Goal: Task Accomplishment & Management: Manage account settings

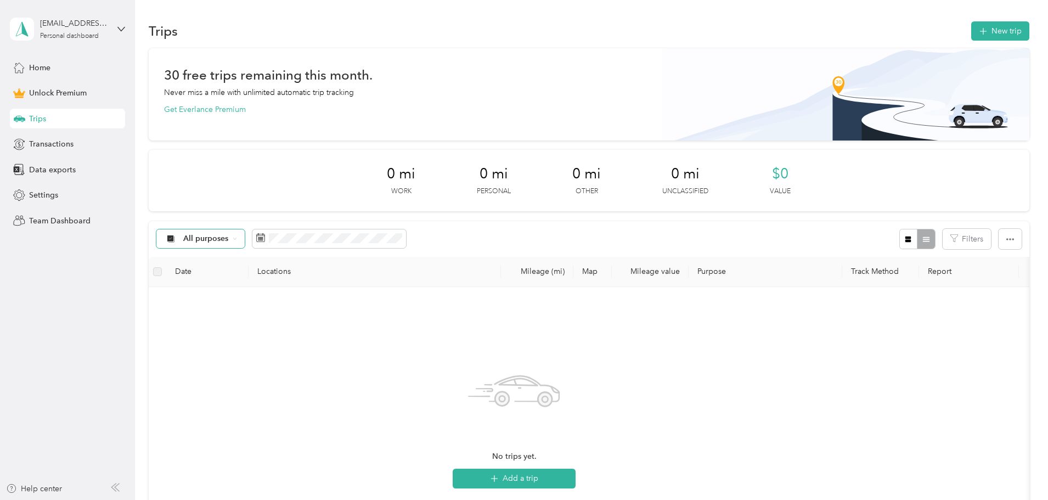
click at [245, 235] on div "All purposes" at bounding box center [200, 238] width 89 height 19
click at [280, 335] on span "BNJ Custodial Services" at bounding box center [298, 336] width 83 height 12
drag, startPoint x: 233, startPoint y: 272, endPoint x: 258, endPoint y: 281, distance: 27.4
click at [162, 271] on label at bounding box center [157, 271] width 9 height 12
click at [713, 345] on div "No trips match this filter. Clear filters" at bounding box center [514, 426] width 714 height 261
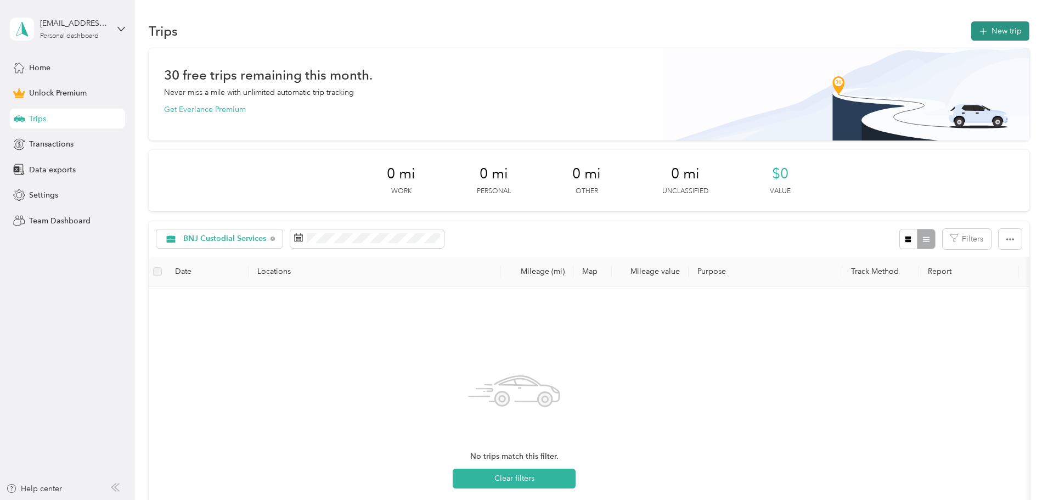
click at [971, 31] on button "New trip" at bounding box center [1000, 30] width 58 height 19
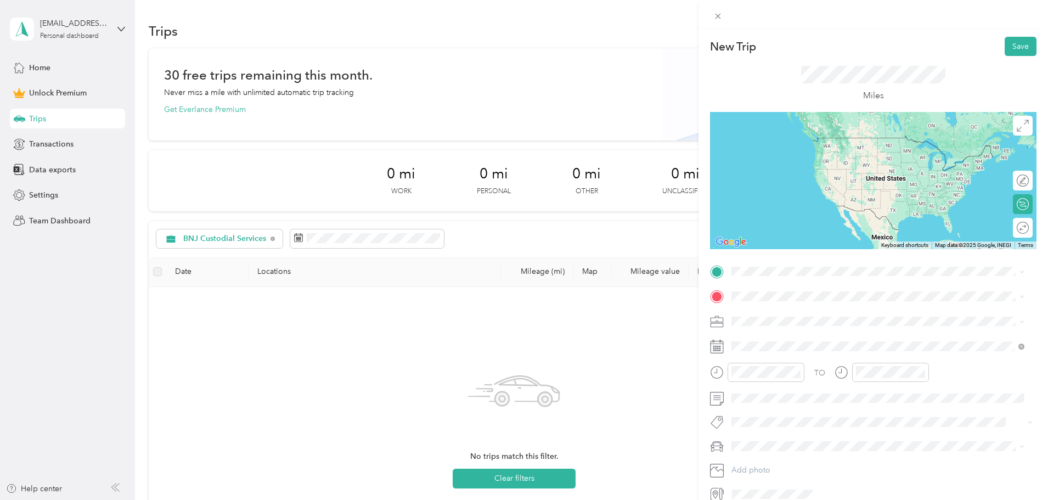
click at [804, 333] on span "[STREET_ADDRESS][PERSON_NAME][US_STATE]" at bounding box center [837, 328] width 171 height 10
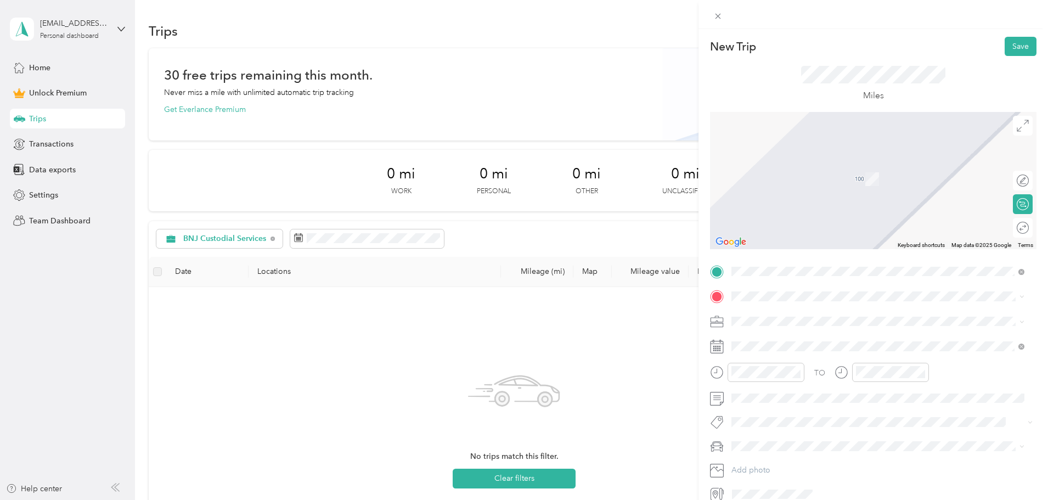
click at [815, 336] on span "[STREET_ADDRESS][US_STATE]" at bounding box center [807, 331] width 110 height 10
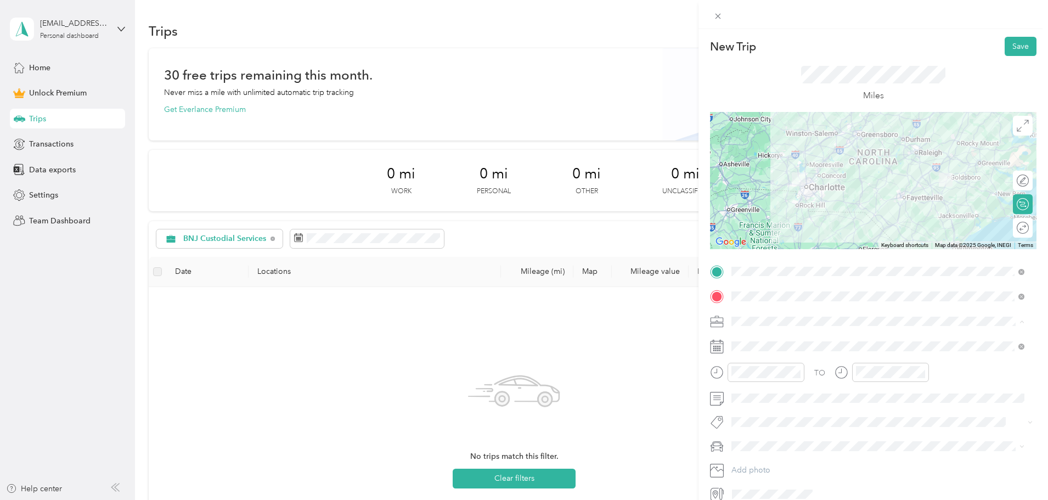
click at [791, 377] on span "BNJ Custodial Services" at bounding box center [775, 378] width 80 height 9
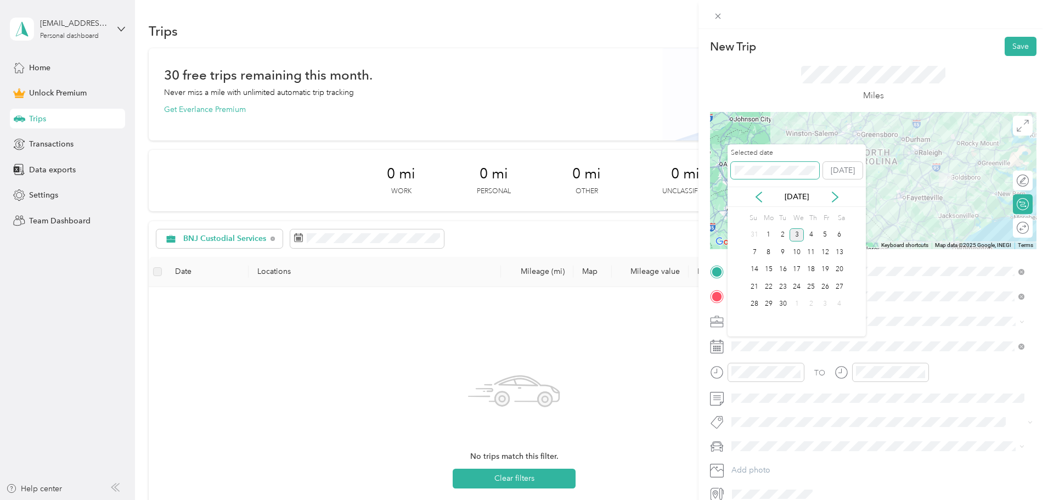
click at [751, 165] on span at bounding box center [775, 171] width 88 height 18
drag, startPoint x: 784, startPoint y: 165, endPoint x: 728, endPoint y: 159, distance: 56.2
click at [728, 159] on div "Selected date [DATE]" at bounding box center [796, 167] width 138 height 38
click at [760, 198] on icon at bounding box center [758, 196] width 11 height 11
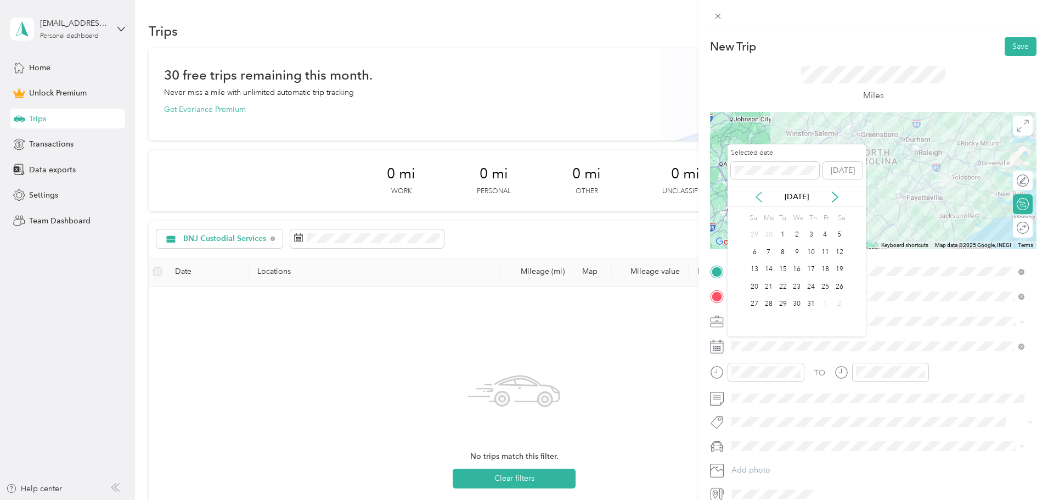
click at [760, 198] on icon at bounding box center [758, 196] width 11 height 11
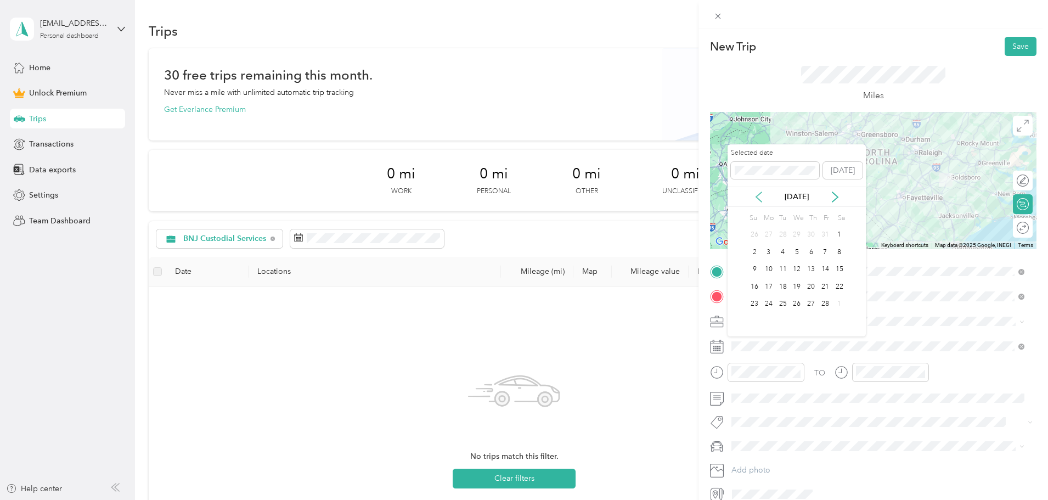
click at [760, 198] on icon at bounding box center [758, 196] width 11 height 11
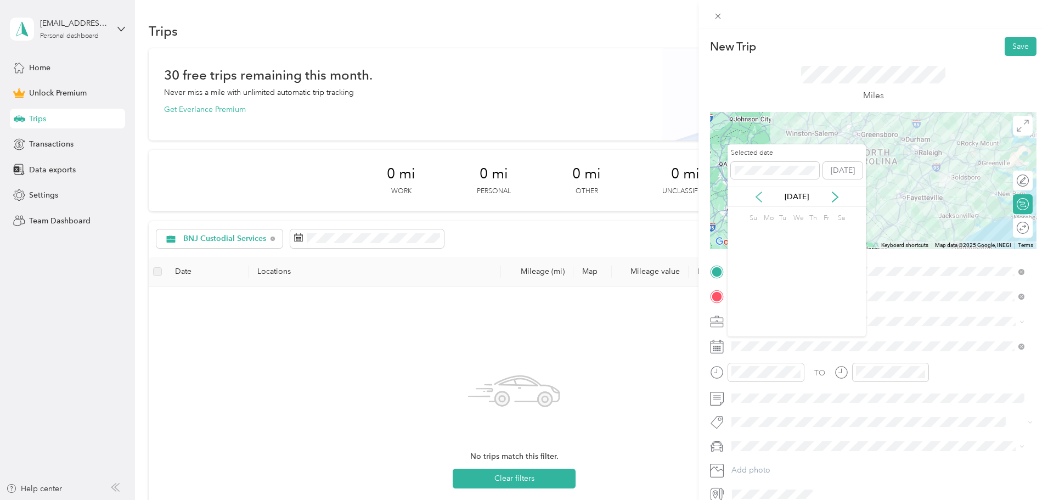
click at [760, 198] on icon at bounding box center [758, 196] width 11 height 11
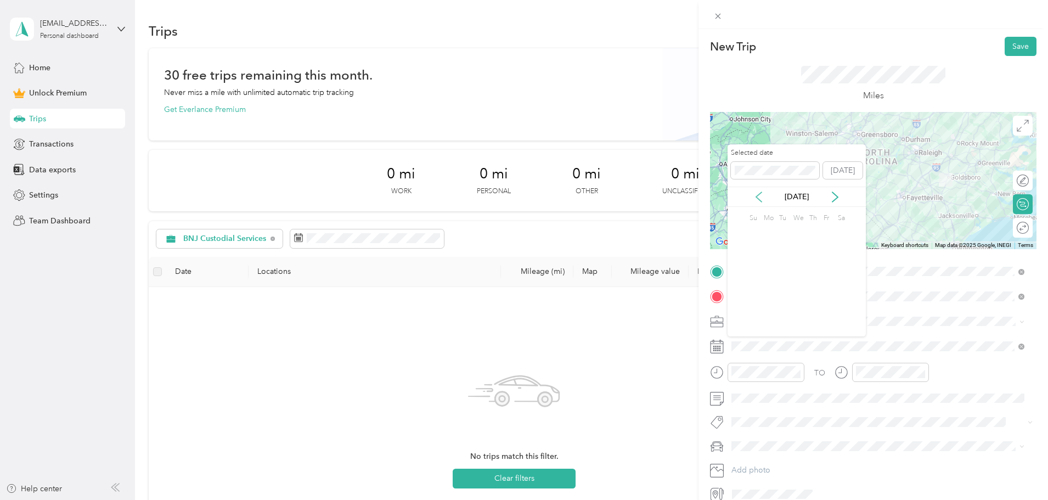
click at [760, 198] on icon at bounding box center [758, 196] width 11 height 11
click at [760, 197] on icon at bounding box center [758, 196] width 11 height 11
click at [759, 197] on icon at bounding box center [758, 196] width 11 height 11
click at [834, 198] on icon at bounding box center [834, 196] width 11 height 11
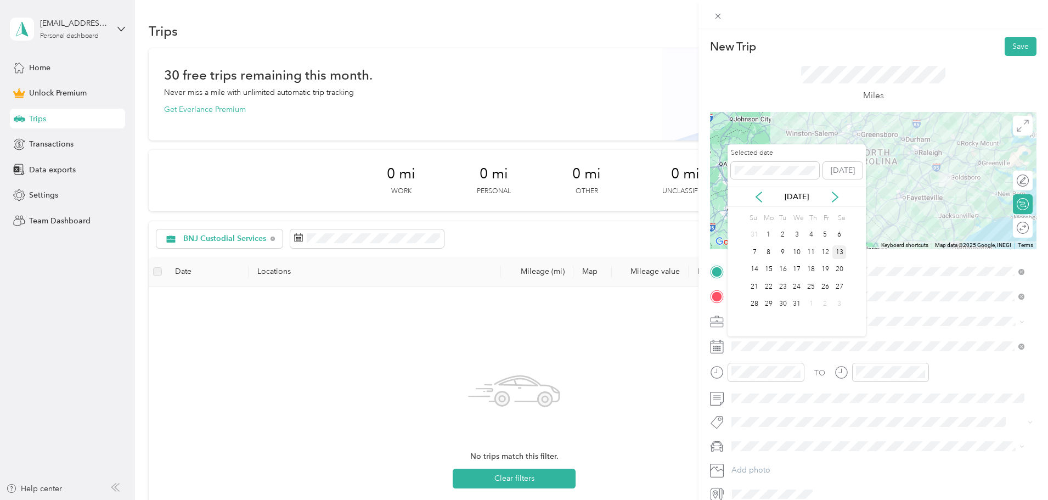
click at [840, 252] on div "13" at bounding box center [839, 252] width 14 height 14
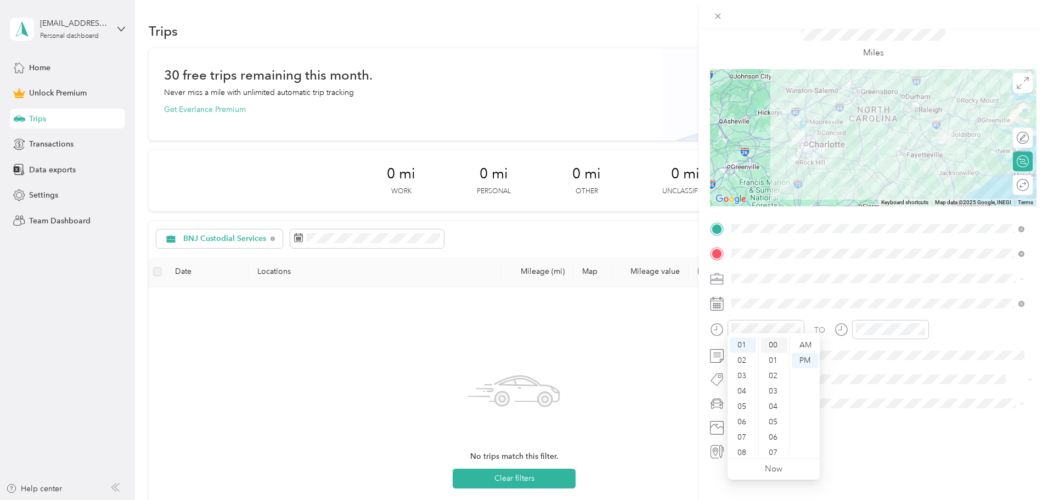
click at [774, 344] on div "00" at bounding box center [774, 344] width 26 height 15
click at [863, 375] on div "03" at bounding box center [867, 375] width 26 height 15
click at [900, 391] on div "30" at bounding box center [898, 388] width 26 height 15
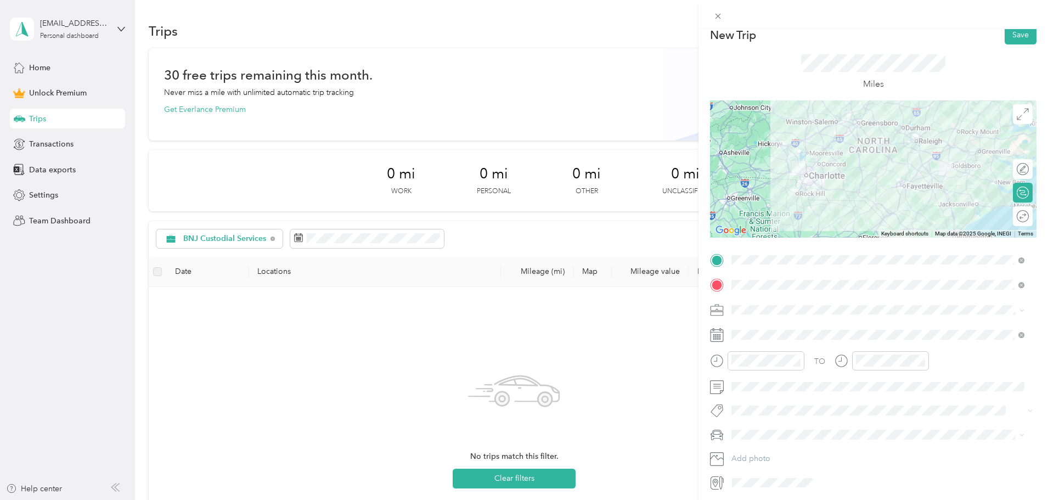
scroll to position [0, 0]
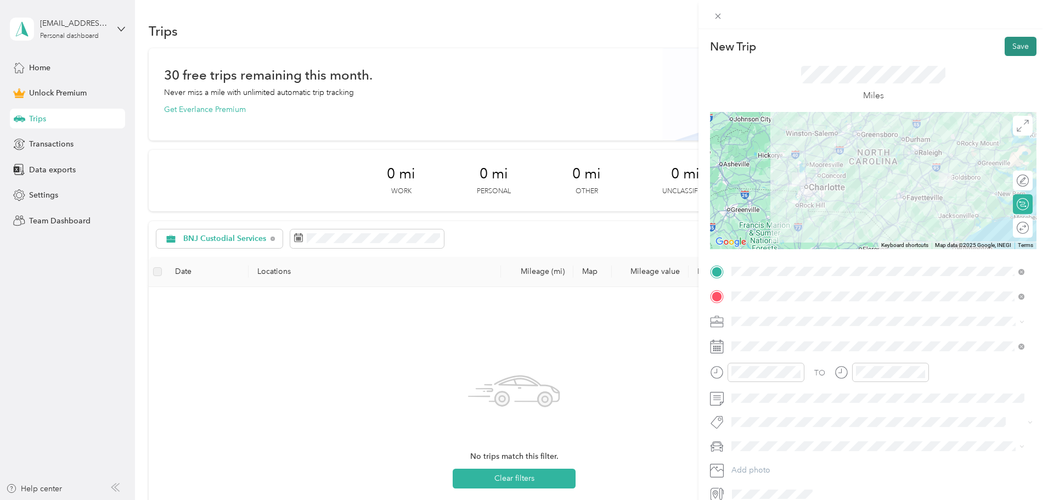
click at [1021, 43] on button "Save" at bounding box center [1020, 46] width 32 height 19
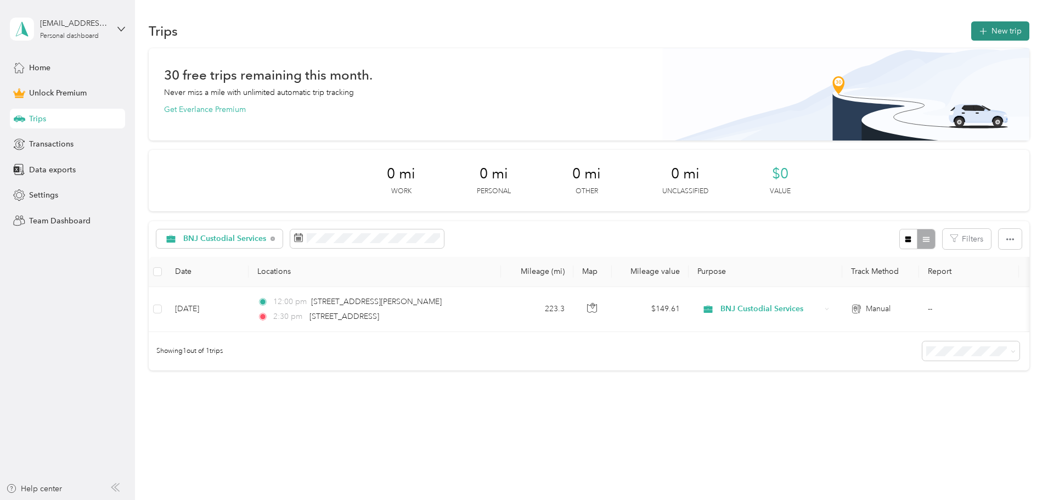
click at [971, 33] on button "New trip" at bounding box center [1000, 30] width 58 height 19
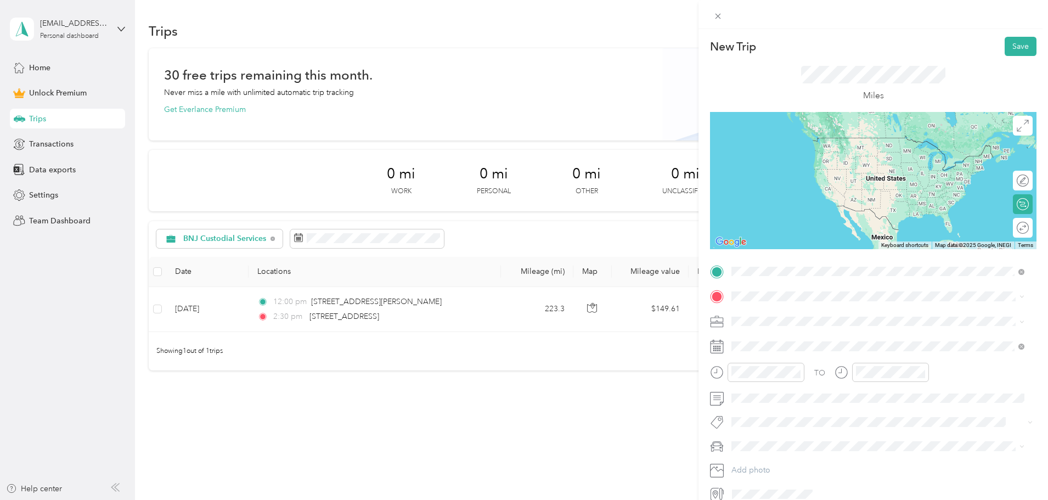
click at [777, 338] on span "[STREET_ADDRESS][PERSON_NAME][US_STATE]" at bounding box center [837, 334] width 171 height 10
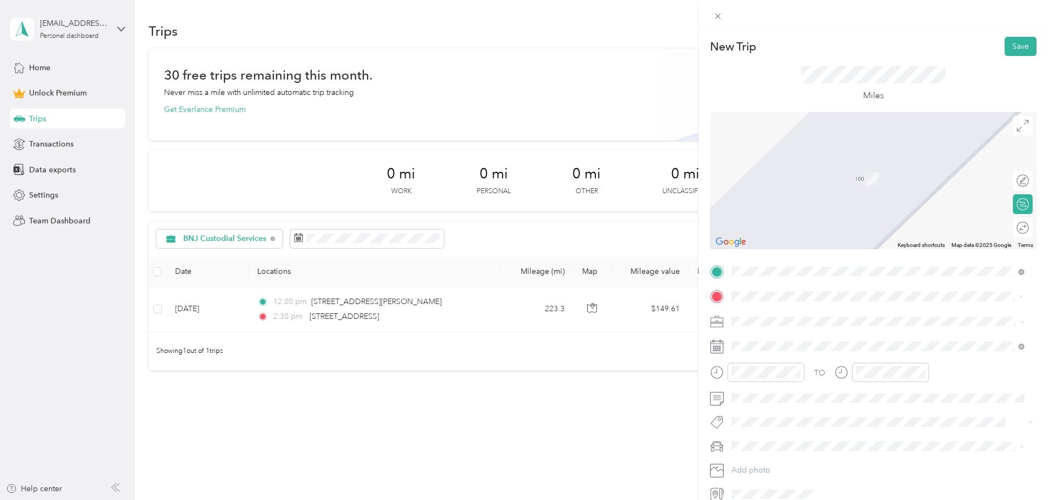
click at [799, 341] on span "[STREET_ADDRESS][US_STATE]" at bounding box center [807, 336] width 110 height 10
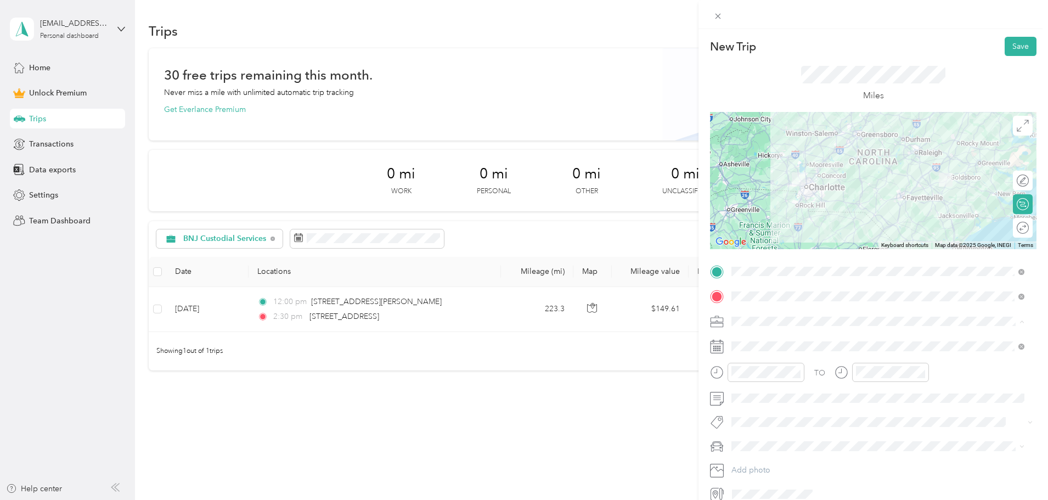
click at [789, 374] on span "BNJ Custodial Services" at bounding box center [775, 378] width 80 height 9
click at [773, 225] on div "00" at bounding box center [774, 225] width 26 height 15
click at [835, 363] on div at bounding box center [881, 372] width 94 height 19
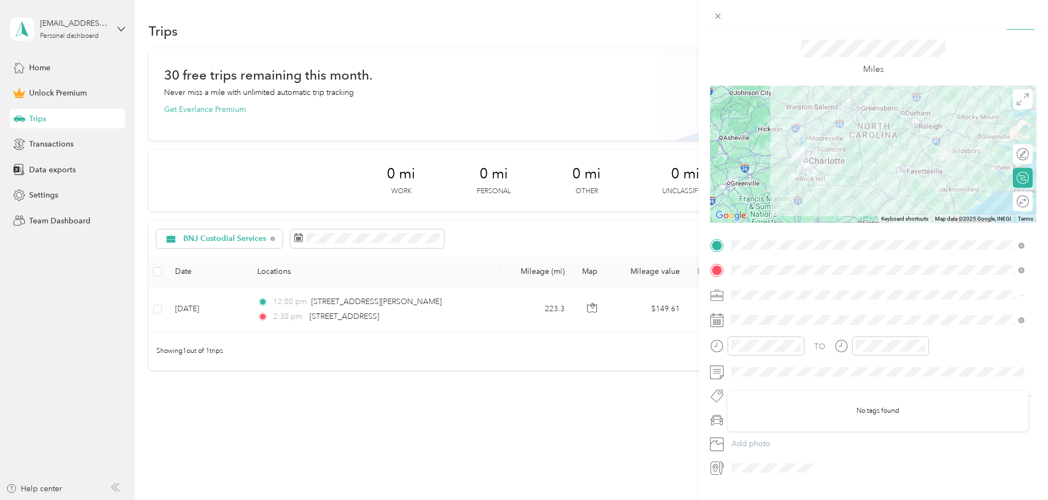
scroll to position [51, 0]
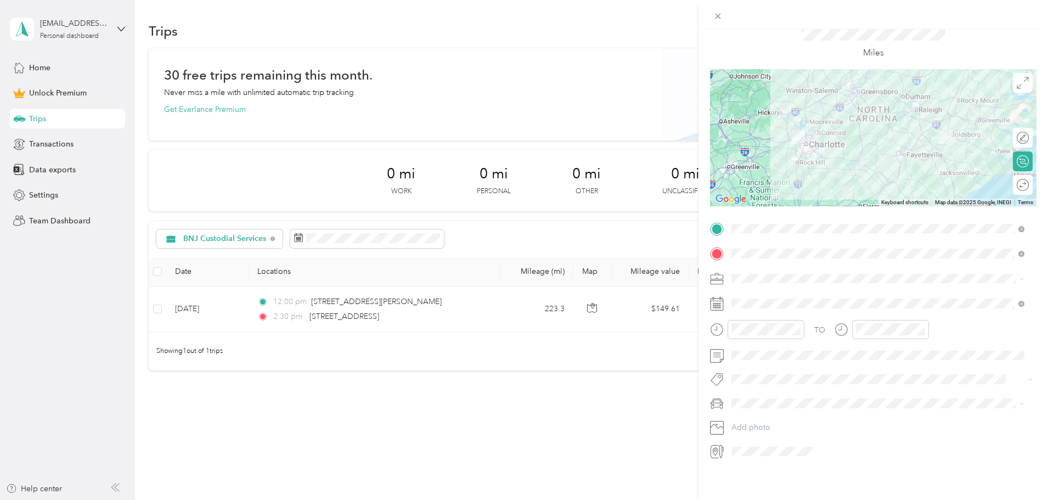
click at [798, 433] on div "TO Add photo" at bounding box center [873, 340] width 326 height 240
click at [783, 394] on span at bounding box center [881, 403] width 309 height 18
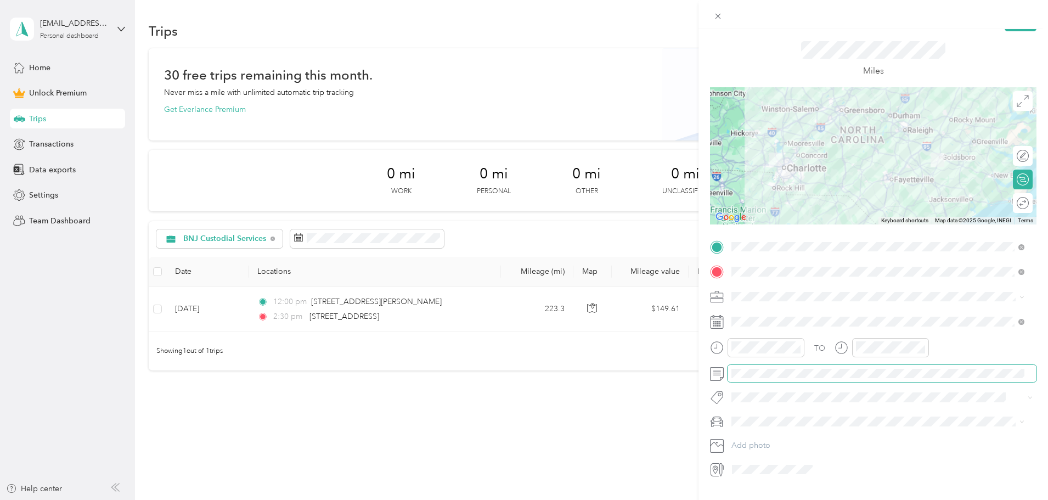
scroll to position [0, 0]
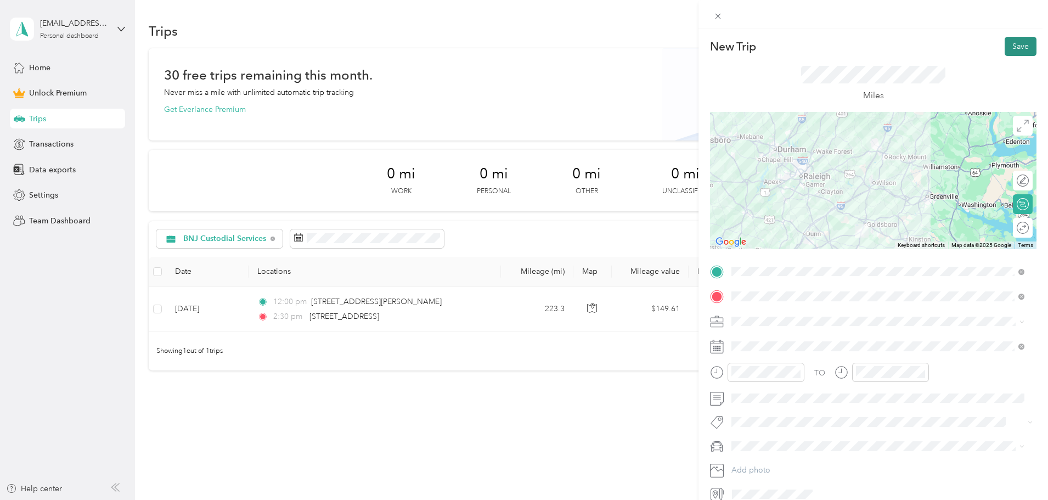
click at [1015, 46] on button "Save" at bounding box center [1020, 46] width 32 height 19
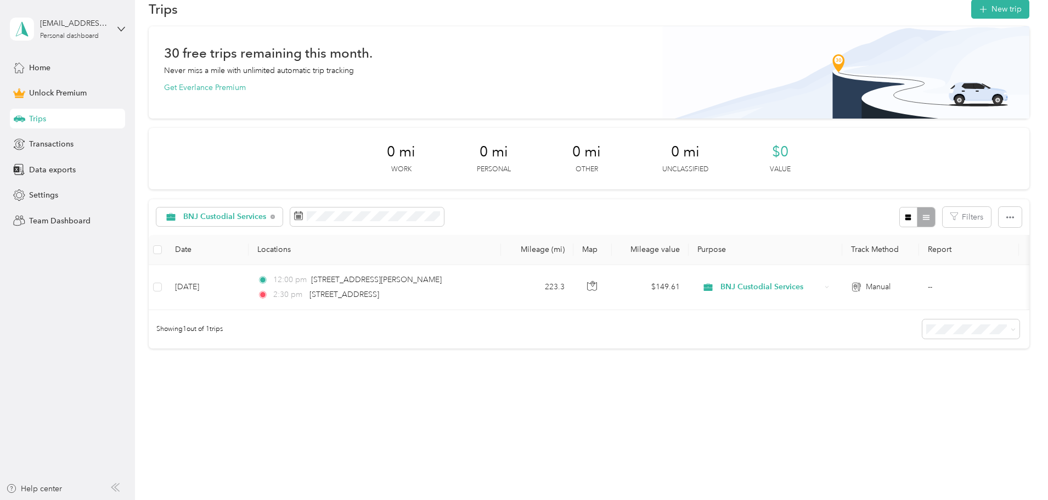
click at [292, 377] on div "30 free trips remaining this month. Never miss a mile with unlimited automatic …" at bounding box center [589, 206] width 880 height 360
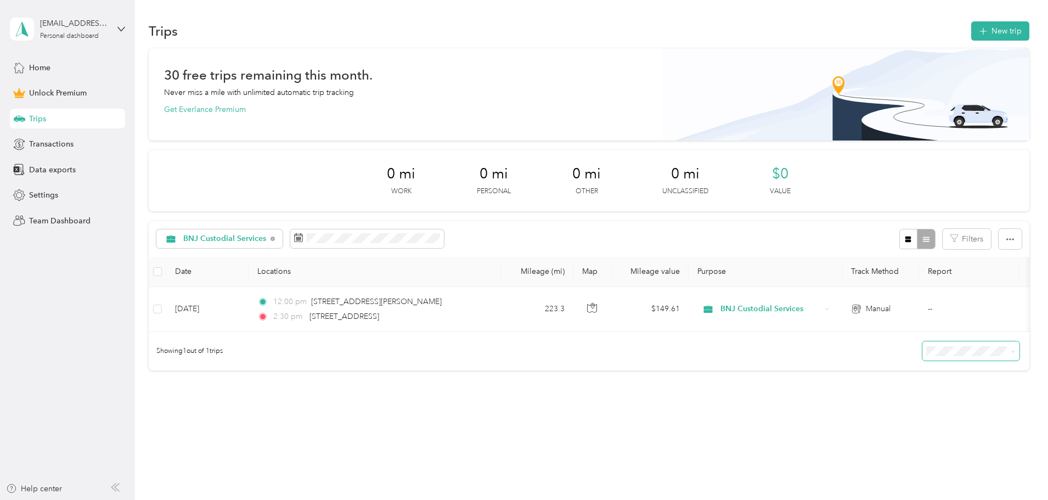
click at [1010, 355] on span at bounding box center [1012, 350] width 5 height 9
click at [267, 237] on span "BNJ Custodial Services" at bounding box center [224, 239] width 83 height 8
click at [464, 440] on div "Trips New trip 30 free trips remaining this month. Never miss a mile with unlim…" at bounding box center [588, 234] width 907 height 468
click at [899, 238] on button "button" at bounding box center [908, 239] width 19 height 20
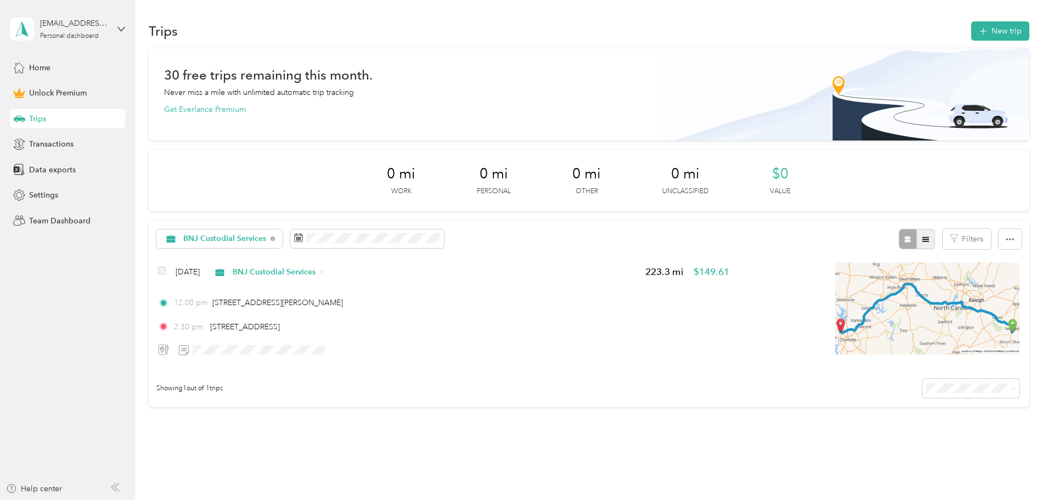
click at [916, 244] on button "button" at bounding box center [925, 239] width 19 height 20
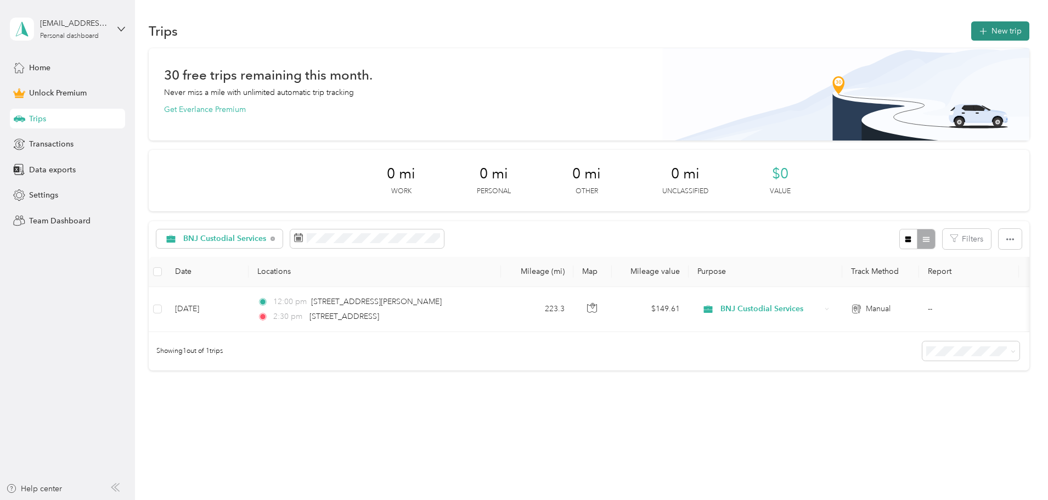
click at [971, 32] on button "New trip" at bounding box center [1000, 30] width 58 height 19
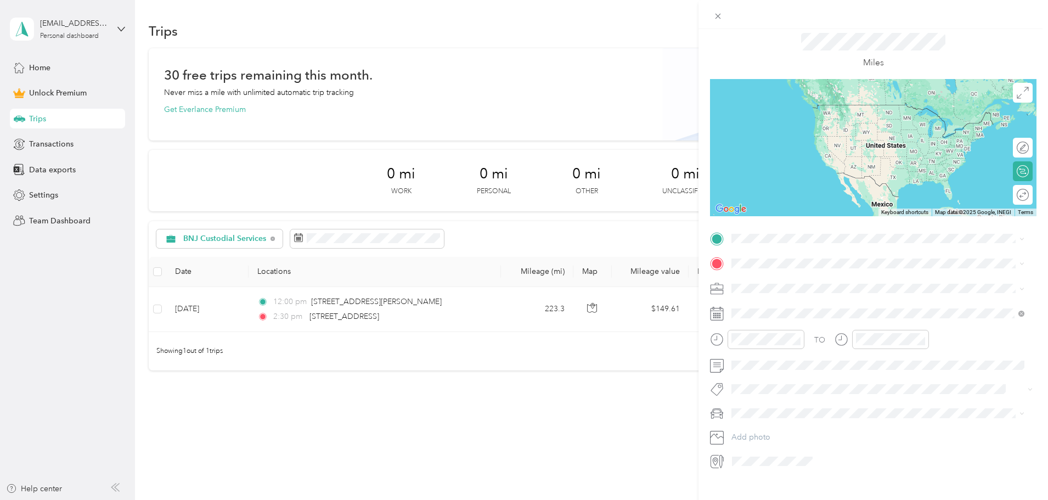
scroll to position [51, 0]
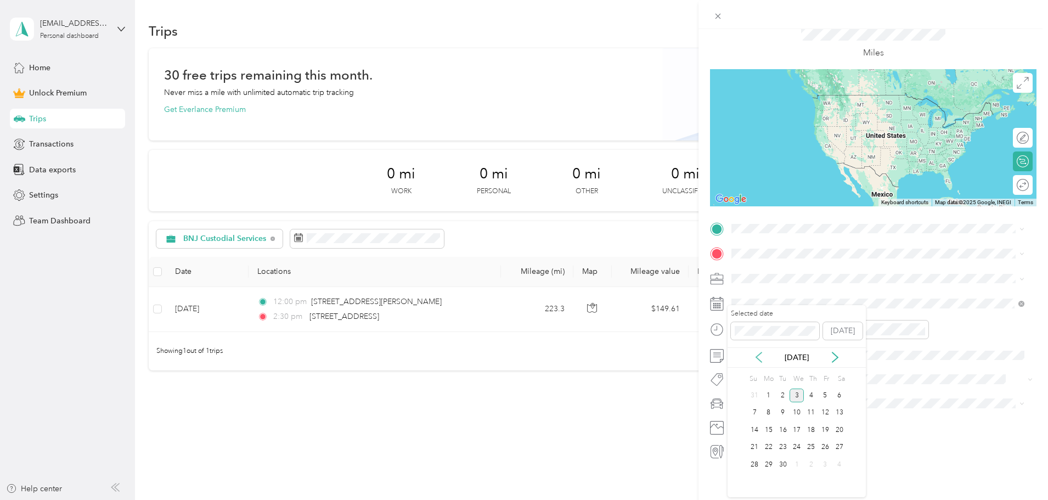
click at [757, 355] on icon at bounding box center [758, 357] width 5 height 10
click at [758, 355] on icon at bounding box center [758, 357] width 5 height 10
click at [758, 354] on icon at bounding box center [758, 357] width 5 height 10
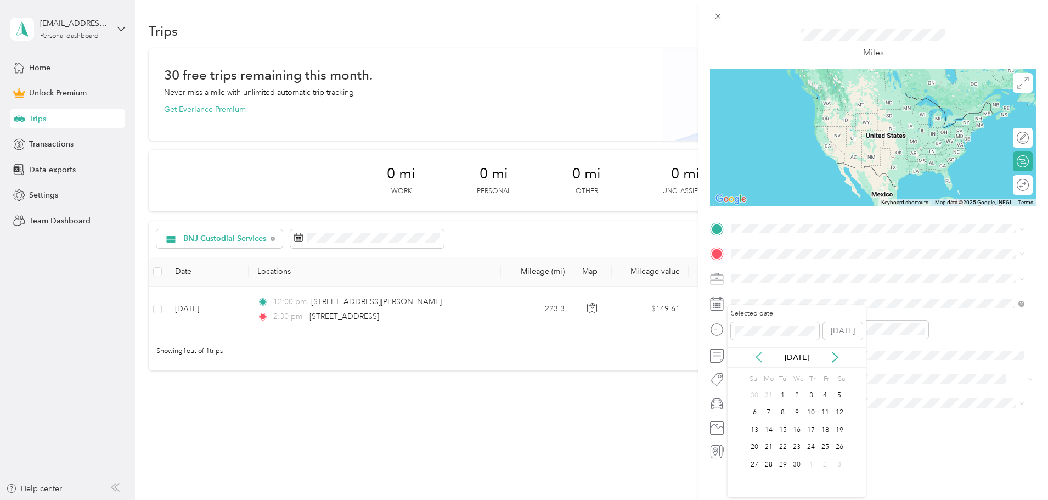
click at [758, 354] on icon at bounding box center [758, 357] width 5 height 10
click at [759, 354] on icon at bounding box center [758, 357] width 5 height 10
click at [760, 354] on icon at bounding box center [758, 357] width 11 height 11
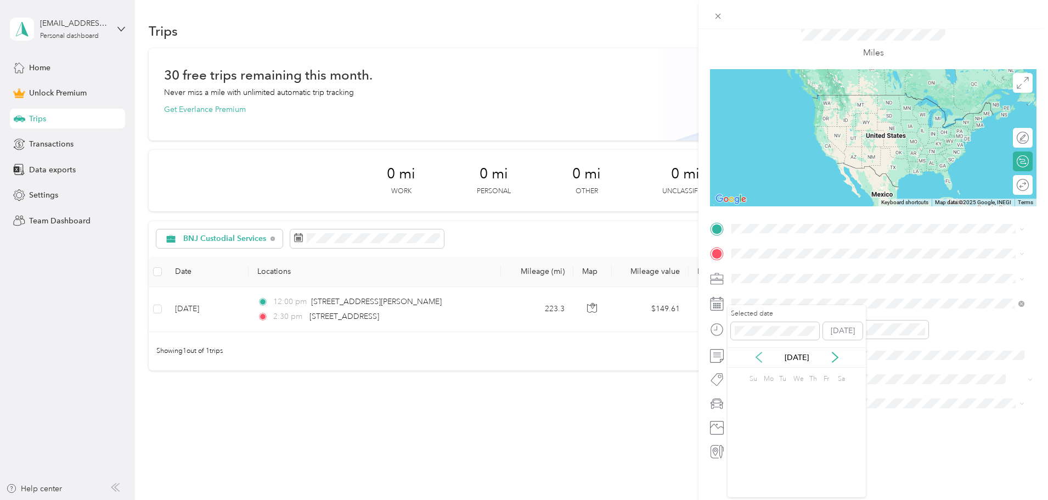
click at [760, 354] on icon at bounding box center [758, 357] width 11 height 11
click at [760, 354] on icon at bounding box center [758, 357] width 5 height 10
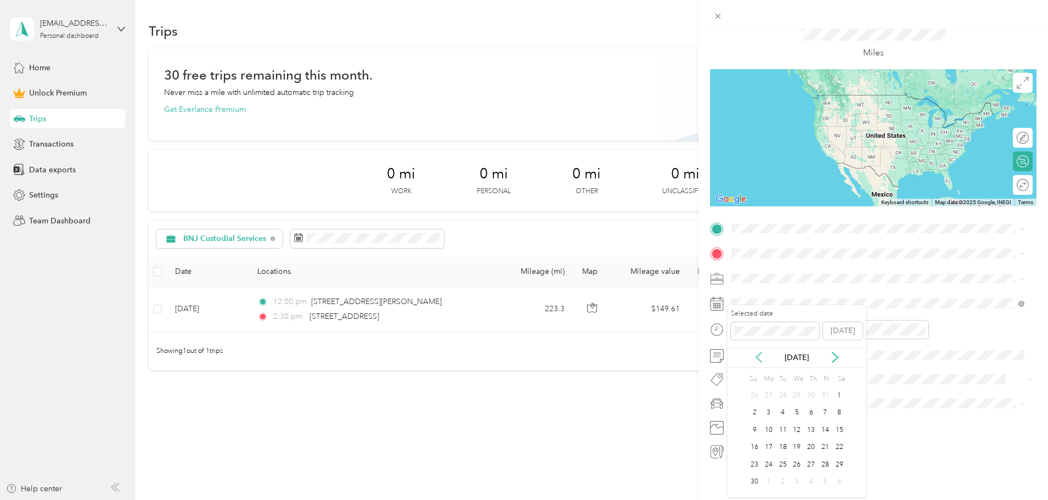
click at [760, 353] on icon at bounding box center [758, 357] width 5 height 10
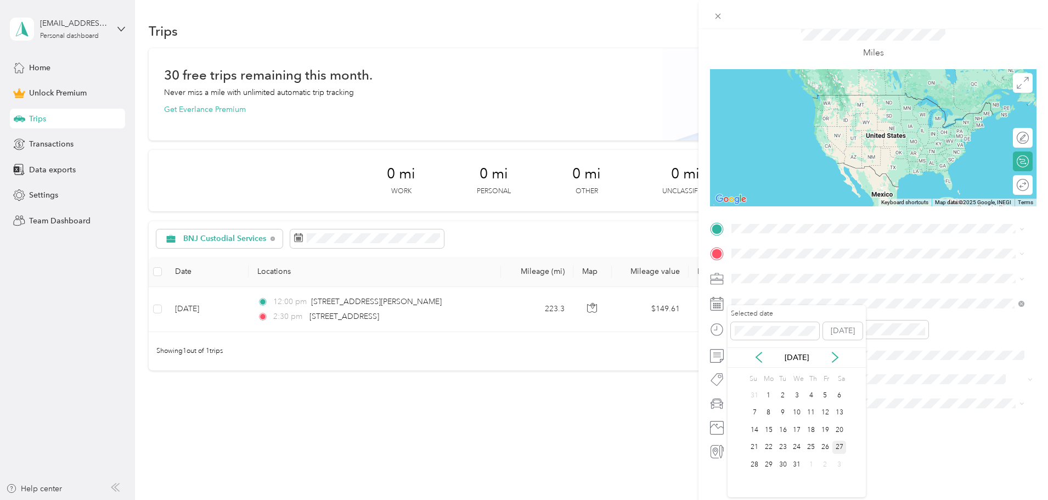
click at [837, 447] on div "27" at bounding box center [839, 447] width 14 height 14
click at [846, 321] on div at bounding box center [881, 329] width 94 height 19
click at [982, 362] on div "TO Add photo" at bounding box center [873, 340] width 326 height 240
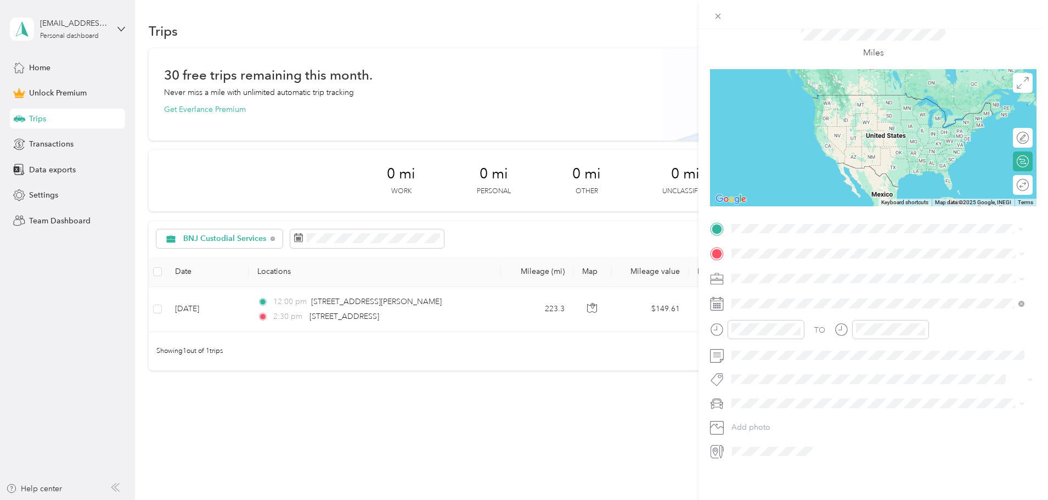
drag, startPoint x: 855, startPoint y: 292, endPoint x: 831, endPoint y: 279, distance: 27.3
click at [854, 287] on span "[STREET_ADDRESS][PERSON_NAME][US_STATE]" at bounding box center [837, 282] width 171 height 10
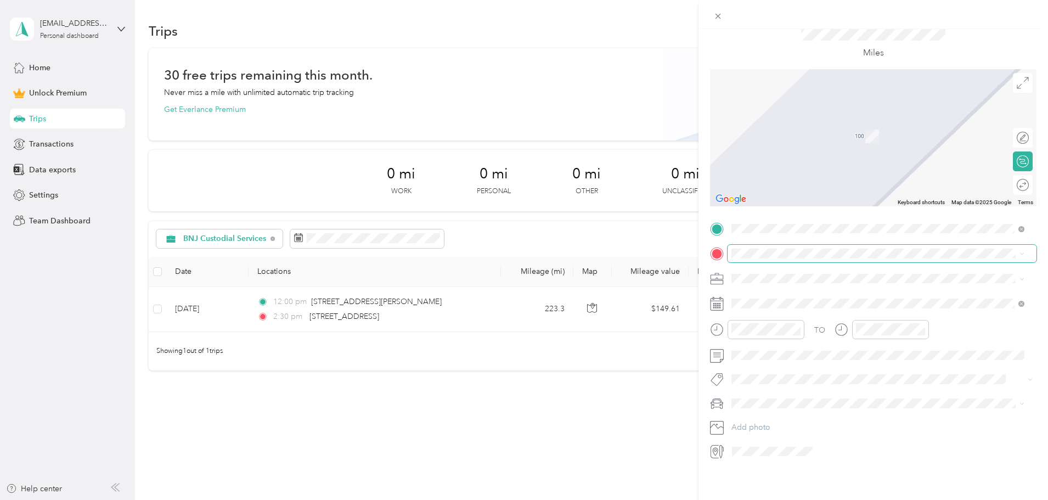
click at [769, 245] on span at bounding box center [881, 254] width 309 height 18
click at [821, 290] on span "[STREET_ADDRESS][US_STATE]" at bounding box center [807, 285] width 110 height 10
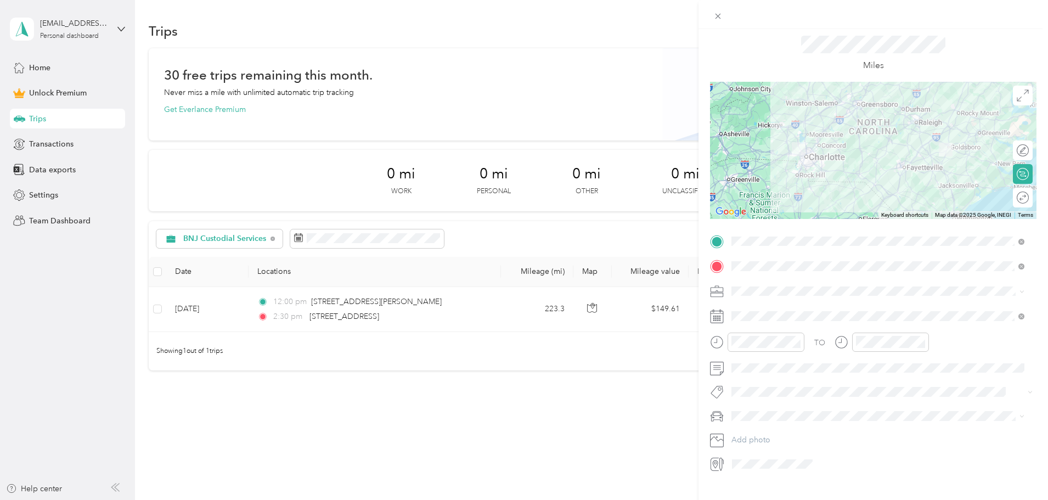
scroll to position [0, 0]
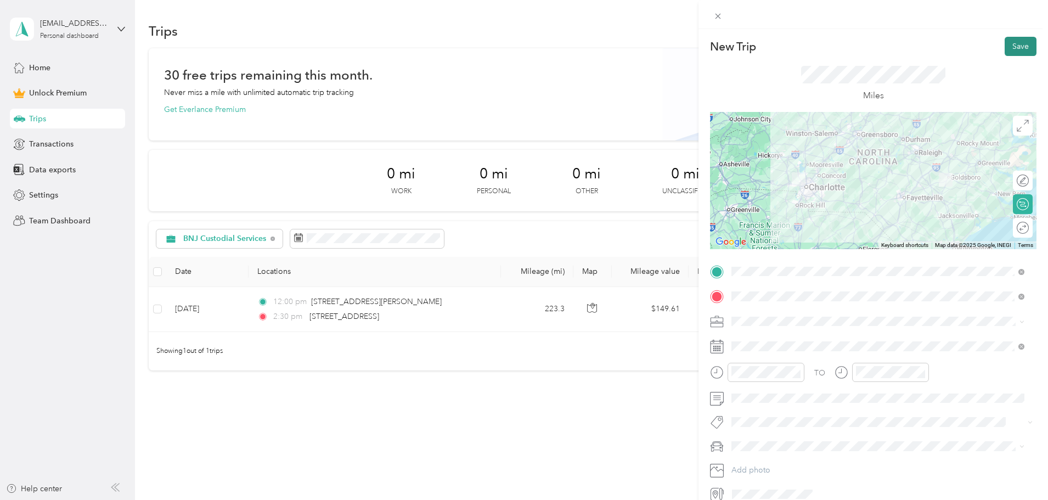
click at [1016, 48] on button "Save" at bounding box center [1020, 46] width 32 height 19
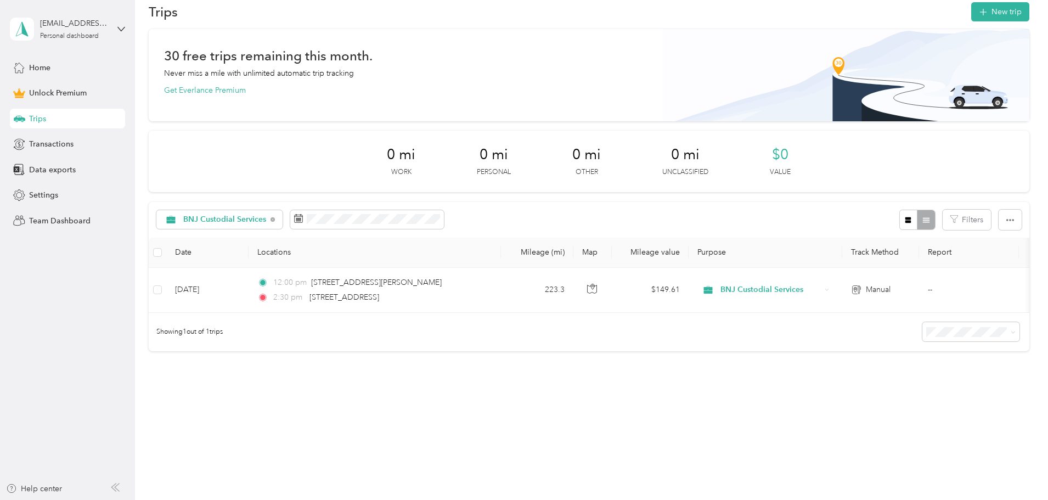
scroll to position [30, 0]
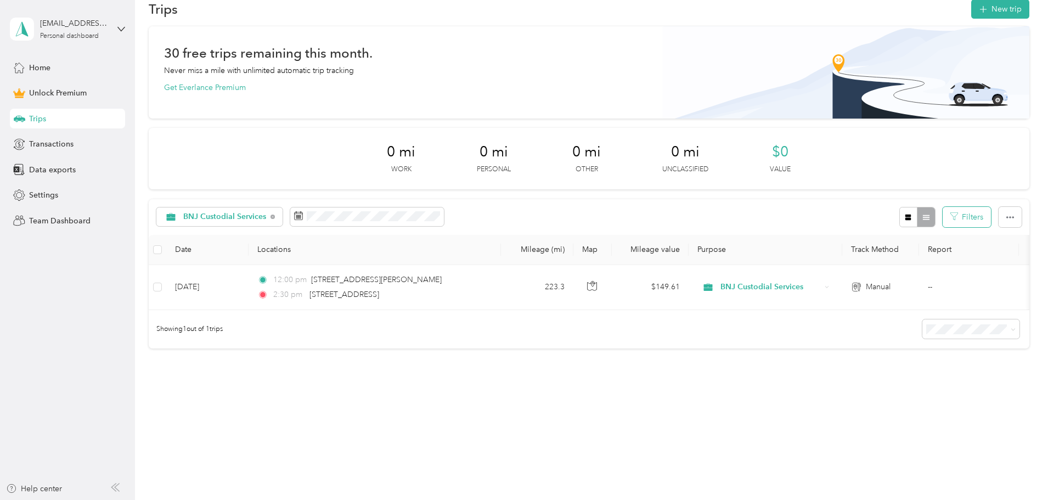
click at [942, 212] on button "Filters" at bounding box center [966, 217] width 48 height 20
click at [755, 217] on div "BNJ Custodial Services Filters" at bounding box center [589, 217] width 880 height 36
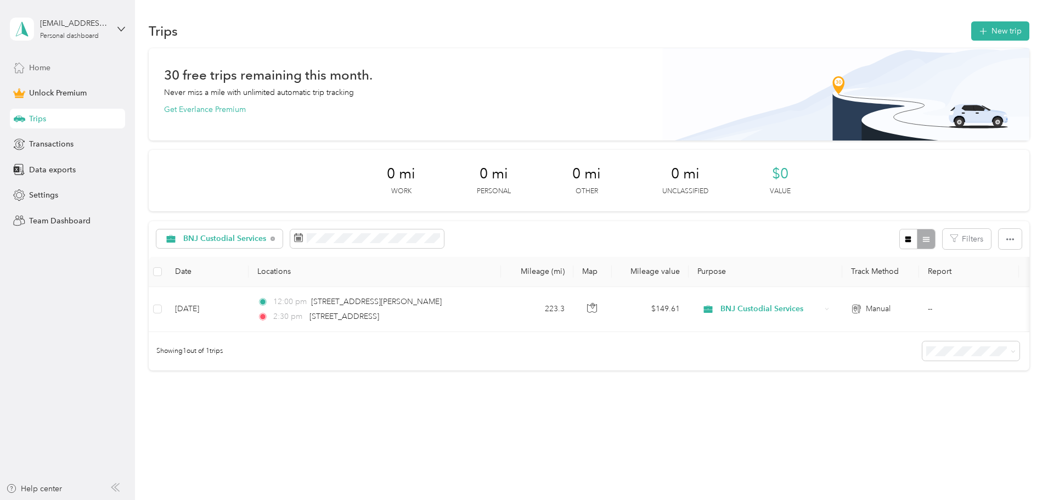
click at [39, 65] on span "Home" at bounding box center [39, 68] width 21 height 12
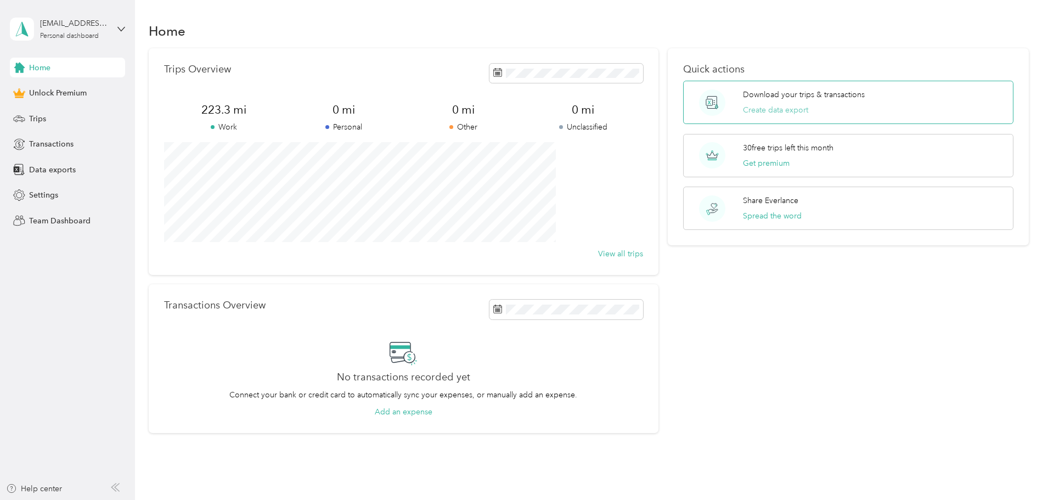
click at [778, 110] on button "Create data export" at bounding box center [775, 110] width 65 height 12
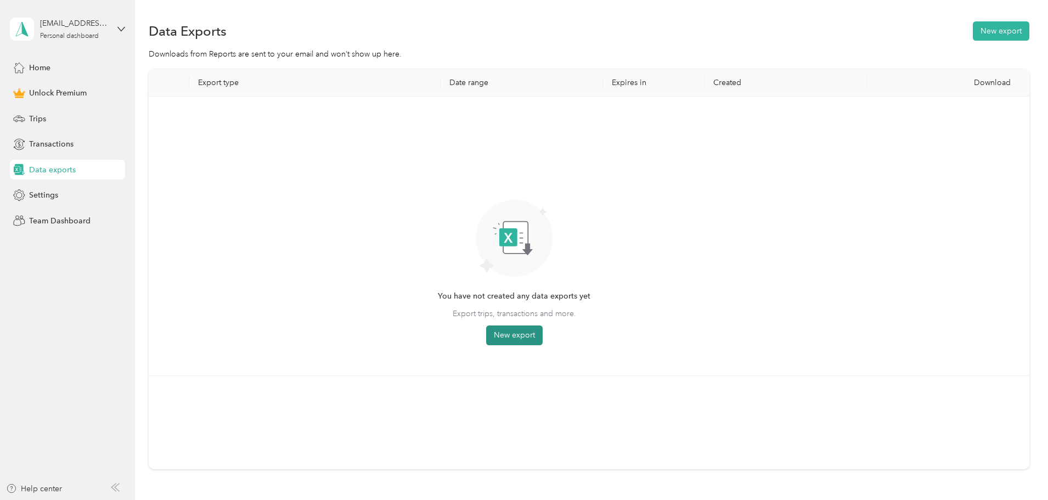
click at [543, 330] on button "New export" at bounding box center [514, 335] width 56 height 20
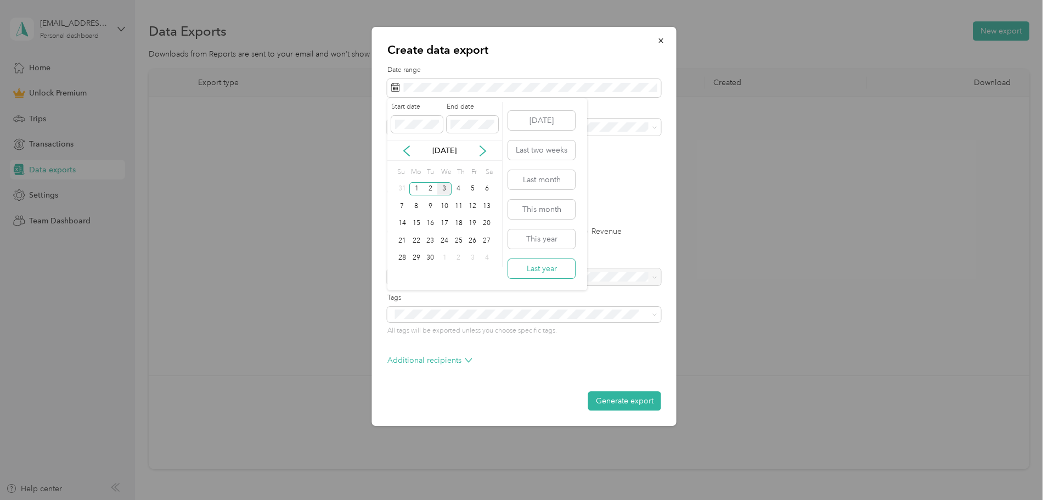
click at [555, 266] on button "Last year" at bounding box center [541, 268] width 67 height 19
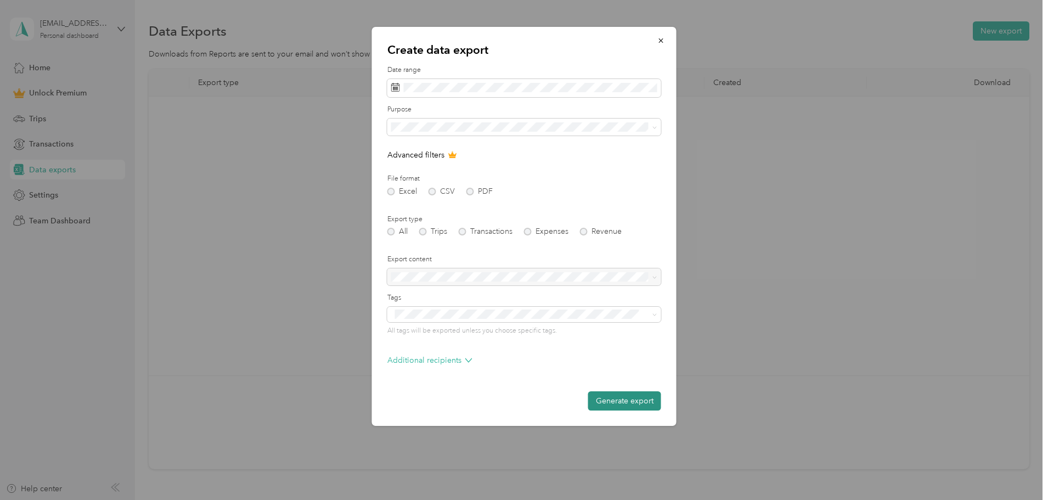
click at [625, 409] on button "Generate export" at bounding box center [624, 400] width 73 height 19
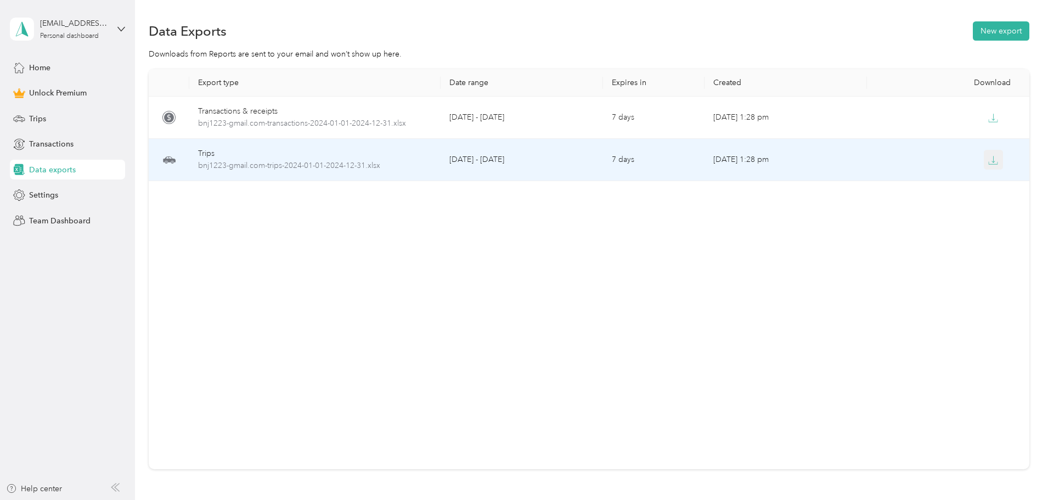
click at [988, 161] on icon "button" at bounding box center [993, 160] width 10 height 10
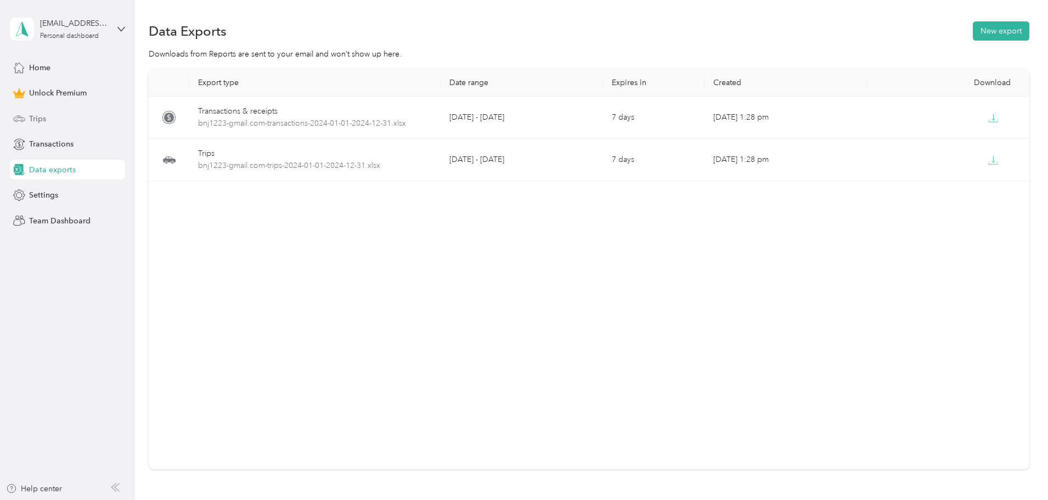
click at [27, 115] on div "Trips" at bounding box center [67, 119] width 115 height 20
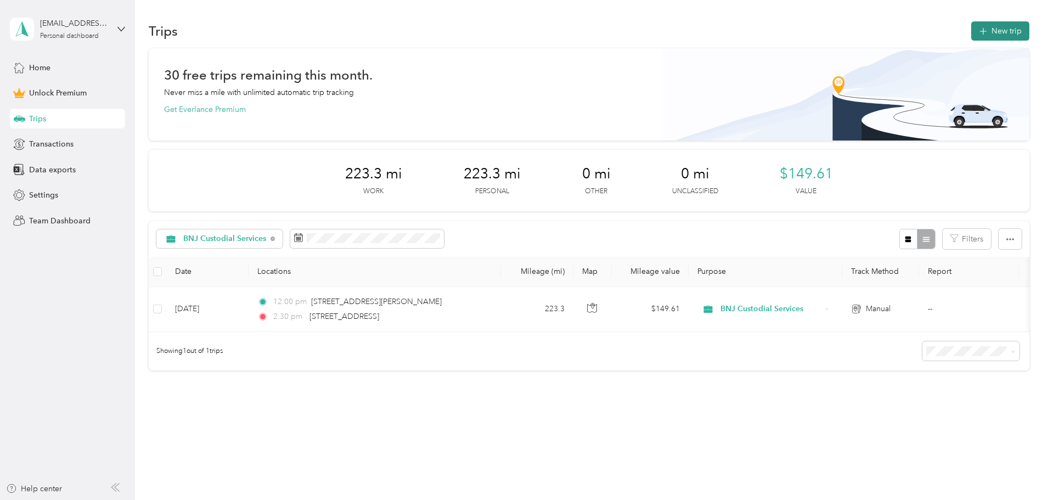
click at [971, 31] on button "New trip" at bounding box center [1000, 30] width 58 height 19
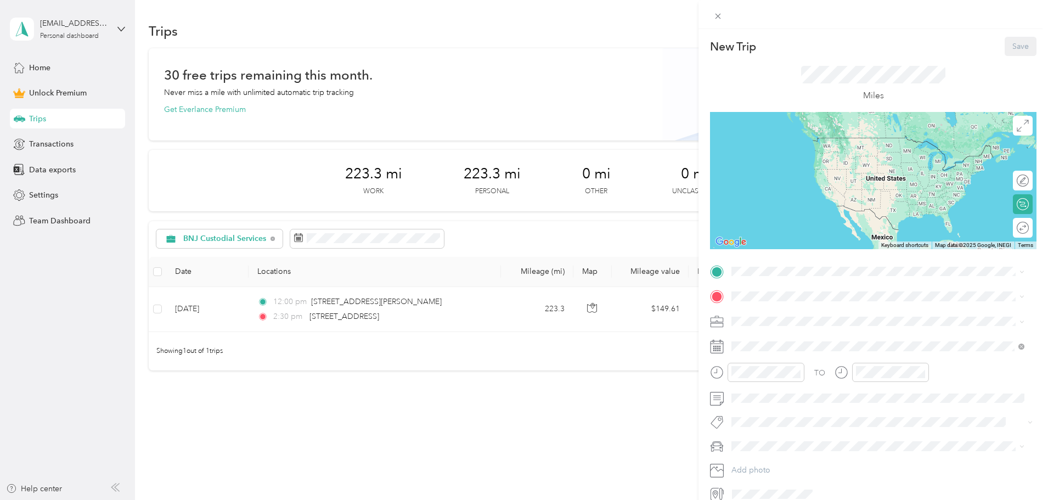
click at [771, 380] on li "BNJ Custodial Services" at bounding box center [877, 372] width 301 height 19
click at [759, 276] on span at bounding box center [881, 272] width 309 height 18
click at [811, 338] on span "[STREET_ADDRESS][PERSON_NAME][US_STATE]" at bounding box center [837, 334] width 171 height 10
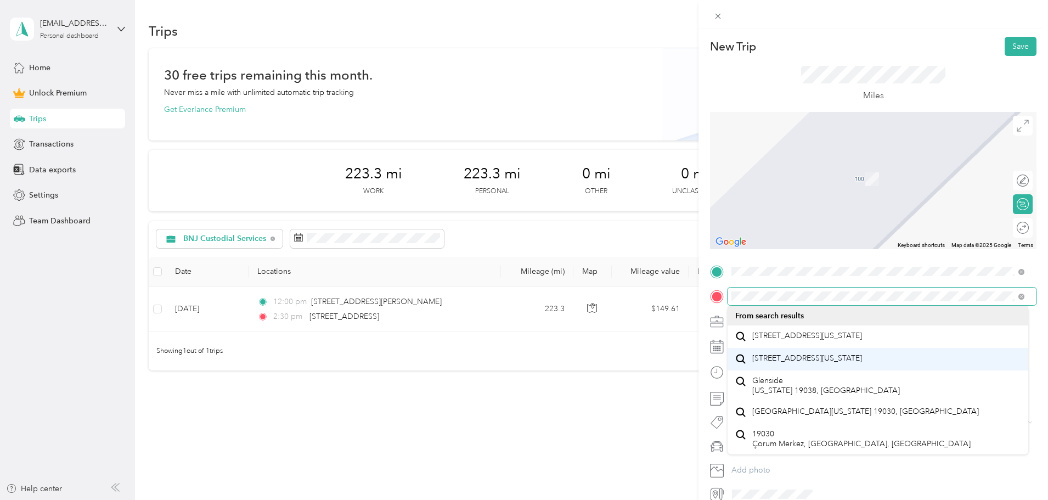
scroll to position [19, 0]
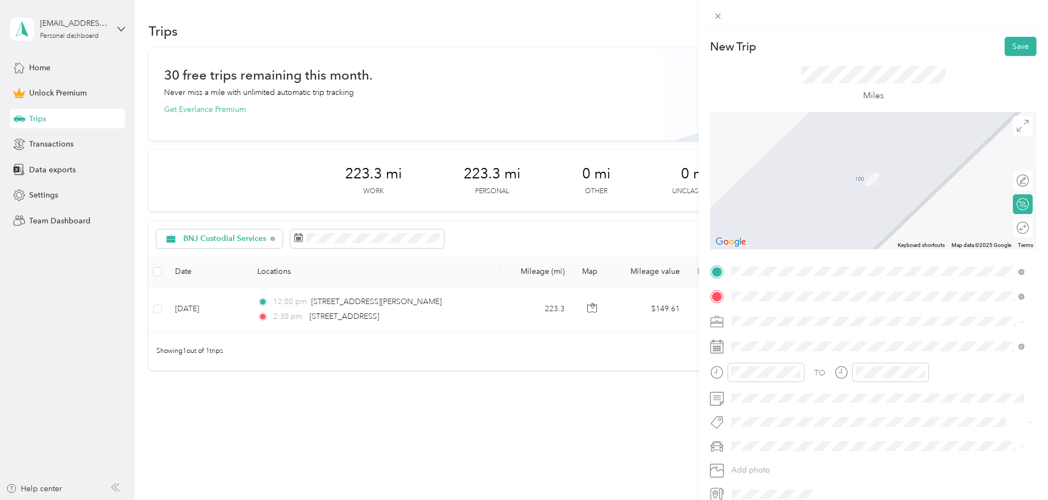
click at [800, 340] on span "[STREET_ADDRESS][US_STATE]" at bounding box center [807, 336] width 110 height 10
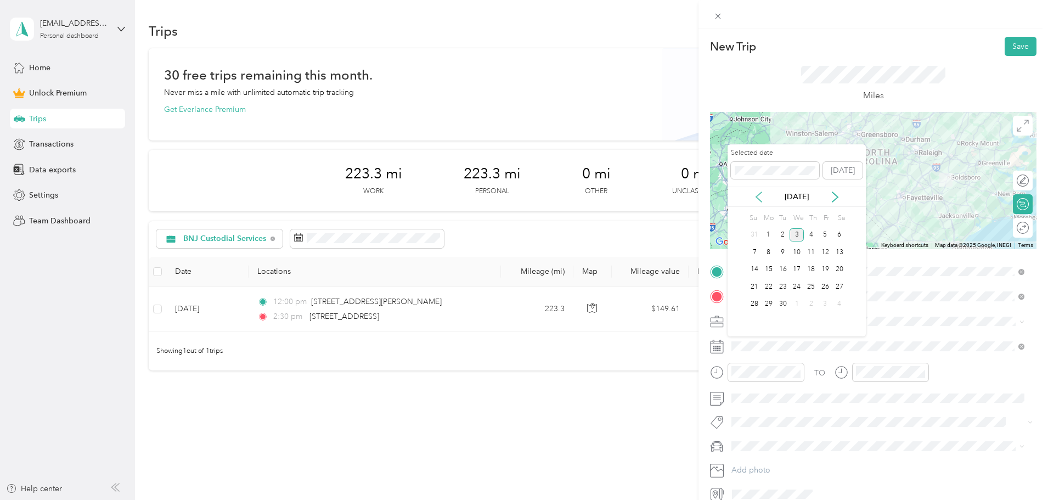
click at [758, 196] on icon at bounding box center [758, 196] width 11 height 11
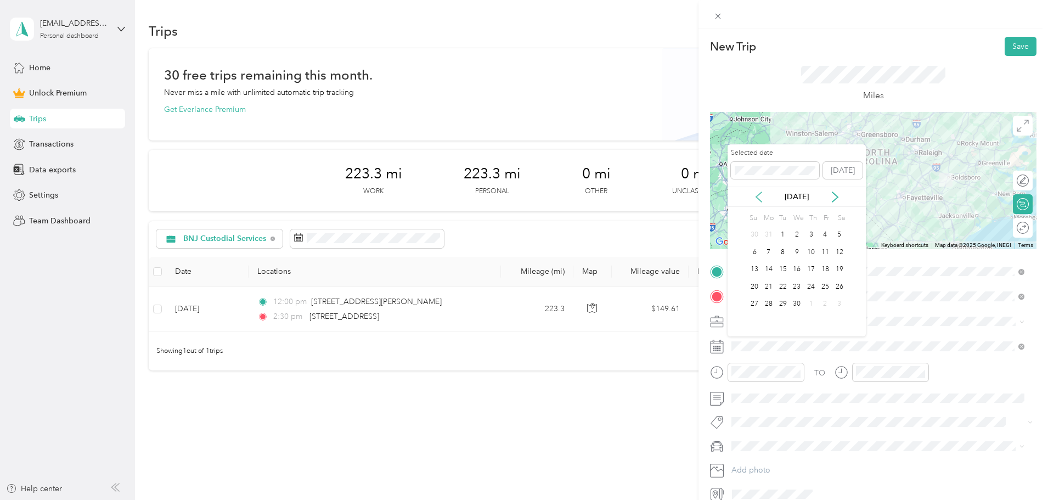
click at [758, 196] on icon at bounding box center [758, 196] width 11 height 11
click at [756, 197] on icon at bounding box center [758, 196] width 11 height 11
click at [756, 197] on icon at bounding box center [758, 197] width 5 height 10
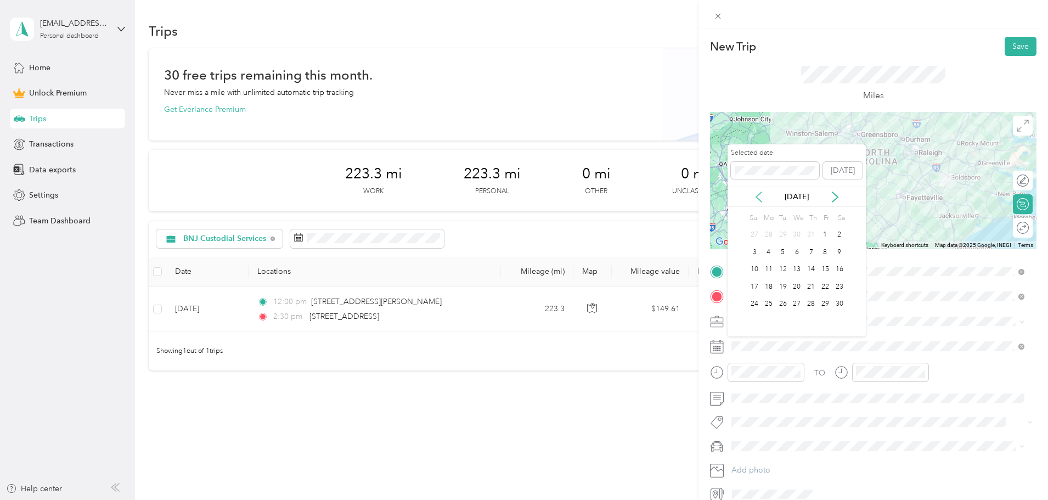
click at [756, 197] on icon at bounding box center [758, 197] width 5 height 10
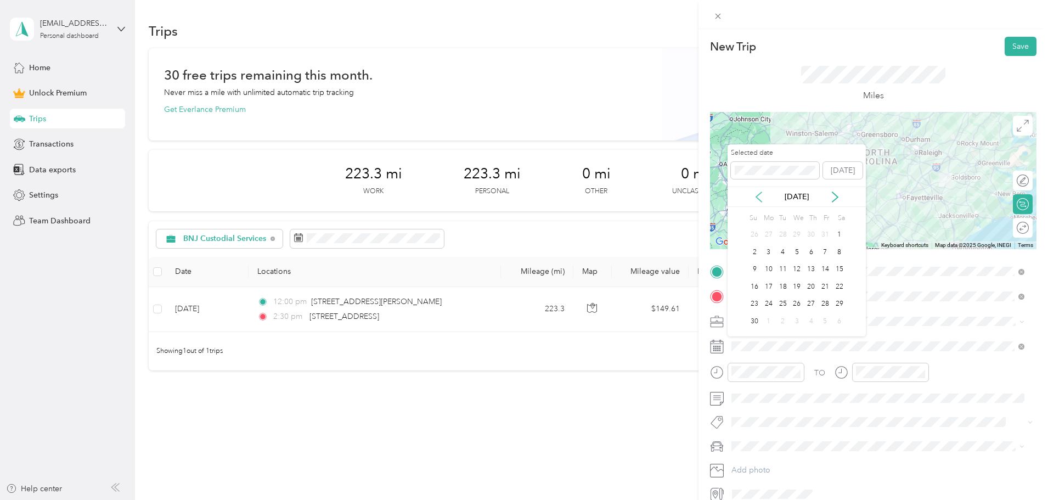
click at [756, 197] on icon at bounding box center [758, 197] width 5 height 10
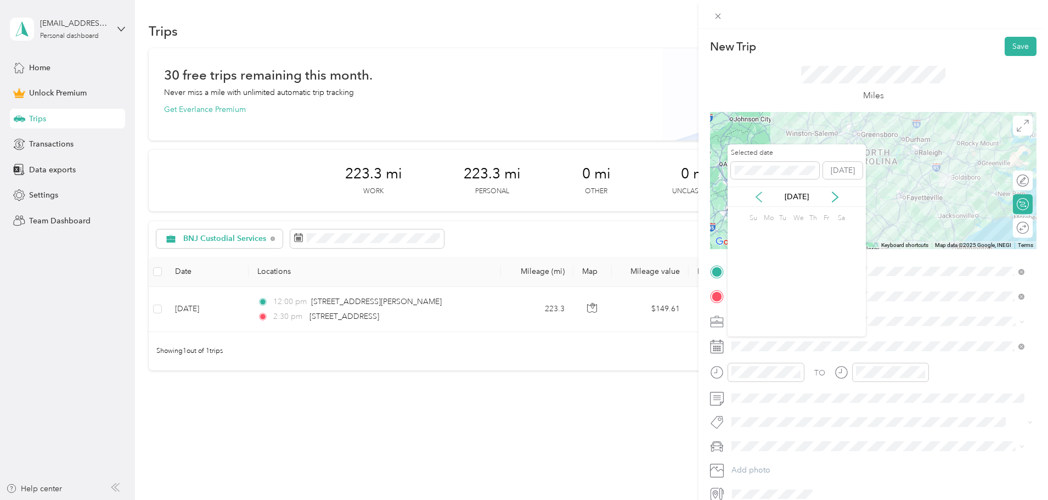
click at [756, 197] on icon at bounding box center [758, 197] width 5 height 10
click at [835, 195] on icon at bounding box center [834, 197] width 5 height 10
click at [839, 287] on div "27" at bounding box center [839, 287] width 14 height 14
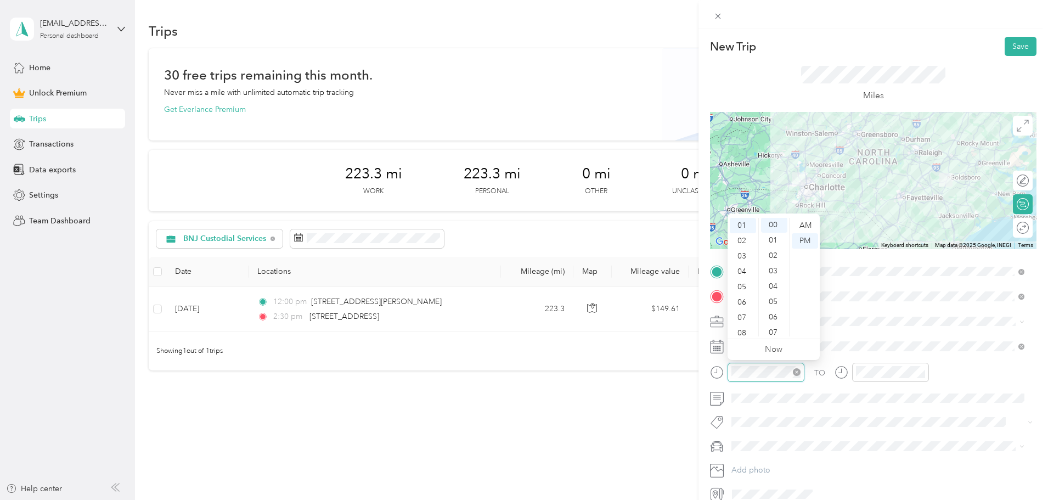
scroll to position [0, 0]
click at [845, 365] on div at bounding box center [881, 372] width 94 height 19
click at [1008, 48] on button "Save" at bounding box center [1020, 46] width 32 height 19
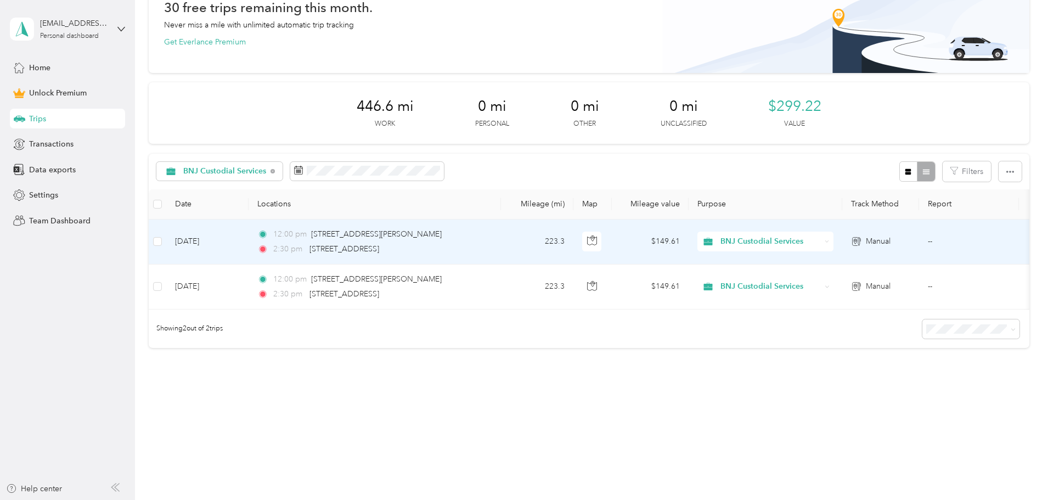
scroll to position [21, 0]
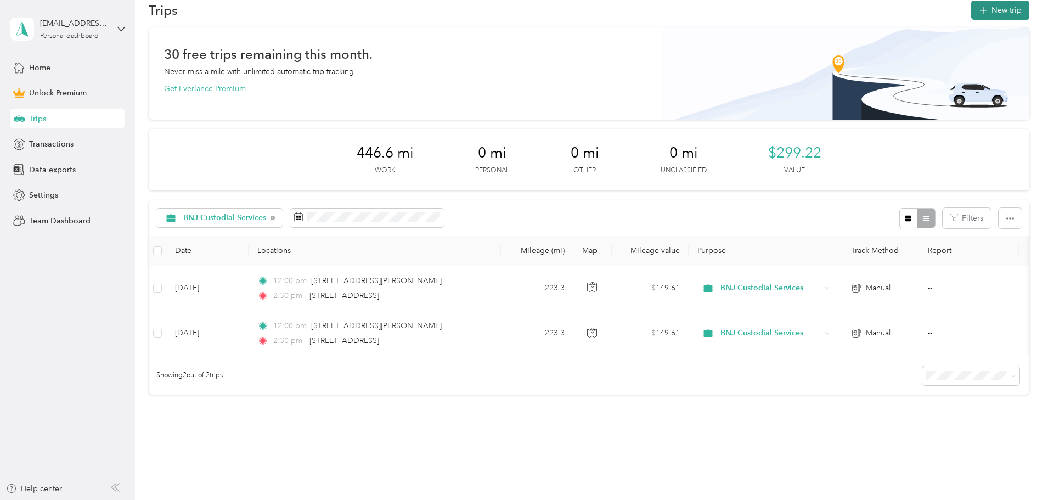
click at [971, 8] on button "New trip" at bounding box center [1000, 10] width 58 height 19
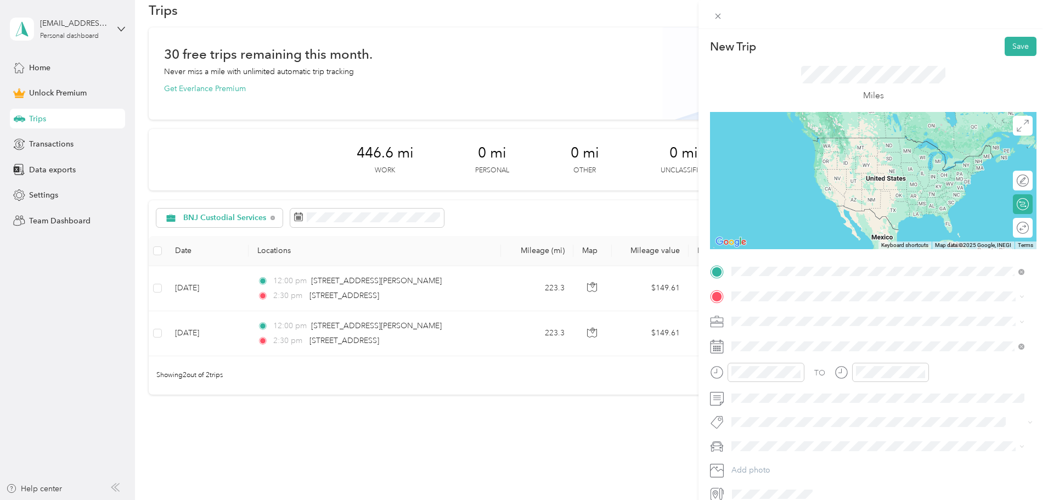
click at [794, 338] on span "[STREET_ADDRESS][US_STATE]" at bounding box center [807, 334] width 110 height 10
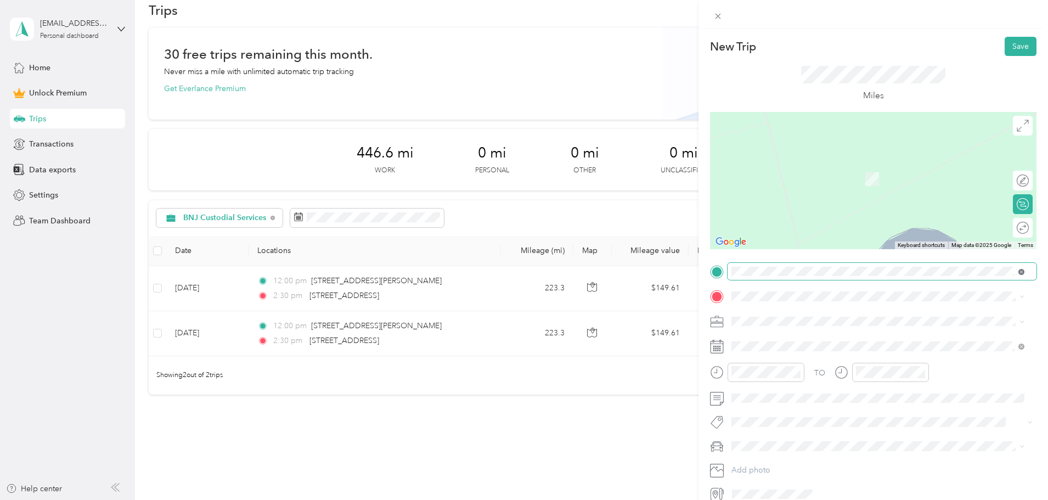
click at [1022, 269] on span at bounding box center [1021, 271] width 6 height 9
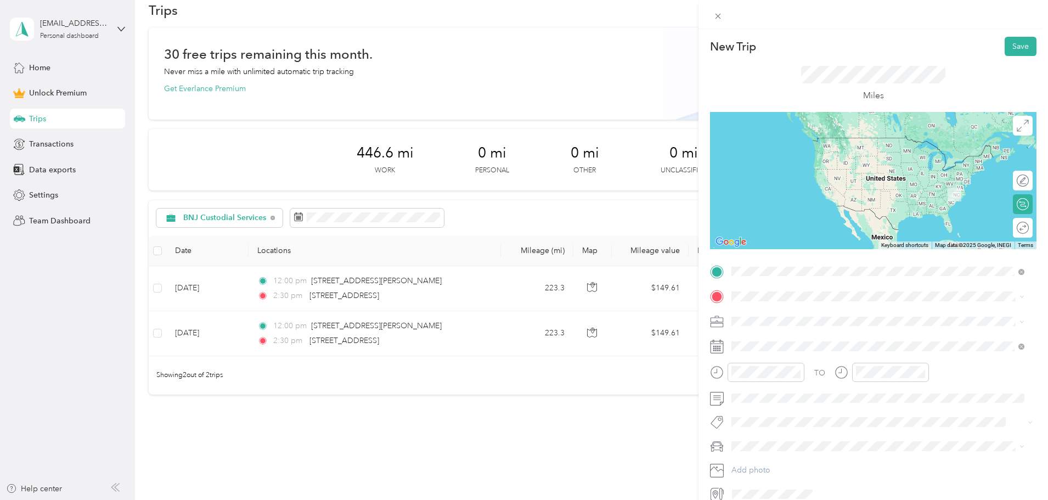
click at [806, 338] on span "[STREET_ADDRESS][PERSON_NAME][US_STATE]" at bounding box center [837, 334] width 171 height 10
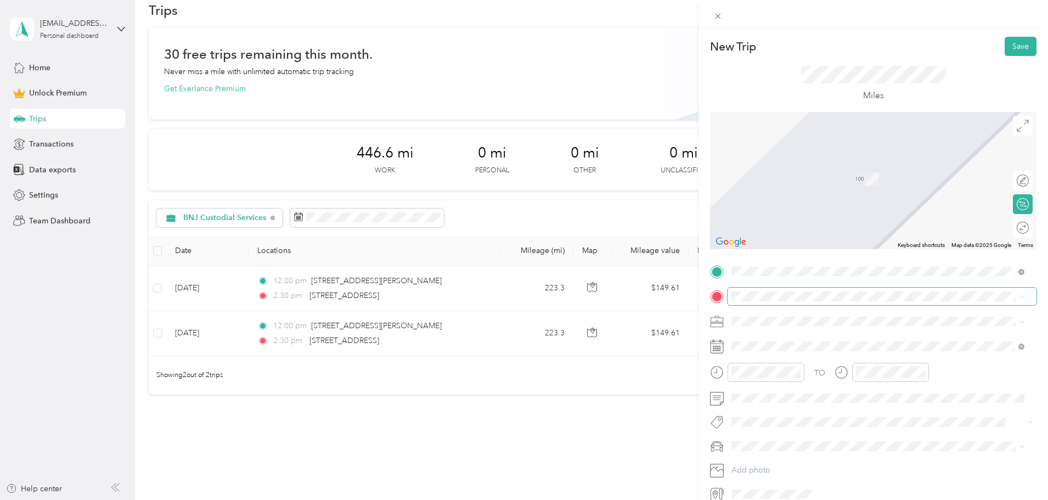
click at [770, 290] on span at bounding box center [881, 296] width 309 height 18
click at [803, 336] on span "[STREET_ADDRESS][US_STATE]" at bounding box center [807, 336] width 110 height 10
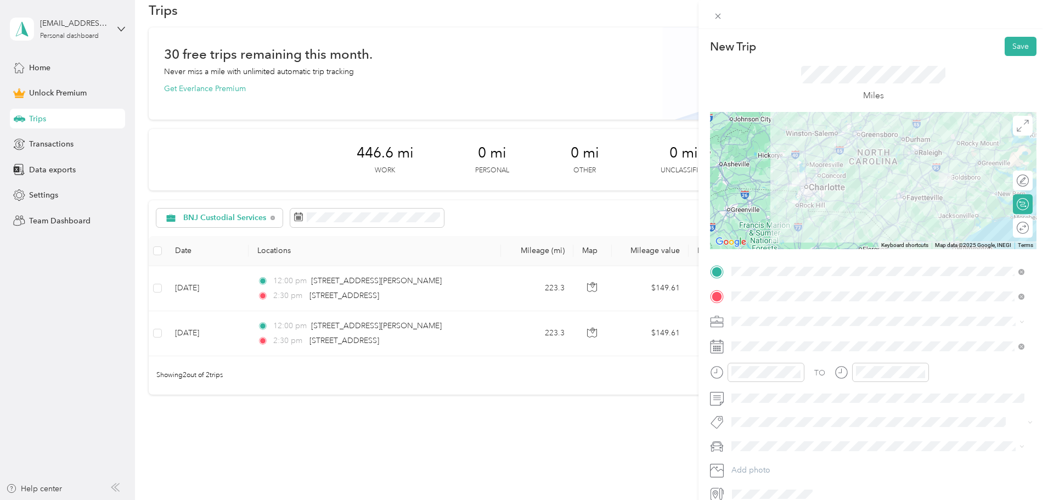
click at [788, 383] on ol "Work Personal BNJ Custodial Services BNJ Custodial Services Other Charity Medic…" at bounding box center [877, 404] width 301 height 154
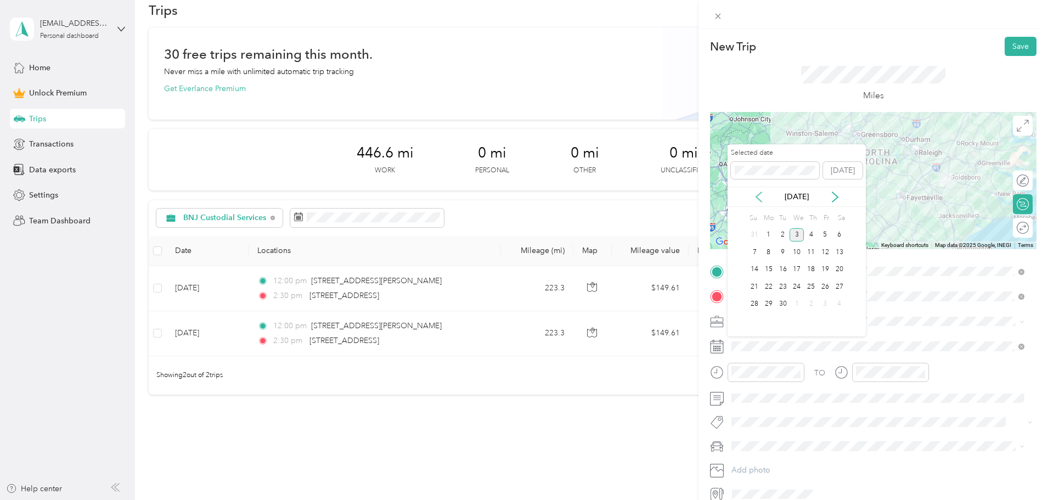
click at [758, 196] on icon at bounding box center [758, 196] width 11 height 11
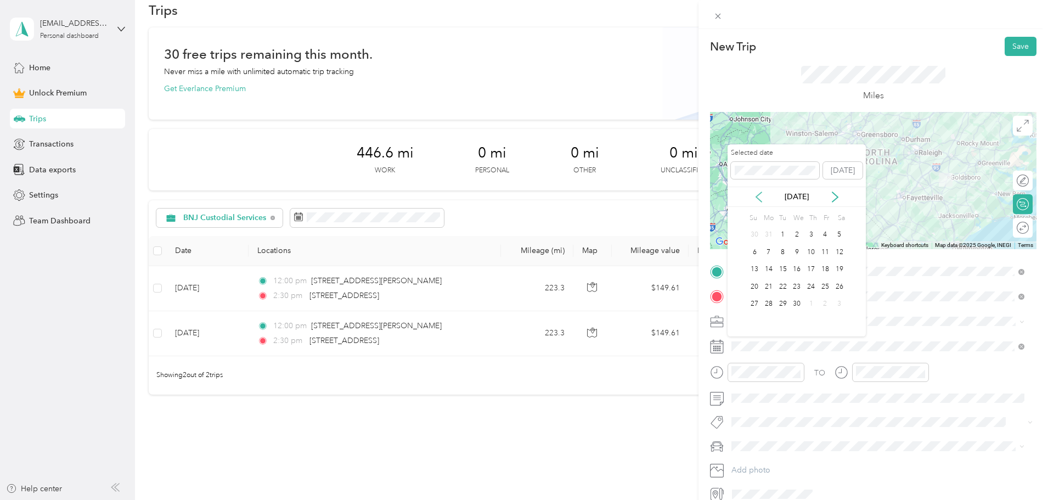
click at [758, 196] on icon at bounding box center [758, 196] width 11 height 11
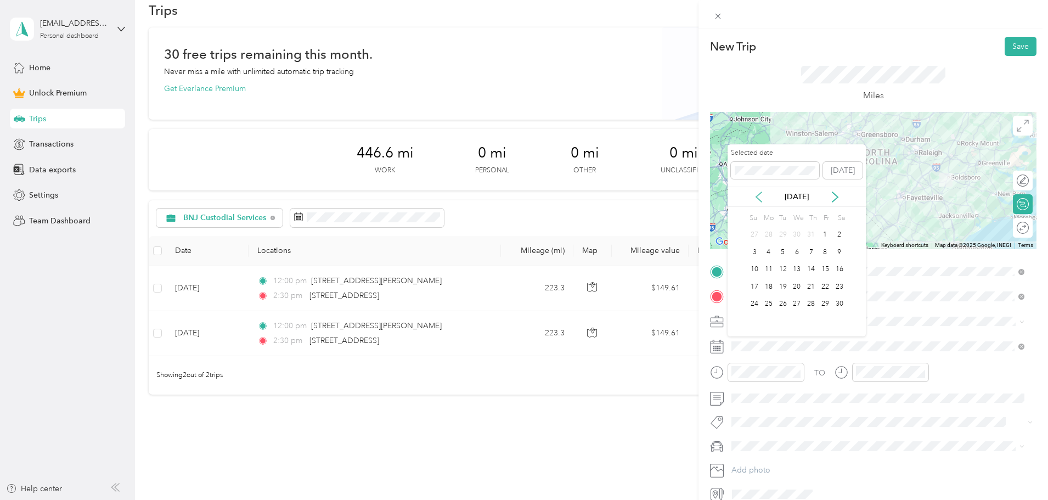
click at [758, 196] on icon at bounding box center [758, 196] width 11 height 11
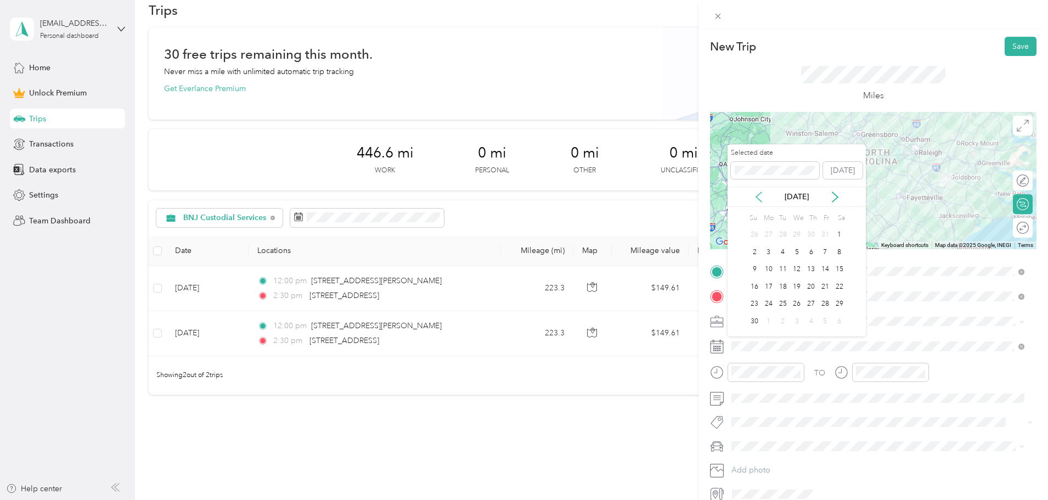
click at [758, 196] on icon at bounding box center [758, 196] width 11 height 11
click at [837, 232] on div "3" at bounding box center [839, 235] width 14 height 14
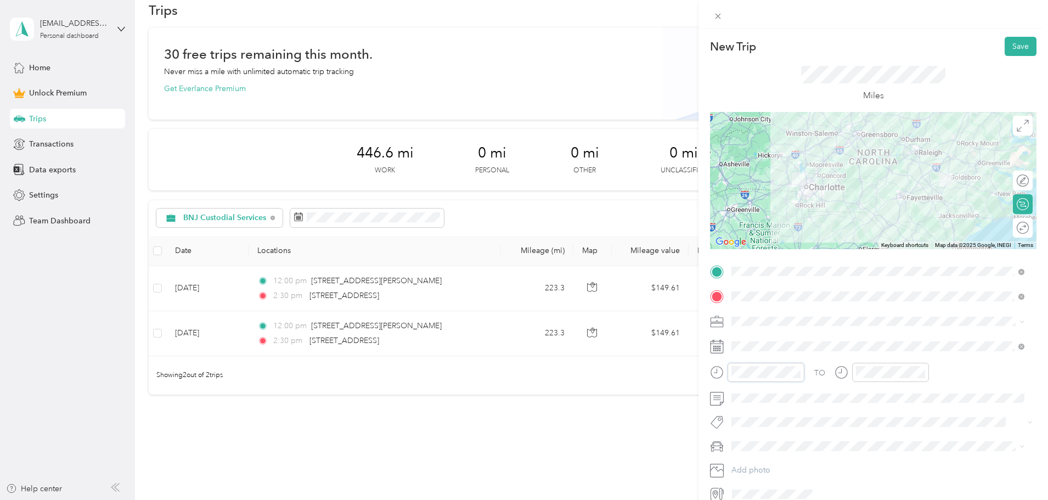
click at [724, 364] on div at bounding box center [757, 372] width 94 height 19
click at [849, 366] on div at bounding box center [881, 372] width 94 height 19
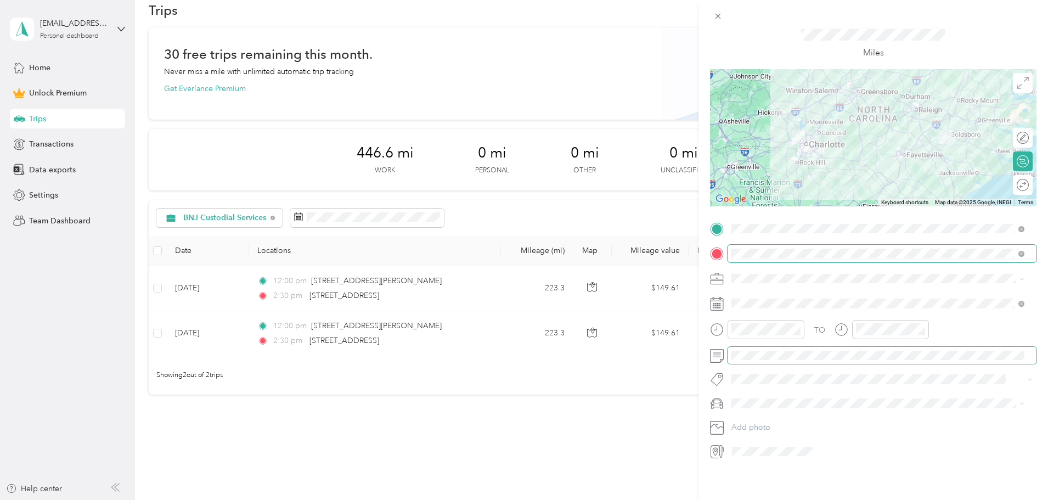
scroll to position [0, 0]
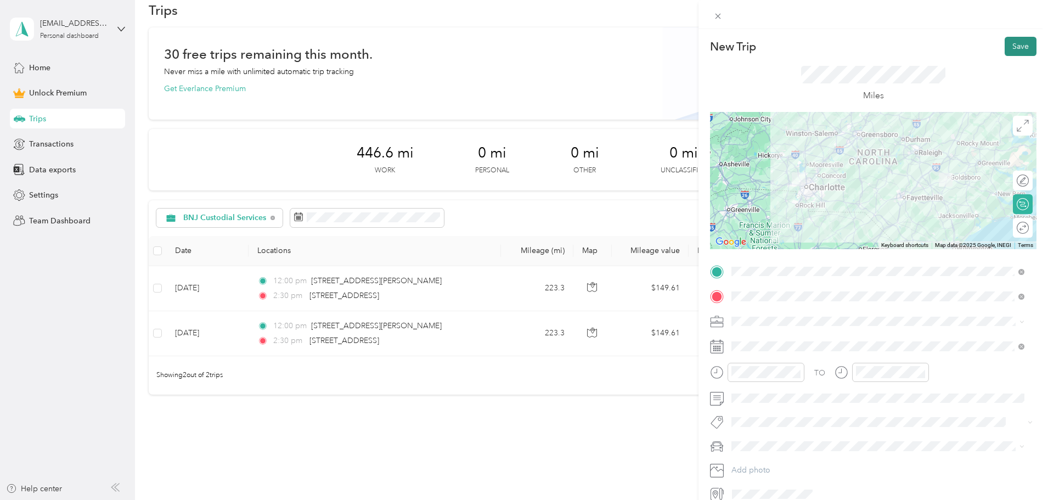
click at [1018, 45] on button "Save" at bounding box center [1020, 46] width 32 height 19
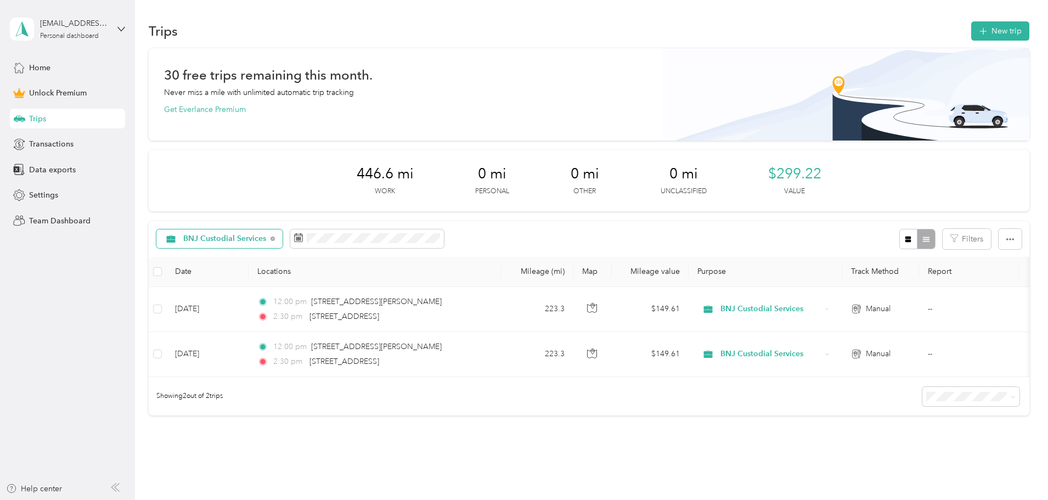
click at [283, 235] on div "BNJ Custodial Services" at bounding box center [219, 238] width 127 height 19
click at [308, 315] on span "Personal" at bounding box center [305, 316] width 97 height 12
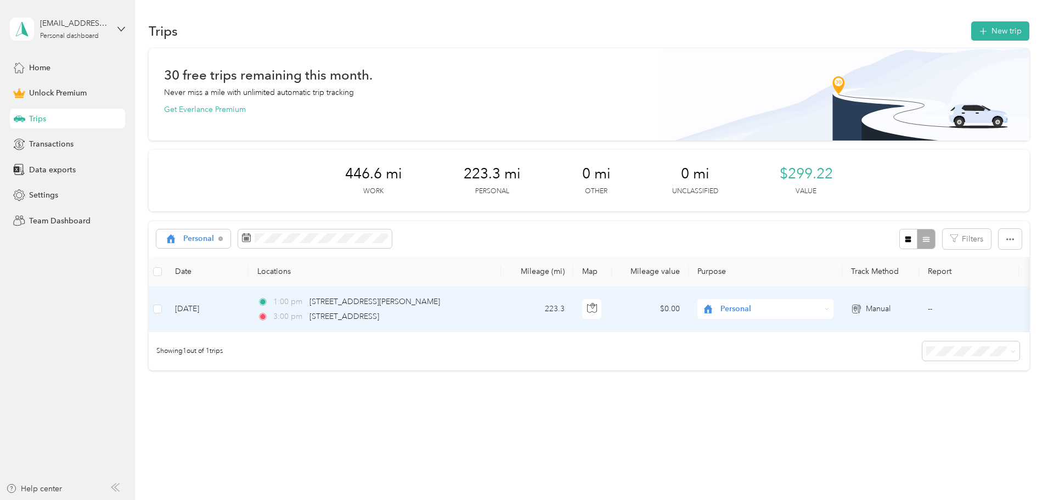
click at [821, 310] on span "Personal" at bounding box center [770, 309] width 100 height 12
click at [835, 367] on span "BNJ Custodial Services" at bounding box center [848, 368] width 101 height 12
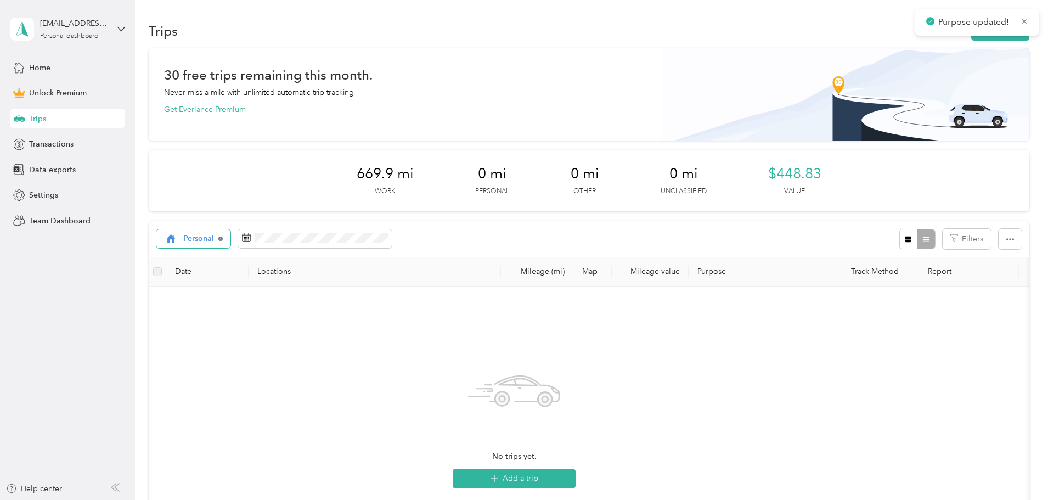
click at [223, 236] on icon at bounding box center [220, 238] width 4 height 4
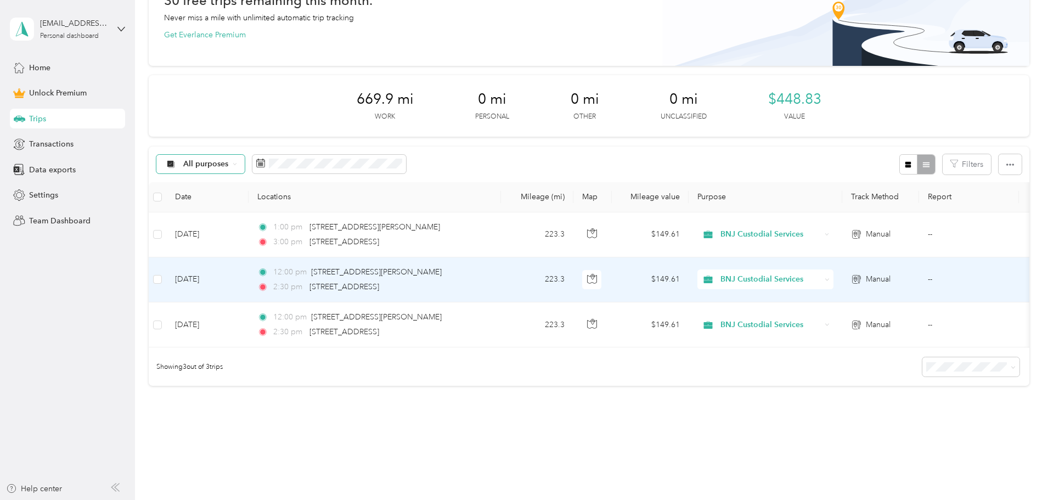
scroll to position [55, 0]
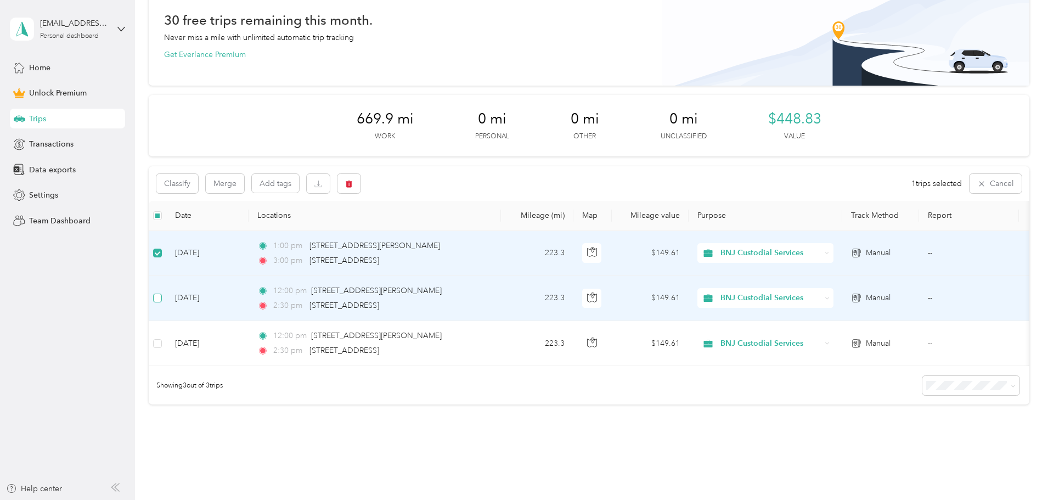
click at [162, 292] on label at bounding box center [157, 298] width 9 height 12
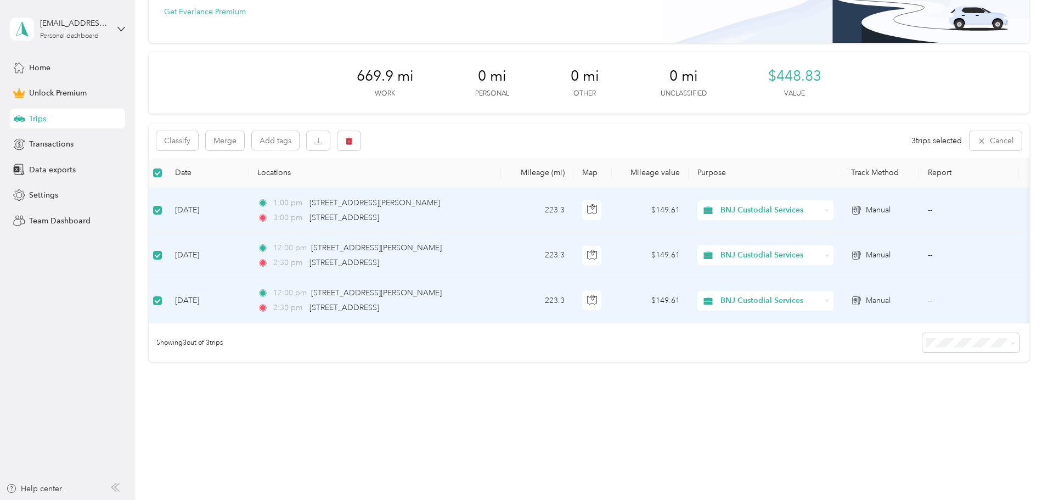
scroll to position [110, 0]
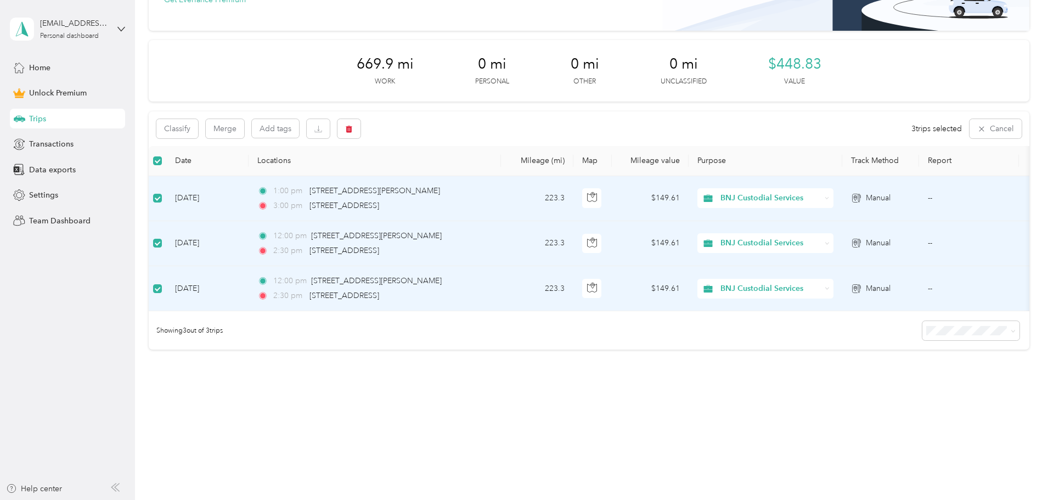
click at [857, 288] on icon at bounding box center [855, 288] width 4 height 6
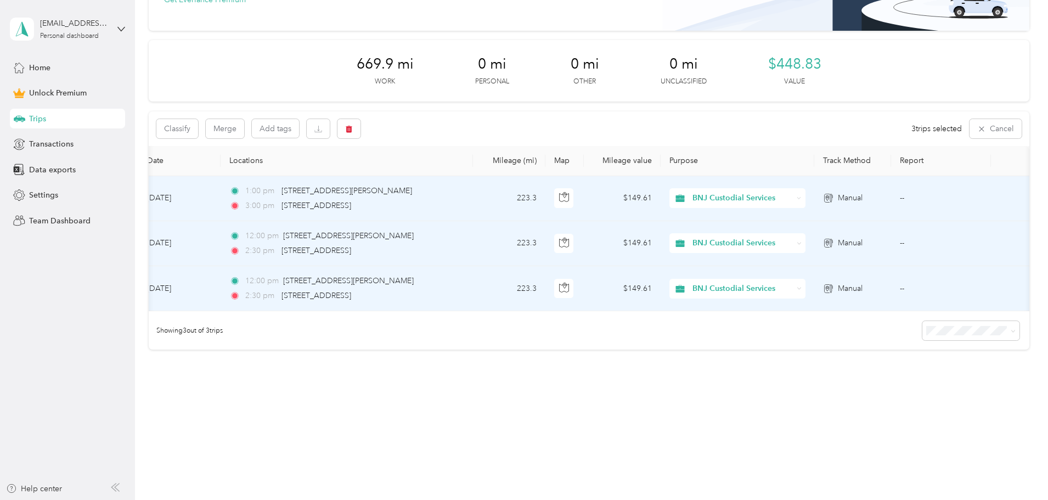
scroll to position [0, 0]
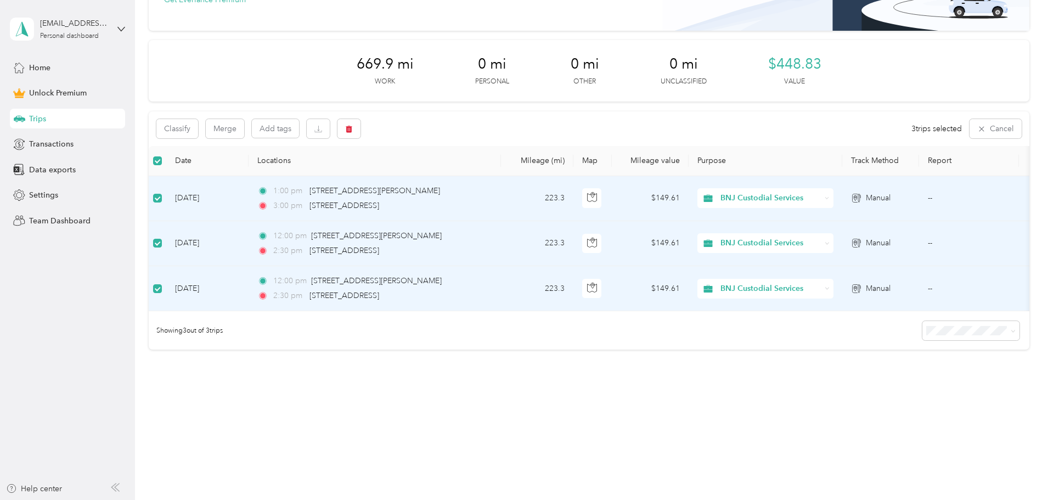
click at [166, 159] on th at bounding box center [158, 161] width 18 height 30
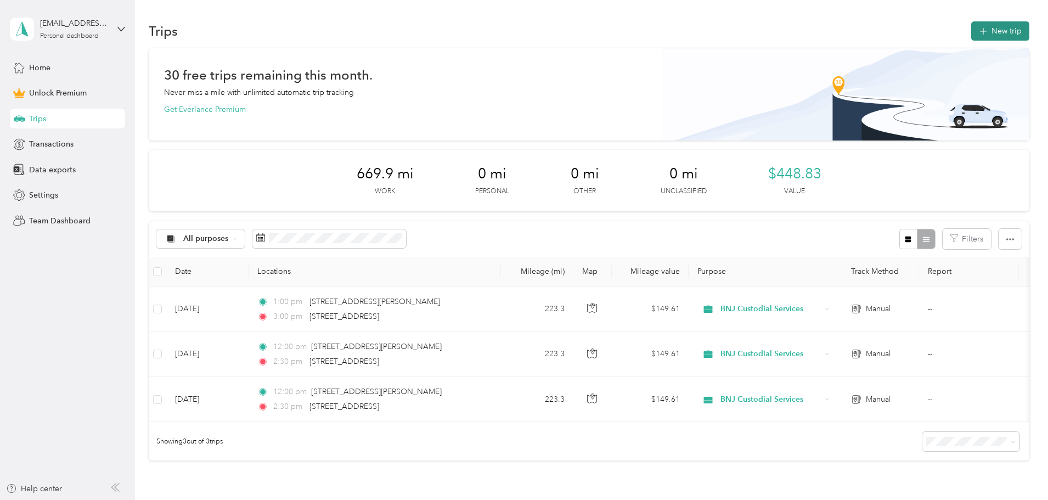
click at [971, 25] on button "New trip" at bounding box center [1000, 30] width 58 height 19
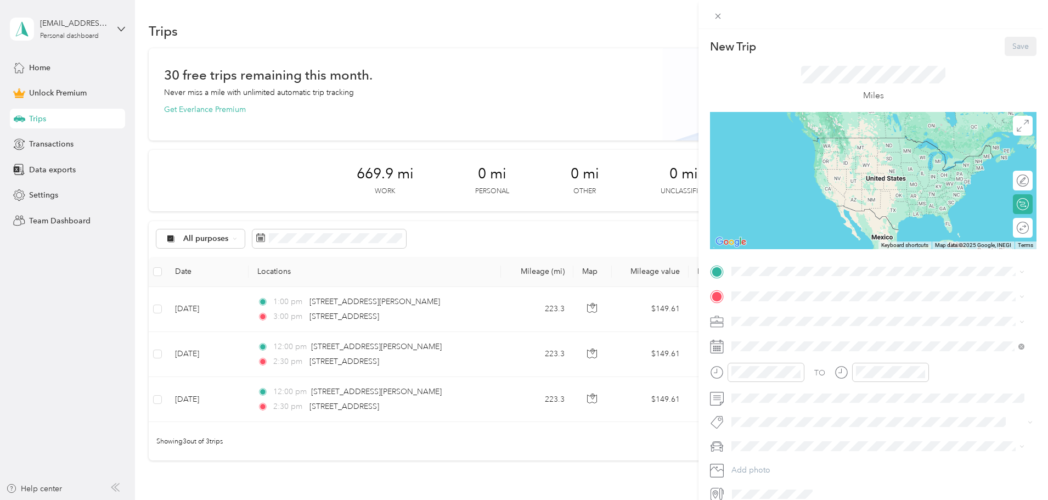
click at [755, 381] on li "BNJ Custodial Services" at bounding box center [877, 373] width 301 height 19
click at [771, 276] on span at bounding box center [881, 272] width 309 height 18
click at [800, 315] on span "[STREET_ADDRESS][PERSON_NAME][US_STATE]" at bounding box center [837, 311] width 171 height 10
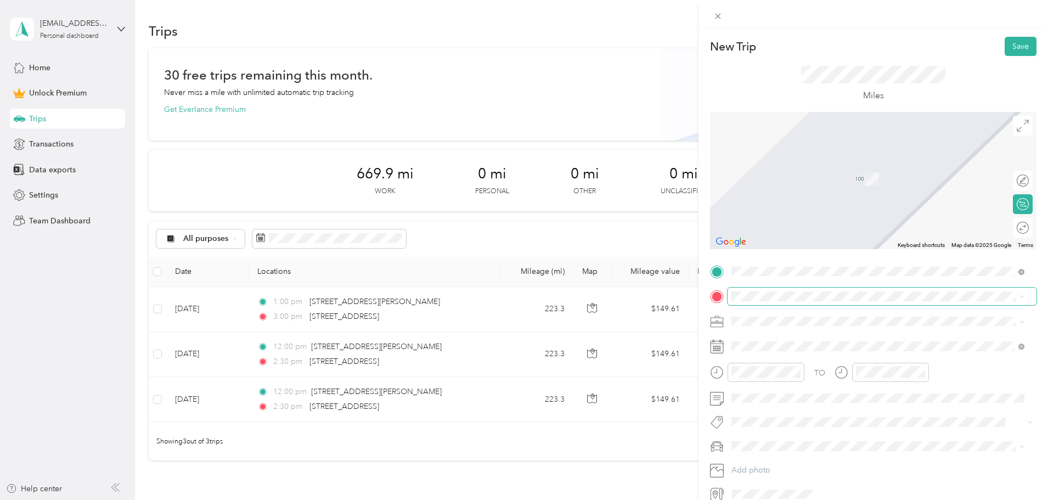
click at [764, 290] on span at bounding box center [881, 296] width 309 height 18
click at [781, 332] on span "[STREET_ADDRESS][US_STATE]" at bounding box center [807, 336] width 110 height 10
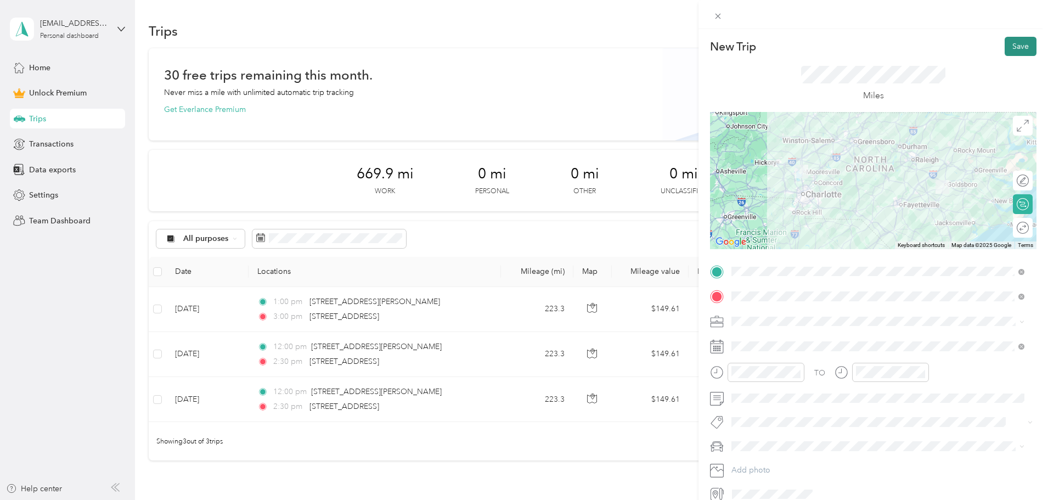
click at [1010, 50] on button "Save" at bounding box center [1020, 46] width 32 height 19
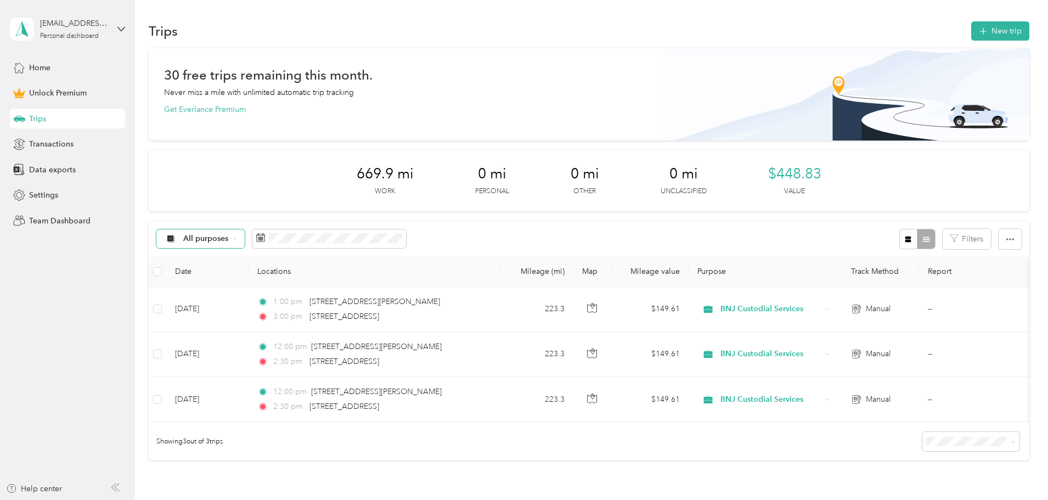
click at [229, 239] on span "All purposes" at bounding box center [206, 239] width 46 height 8
click at [277, 317] on li "Personal" at bounding box center [288, 316] width 118 height 19
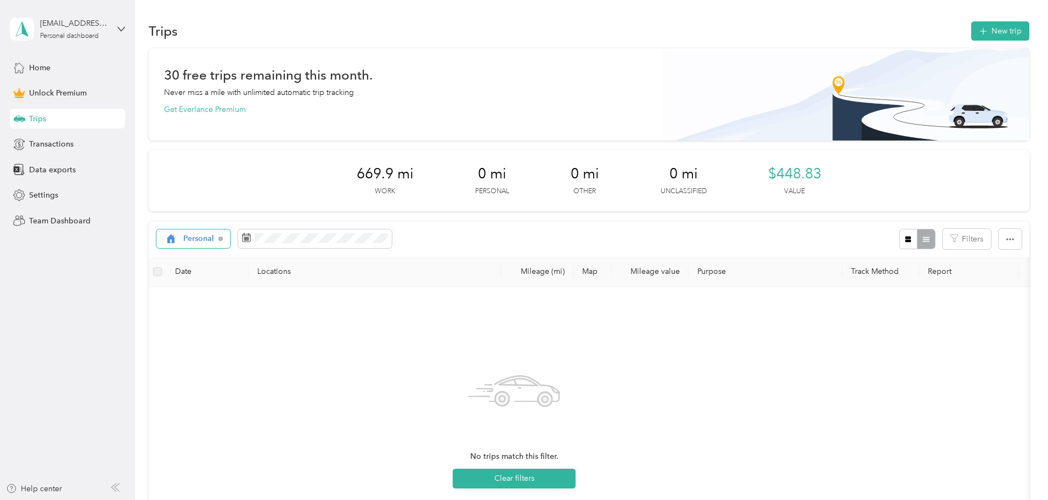
click at [214, 235] on span "Personal" at bounding box center [198, 239] width 31 height 8
click at [280, 330] on span "BNJ Custodial Services" at bounding box center [298, 335] width 83 height 12
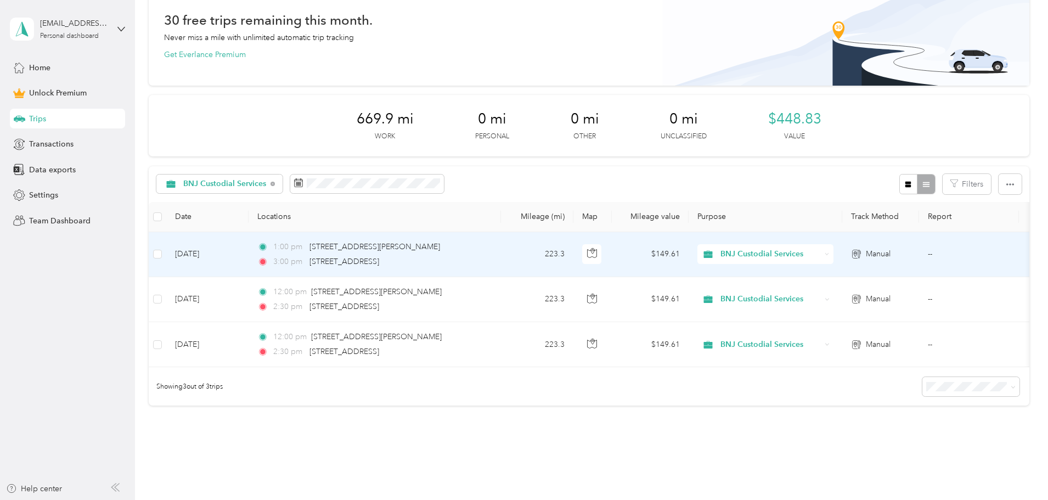
scroll to position [110, 0]
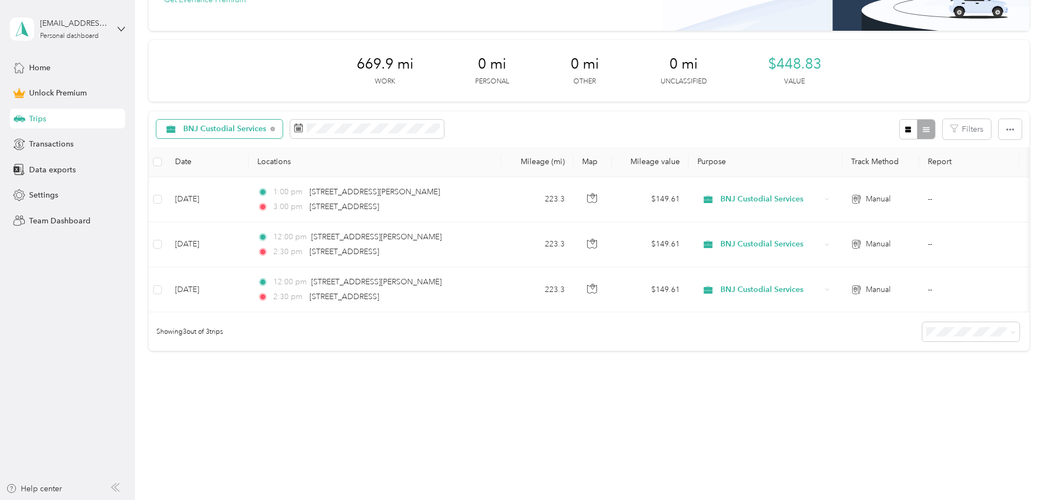
click at [267, 127] on span "BNJ Custodial Services" at bounding box center [224, 129] width 83 height 8
click at [377, 389] on div "30 free trips remaining this month. Never miss a mile with unlimited automatic …" at bounding box center [589, 164] width 880 height 451
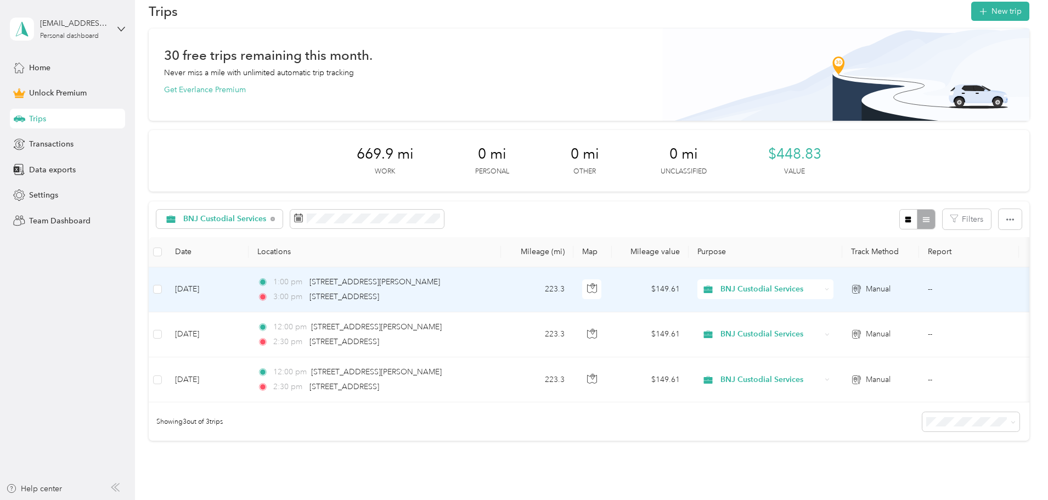
scroll to position [0, 0]
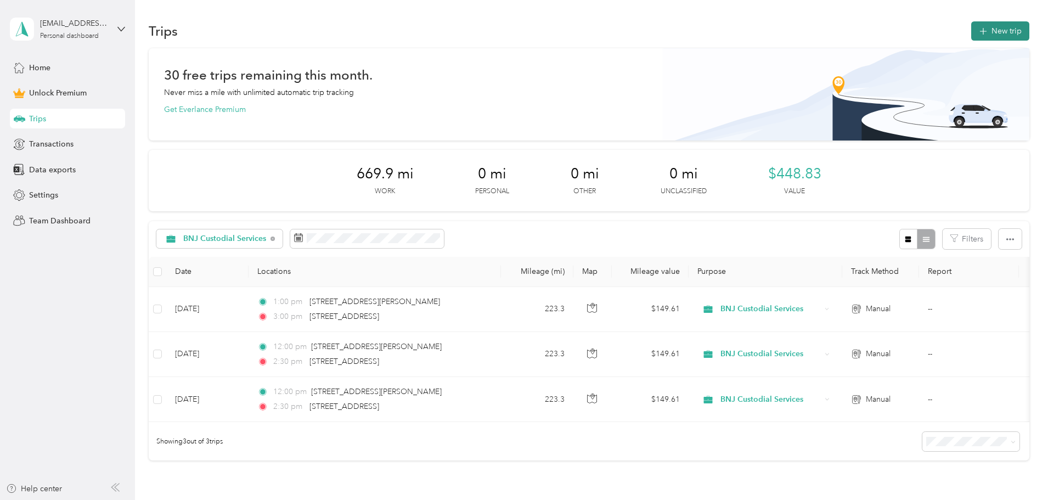
click at [976, 30] on icon "button" at bounding box center [982, 31] width 13 height 13
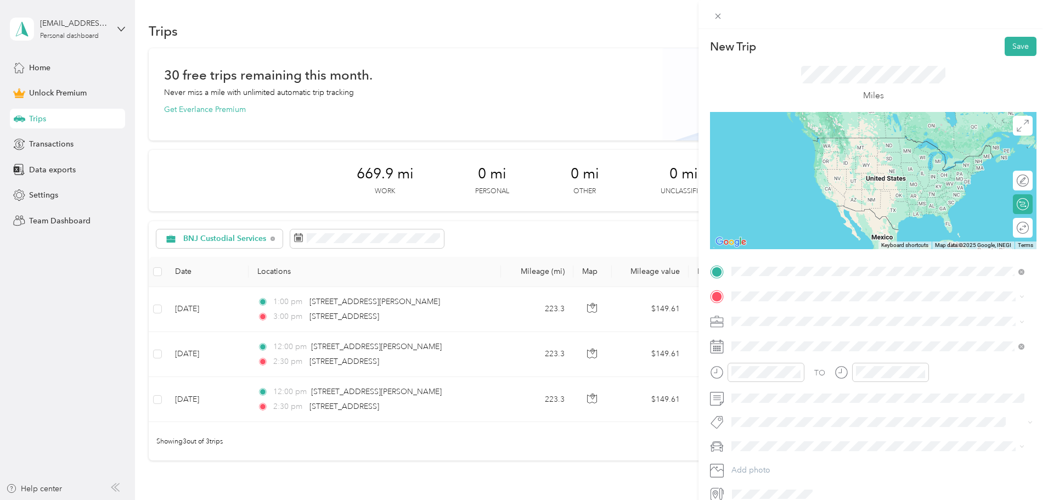
click at [801, 338] on span "[STREET_ADDRESS][PERSON_NAME][US_STATE]" at bounding box center [837, 334] width 171 height 10
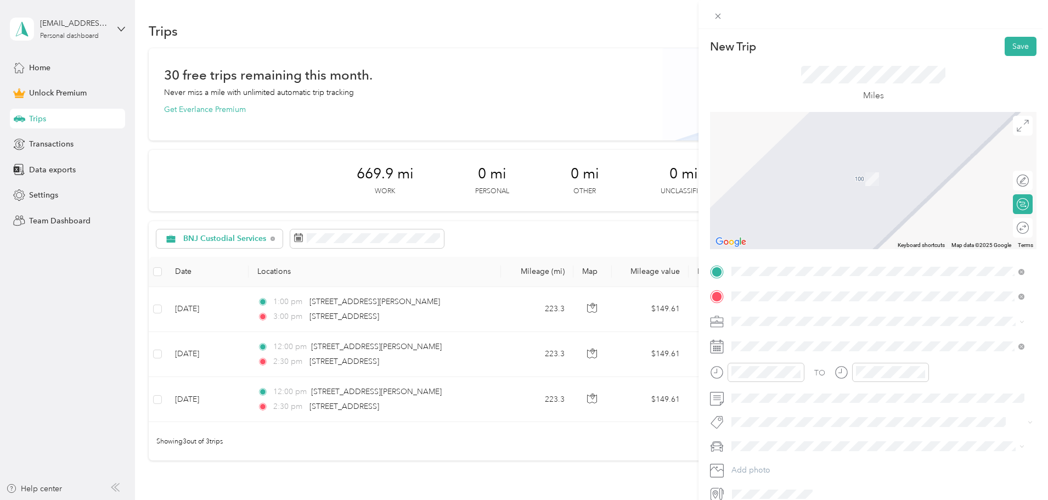
click at [781, 334] on span "[STREET_ADDRESS][US_STATE]" at bounding box center [807, 336] width 110 height 10
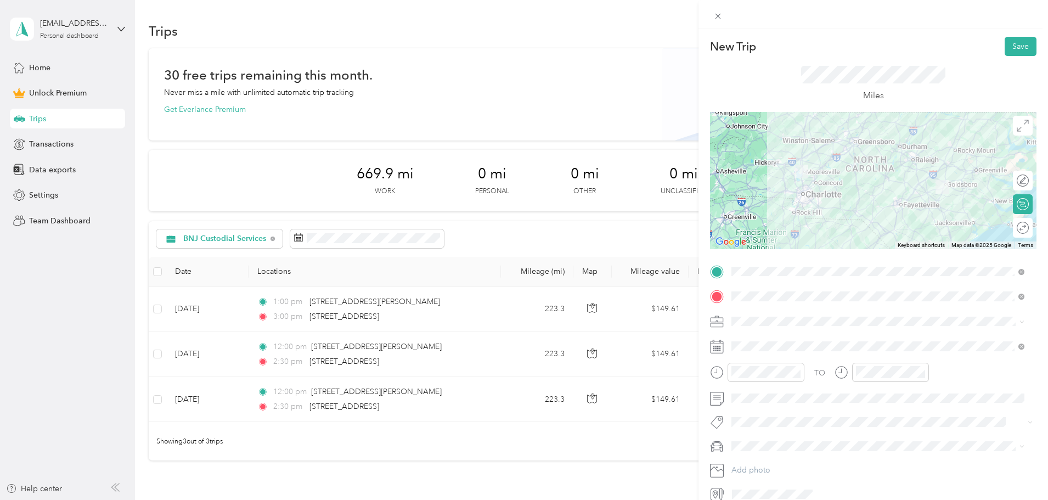
click at [759, 377] on span "BNJ Custodial Services" at bounding box center [775, 376] width 80 height 9
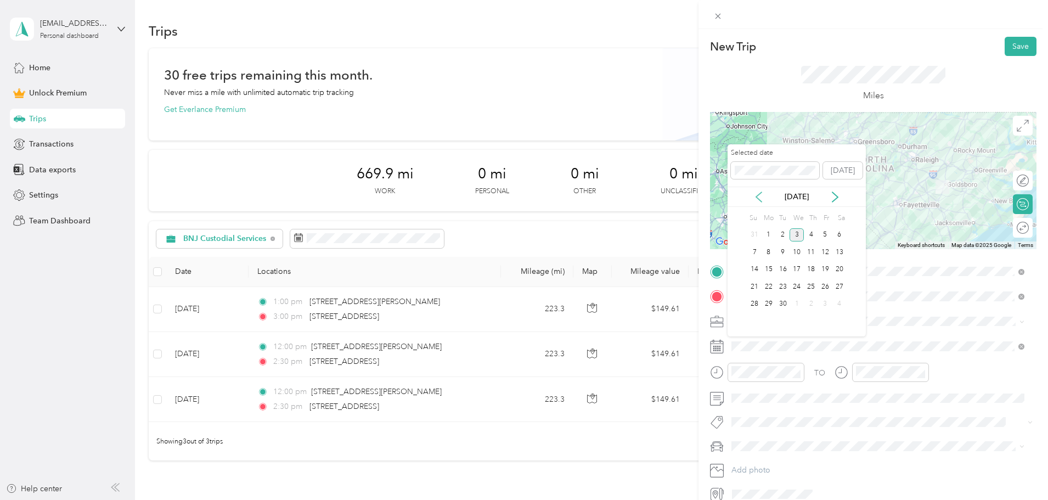
click at [758, 196] on icon at bounding box center [758, 196] width 11 height 11
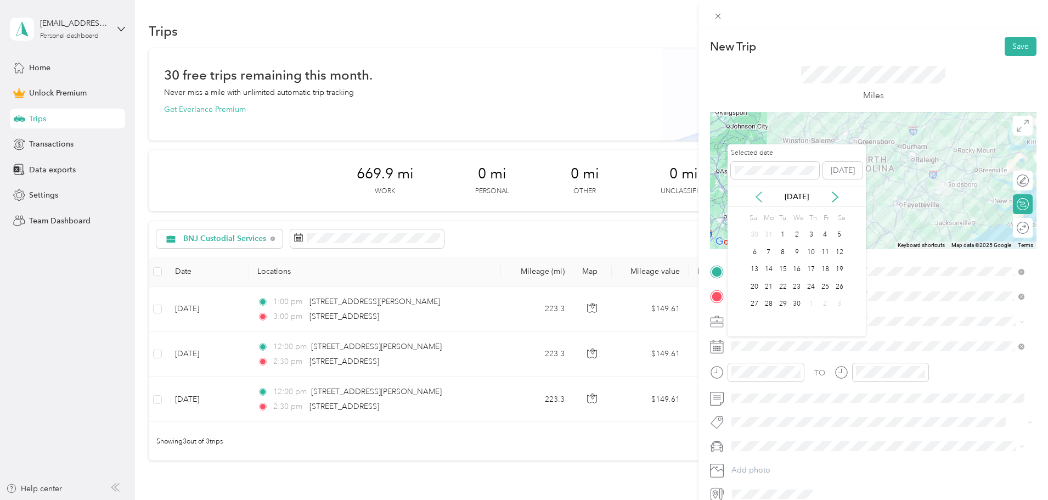
click at [758, 196] on icon at bounding box center [758, 196] width 11 height 11
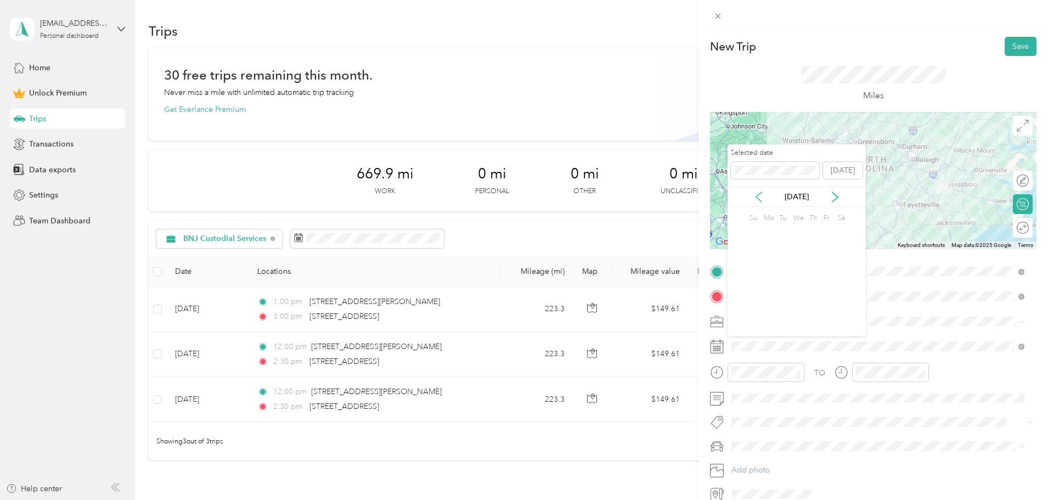
click at [758, 196] on icon at bounding box center [758, 196] width 11 height 11
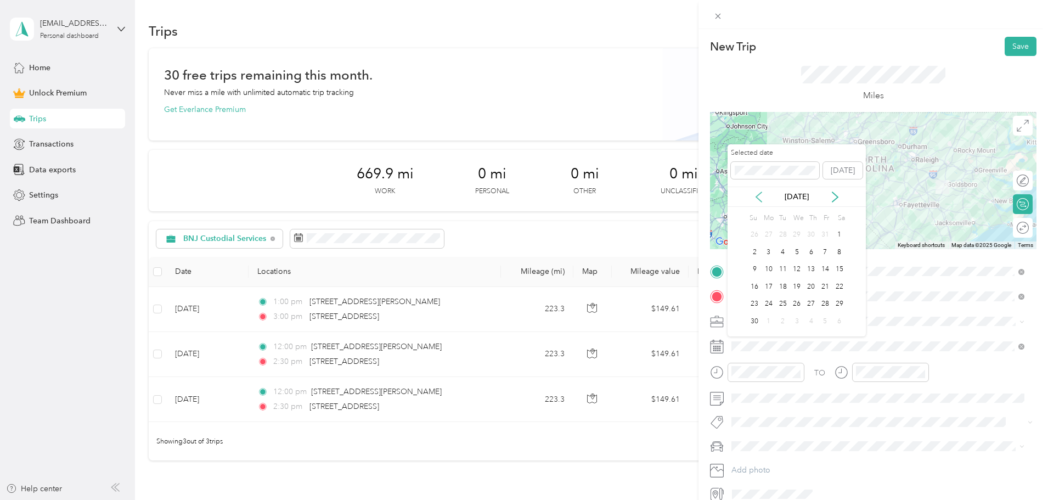
click at [758, 196] on icon at bounding box center [758, 196] width 11 height 11
click at [839, 268] on div "17" at bounding box center [839, 270] width 14 height 14
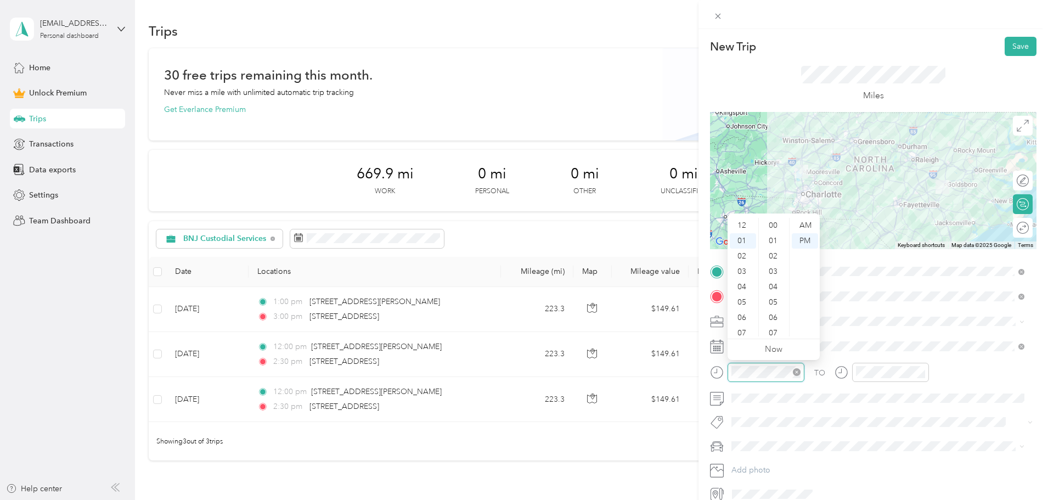
scroll to position [15, 0]
click at [845, 370] on div at bounding box center [881, 372] width 94 height 19
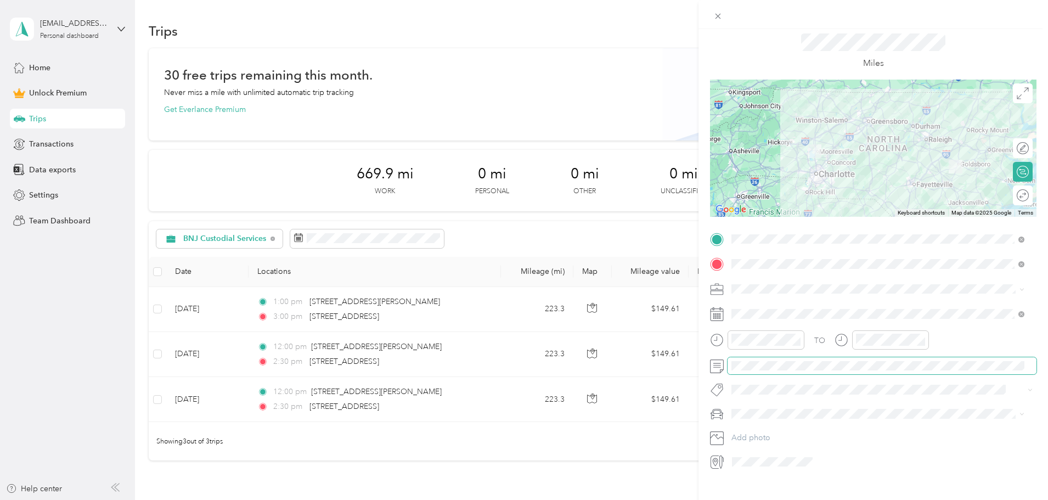
scroll to position [0, 0]
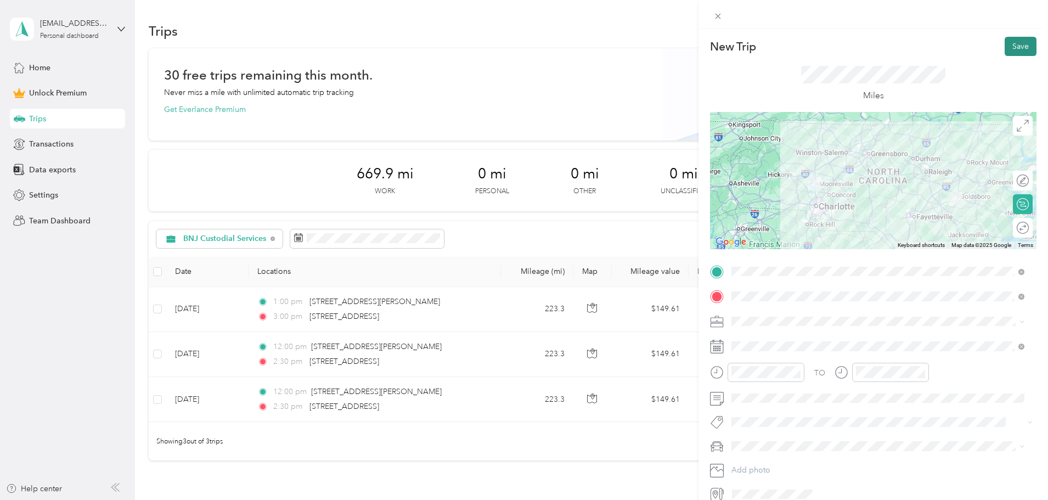
click at [1017, 47] on button "Save" at bounding box center [1020, 46] width 32 height 19
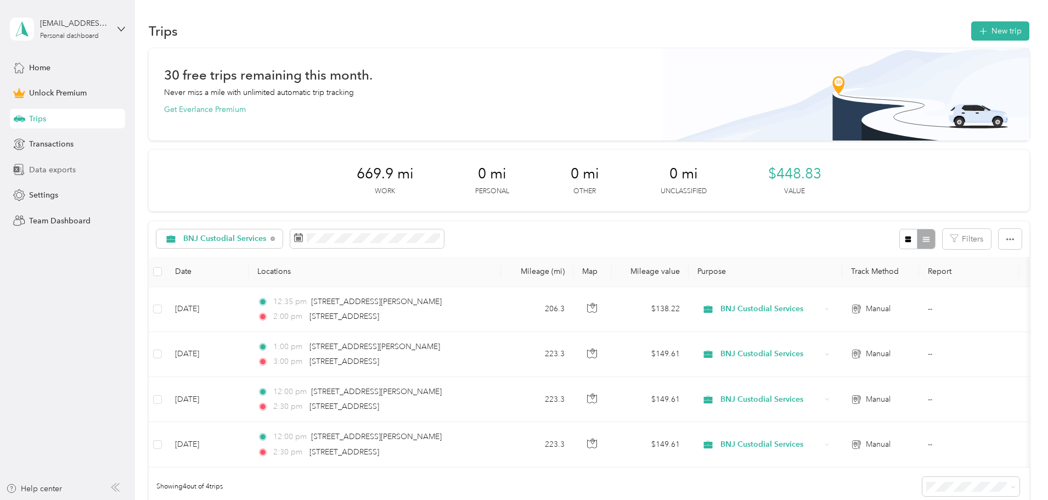
click at [65, 169] on span "Data exports" at bounding box center [52, 170] width 47 height 12
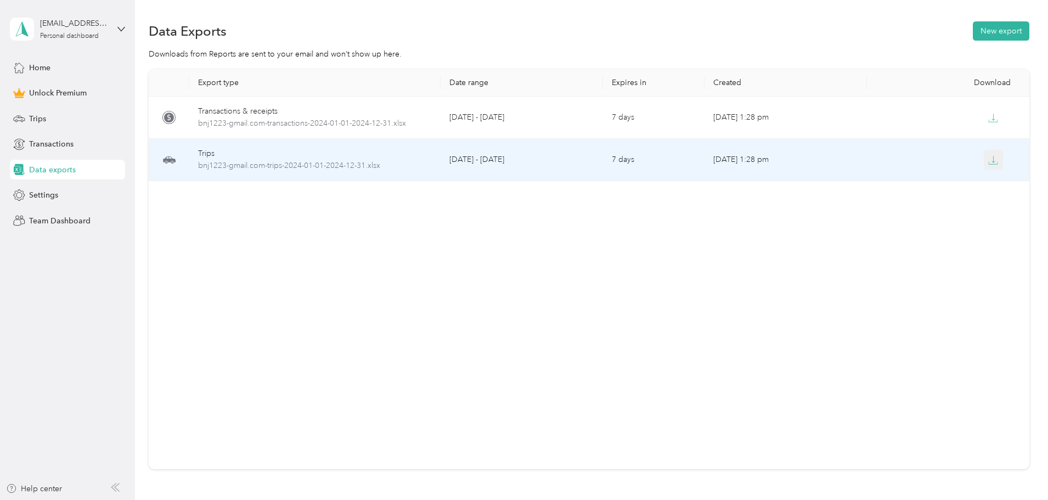
click at [988, 161] on icon "button" at bounding box center [993, 160] width 10 height 10
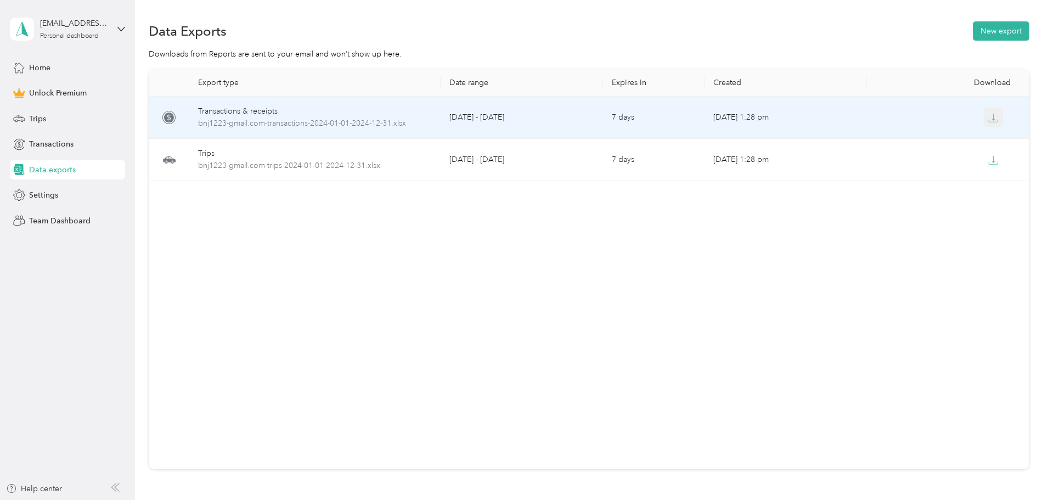
click at [984, 111] on button "button" at bounding box center [994, 118] width 20 height 20
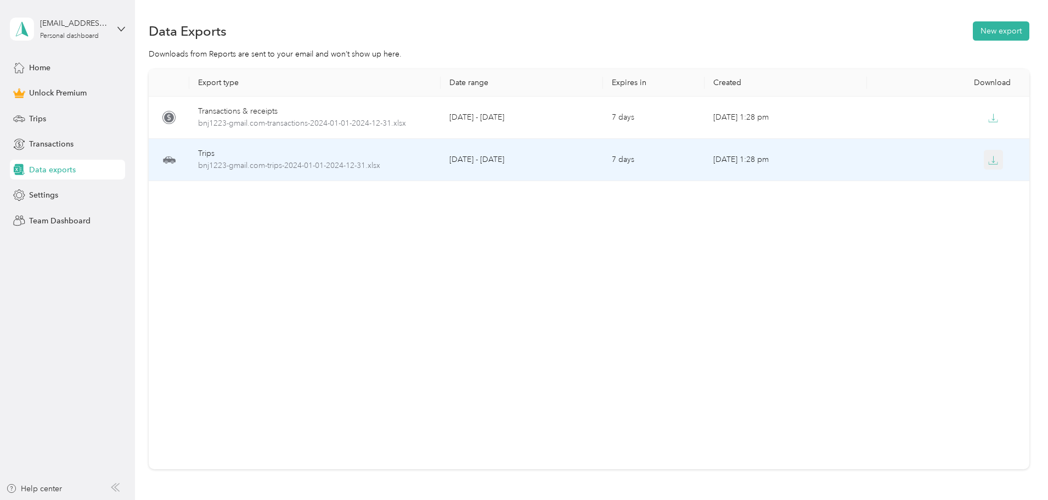
drag, startPoint x: 922, startPoint y: 160, endPoint x: 917, endPoint y: 154, distance: 7.5
click at [988, 159] on icon "button" at bounding box center [993, 160] width 10 height 10
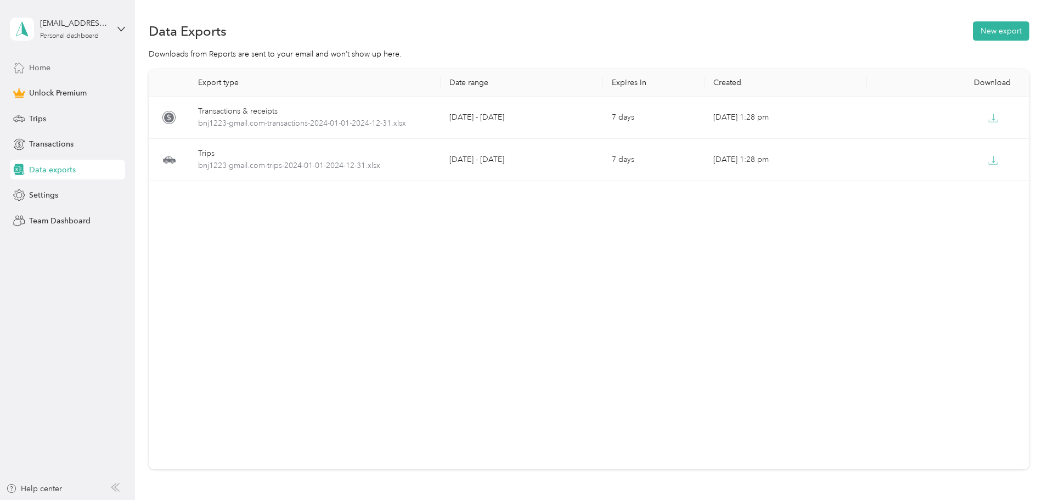
click at [42, 69] on span "Home" at bounding box center [39, 68] width 21 height 12
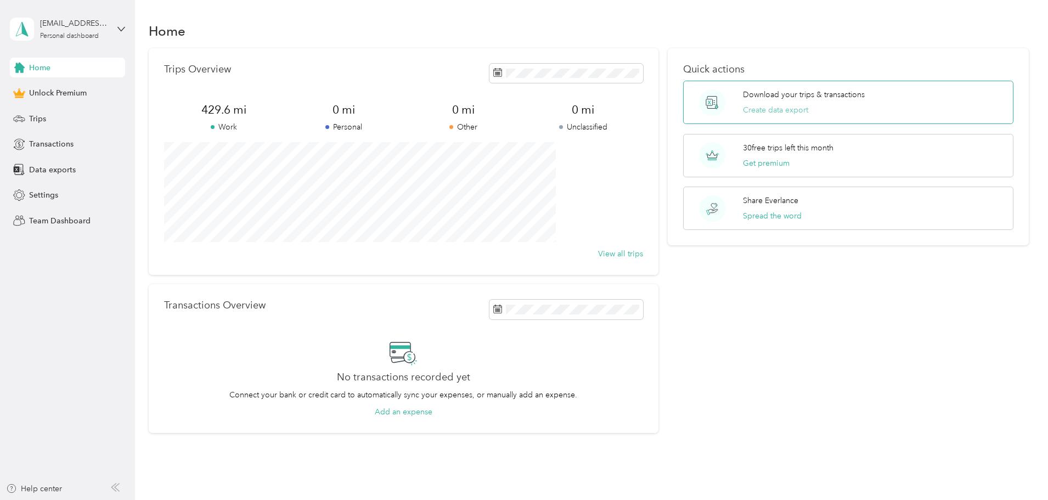
click at [750, 111] on button "Create data export" at bounding box center [775, 110] width 65 height 12
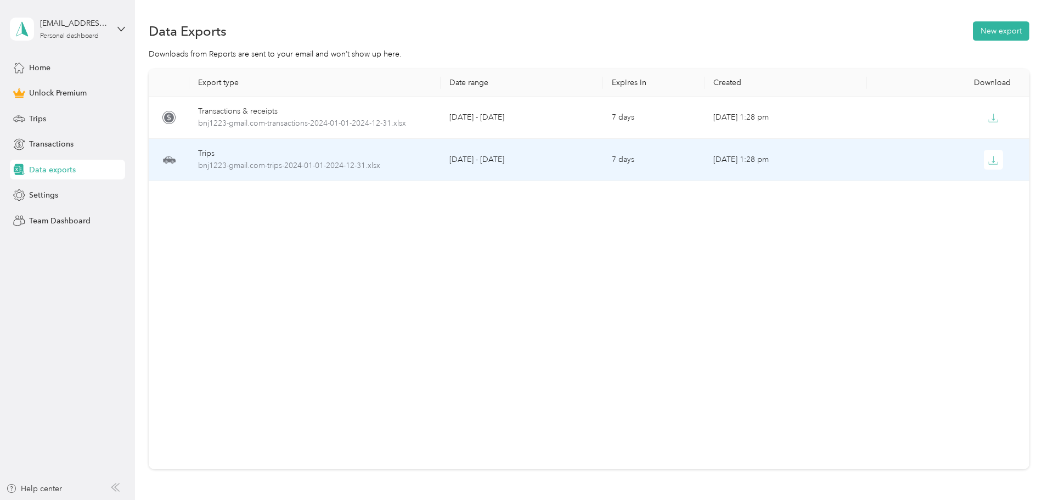
click at [499, 157] on td "[DATE] - [DATE]" at bounding box center [521, 160] width 162 height 42
click at [369, 163] on span "bnj1223-gmail.com-trips-2024-01-01-2024-12-31.xlsx" at bounding box center [315, 166] width 234 height 12
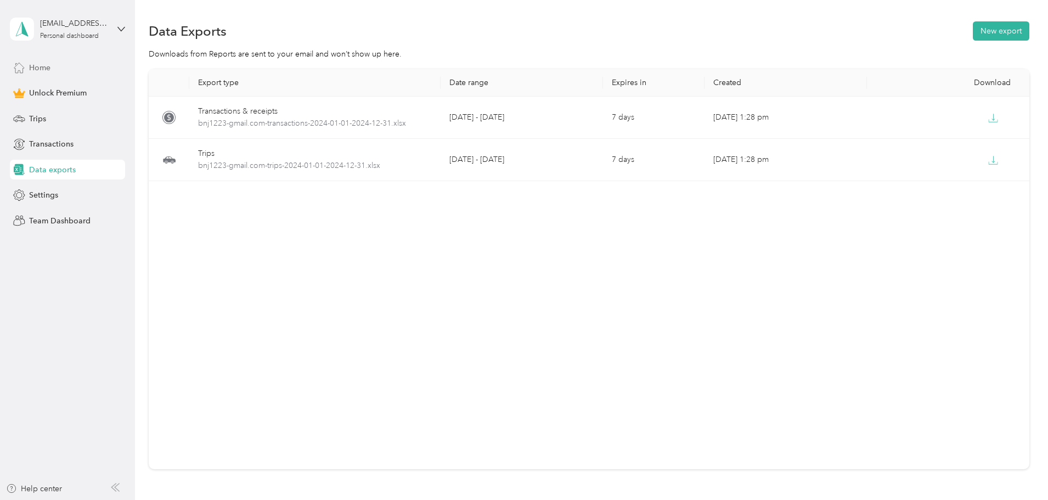
click at [46, 68] on span "Home" at bounding box center [39, 68] width 21 height 12
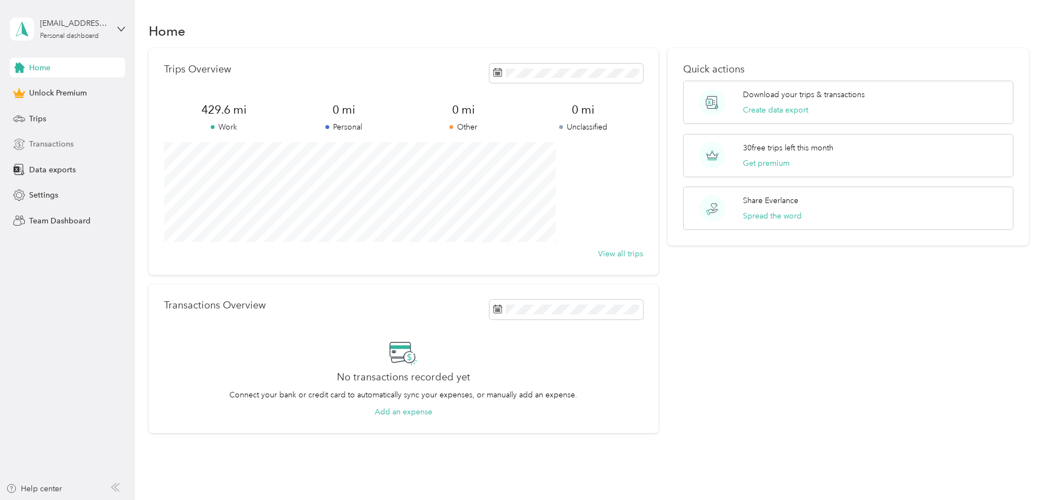
click at [47, 146] on span "Transactions" at bounding box center [51, 144] width 44 height 12
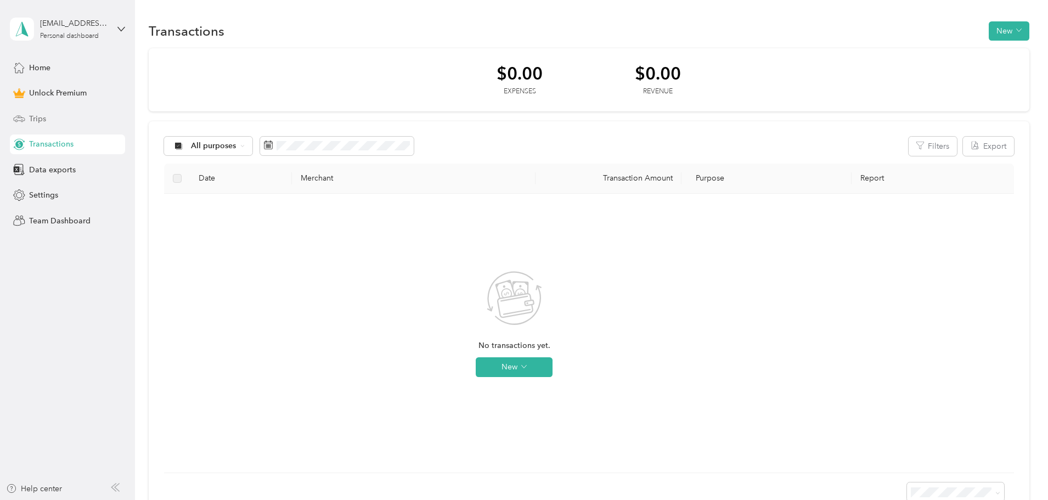
click at [33, 115] on span "Trips" at bounding box center [37, 119] width 17 height 12
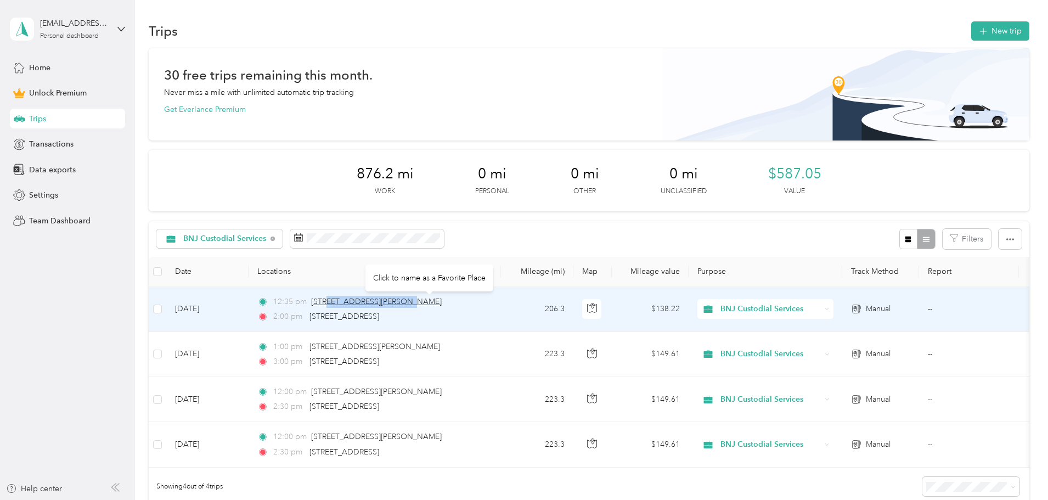
drag, startPoint x: 477, startPoint y: 303, endPoint x: 401, endPoint y: 298, distance: 75.8
click at [401, 298] on div "12:35 pm [STREET_ADDRESS][PERSON_NAME]" at bounding box center [372, 302] width 230 height 12
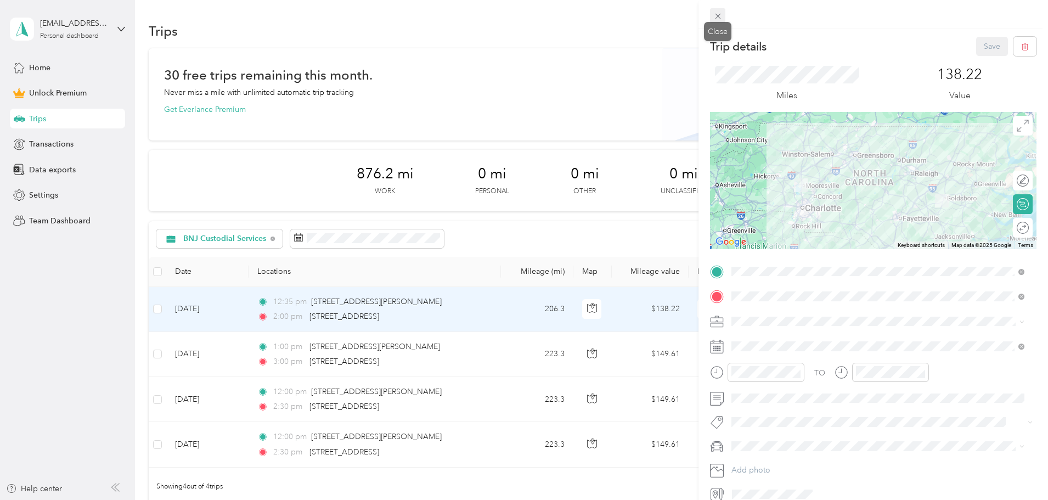
click at [716, 18] on icon at bounding box center [717, 16] width 9 height 9
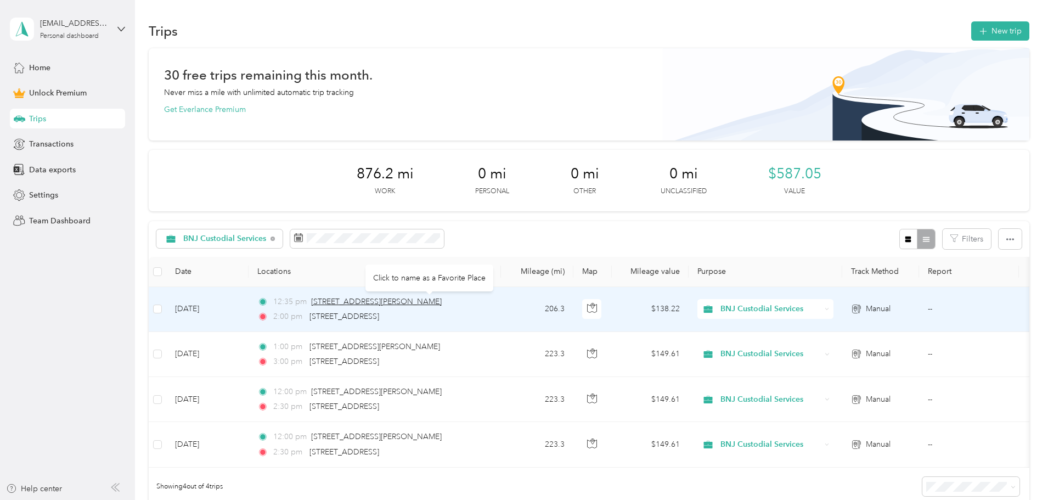
click at [442, 302] on span "[STREET_ADDRESS][PERSON_NAME]" at bounding box center [376, 301] width 131 height 9
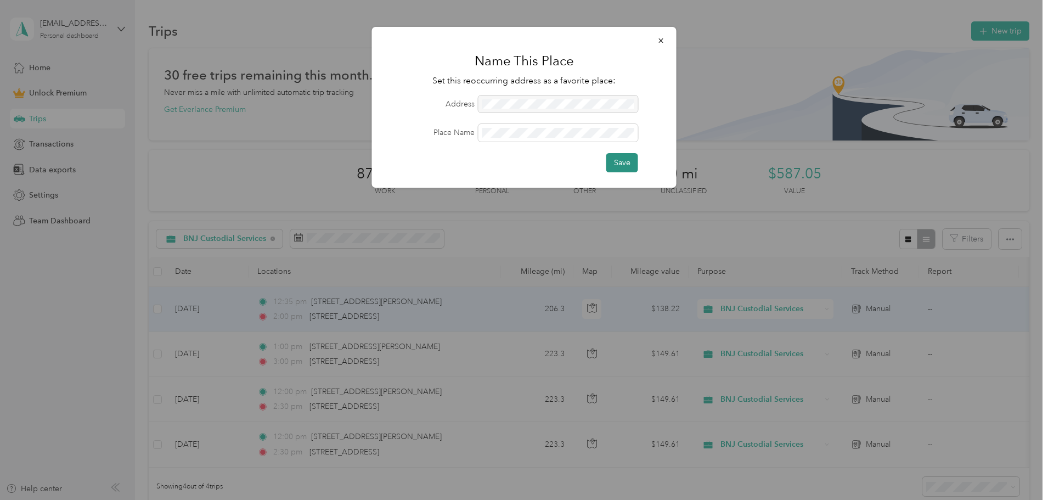
click at [631, 157] on button "Save" at bounding box center [622, 162] width 32 height 19
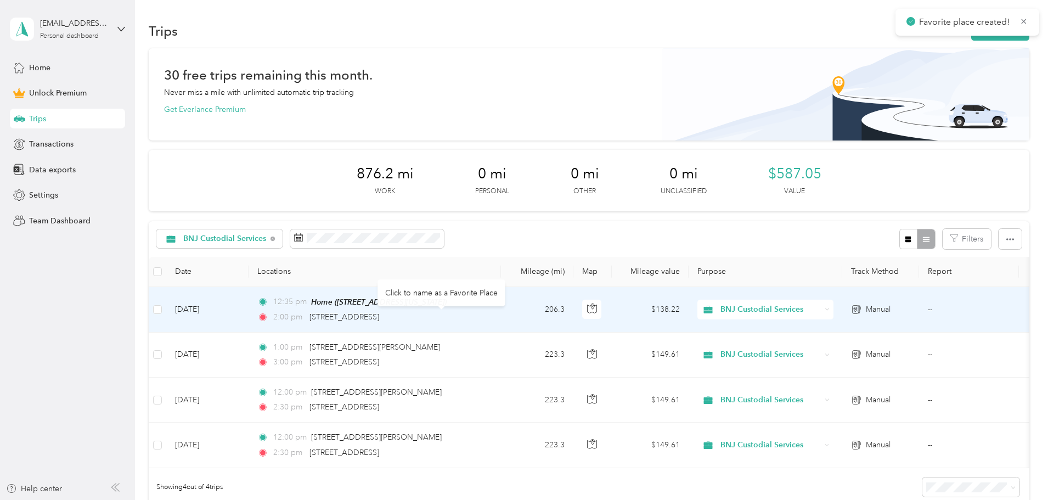
click at [472, 293] on div "Click to name as a Favorite Place" at bounding box center [441, 292] width 128 height 27
click at [379, 313] on span "[STREET_ADDRESS]" at bounding box center [344, 316] width 70 height 9
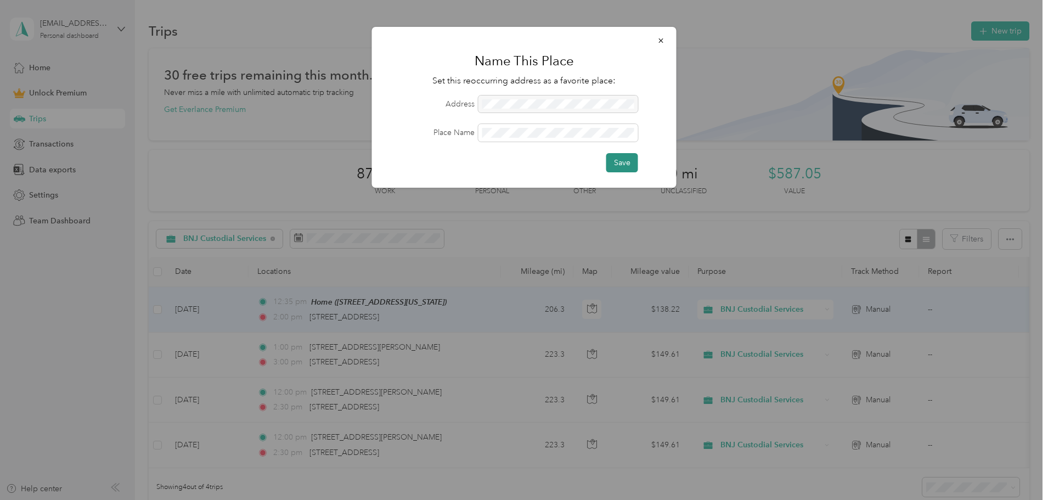
click at [631, 163] on button "Save" at bounding box center [622, 162] width 32 height 19
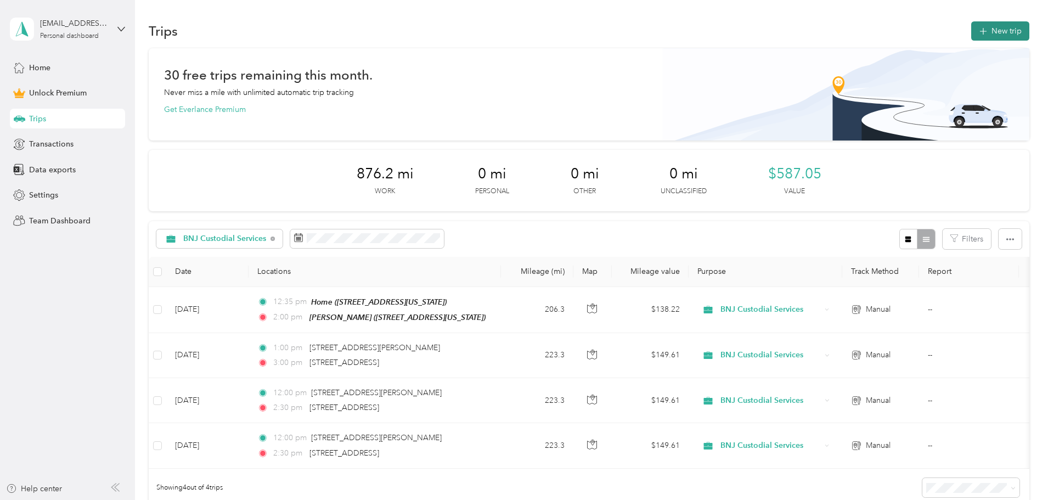
click at [971, 29] on button "New trip" at bounding box center [1000, 30] width 58 height 19
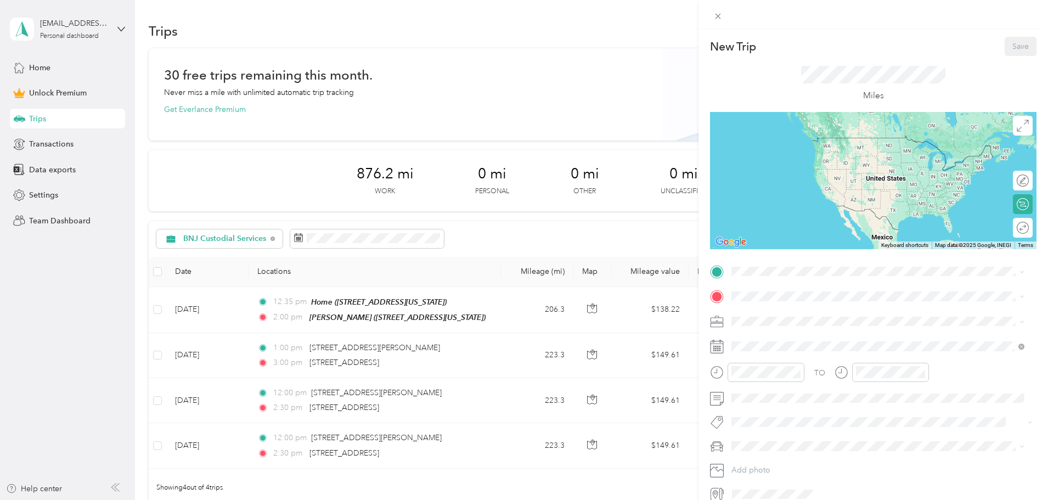
click at [786, 336] on ol "From your Favorite places Home [STREET_ADDRESS][PERSON_NAME][PERSON_NAME][US_ST…" at bounding box center [877, 323] width 301 height 92
drag, startPoint x: 795, startPoint y: 382, endPoint x: 790, endPoint y: 359, distance: 23.5
click at [794, 382] on span "[STREET_ADDRESS][US_STATE]" at bounding box center [807, 384] width 110 height 9
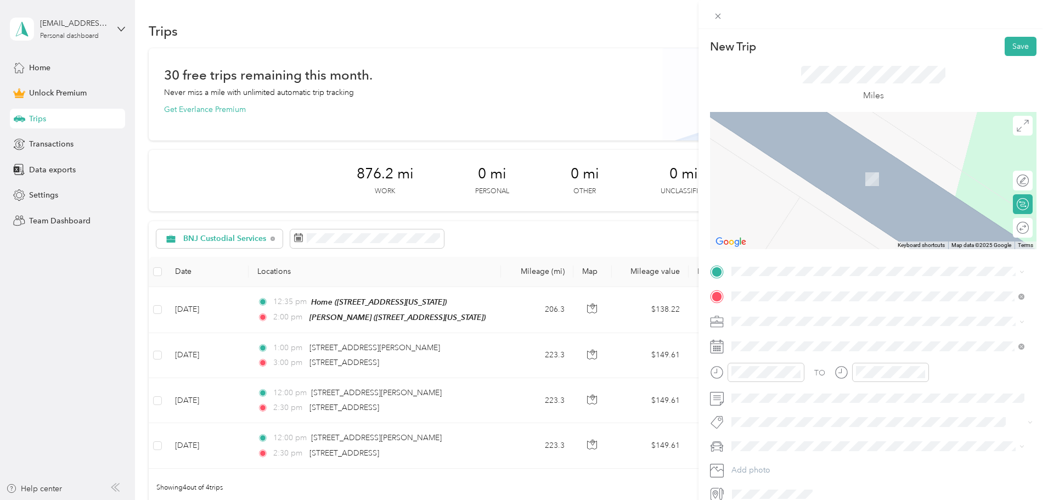
click at [788, 324] on span "[STREET_ADDRESS][PERSON_NAME][PERSON_NAME][US_STATE]" at bounding box center [867, 321] width 231 height 9
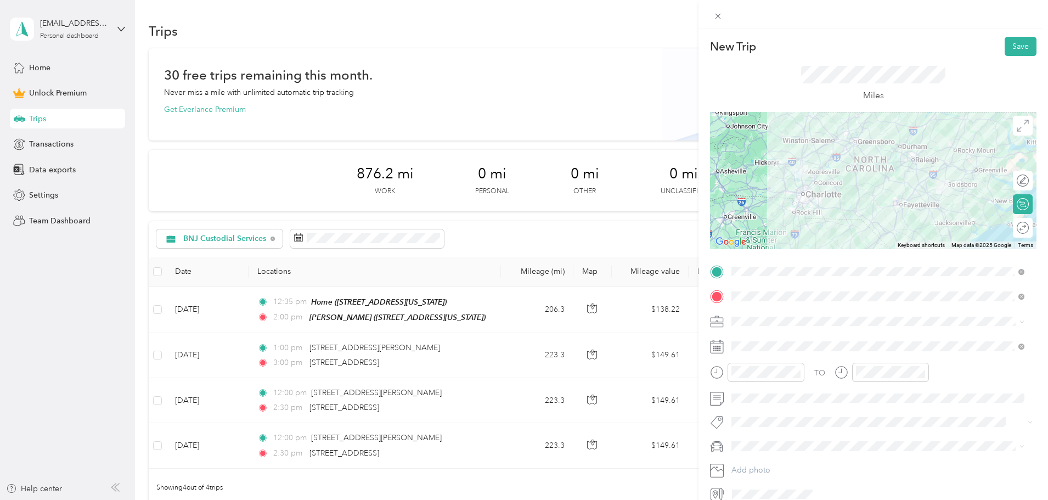
click at [770, 379] on div "BNJ Custodial Services" at bounding box center [877, 379] width 285 height 12
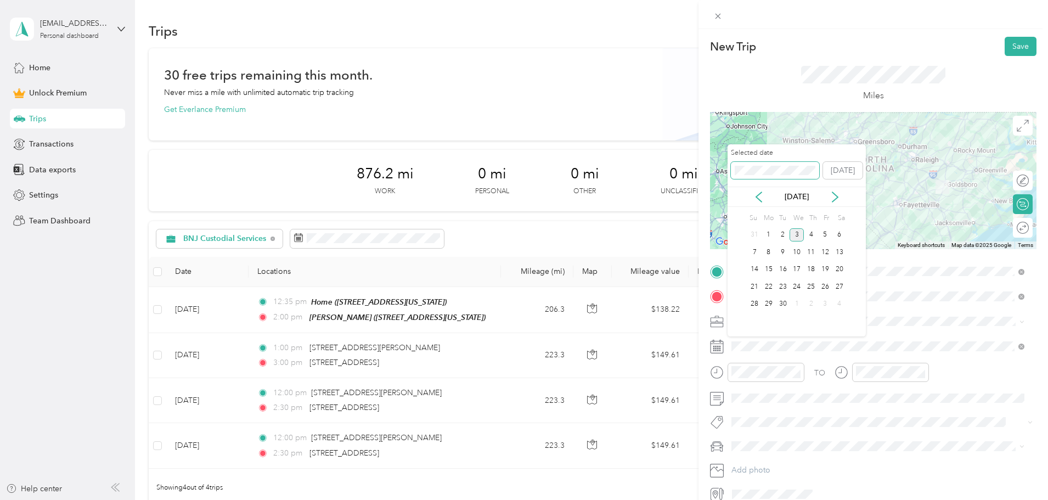
click at [706, 499] on div "New Trip Save This trip cannot be edited because it is either under review, app…" at bounding box center [521, 500] width 1042 height 0
click at [756, 195] on icon at bounding box center [758, 196] width 11 height 11
click at [757, 195] on icon at bounding box center [758, 196] width 11 height 11
click at [757, 195] on icon at bounding box center [758, 197] width 5 height 10
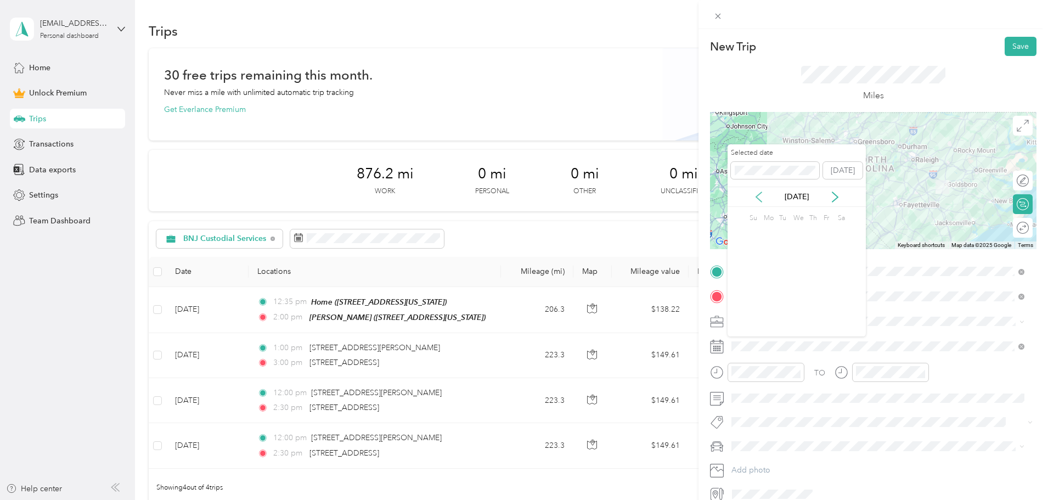
click at [757, 195] on icon at bounding box center [758, 197] width 5 height 10
click at [758, 195] on icon at bounding box center [758, 196] width 11 height 11
click at [759, 195] on icon at bounding box center [758, 196] width 11 height 11
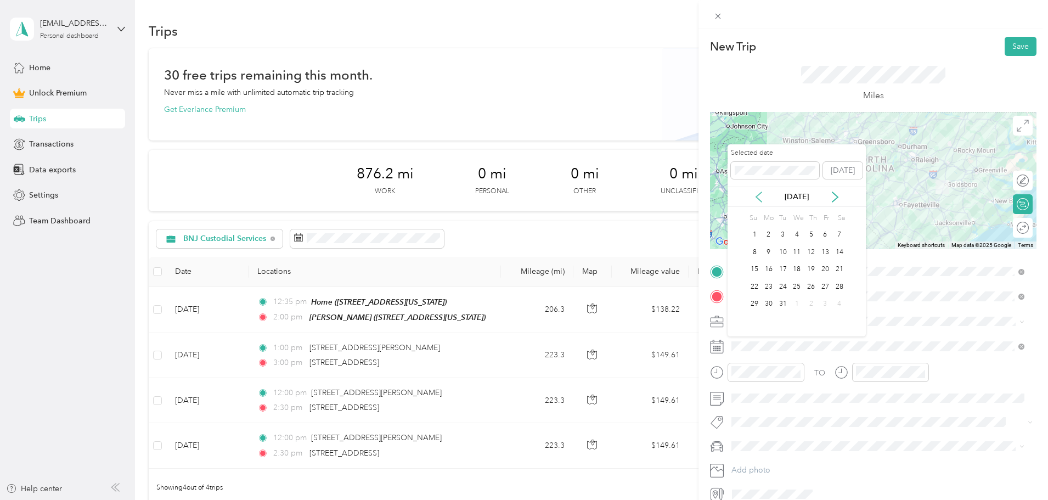
click at [759, 195] on icon at bounding box center [758, 196] width 11 height 11
click at [760, 195] on icon at bounding box center [758, 196] width 11 height 11
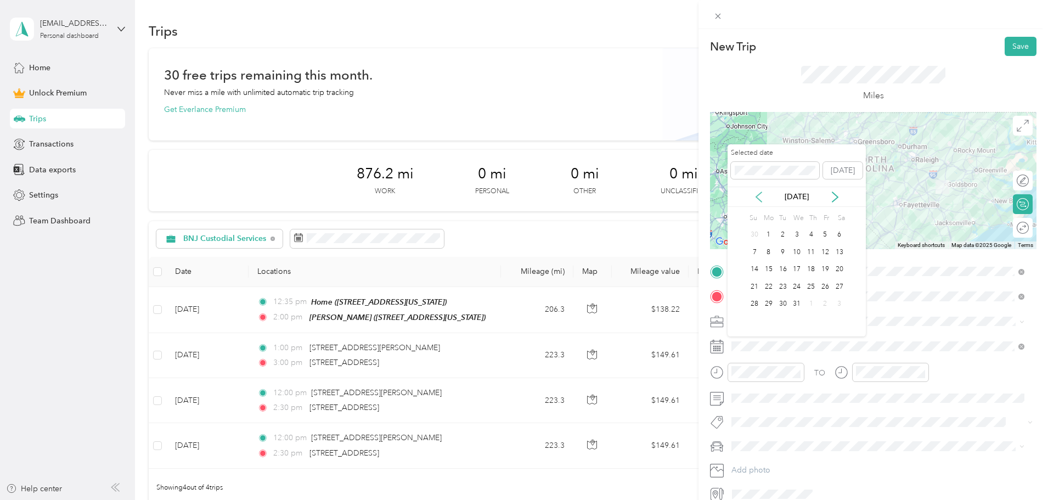
click at [760, 195] on icon at bounding box center [758, 196] width 11 height 11
click at [840, 251] on div "9" at bounding box center [839, 252] width 14 height 14
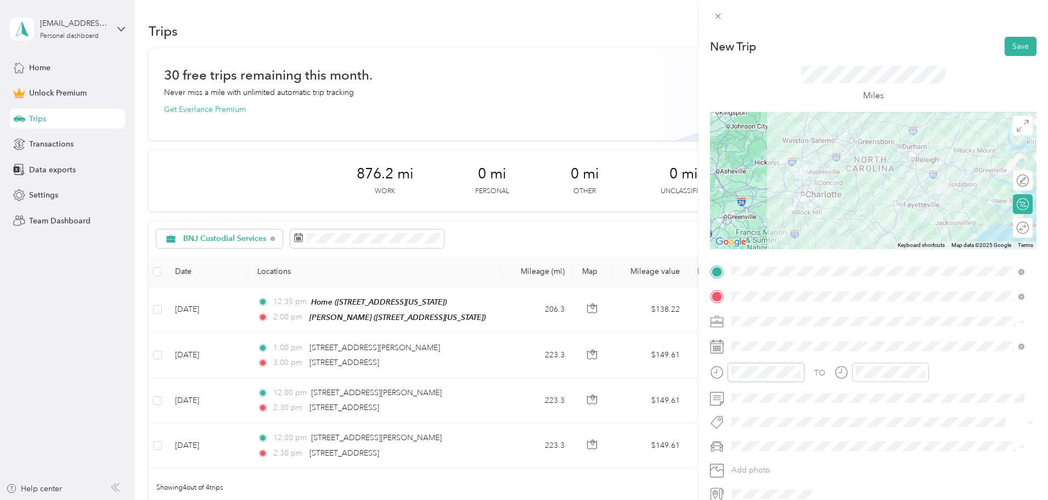
click at [702, 370] on form "New Trip Save This trip cannot be edited because it is either under review, app…" at bounding box center [872, 270] width 349 height 466
click at [812, 359] on div "TO Add photo" at bounding box center [873, 383] width 326 height 240
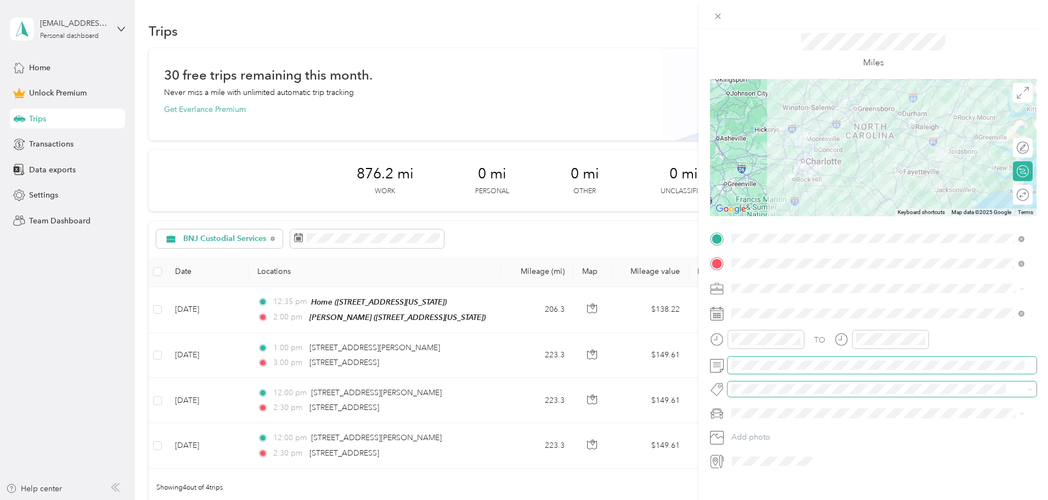
scroll to position [51, 0]
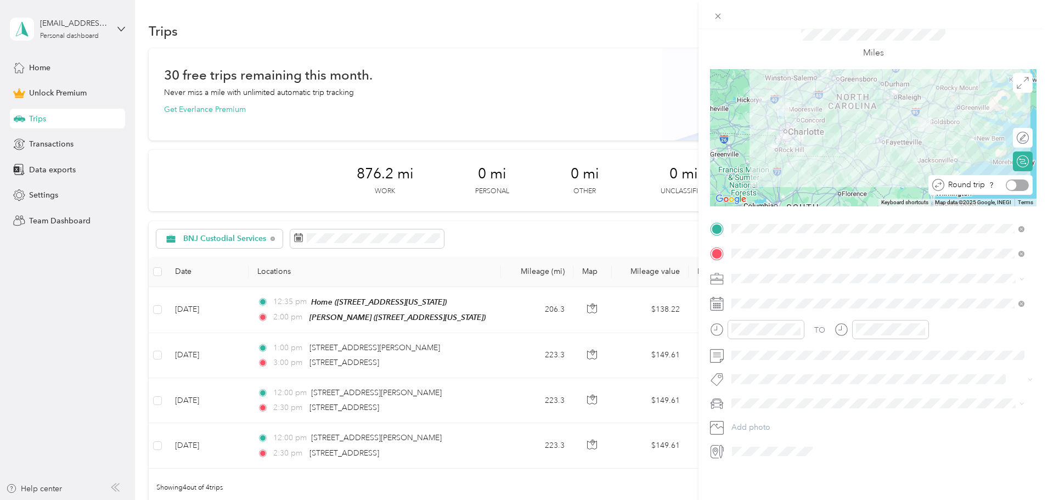
click at [1007, 180] on div at bounding box center [1012, 185] width 10 height 10
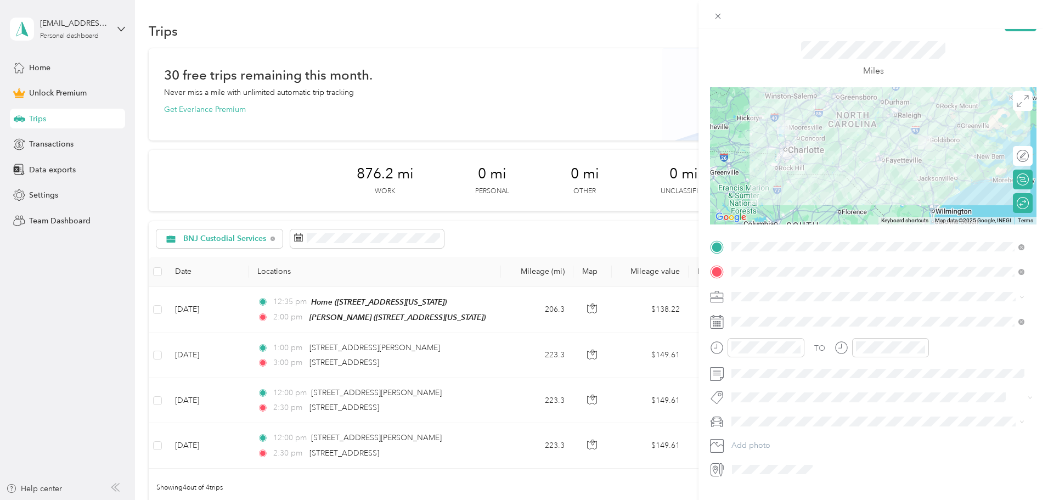
scroll to position [0, 0]
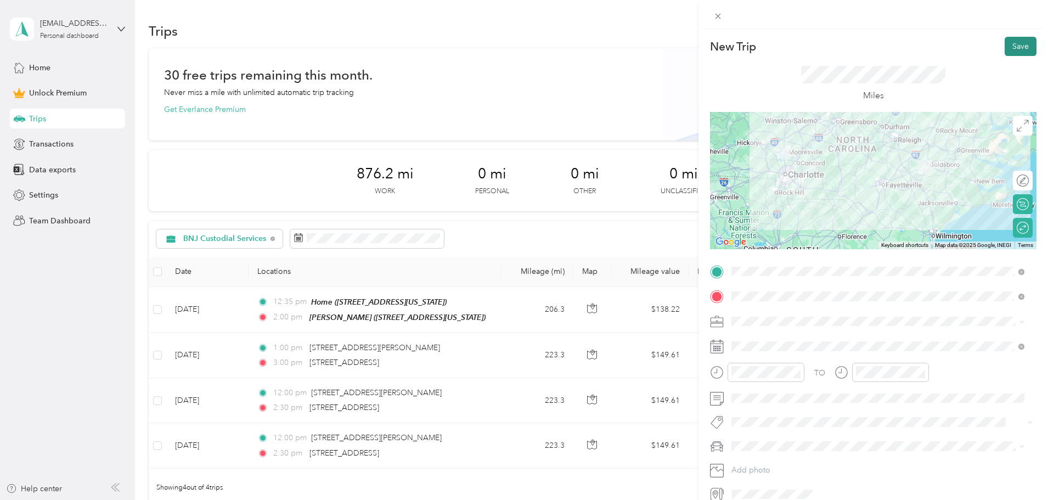
click at [1010, 43] on button "Save" at bounding box center [1020, 46] width 32 height 19
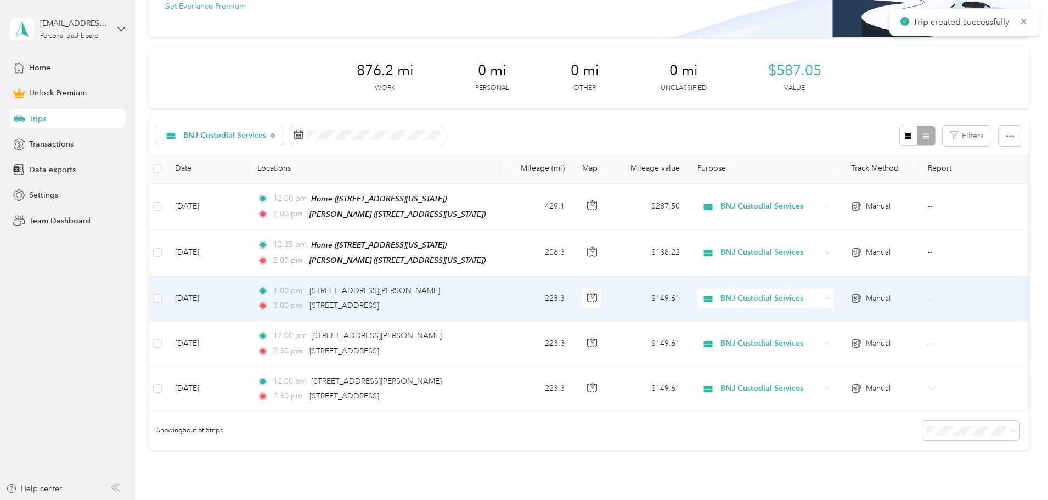
scroll to position [110, 0]
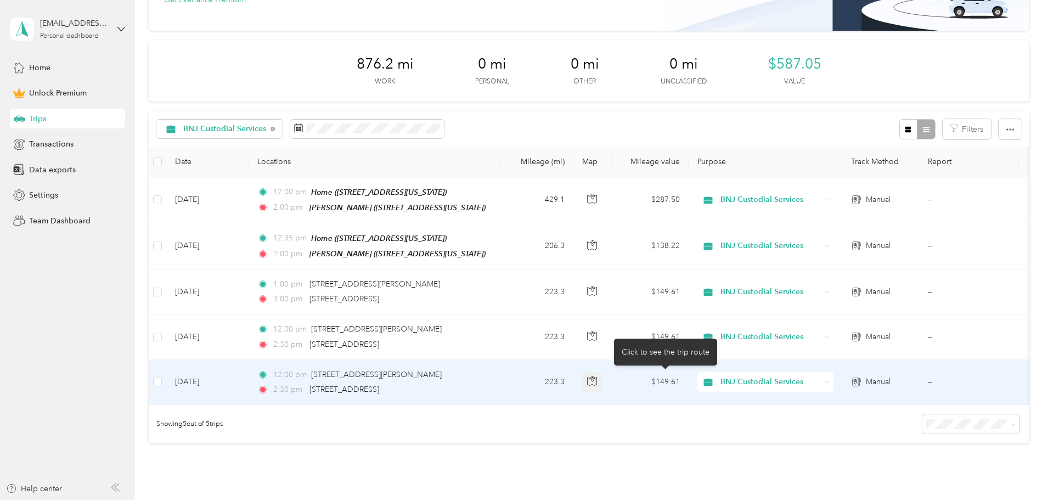
click at [597, 381] on icon "button" at bounding box center [592, 381] width 10 height 10
click at [573, 376] on td "223.3" at bounding box center [537, 382] width 72 height 45
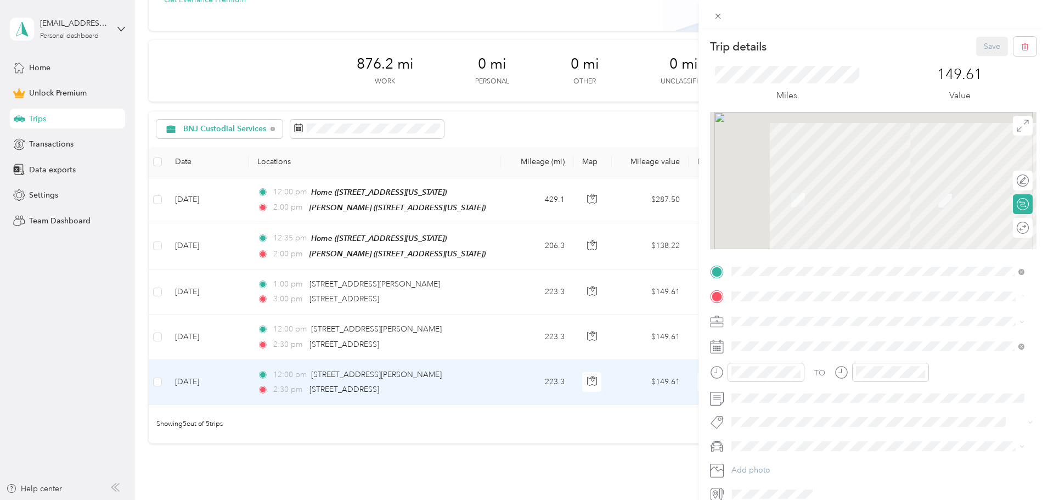
click at [635, 378] on div "Trip details Save This trip cannot be edited because it is either under review,…" at bounding box center [524, 250] width 1048 height 500
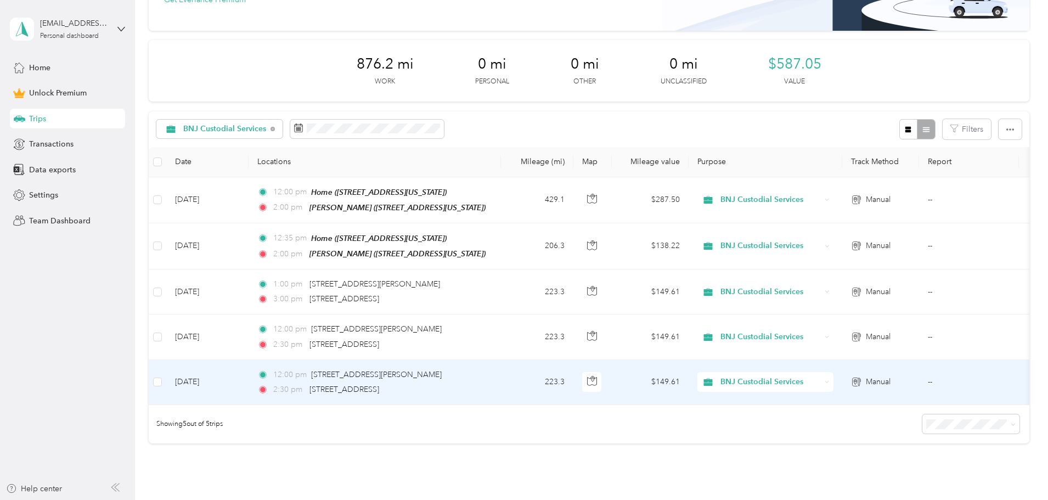
click at [573, 378] on td "223.3" at bounding box center [537, 382] width 72 height 45
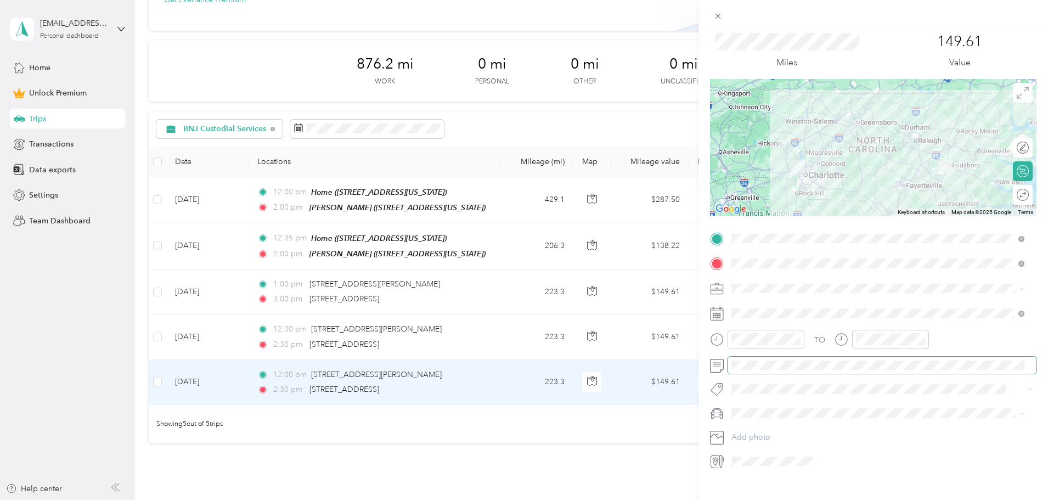
scroll to position [51, 0]
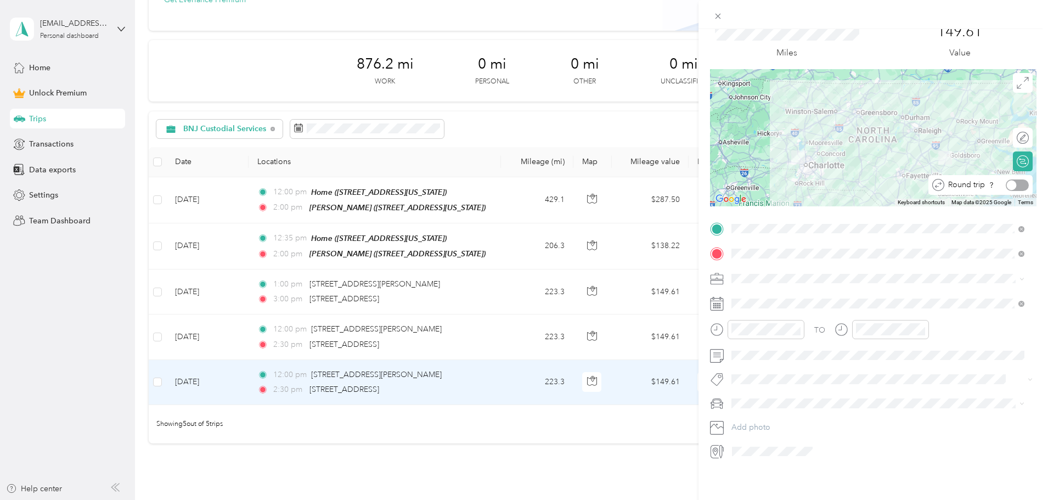
click at [1015, 179] on div at bounding box center [1016, 185] width 23 height 12
click at [715, 14] on icon at bounding box center [717, 16] width 9 height 9
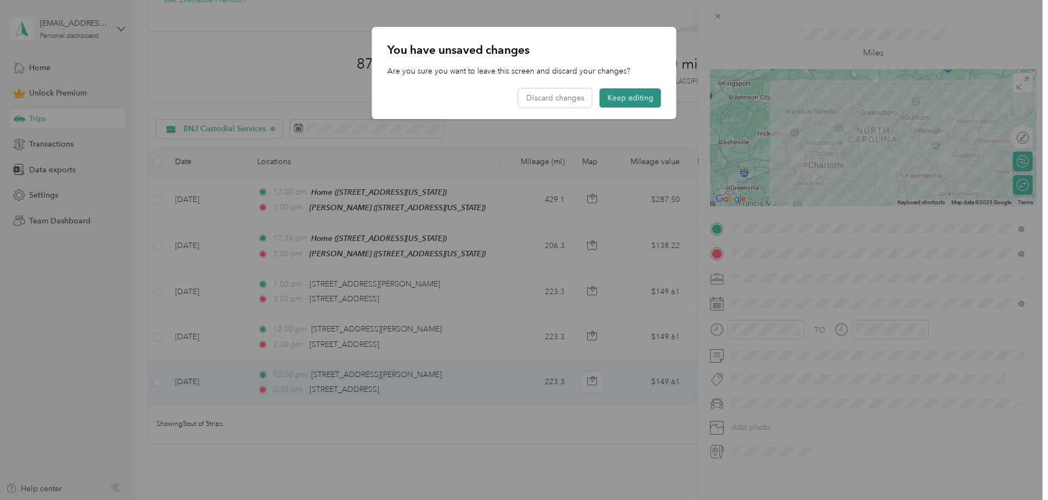
click at [617, 91] on button "Keep editing" at bounding box center [630, 97] width 61 height 19
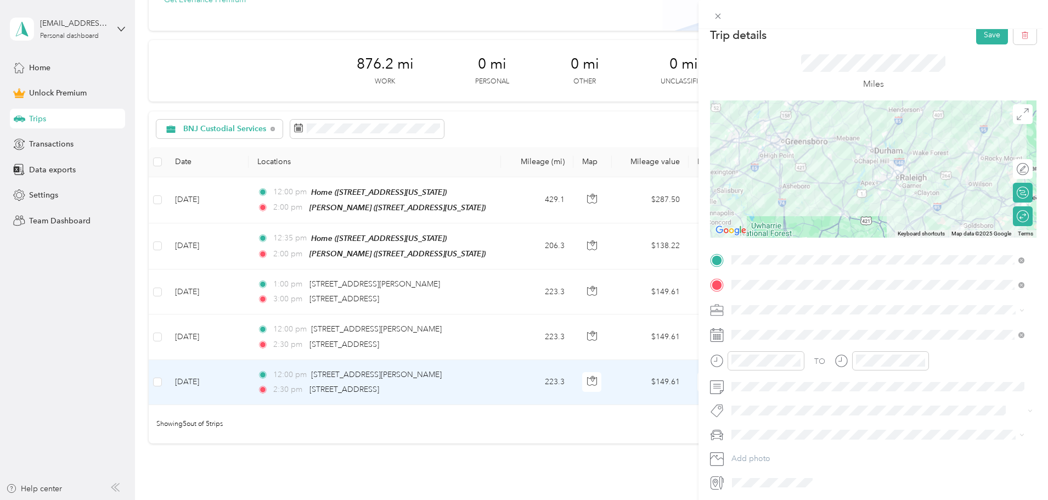
scroll to position [0, 0]
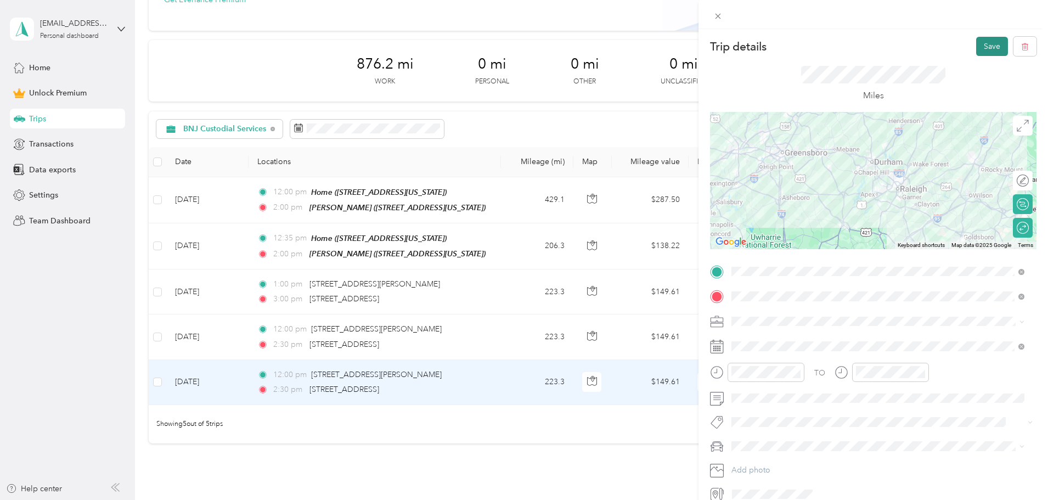
click at [976, 47] on button "Save" at bounding box center [992, 46] width 32 height 19
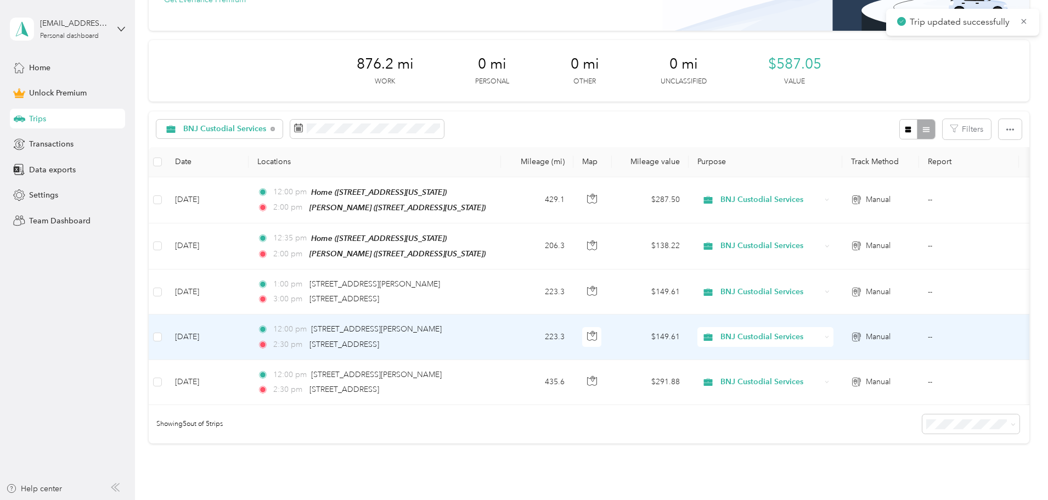
click at [573, 334] on td "223.3" at bounding box center [537, 336] width 72 height 45
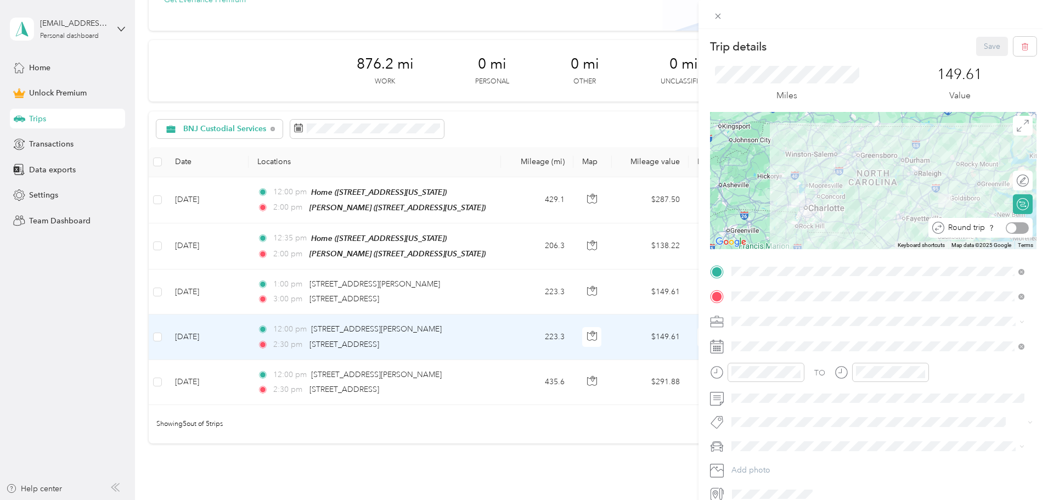
click at [1007, 227] on div at bounding box center [1012, 228] width 10 height 10
click at [986, 45] on button "Save" at bounding box center [992, 46] width 32 height 19
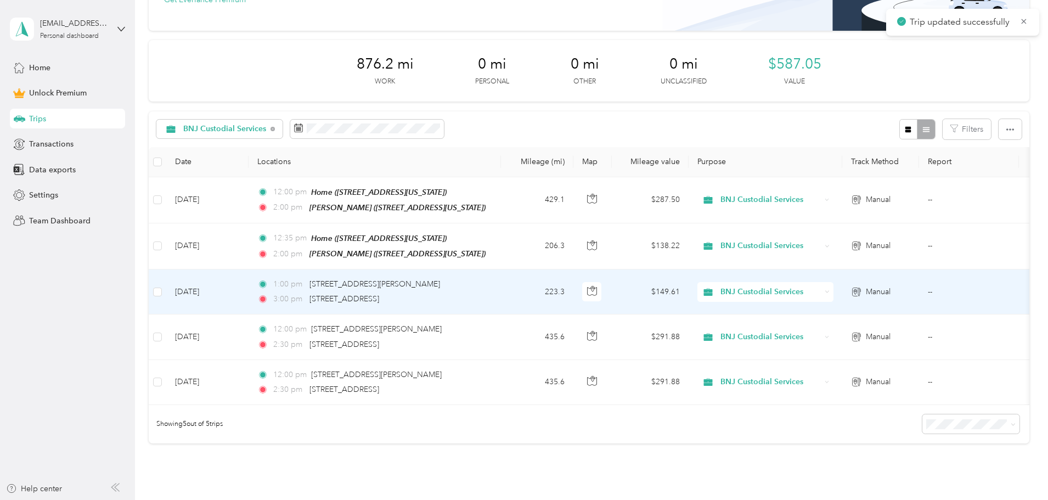
click at [573, 289] on td "223.3" at bounding box center [537, 291] width 72 height 45
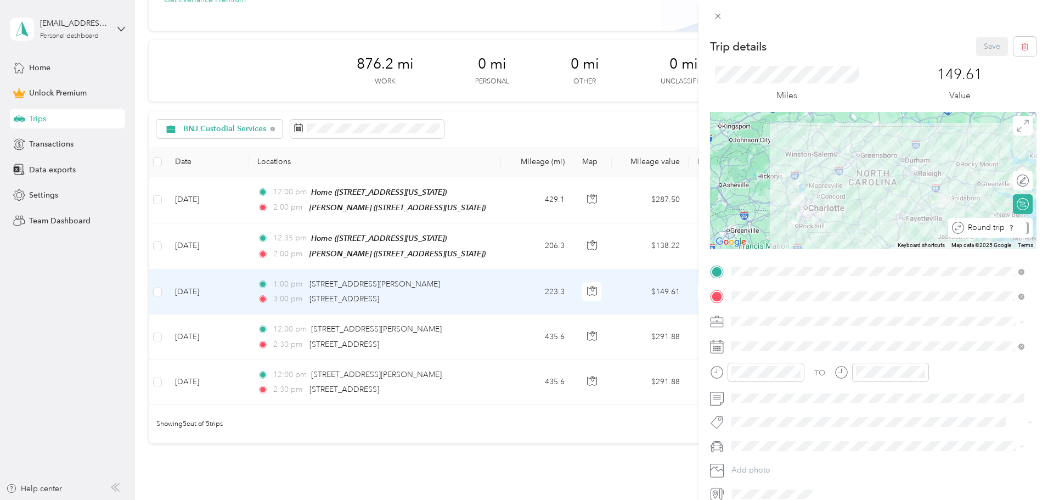
click at [1009, 225] on div "Round trip" at bounding box center [996, 228] width 65 height 12
click at [1008, 225] on div at bounding box center [1016, 228] width 23 height 12
click at [985, 43] on button "Save" at bounding box center [992, 46] width 32 height 19
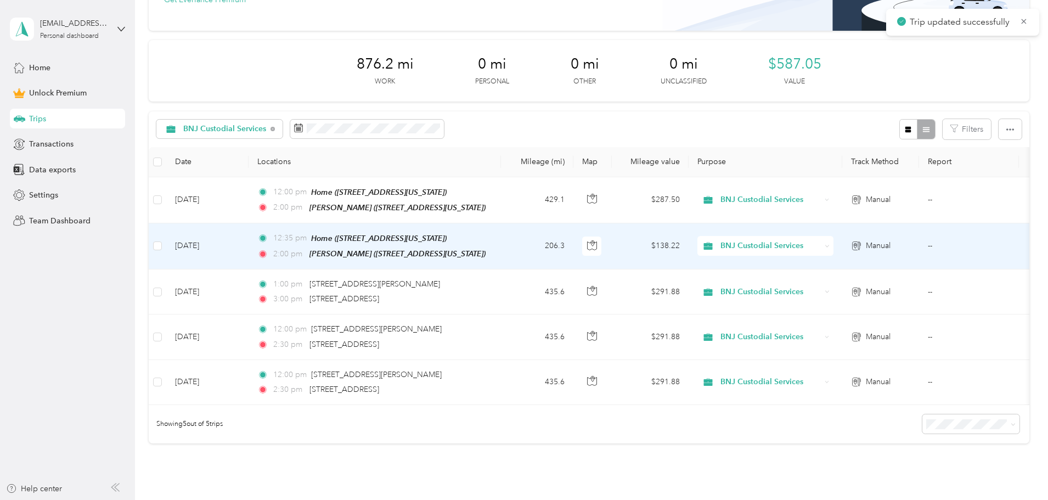
click at [573, 242] on td "206.3" at bounding box center [537, 246] width 72 height 46
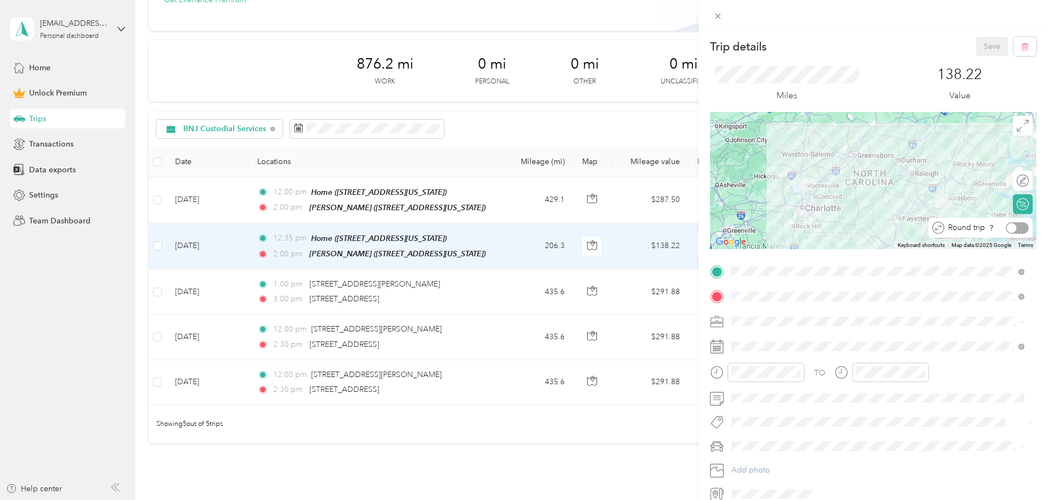
click at [1015, 225] on div at bounding box center [1016, 228] width 23 height 12
click at [987, 42] on button "Save" at bounding box center [992, 46] width 32 height 19
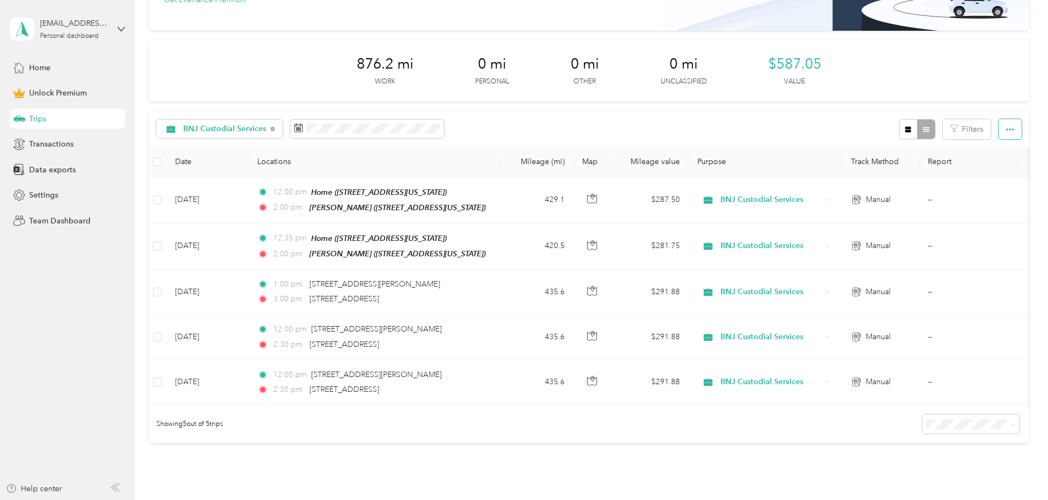
click at [1006, 128] on icon "button" at bounding box center [1010, 130] width 8 height 8
click at [736, 131] on div "BNJ Custodial Services Filters" at bounding box center [589, 129] width 880 height 36
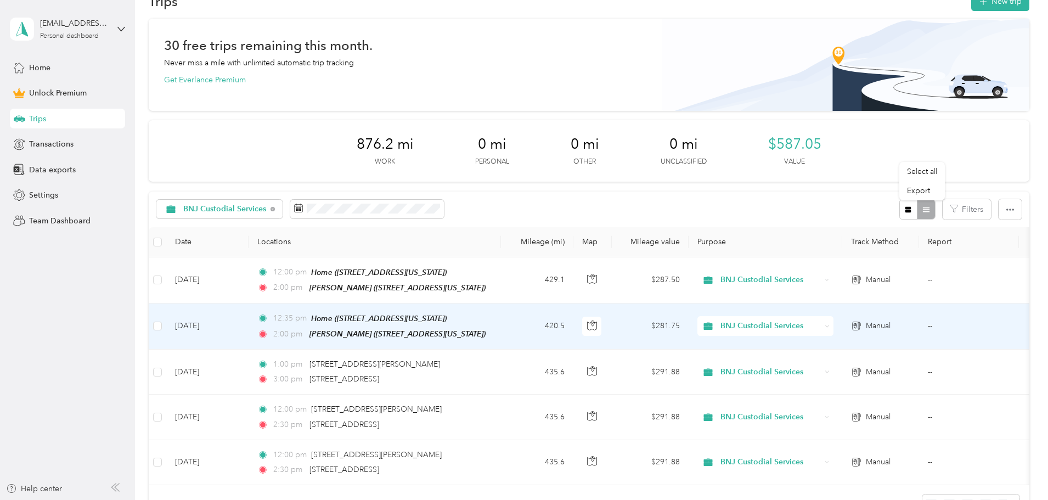
scroll to position [110, 0]
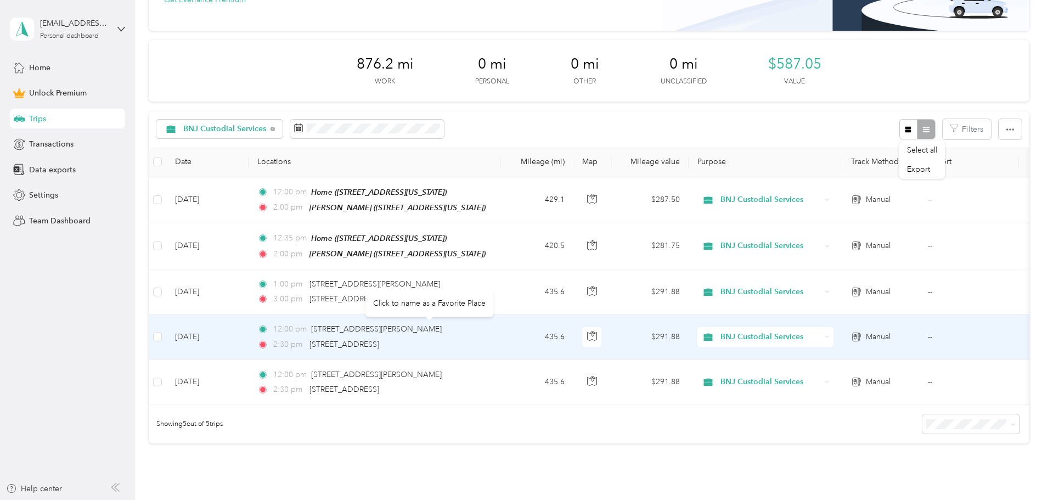
click at [439, 306] on div "Click to name as a Favorite Place" at bounding box center [429, 303] width 128 height 27
click at [405, 304] on div "Click to name as a Favorite Place" at bounding box center [429, 303] width 128 height 27
click at [436, 302] on div "Click to name as a Favorite Place" at bounding box center [429, 303] width 128 height 27
click at [379, 342] on span "[STREET_ADDRESS]" at bounding box center [344, 344] width 70 height 9
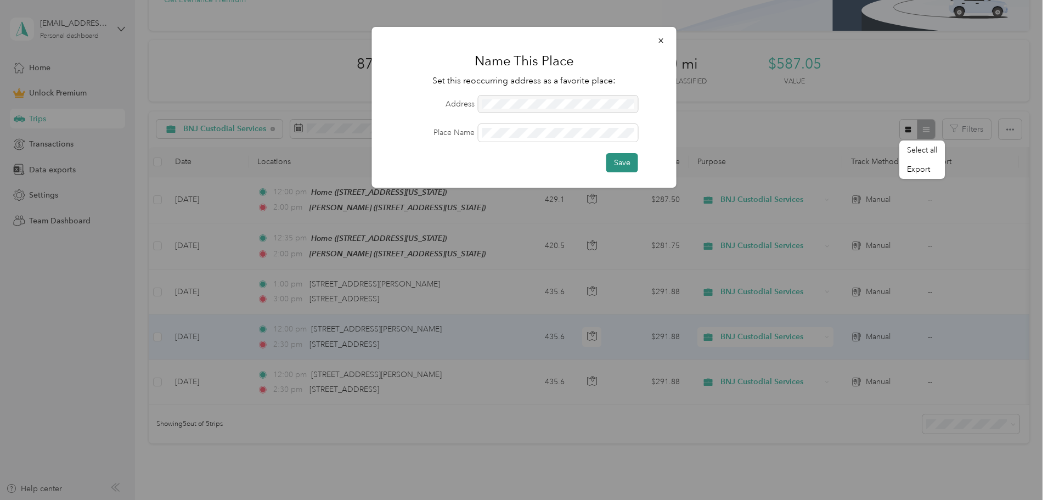
drag, startPoint x: 623, startPoint y: 167, endPoint x: 629, endPoint y: 163, distance: 6.9
click at [627, 164] on button "Save" at bounding box center [622, 162] width 32 height 19
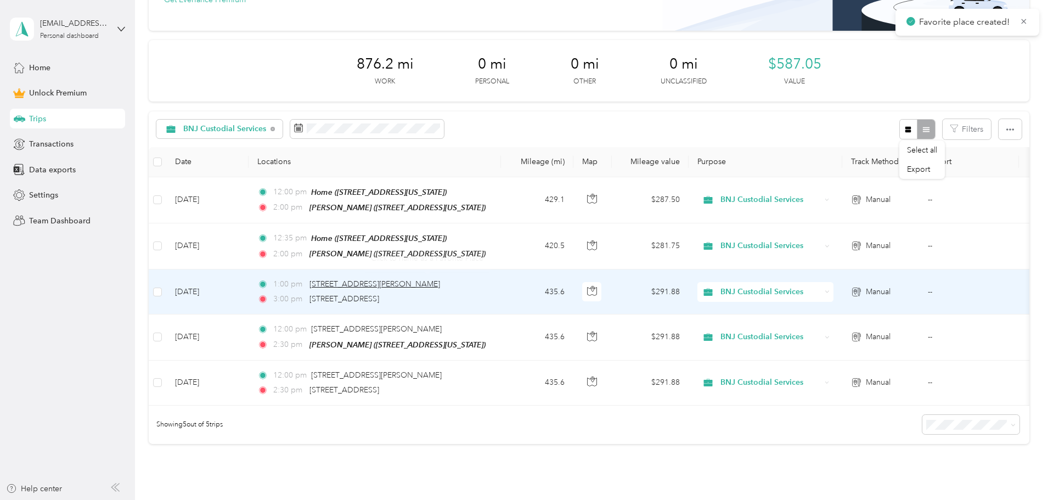
click at [440, 280] on span "[STREET_ADDRESS][PERSON_NAME]" at bounding box center [374, 283] width 131 height 9
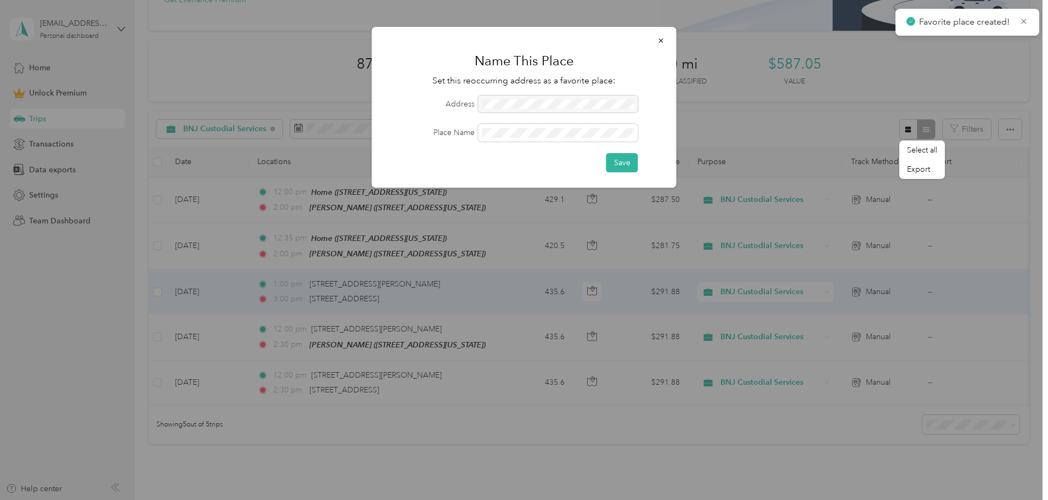
click at [504, 107] on div at bounding box center [558, 104] width 160 height 18
click at [501, 109] on div at bounding box center [558, 104] width 160 height 18
drag, startPoint x: 628, startPoint y: 159, endPoint x: 612, endPoint y: 165, distance: 16.8
click at [628, 158] on button "Save" at bounding box center [622, 162] width 32 height 19
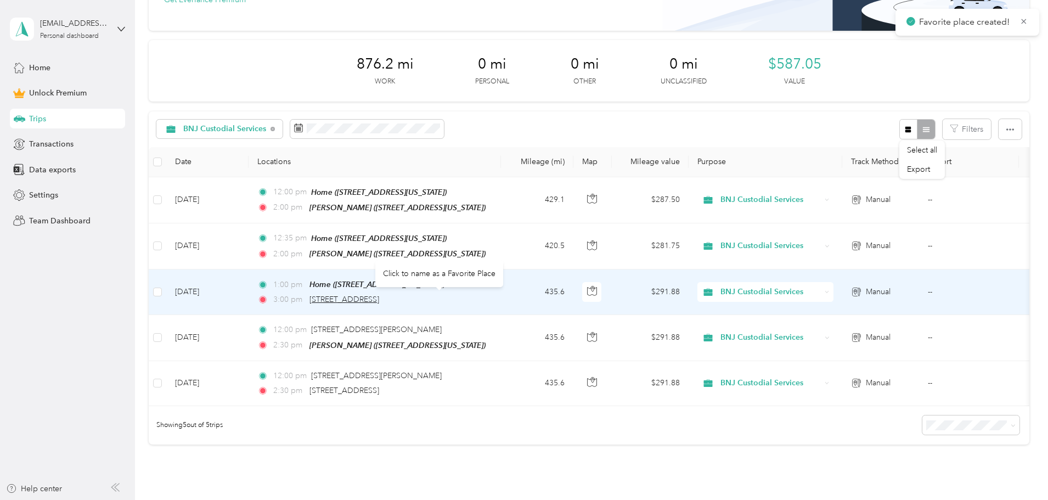
click at [379, 295] on span "[STREET_ADDRESS]" at bounding box center [344, 299] width 70 height 9
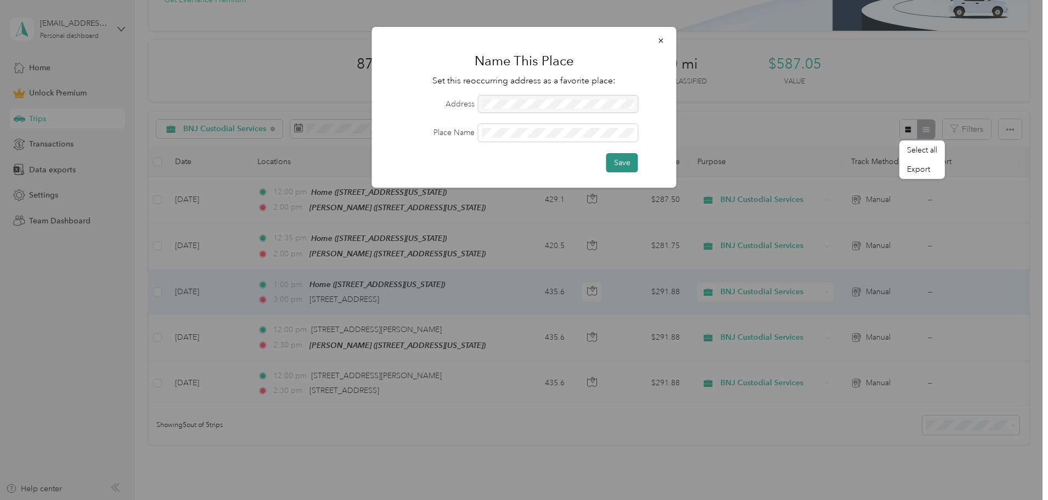
click at [618, 166] on button "Save" at bounding box center [622, 162] width 32 height 19
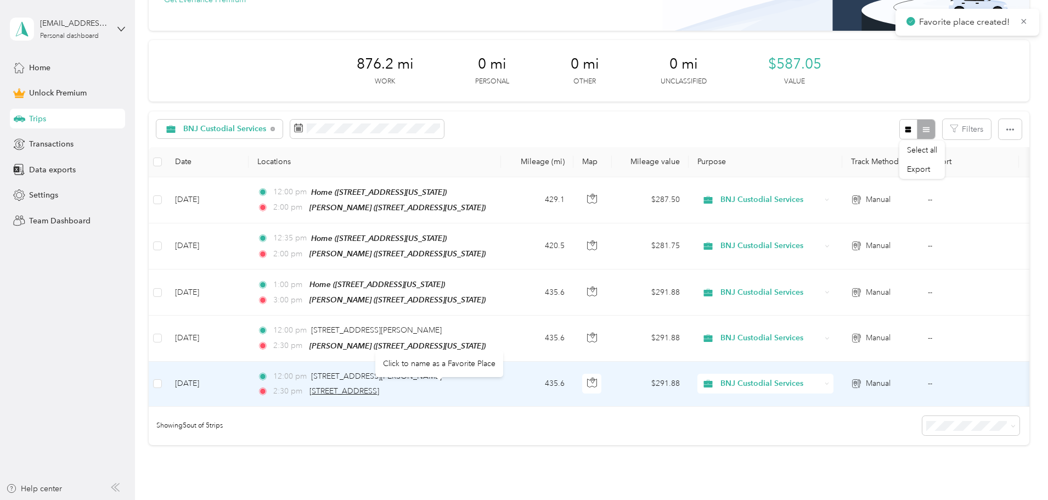
click at [379, 386] on span "[STREET_ADDRESS]" at bounding box center [344, 390] width 70 height 9
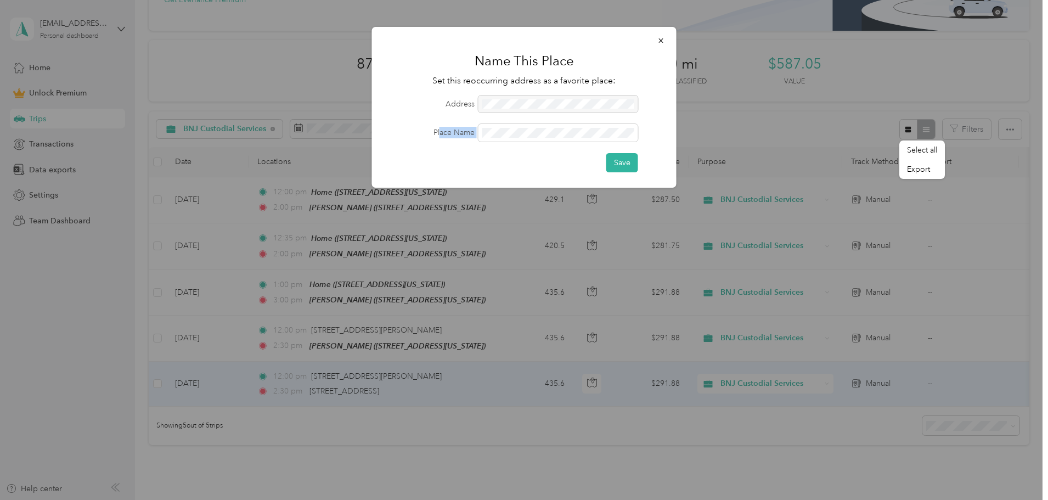
drag, startPoint x: 539, startPoint y: 126, endPoint x: 440, endPoint y: 126, distance: 98.7
click at [440, 126] on div "Place Name" at bounding box center [524, 133] width 274 height 18
drag, startPoint x: 520, startPoint y: 126, endPoint x: 471, endPoint y: 125, distance: 49.4
click at [471, 125] on div "Place Name" at bounding box center [524, 133] width 274 height 18
click at [624, 160] on button "Save" at bounding box center [622, 162] width 32 height 19
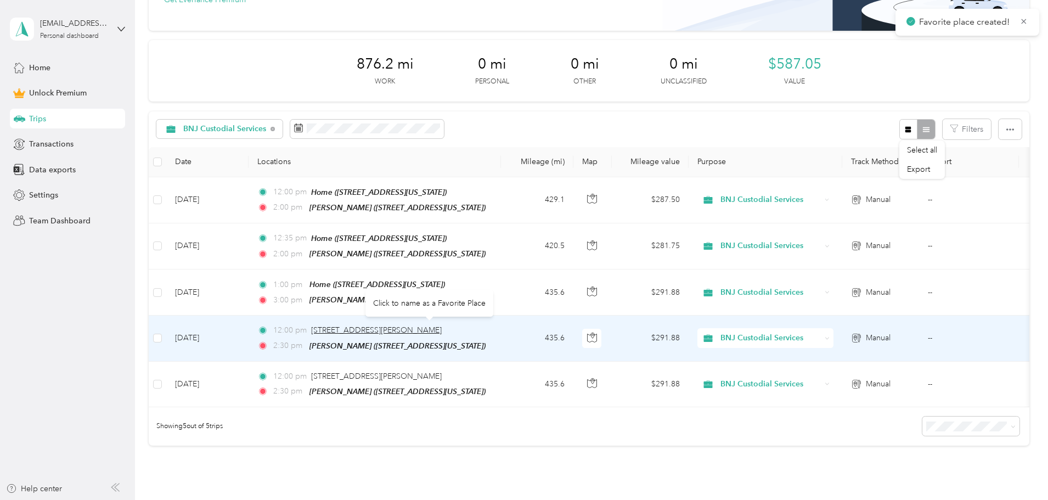
click at [433, 325] on span "[STREET_ADDRESS][PERSON_NAME]" at bounding box center [376, 329] width 131 height 9
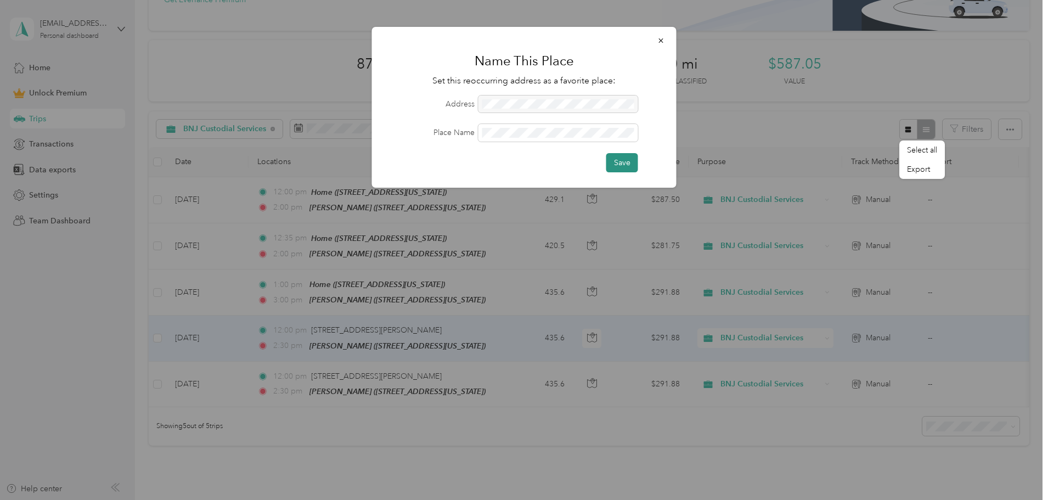
click at [619, 166] on button "Save" at bounding box center [622, 162] width 32 height 19
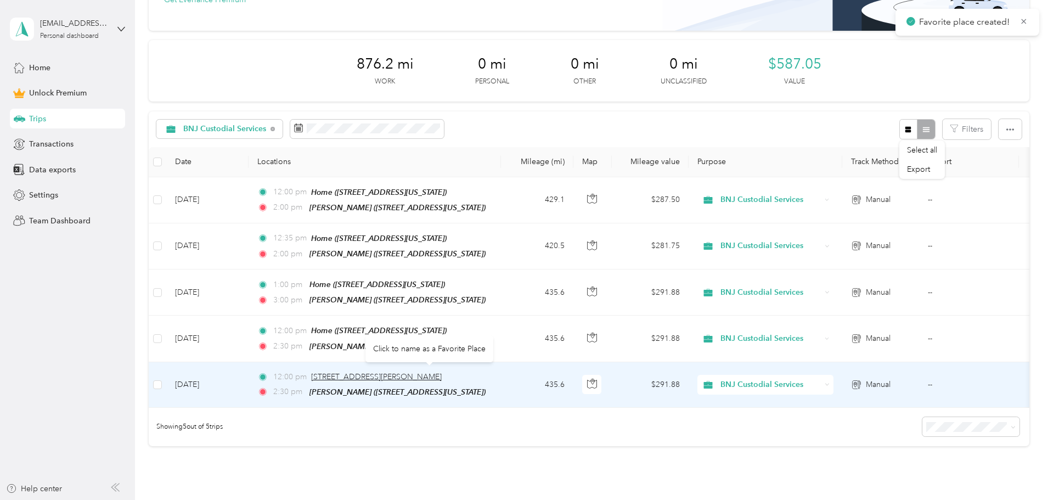
click at [413, 372] on span "[STREET_ADDRESS][PERSON_NAME]" at bounding box center [376, 376] width 131 height 9
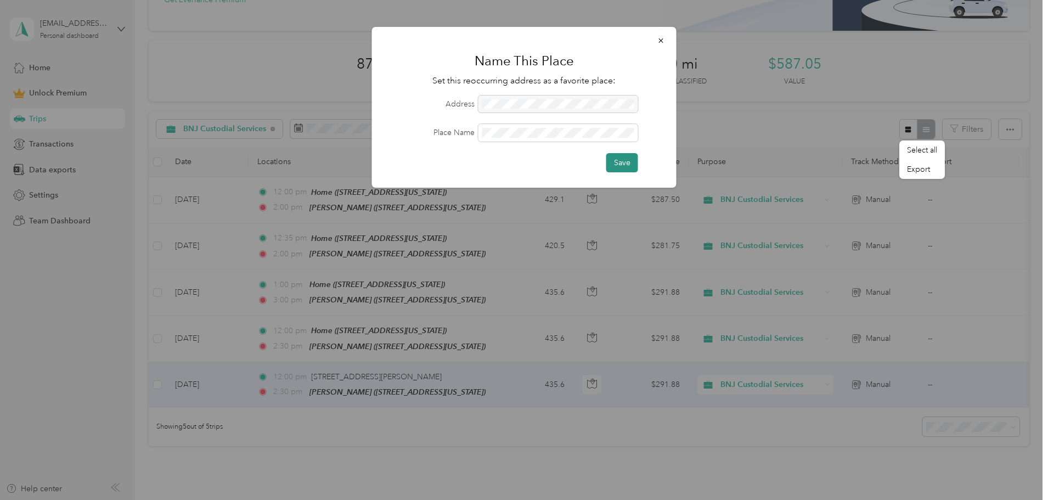
click at [620, 160] on button "Save" at bounding box center [622, 162] width 32 height 19
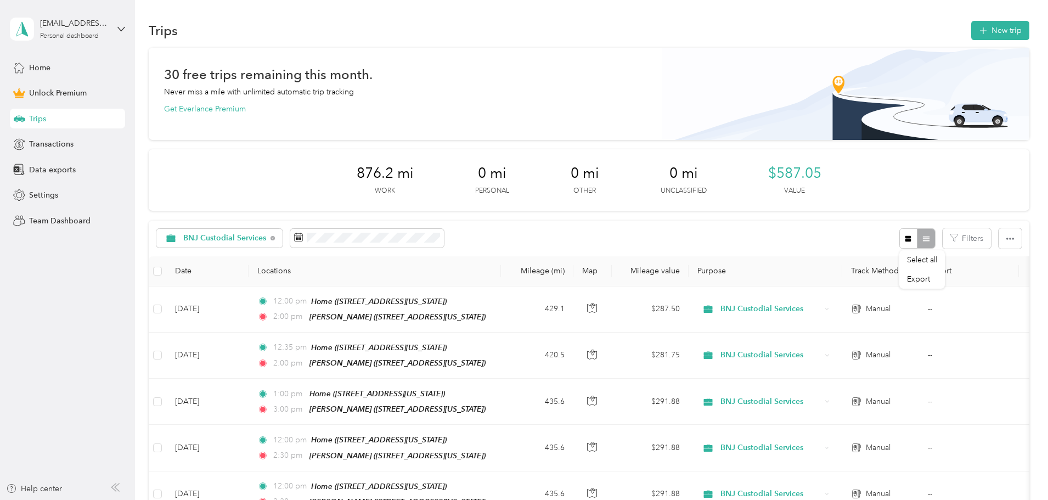
scroll to position [0, 0]
click at [971, 32] on button "New trip" at bounding box center [1000, 30] width 58 height 19
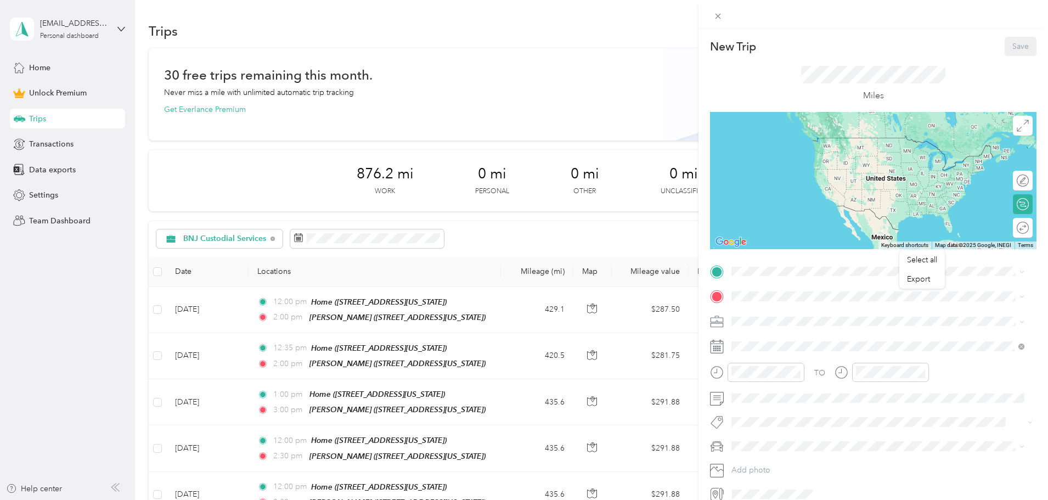
click at [771, 318] on div "Home [STREET_ADDRESS][PERSON_NAME][PERSON_NAME][US_STATE]" at bounding box center [867, 317] width 231 height 23
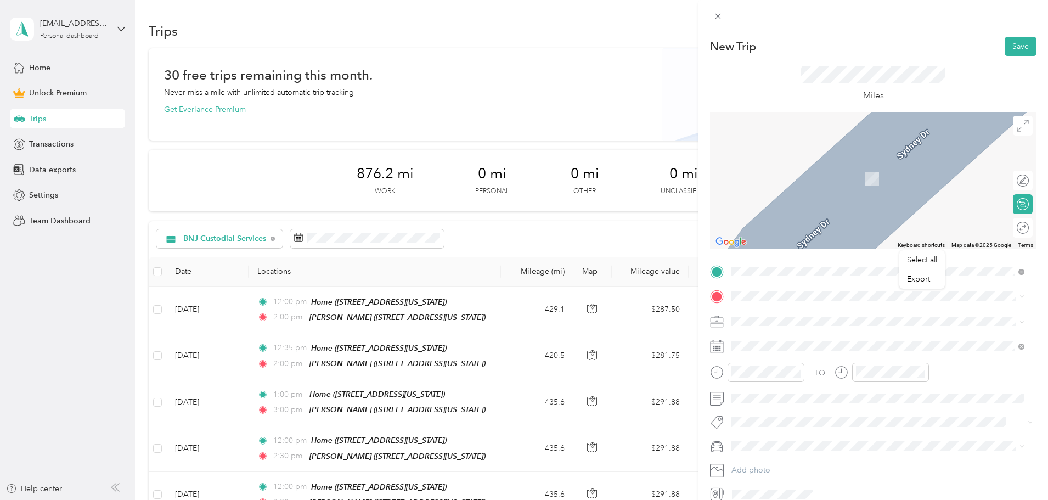
click at [780, 387] on div "[PERSON_NAME] [STREET_ADDRESS][US_STATE]" at bounding box center [807, 375] width 110 height 23
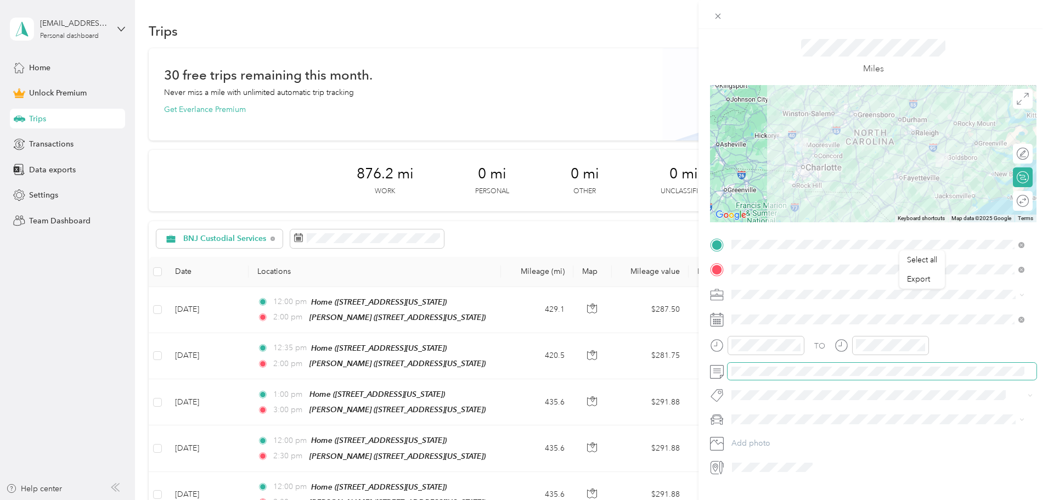
scroll to position [51, 0]
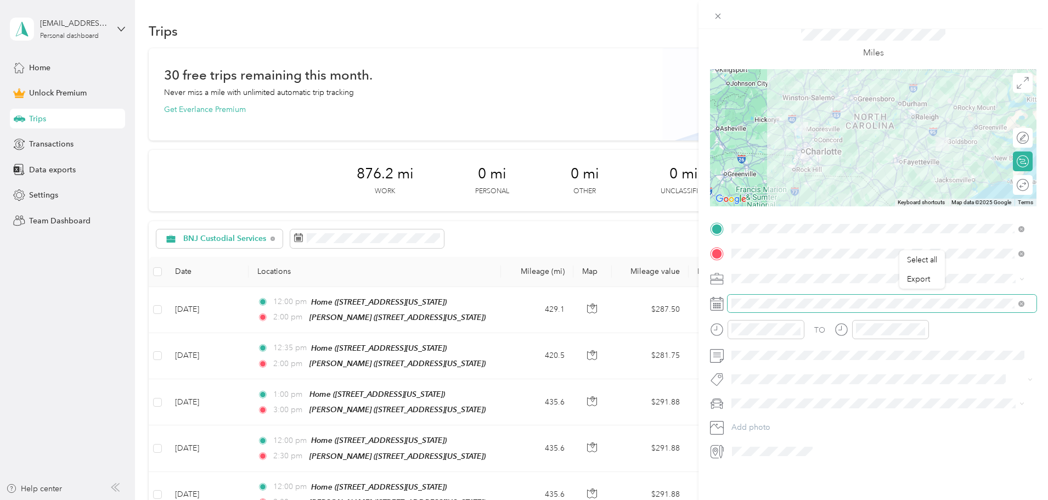
click at [772, 300] on span at bounding box center [881, 304] width 309 height 18
click at [724, 295] on div at bounding box center [873, 304] width 326 height 18
click at [722, 499] on div "Select all Export New Trip Save This trip cannot be edited because it is either…" at bounding box center [521, 500] width 1042 height 0
click at [752, 413] on div "3" at bounding box center [754, 413] width 14 height 14
click at [705, 314] on form "New Trip Save This trip cannot be edited because it is either under review, app…" at bounding box center [872, 227] width 349 height 466
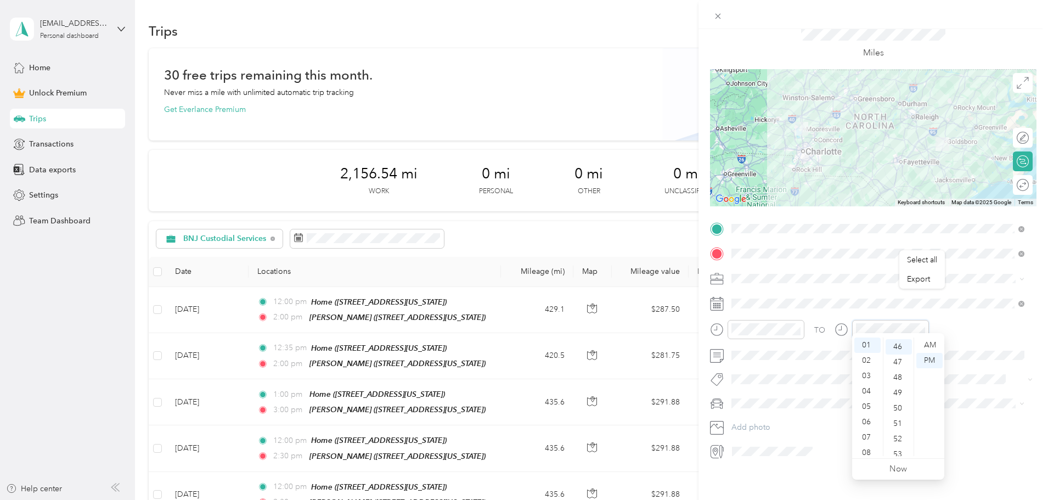
scroll to position [707, 0]
click at [840, 320] on div at bounding box center [881, 329] width 94 height 19
click at [1019, 179] on div at bounding box center [1016, 185] width 23 height 12
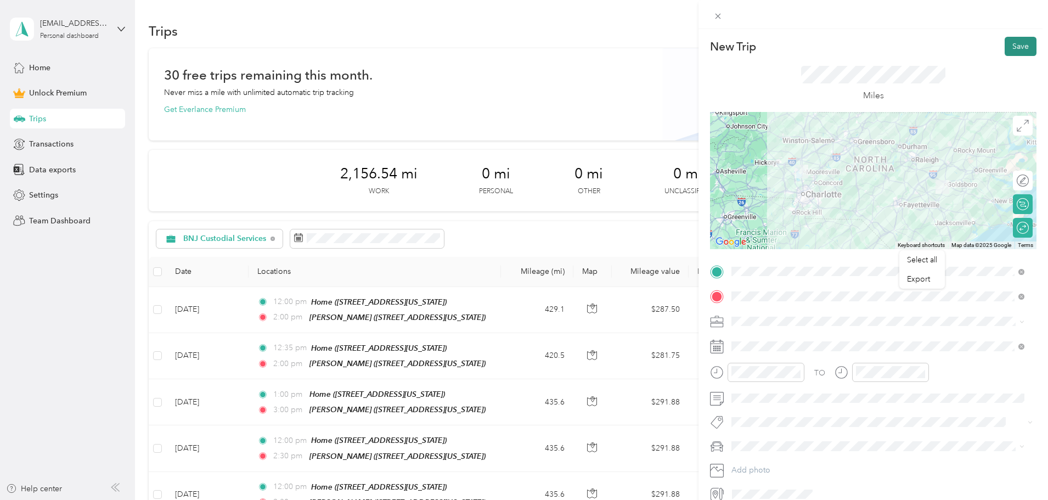
click at [1017, 46] on button "Save" at bounding box center [1020, 46] width 32 height 19
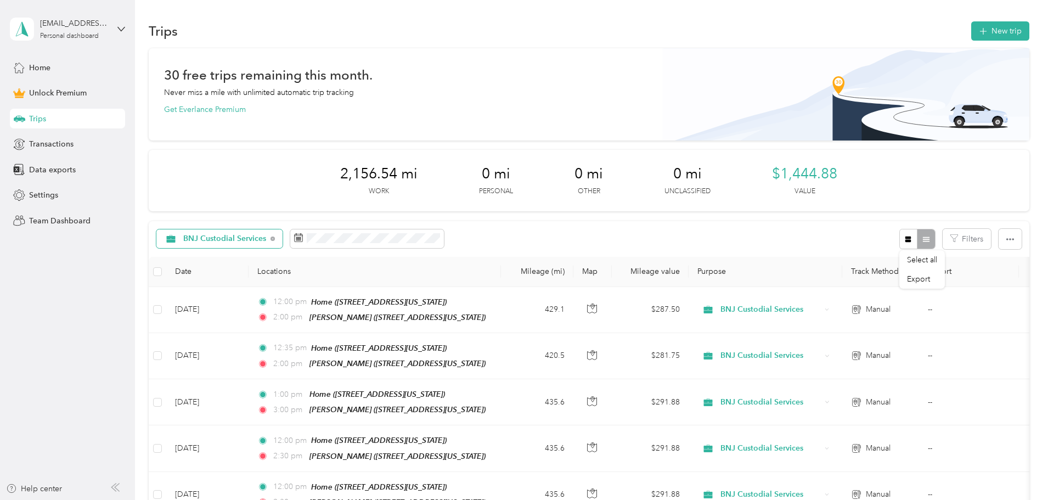
click at [267, 240] on span "BNJ Custodial Services" at bounding box center [224, 239] width 83 height 8
click at [275, 261] on li "All purposes" at bounding box center [294, 258] width 131 height 19
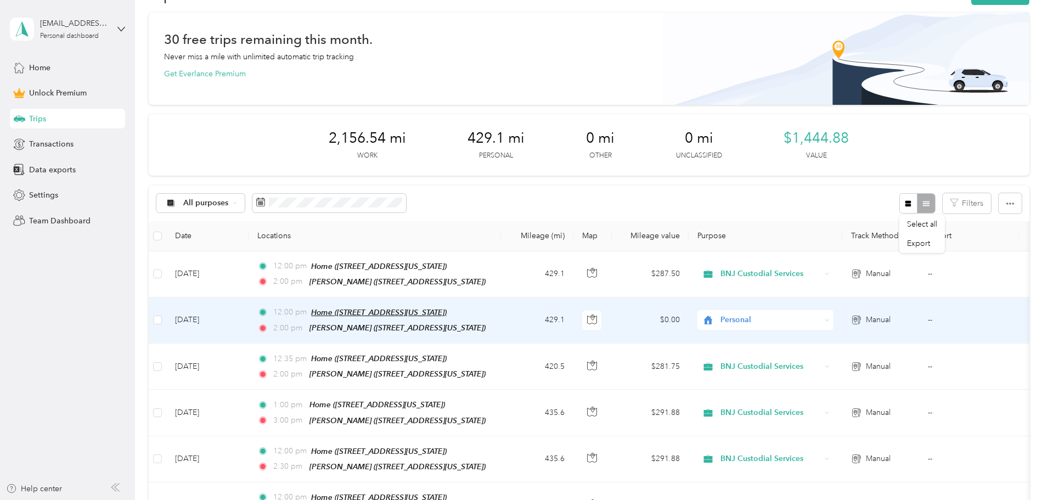
scroll to position [55, 0]
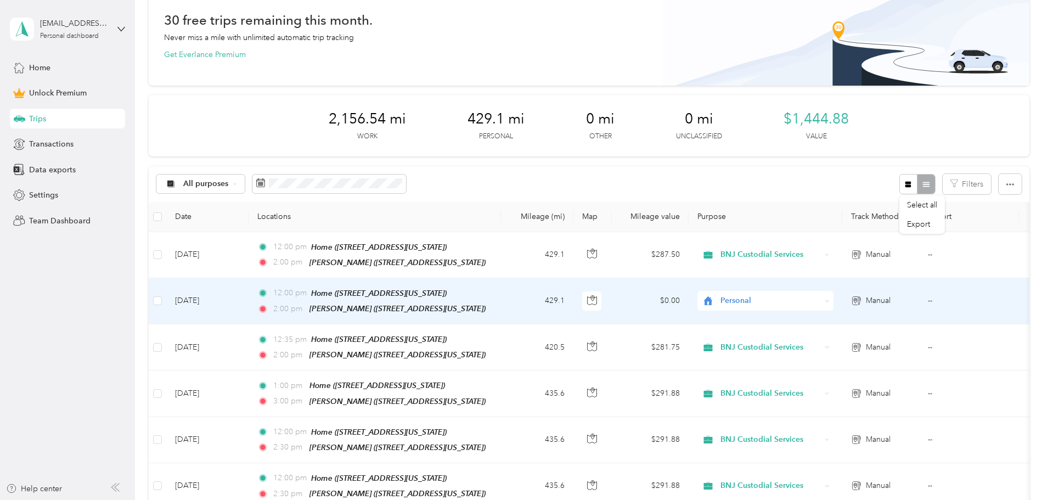
click at [833, 297] on div "Personal" at bounding box center [765, 301] width 136 height 20
click at [824, 354] on span "BNJ Custodial Services" at bounding box center [848, 358] width 101 height 12
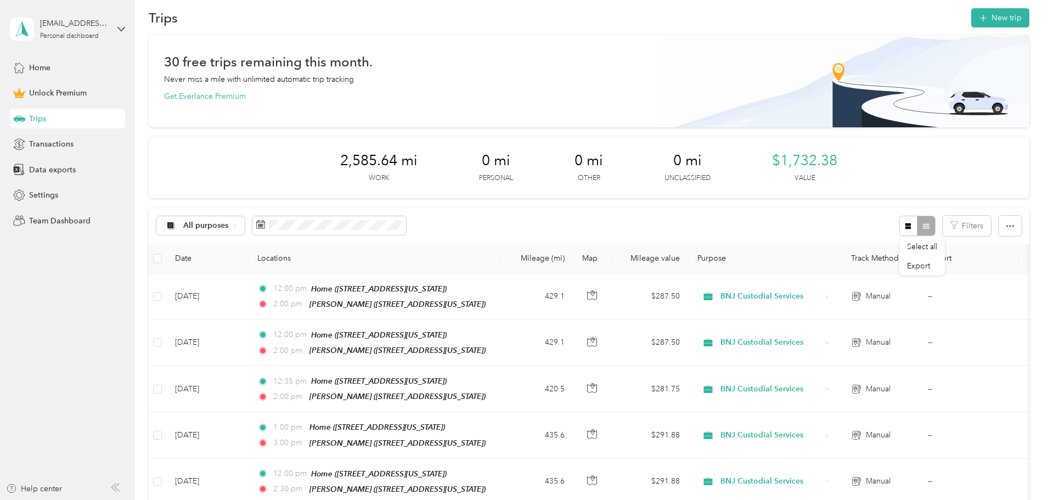
scroll to position [0, 0]
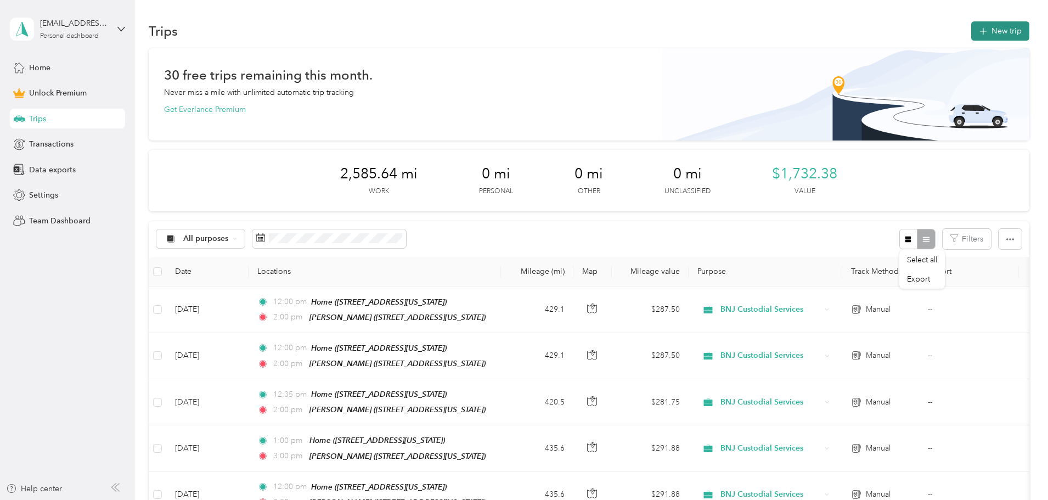
click at [971, 30] on button "New trip" at bounding box center [1000, 30] width 58 height 19
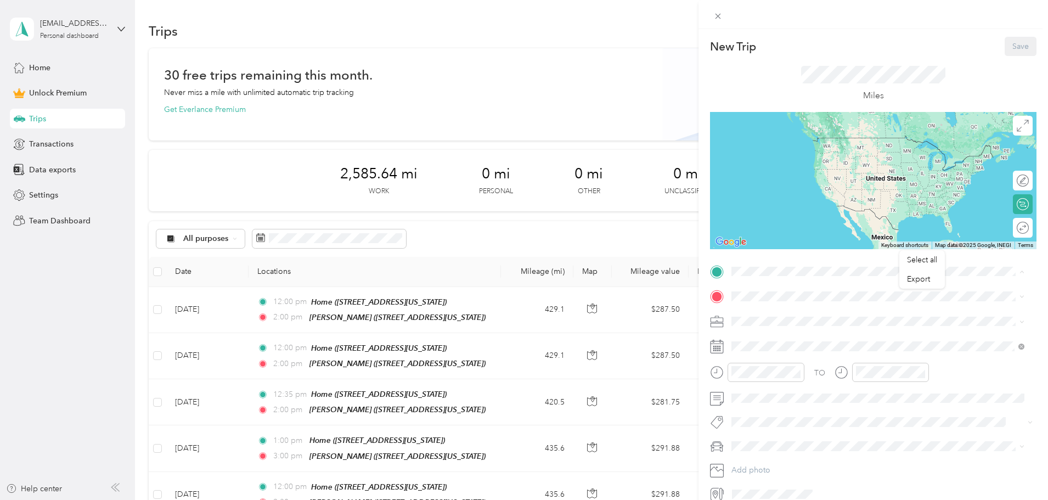
click at [765, 317] on div "Home [STREET_ADDRESS][PERSON_NAME][PERSON_NAME][US_STATE]" at bounding box center [867, 321] width 231 height 23
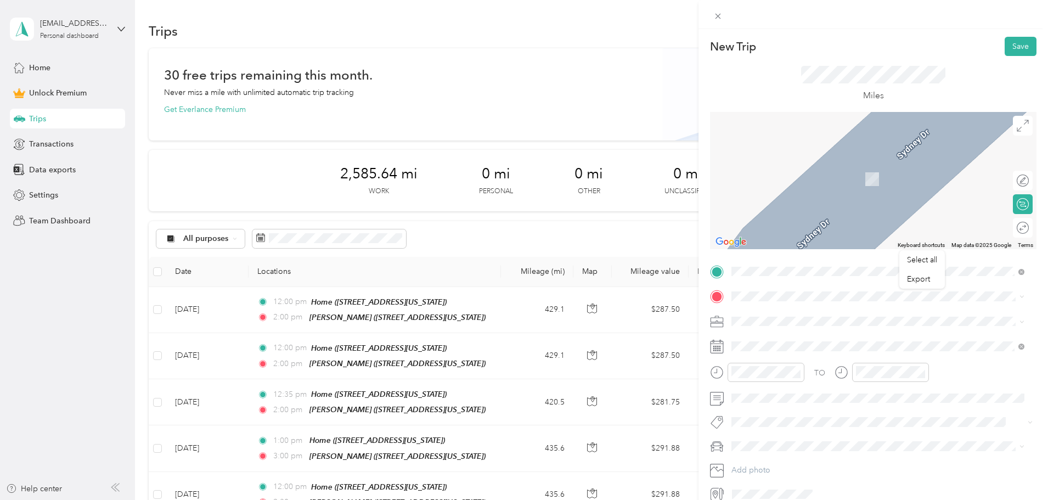
click at [770, 424] on div "[PERSON_NAME] [STREET_ADDRESS][US_STATE]" at bounding box center [807, 414] width 110 height 23
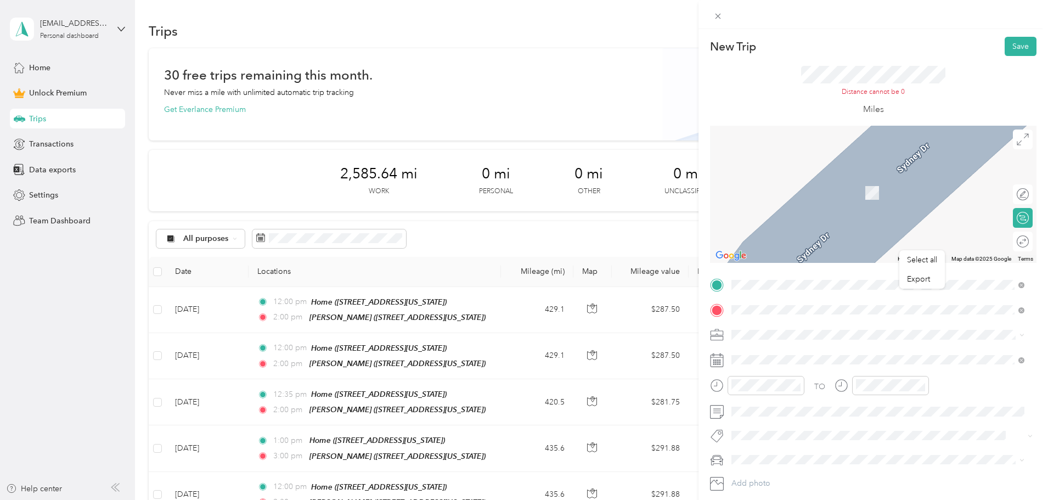
click at [765, 329] on span at bounding box center [881, 335] width 309 height 18
click at [760, 394] on li "BNJ Custodial Services" at bounding box center [877, 387] width 301 height 19
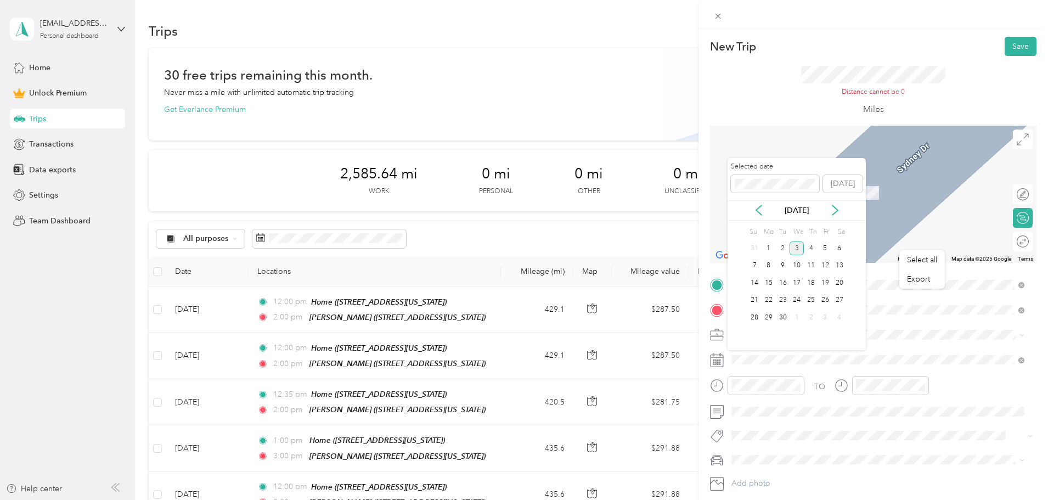
click at [810, 209] on p "[DATE]" at bounding box center [796, 211] width 46 height 12
drag, startPoint x: 819, startPoint y: 208, endPoint x: 795, endPoint y: 208, distance: 23.6
click at [795, 208] on p "[DATE]" at bounding box center [796, 211] width 46 height 12
click at [714, 499] on div "Select all Export New Trip Save This trip cannot be edited because it is either…" at bounding box center [521, 500] width 1042 height 0
click at [838, 248] on div "6" at bounding box center [839, 248] width 14 height 14
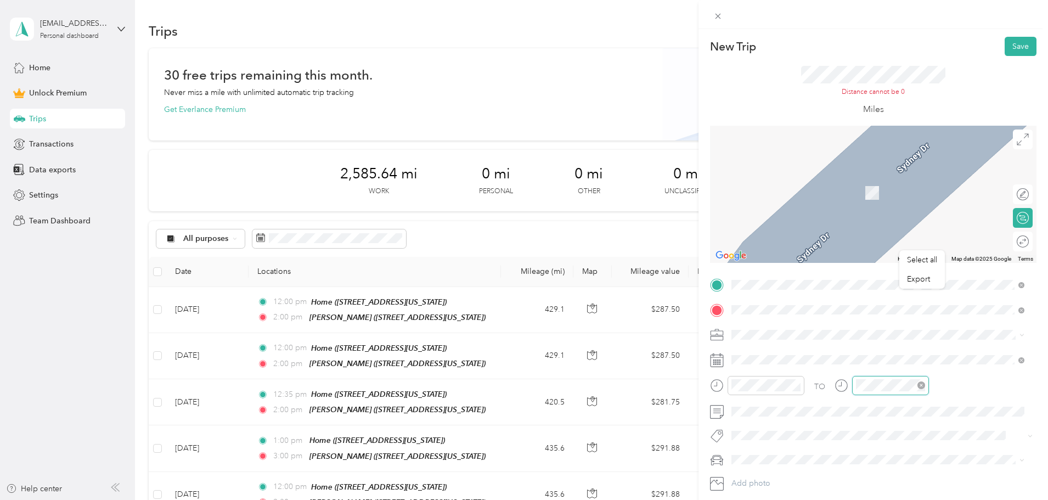
click at [852, 386] on div at bounding box center [890, 385] width 77 height 19
click at [1014, 241] on div at bounding box center [1021, 241] width 15 height 12
click at [1013, 46] on button "Save" at bounding box center [1020, 46] width 32 height 19
click at [820, 338] on span "[STREET_ADDRESS][PERSON_NAME][PERSON_NAME][US_STATE]" at bounding box center [867, 339] width 231 height 9
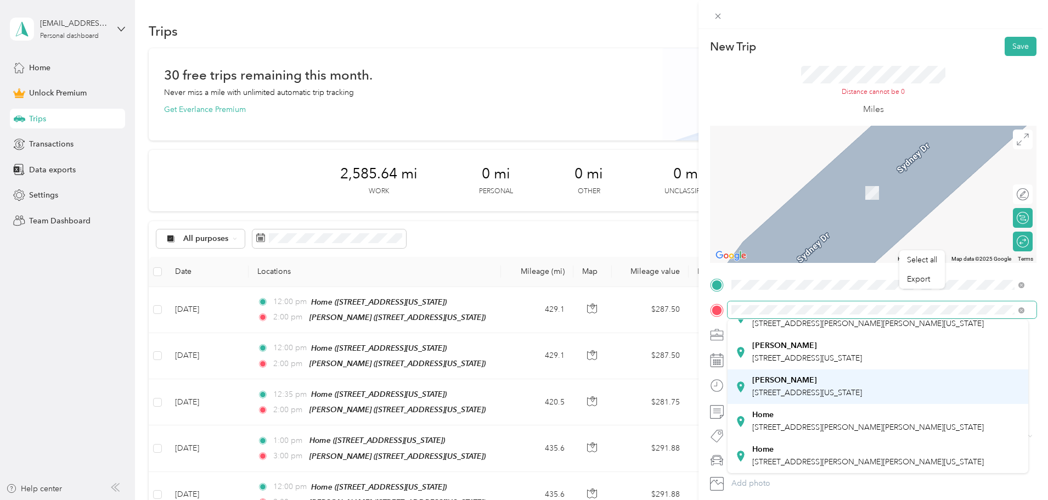
scroll to position [165, 0]
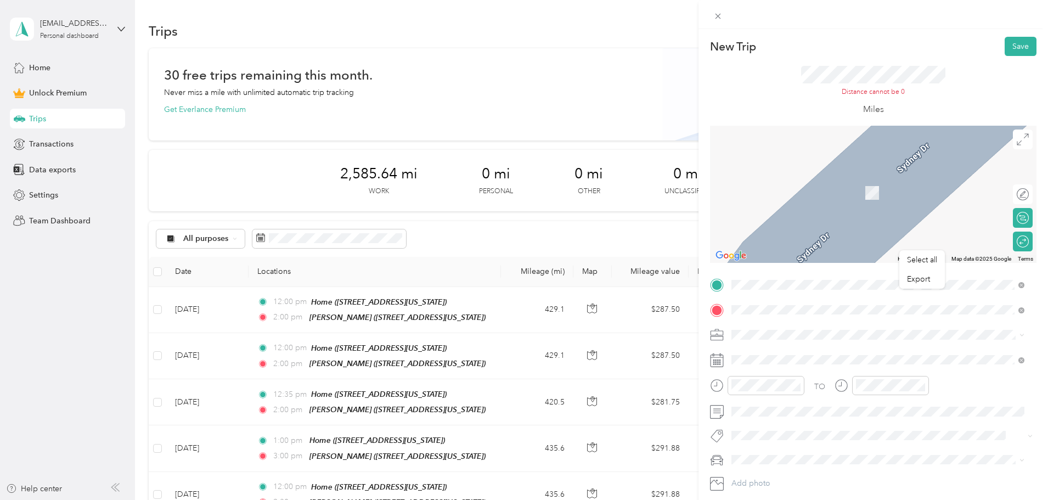
click at [827, 398] on div "[PERSON_NAME] [STREET_ADDRESS][US_STATE]" at bounding box center [807, 386] width 110 height 23
click at [906, 450] on div "TO Add photo" at bounding box center [873, 396] width 326 height 240
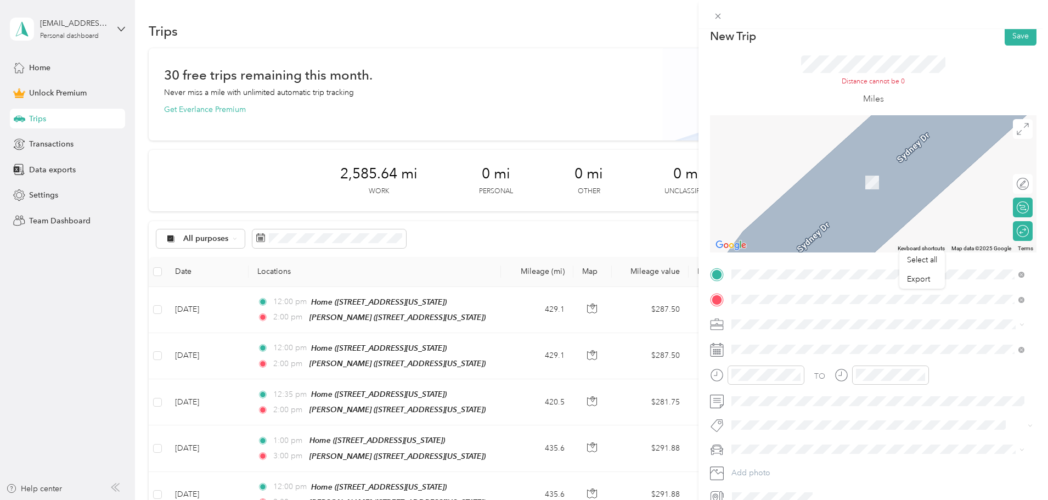
scroll to position [10, 0]
click at [1018, 233] on div at bounding box center [1023, 232] width 10 height 10
click at [1012, 230] on div at bounding box center [1016, 231] width 23 height 12
click at [1020, 37] on button "Save" at bounding box center [1020, 36] width 32 height 19
click at [957, 385] on div "TO" at bounding box center [873, 379] width 326 height 27
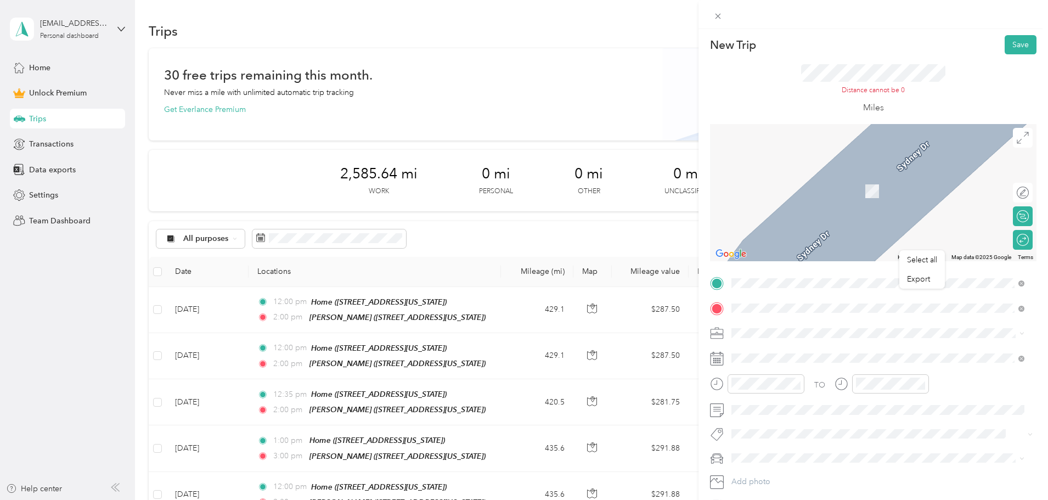
scroll to position [0, 0]
click at [1008, 43] on button "Save" at bounding box center [1020, 46] width 32 height 19
click at [718, 14] on icon at bounding box center [717, 16] width 9 height 9
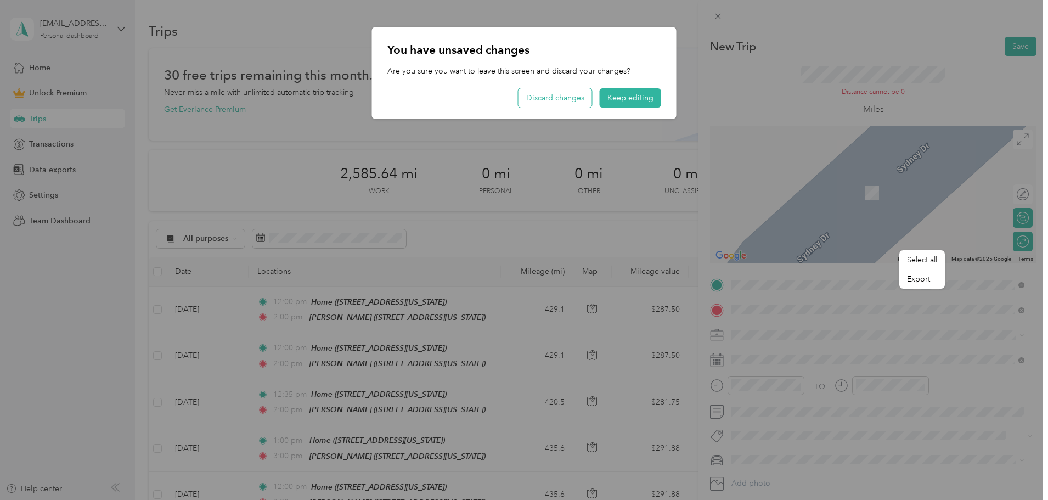
click at [572, 94] on button "Discard changes" at bounding box center [555, 97] width 74 height 19
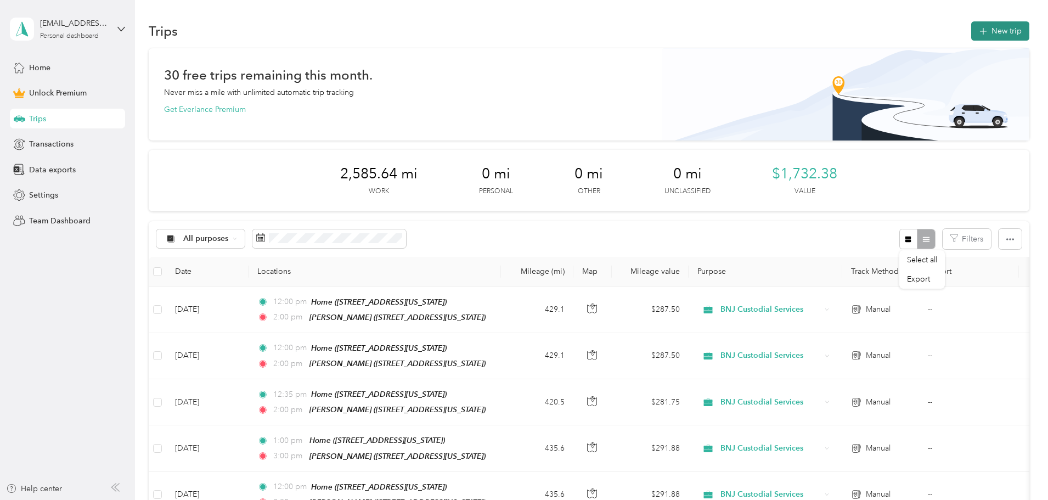
click at [971, 27] on button "New trip" at bounding box center [1000, 30] width 58 height 19
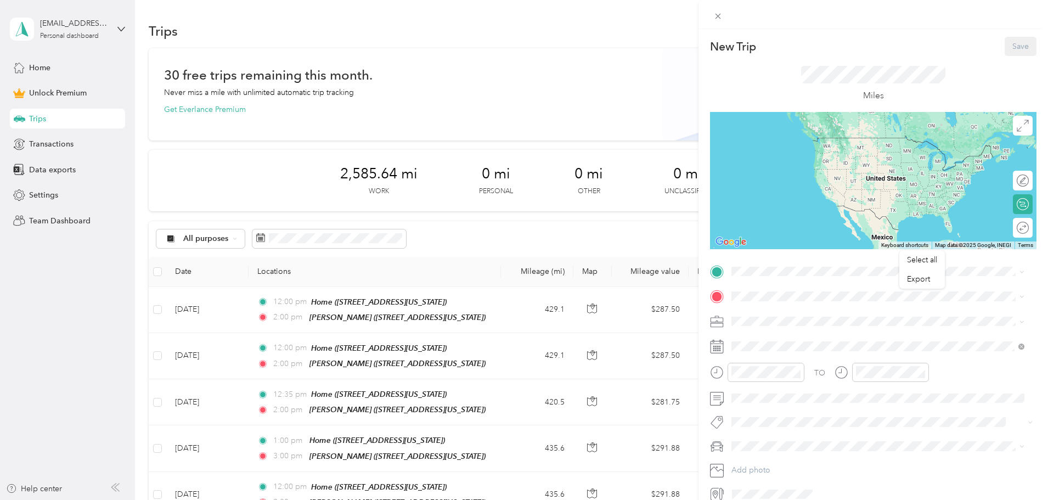
click at [773, 321] on div "Home [STREET_ADDRESS][PERSON_NAME][PERSON_NAME][US_STATE]" at bounding box center [867, 315] width 231 height 23
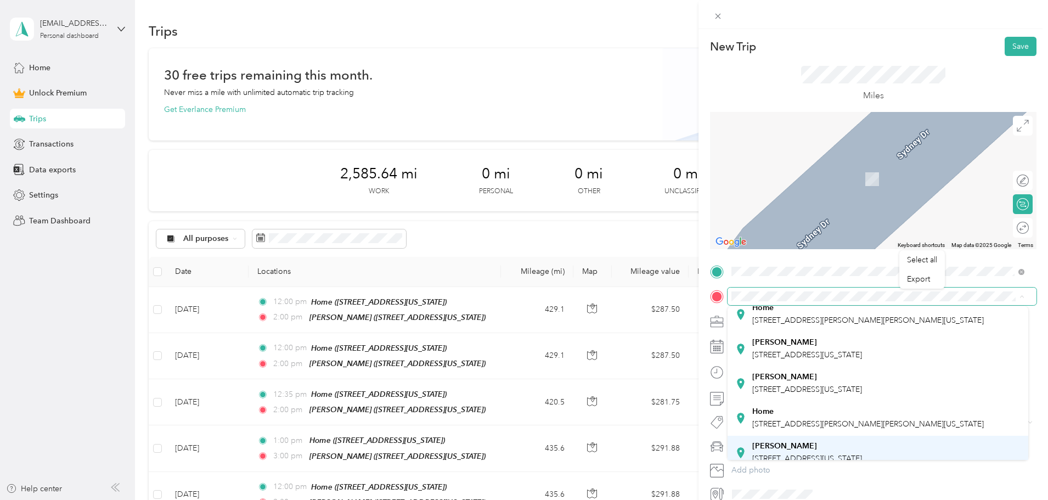
scroll to position [110, 0]
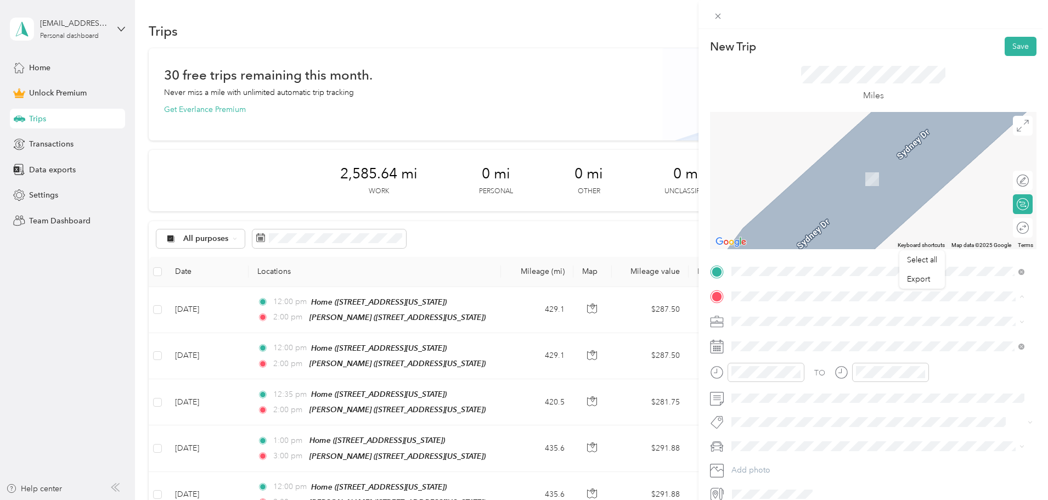
click at [795, 385] on span "[STREET_ADDRESS][US_STATE]" at bounding box center [807, 380] width 110 height 9
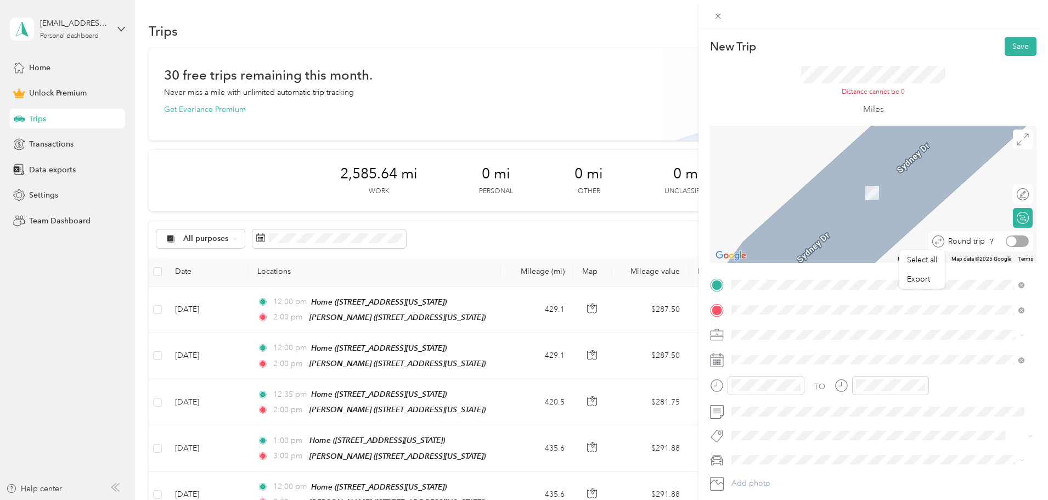
click at [1015, 238] on div at bounding box center [1016, 241] width 23 height 12
click at [807, 331] on div "Home [STREET_ADDRESS][PERSON_NAME][PERSON_NAME][US_STATE]" at bounding box center [867, 334] width 231 height 23
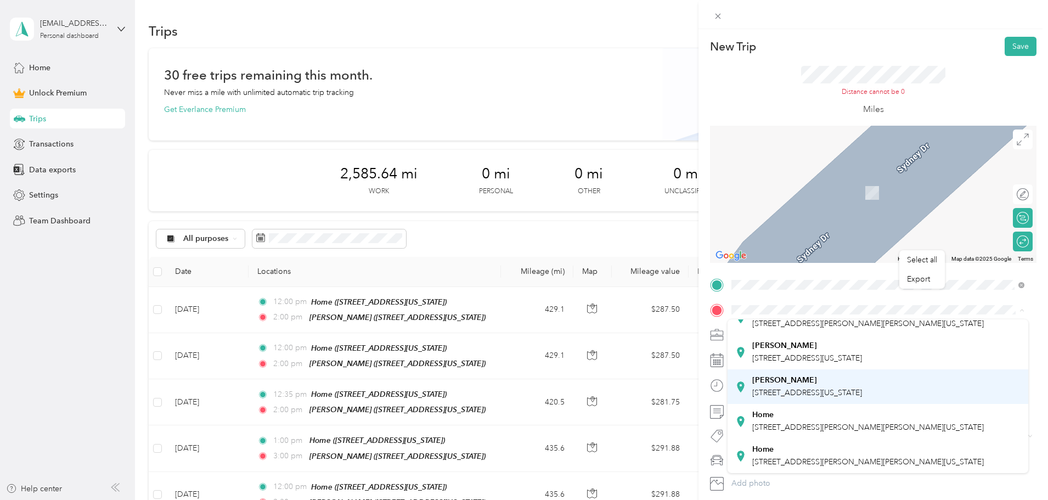
scroll to position [165, 0]
click at [812, 397] on span "[STREET_ADDRESS][US_STATE]" at bounding box center [807, 392] width 110 height 9
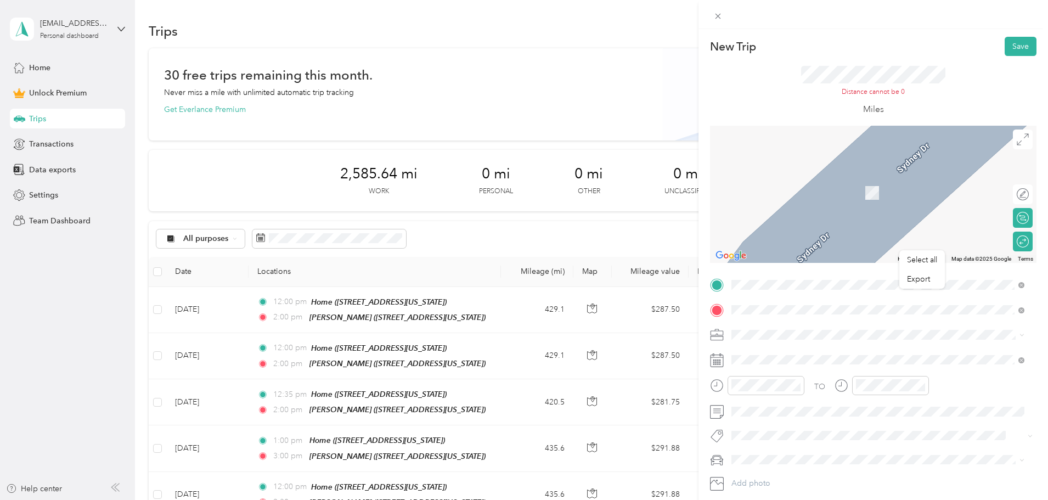
click at [804, 399] on div "[PERSON_NAME] [STREET_ADDRESS][US_STATE]" at bounding box center [807, 394] width 110 height 23
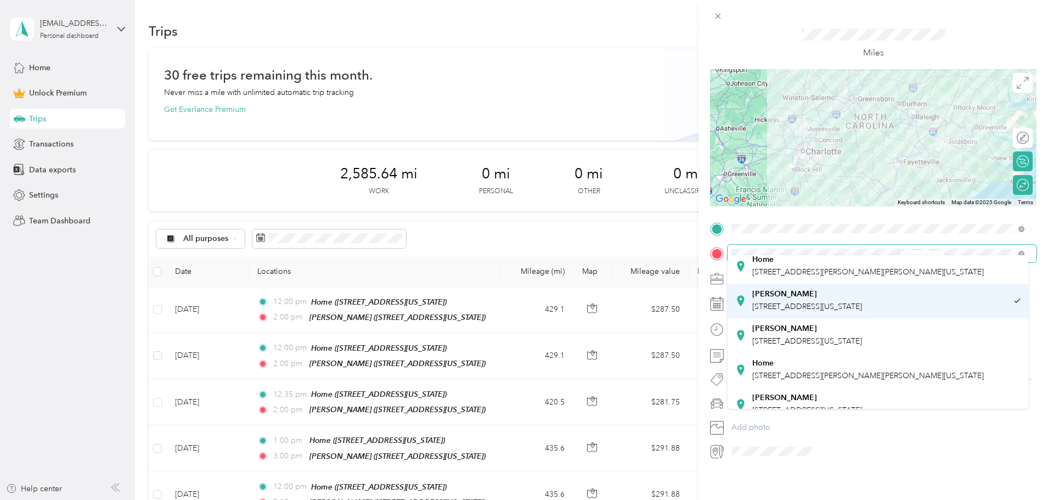
scroll to position [55, 0]
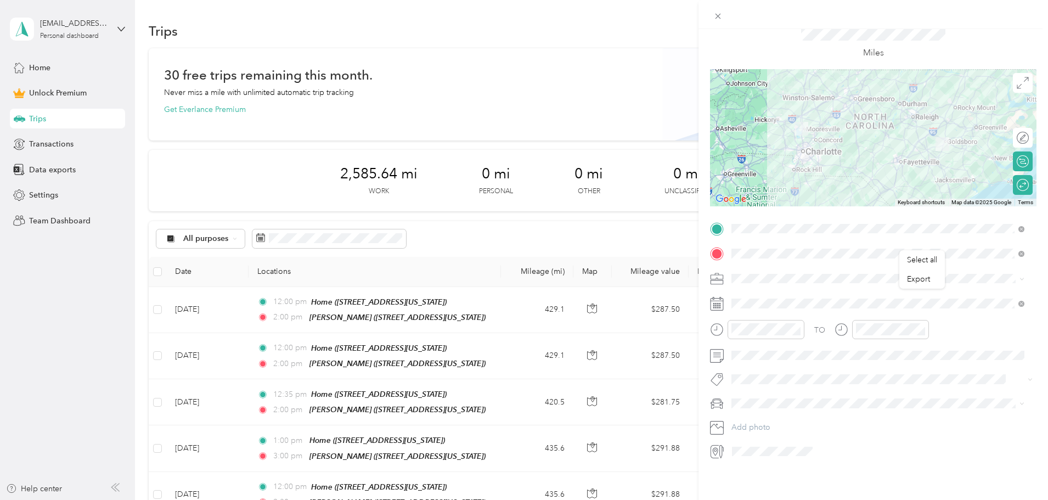
click at [778, 320] on div "[PERSON_NAME] [STREET_ADDRESS][US_STATE]" at bounding box center [807, 309] width 110 height 23
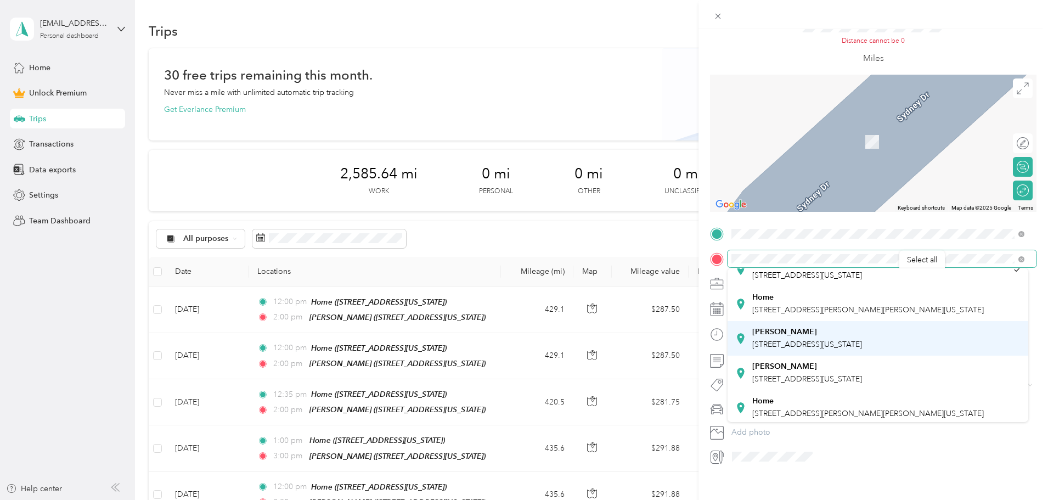
scroll to position [110, 0]
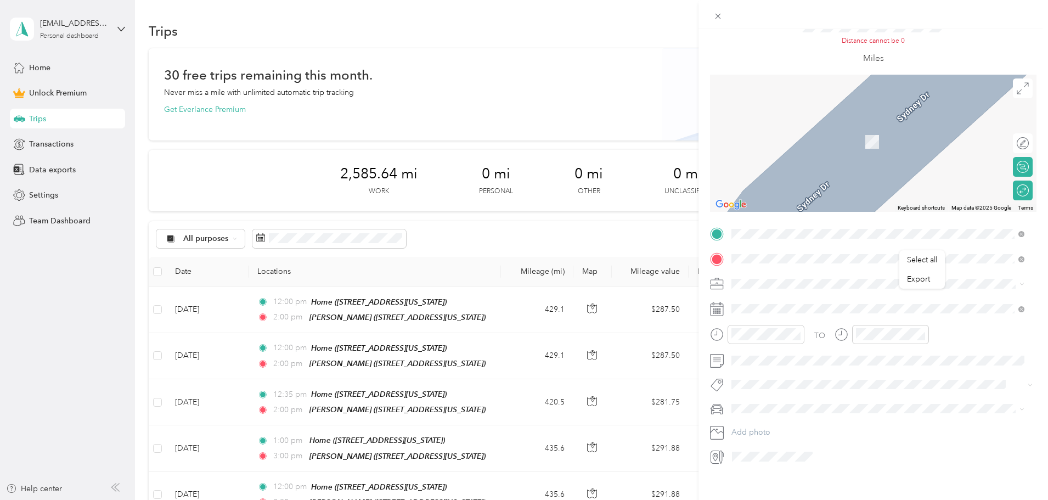
click at [778, 349] on div "[PERSON_NAME] [STREET_ADDRESS][US_STATE]" at bounding box center [807, 337] width 110 height 23
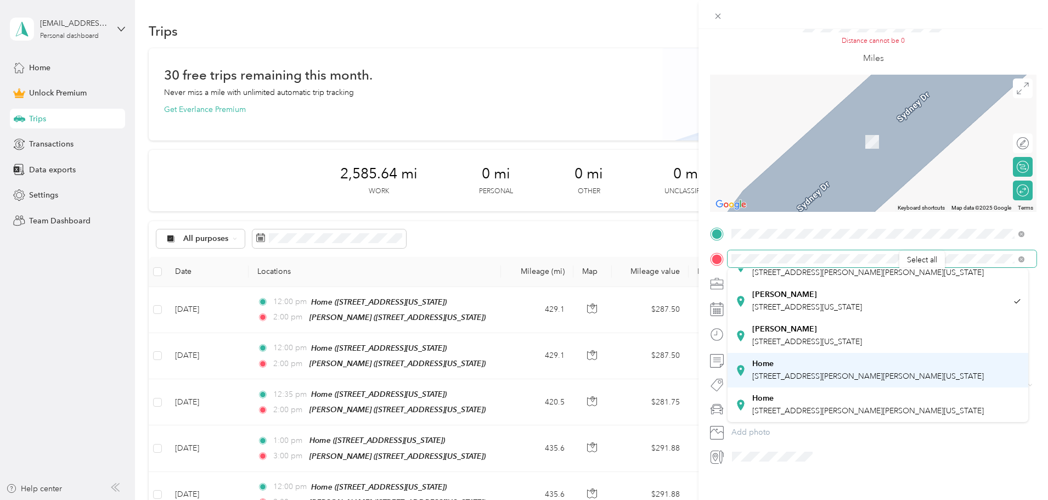
scroll to position [192, 0]
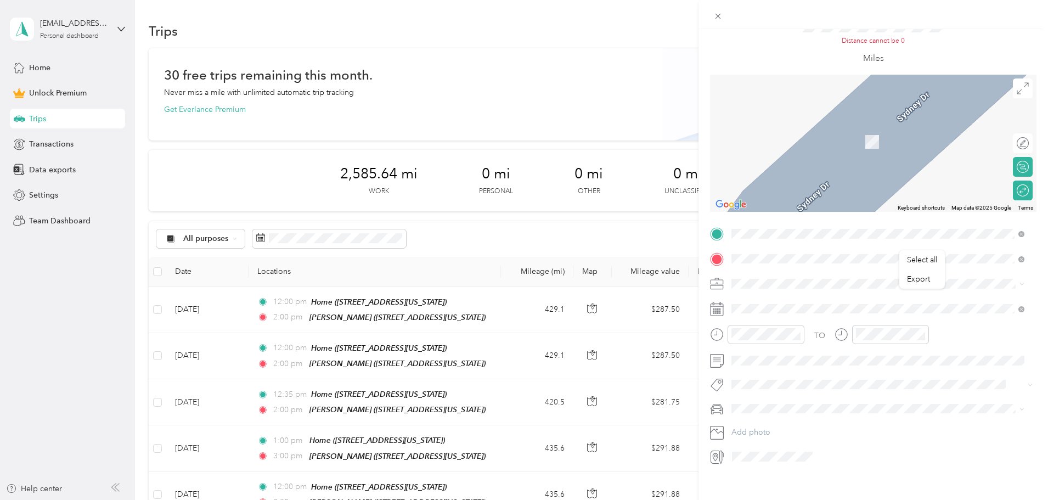
click at [797, 330] on div "[PERSON_NAME] [STREET_ADDRESS][US_STATE]" at bounding box center [807, 329] width 110 height 23
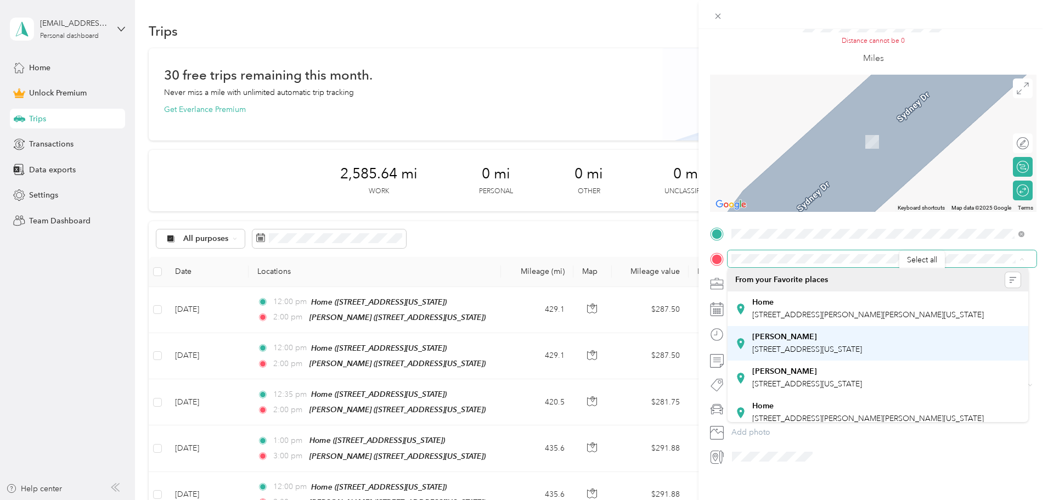
click at [828, 353] on span "[STREET_ADDRESS][US_STATE]" at bounding box center [807, 348] width 110 height 9
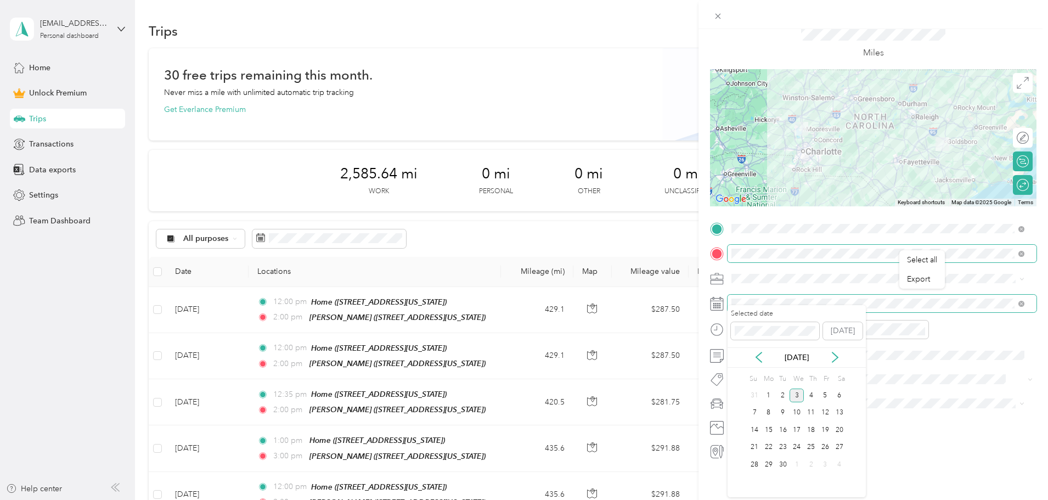
click at [724, 295] on div at bounding box center [873, 304] width 326 height 18
click at [721, 499] on div "Select all Export New Trip Save This trip cannot be edited because it is either…" at bounding box center [521, 500] width 1042 height 0
click at [836, 395] on div "6" at bounding box center [839, 395] width 14 height 14
click at [837, 320] on div at bounding box center [881, 329] width 94 height 19
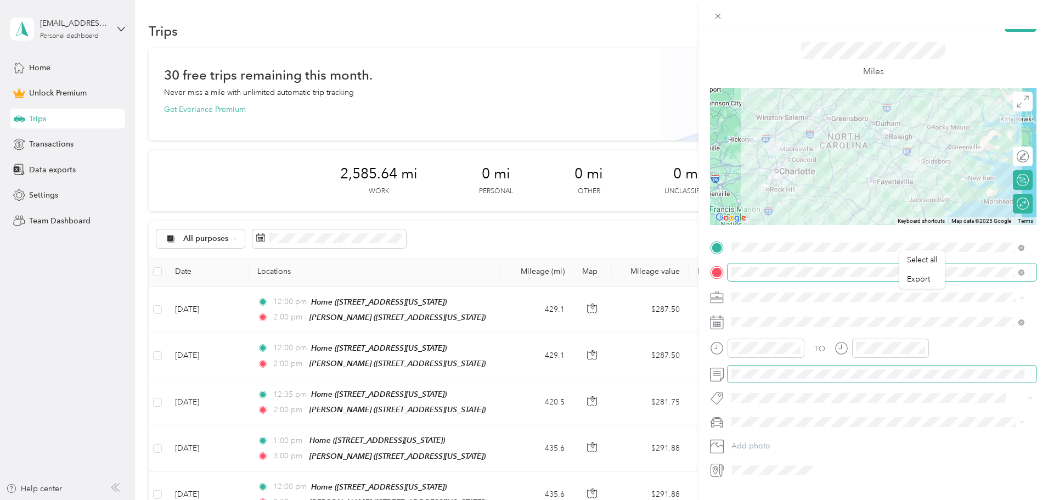
scroll to position [0, 0]
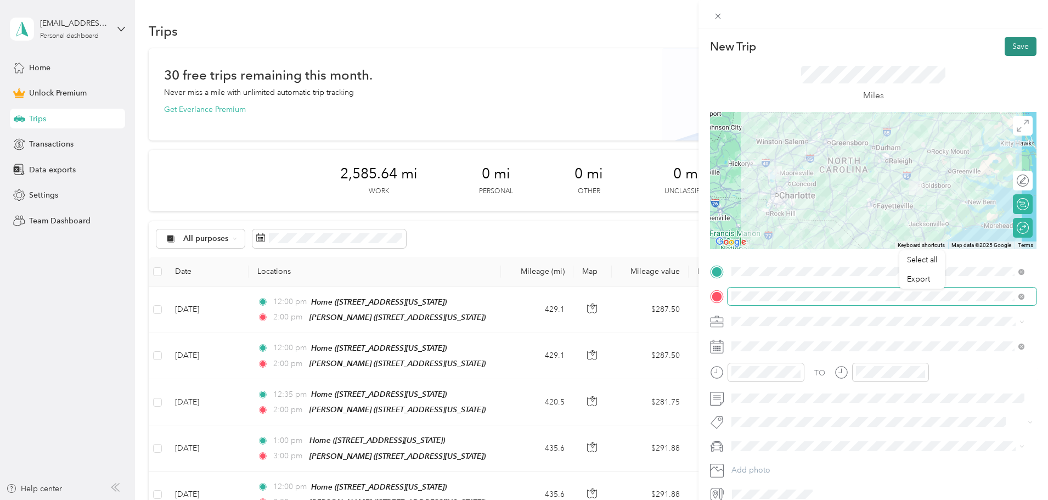
click at [1008, 46] on button "Save" at bounding box center [1020, 46] width 32 height 19
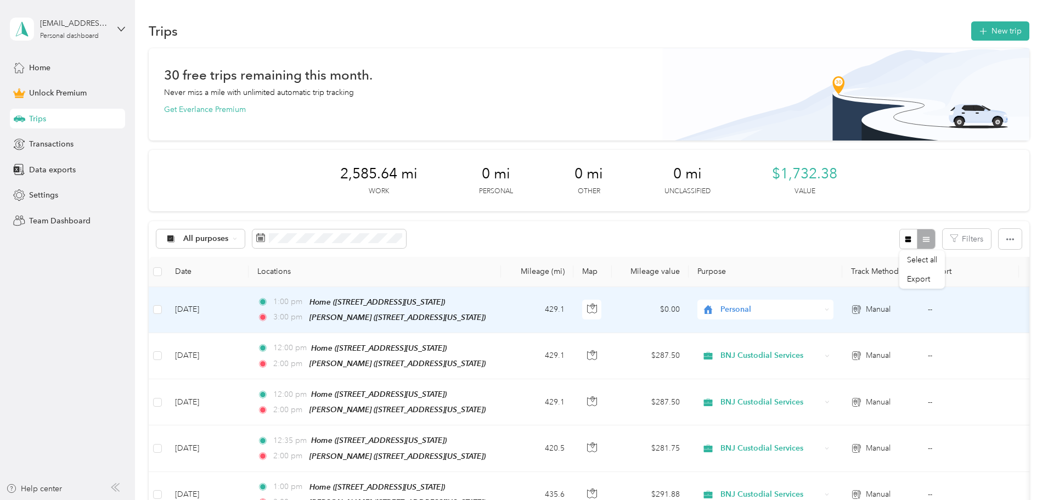
click at [833, 304] on div "Personal" at bounding box center [765, 310] width 136 height 20
click at [843, 366] on span "BNJ Custodial Services" at bounding box center [848, 368] width 101 height 12
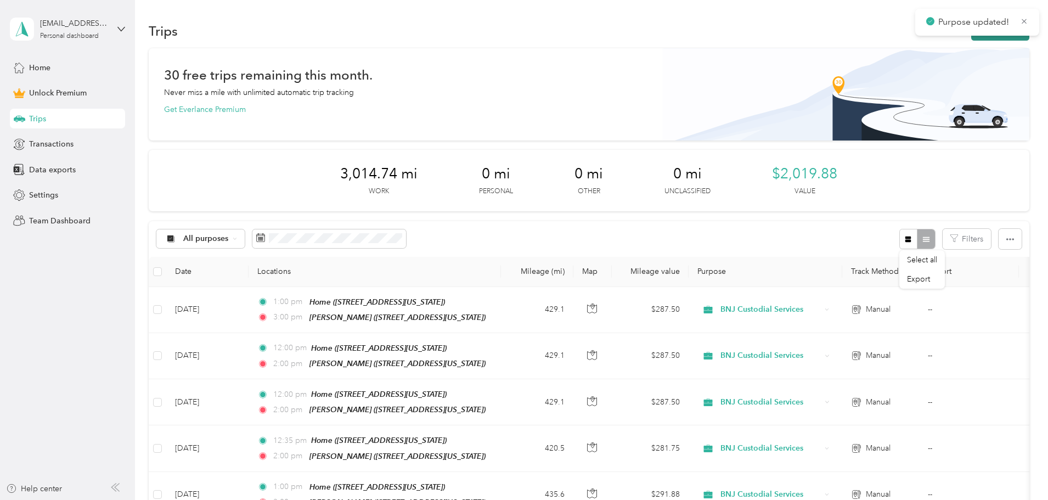
click at [976, 27] on icon "button" at bounding box center [982, 31] width 13 height 13
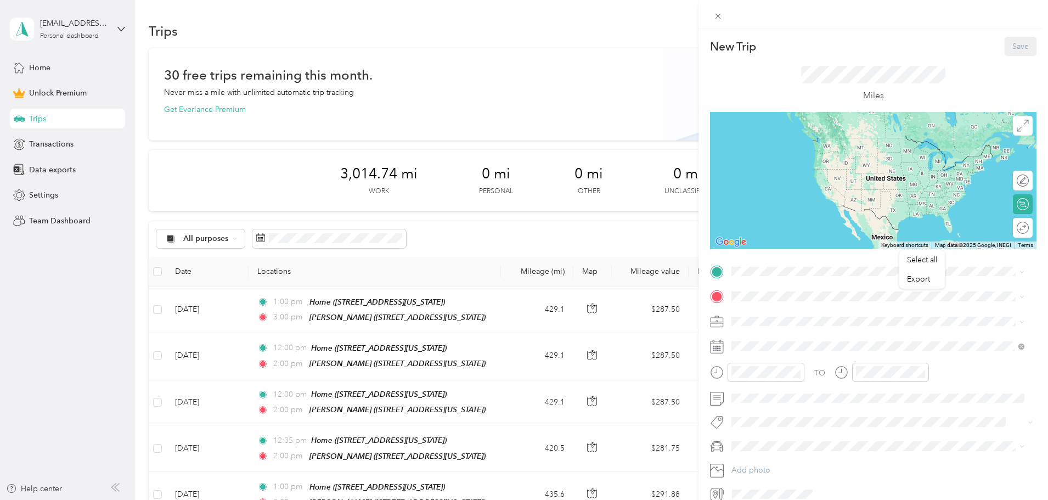
click at [773, 324] on span "[STREET_ADDRESS][PERSON_NAME][PERSON_NAME][US_STATE]" at bounding box center [867, 324] width 231 height 9
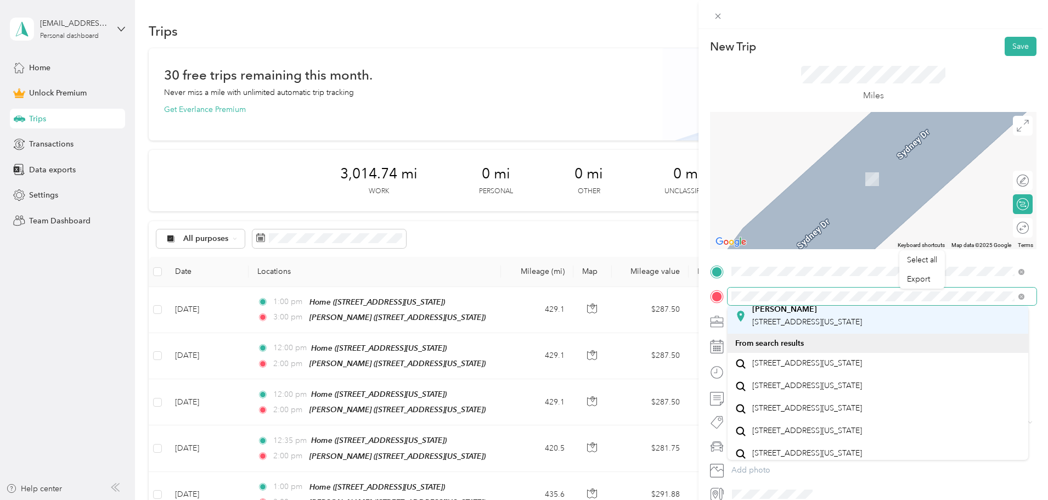
scroll to position [110, 0]
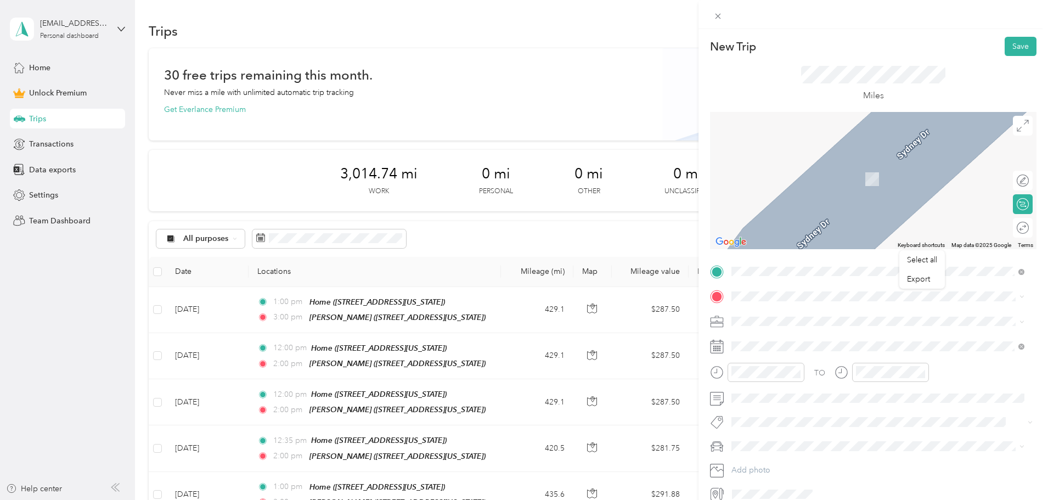
click at [793, 361] on div "[STREET_ADDRESS][US_STATE]" at bounding box center [877, 353] width 285 height 15
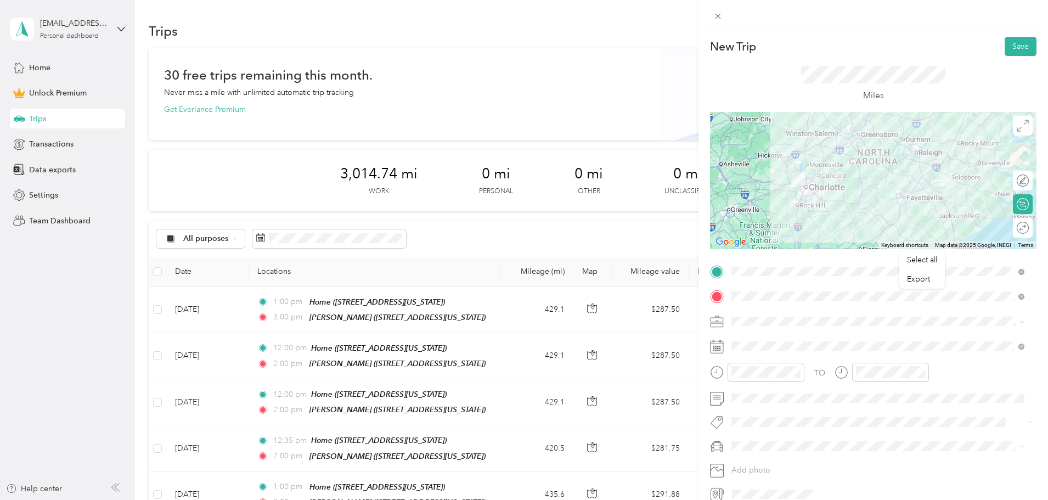
click at [762, 381] on li "BNJ Custodial Services" at bounding box center [877, 372] width 301 height 19
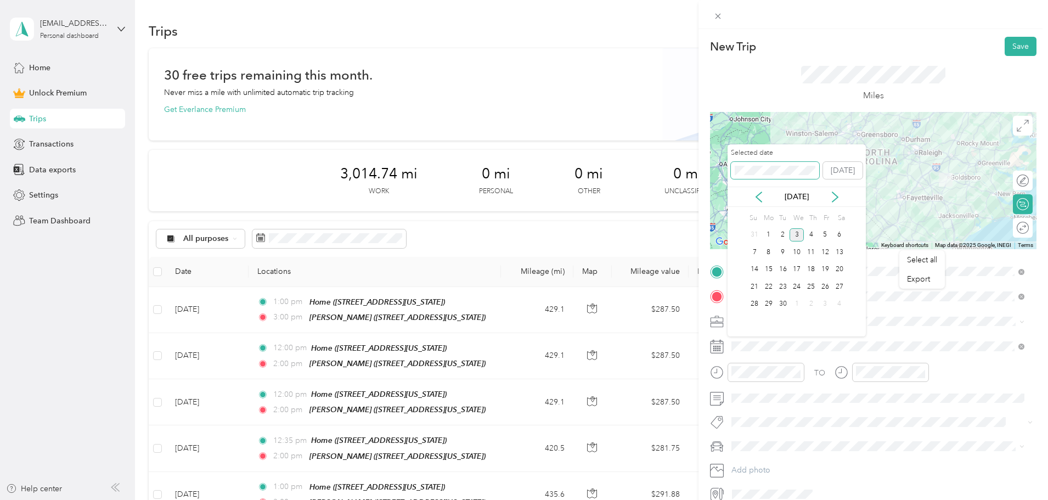
click at [729, 169] on div "Selected date [DATE]" at bounding box center [796, 167] width 138 height 38
click at [843, 271] on div "20" at bounding box center [839, 270] width 14 height 14
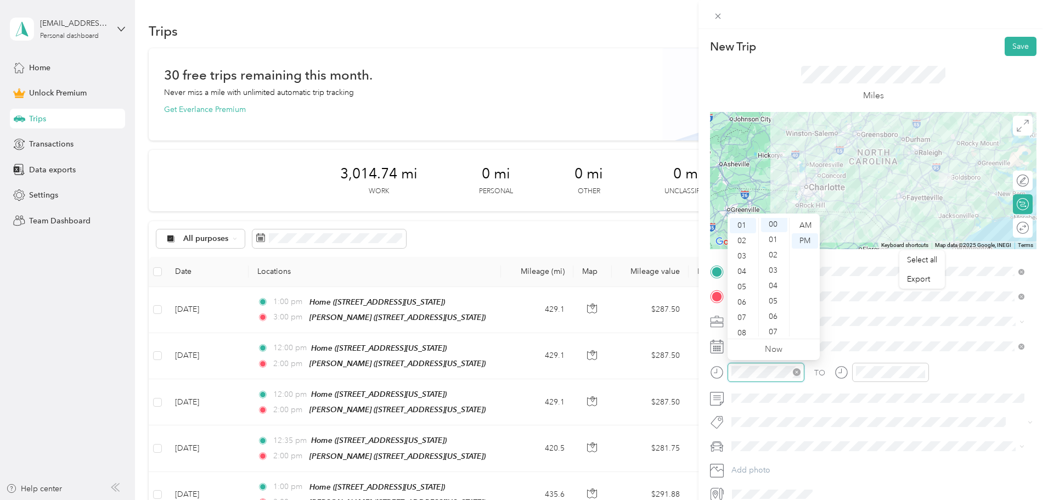
scroll to position [0, 0]
click at [843, 365] on div at bounding box center [881, 372] width 94 height 19
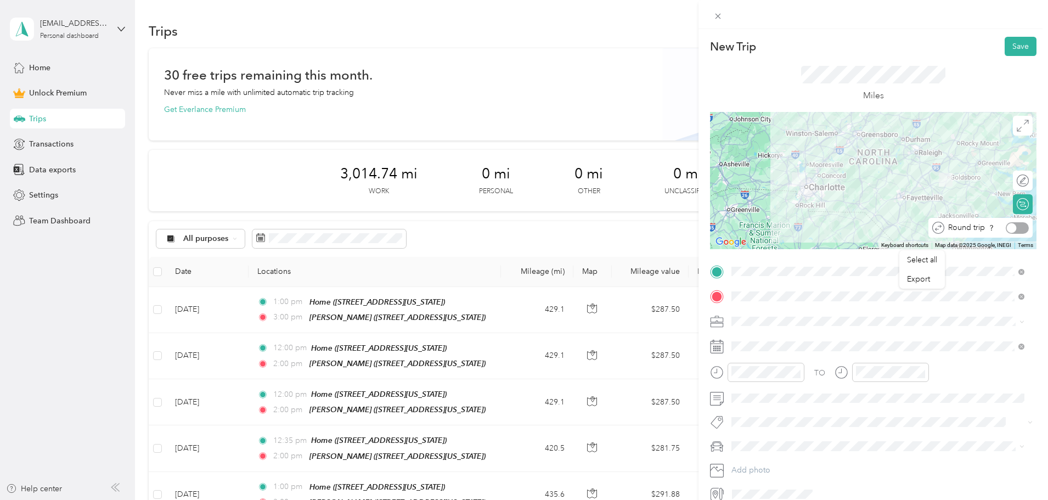
click at [1015, 226] on div "Round trip" at bounding box center [986, 228] width 84 height 12
click at [1008, 222] on div at bounding box center [1016, 228] width 23 height 12
click at [1010, 48] on button "Save" at bounding box center [1020, 46] width 32 height 19
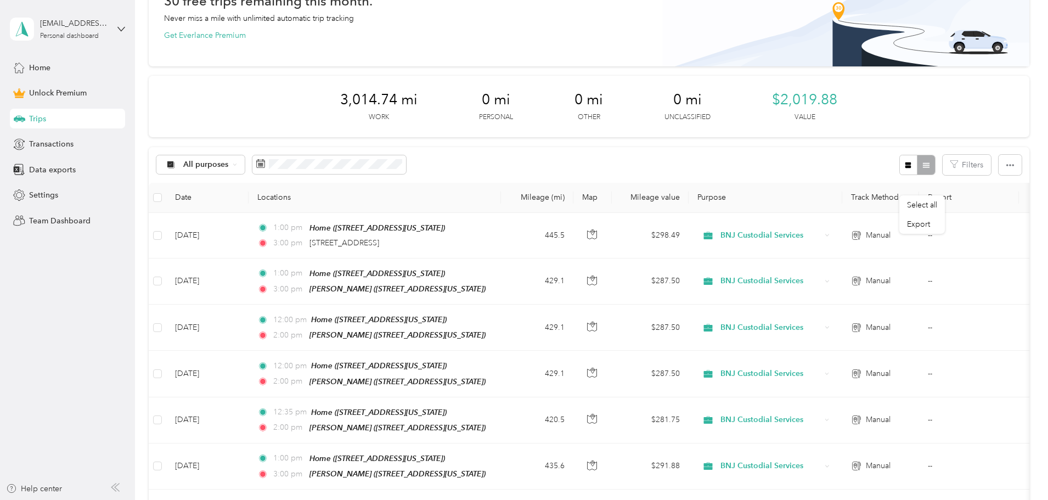
scroll to position [55, 0]
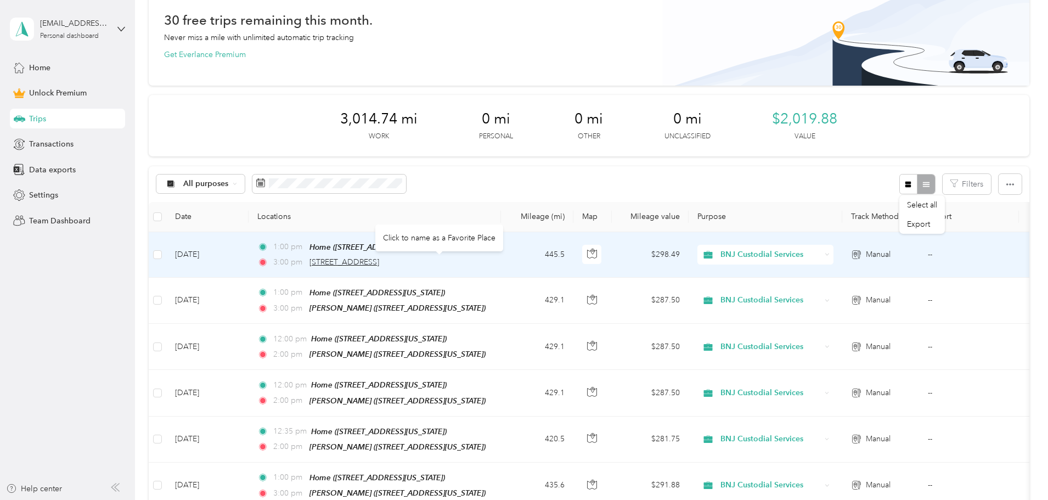
click at [379, 259] on span "[STREET_ADDRESS]" at bounding box center [344, 261] width 70 height 9
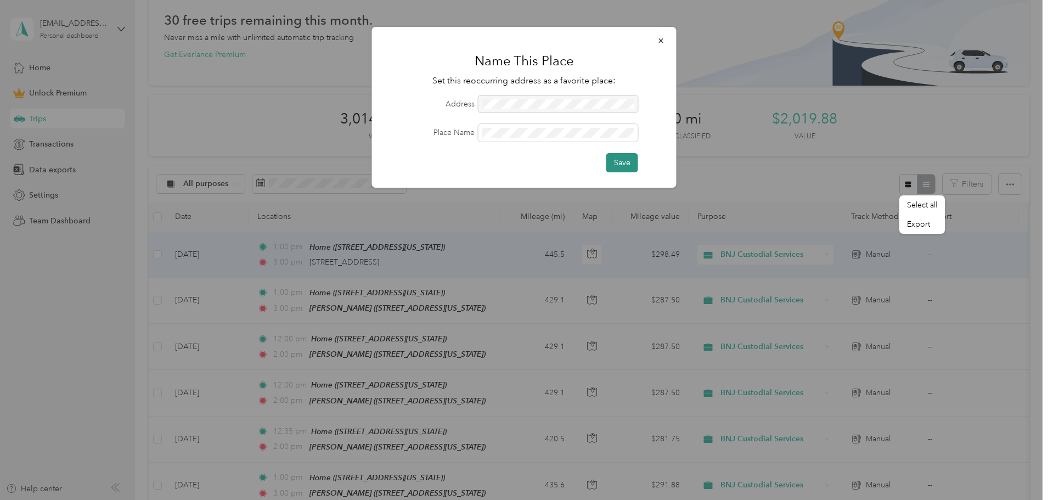
click at [625, 159] on button "Save" at bounding box center [622, 162] width 32 height 19
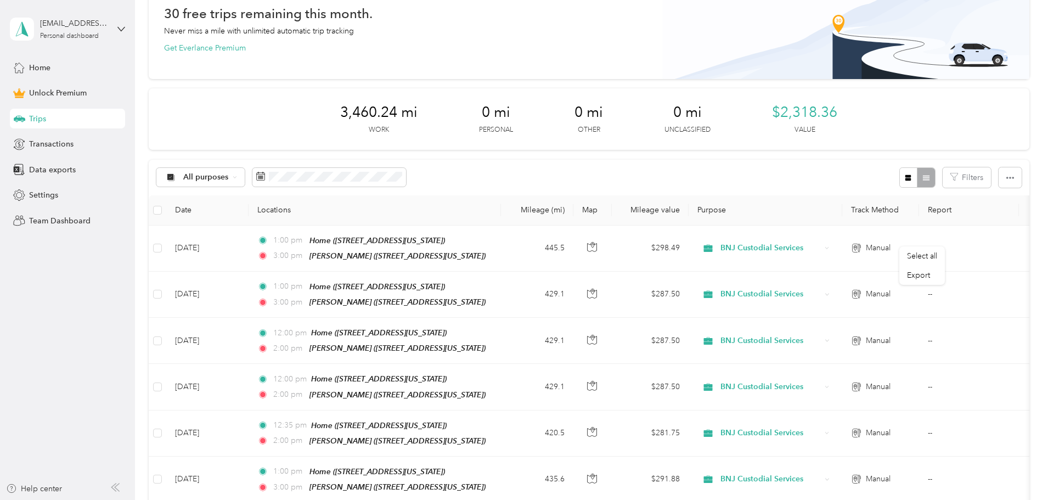
scroll to position [0, 0]
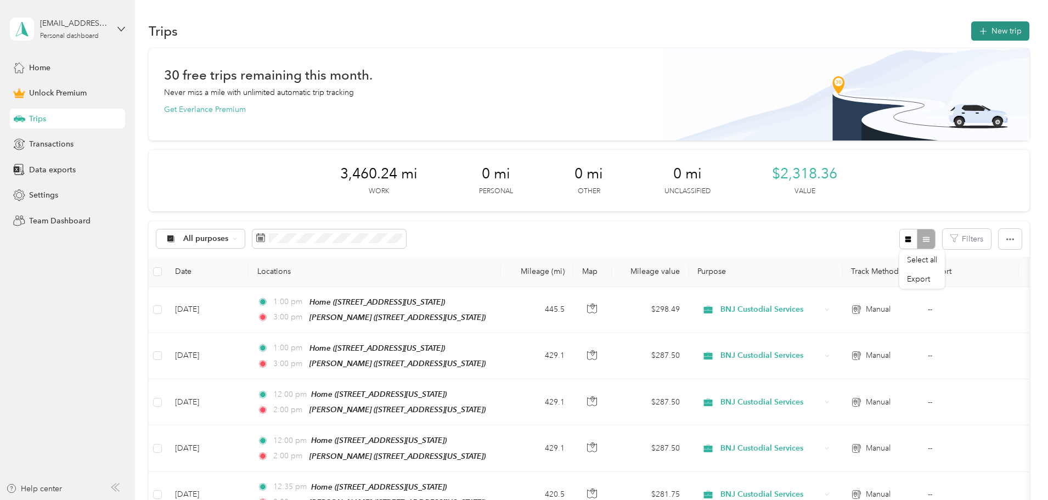
click at [971, 26] on button "New trip" at bounding box center [1000, 30] width 58 height 19
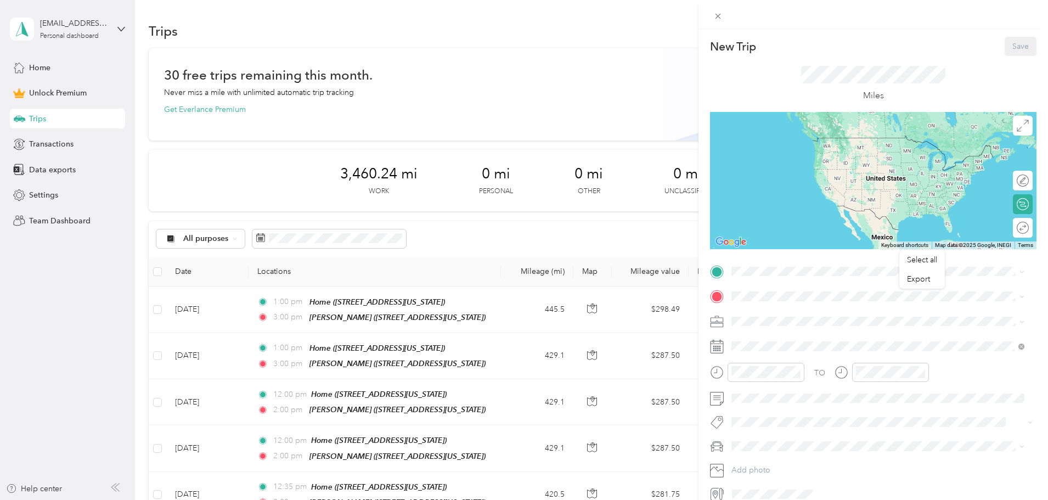
click at [763, 322] on span "[STREET_ADDRESS][PERSON_NAME][PERSON_NAME][US_STATE]" at bounding box center [867, 324] width 231 height 9
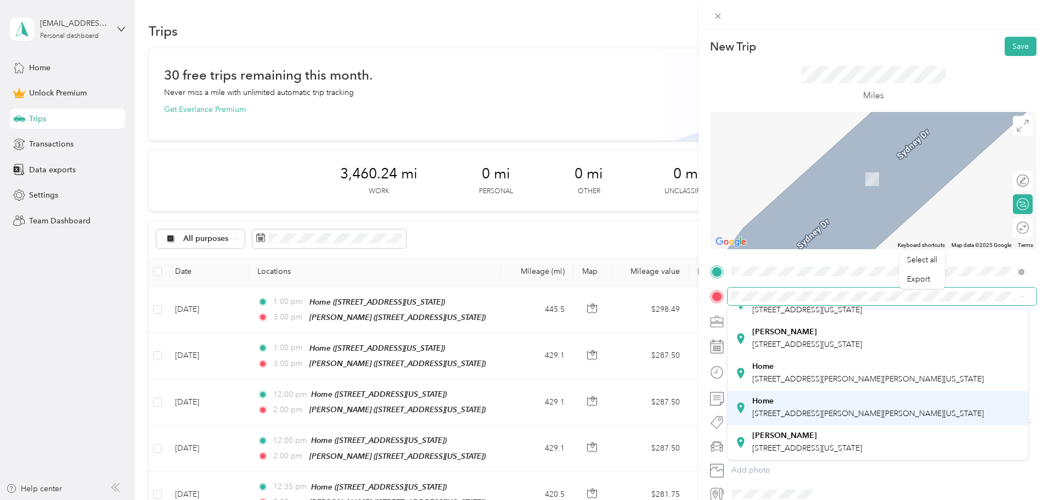
scroll to position [238, 0]
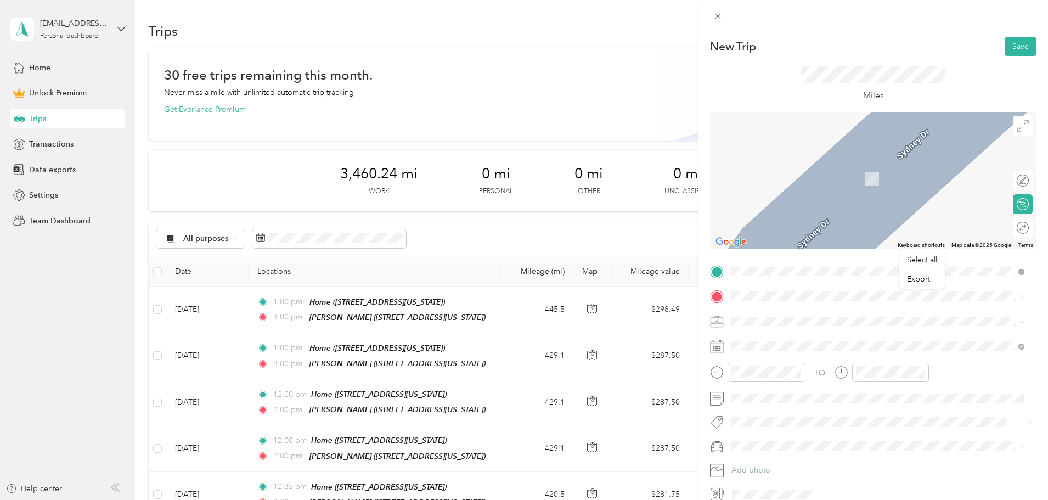
click at [792, 439] on span "[STREET_ADDRESS][US_STATE]" at bounding box center [807, 443] width 110 height 9
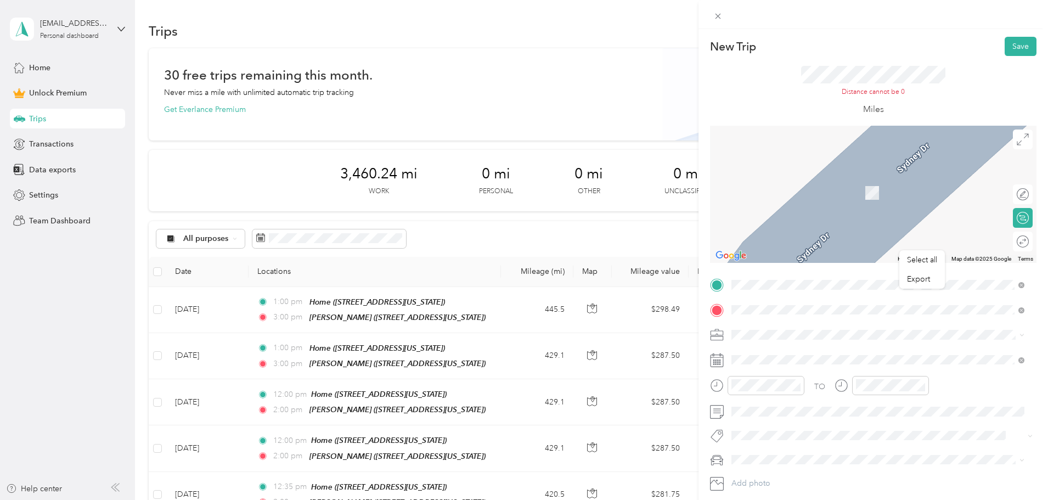
click at [867, 194] on img at bounding box center [872, 193] width 22 height 22
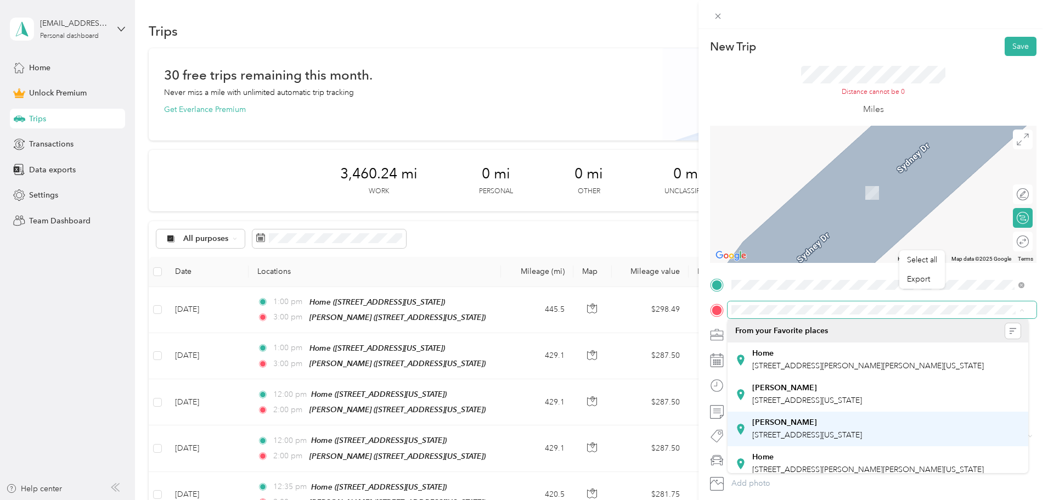
click at [781, 439] on span "[STREET_ADDRESS][US_STATE]" at bounding box center [807, 434] width 110 height 9
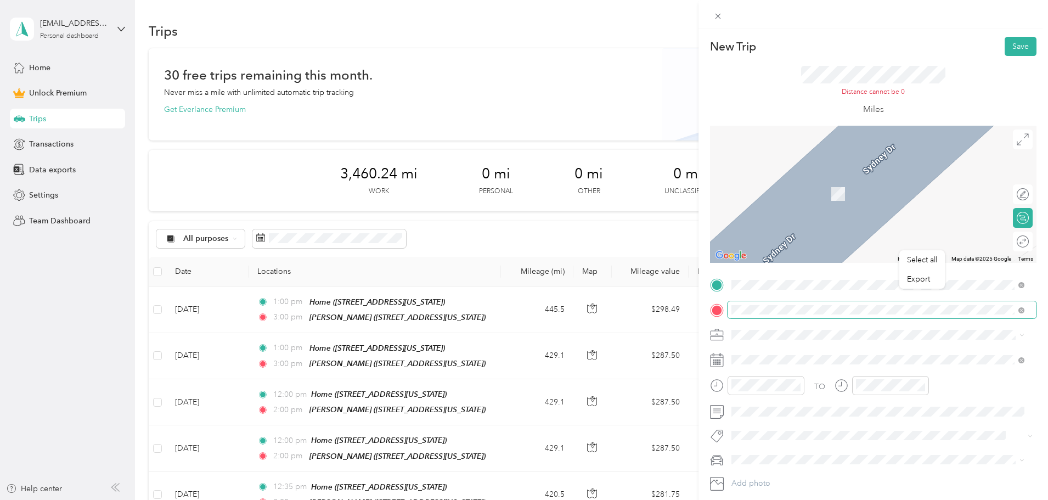
drag, startPoint x: 868, startPoint y: 192, endPoint x: 832, endPoint y: 193, distance: 36.2
click at [832, 193] on img at bounding box center [838, 194] width 22 height 22
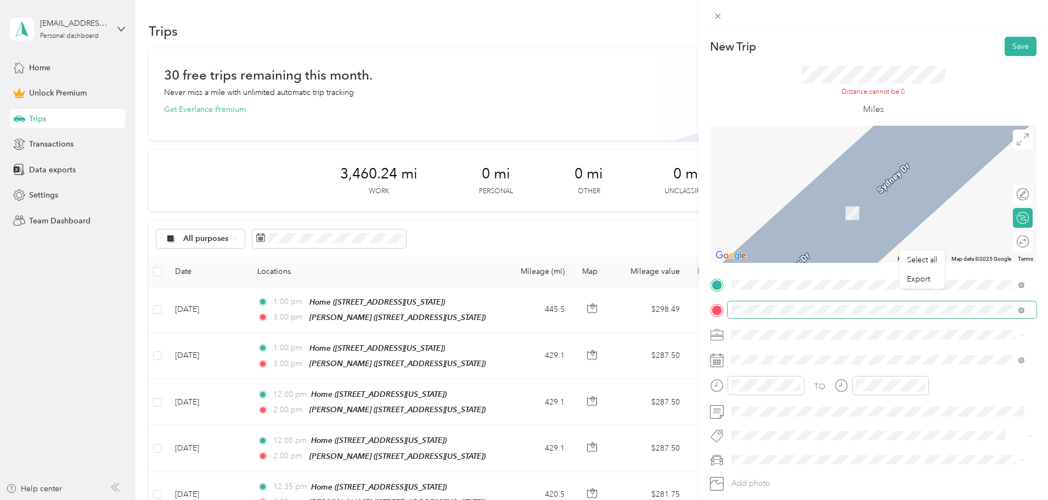
drag, startPoint x: 832, startPoint y: 194, endPoint x: 847, endPoint y: 215, distance: 26.3
click at [847, 215] on img at bounding box center [852, 213] width 22 height 22
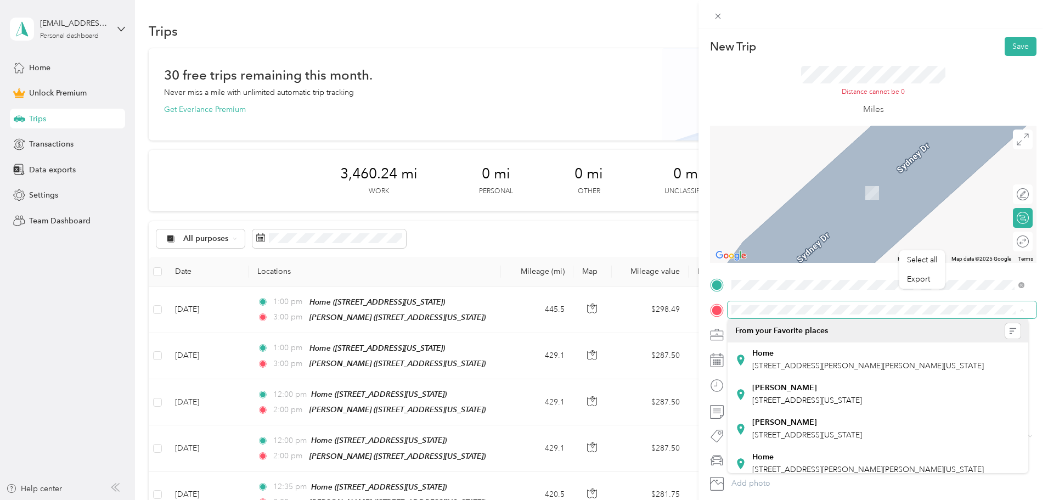
click at [172, 329] on div "New Trip Save This trip cannot be edited because it is either under review, app…" at bounding box center [524, 250] width 1048 height 500
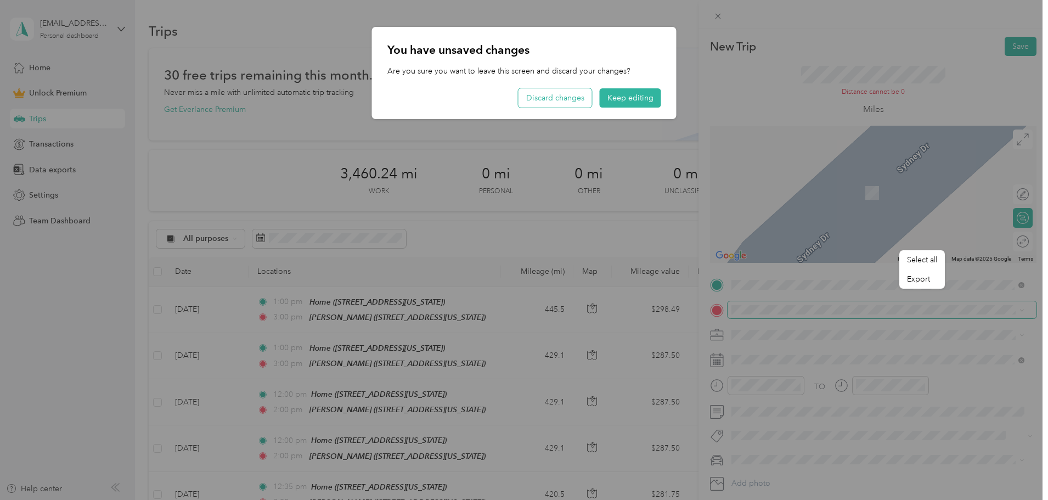
click at [553, 101] on button "Discard changes" at bounding box center [555, 97] width 74 height 19
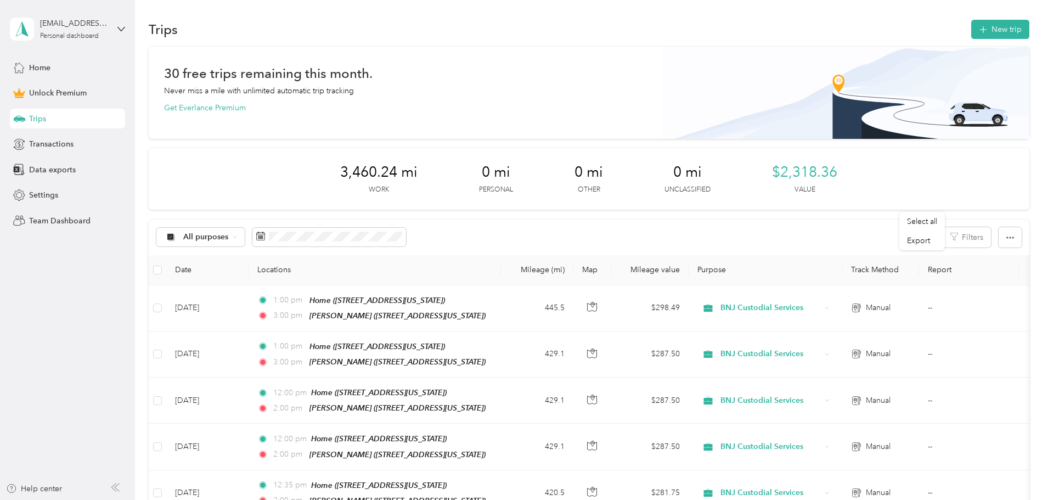
scroll to position [0, 0]
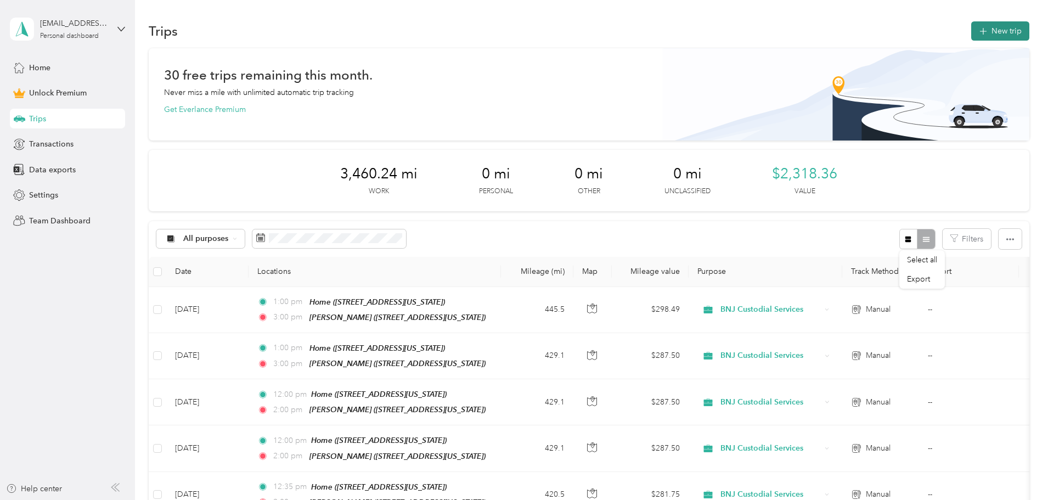
click at [971, 25] on button "New trip" at bounding box center [1000, 30] width 58 height 19
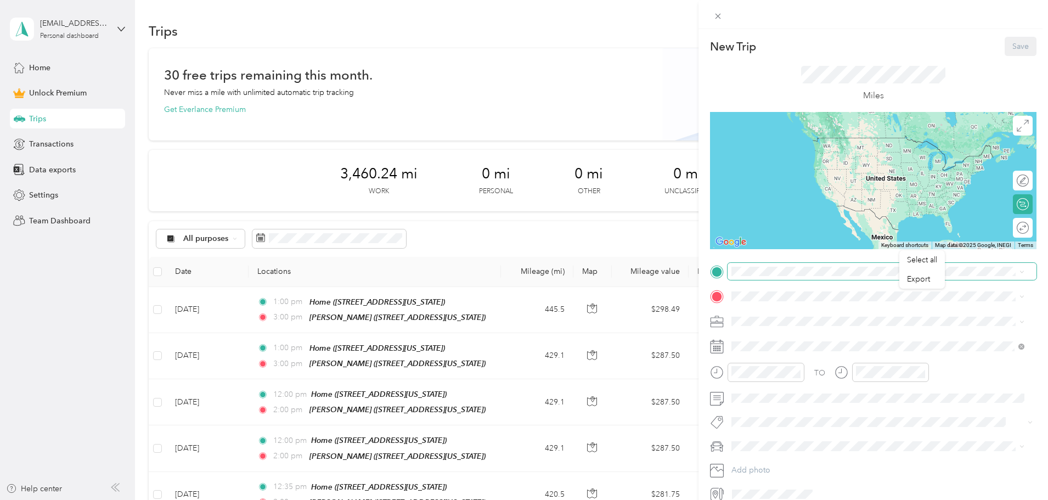
click at [747, 277] on span at bounding box center [881, 272] width 309 height 18
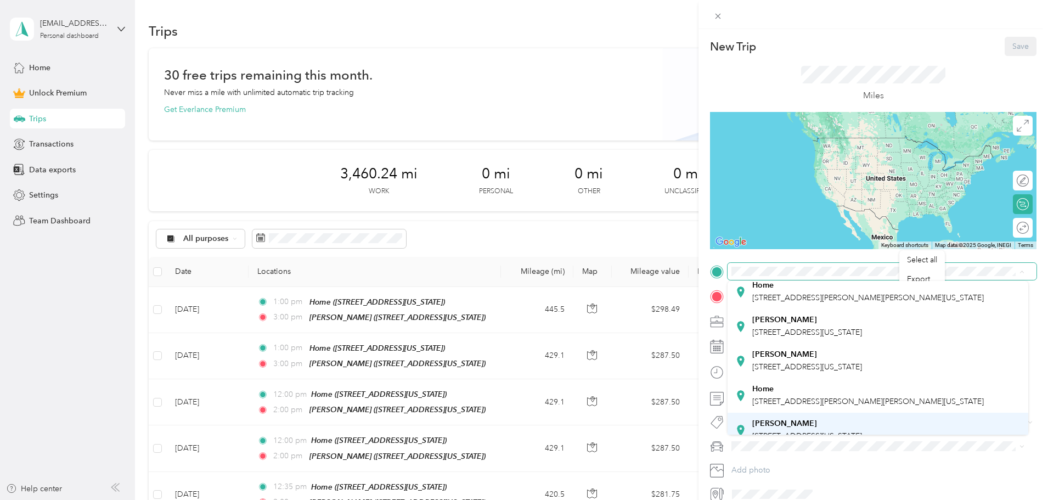
scroll to position [110, 0]
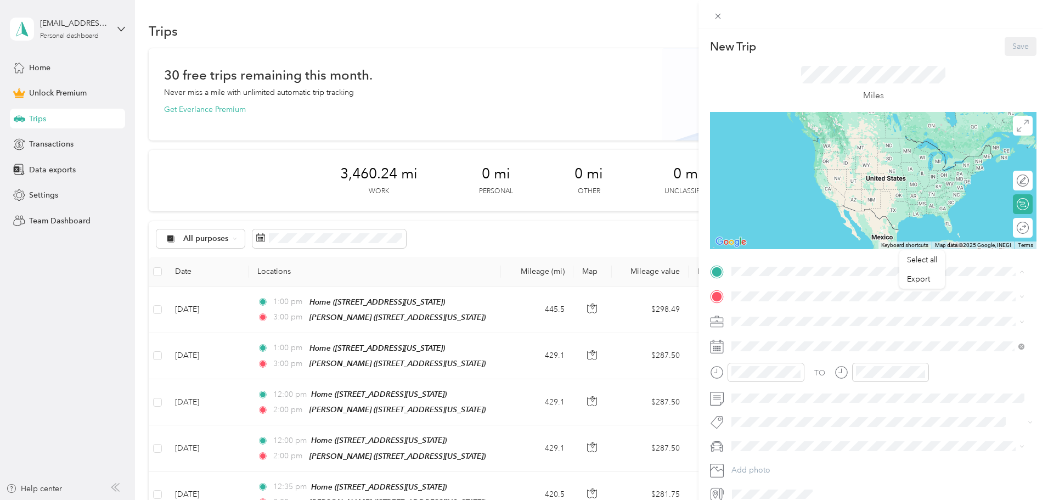
click at [779, 326] on span "[STREET_ADDRESS][PERSON_NAME][PERSON_NAME][US_STATE]" at bounding box center [867, 321] width 231 height 9
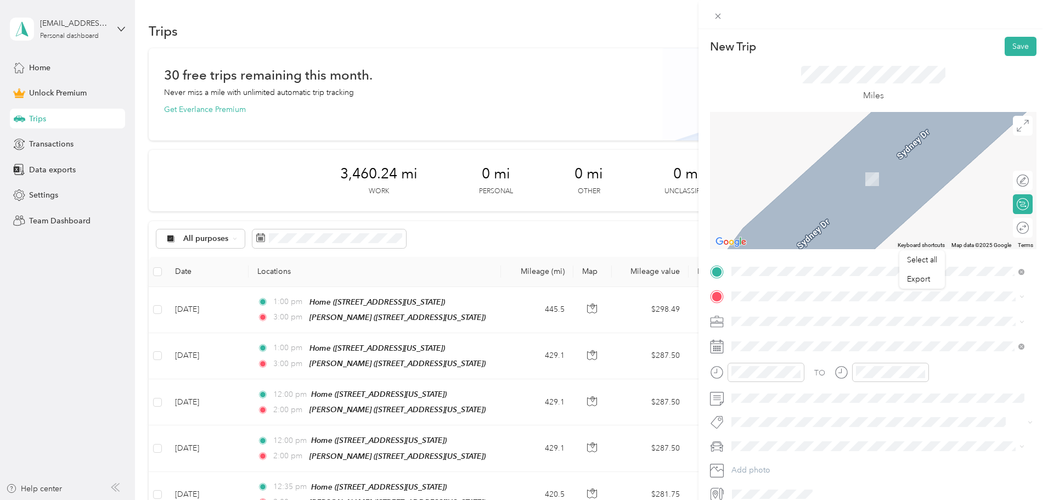
click at [769, 422] on span "[STREET_ADDRESS][US_STATE]" at bounding box center [807, 417] width 110 height 9
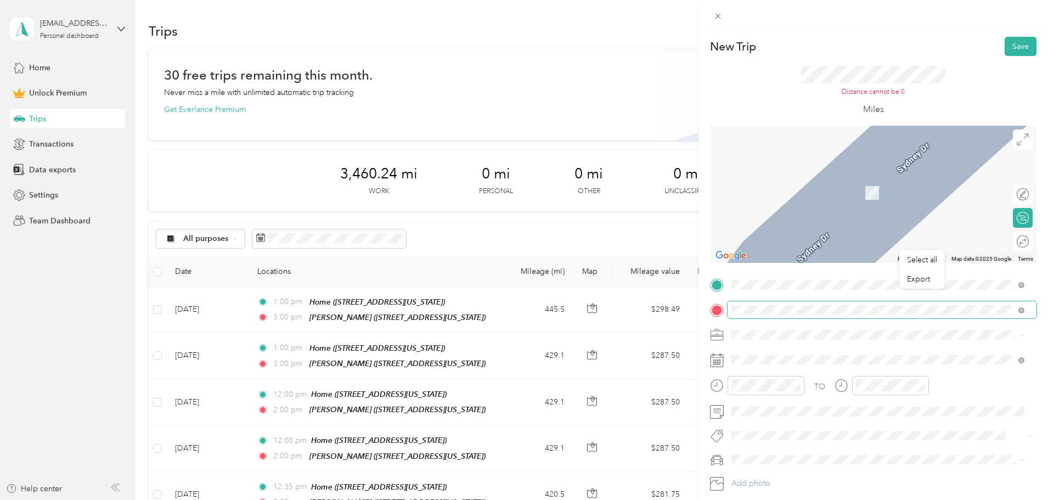
drag, startPoint x: 729, startPoint y: 307, endPoint x: 843, endPoint y: 314, distance: 114.3
click at [843, 314] on span at bounding box center [881, 310] width 309 height 18
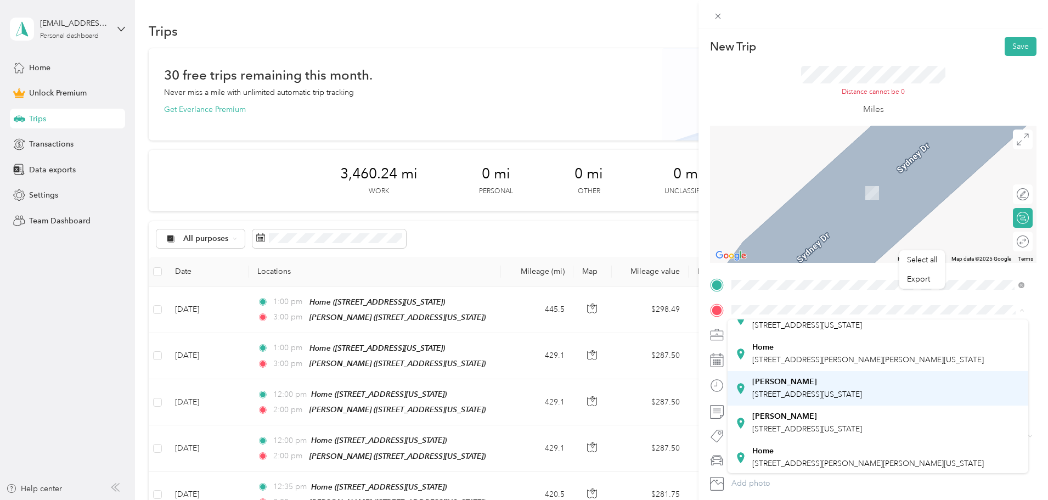
click at [804, 387] on div "[PERSON_NAME]" at bounding box center [807, 382] width 110 height 10
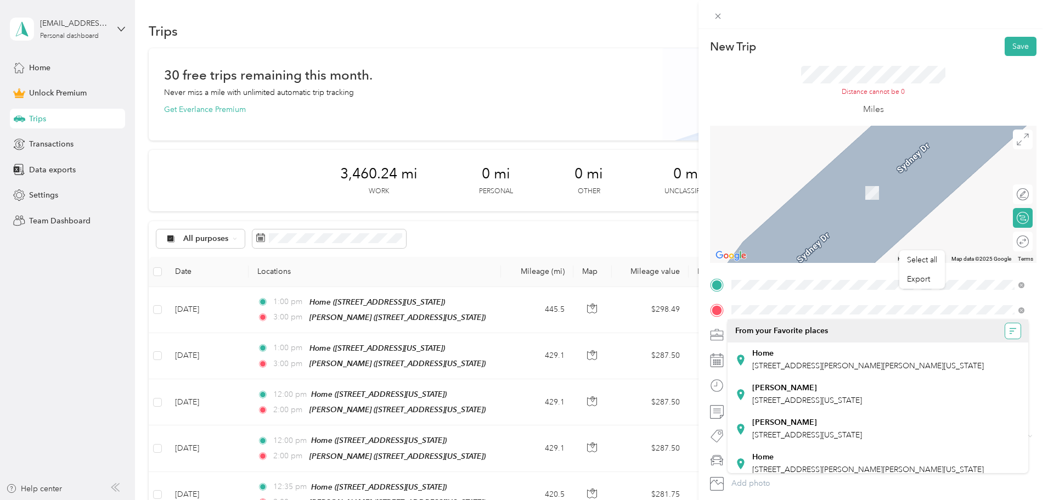
click at [1009, 332] on icon "button" at bounding box center [1013, 331] width 8 height 8
click at [857, 335] on div "From your Favorite places" at bounding box center [877, 330] width 285 height 15
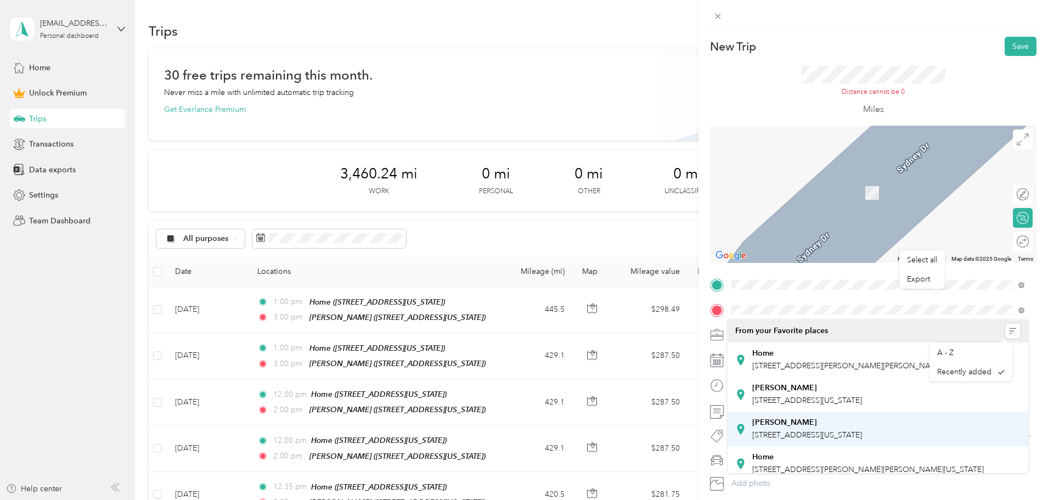
click at [822, 427] on div "[PERSON_NAME]" at bounding box center [807, 422] width 110 height 10
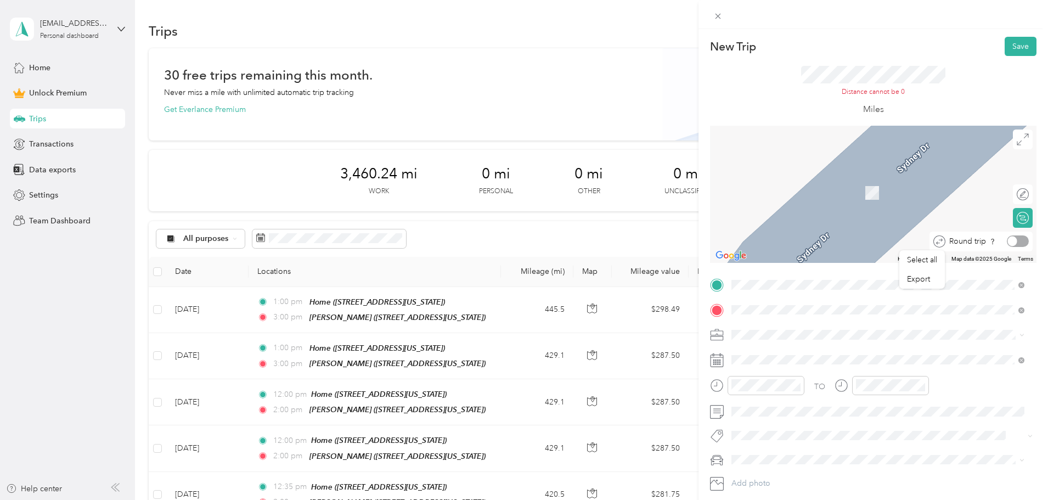
click at [1014, 245] on div at bounding box center [1018, 241] width 22 height 12
click at [868, 343] on span at bounding box center [881, 335] width 309 height 18
click at [1022, 311] on icon at bounding box center [1021, 310] width 3 height 3
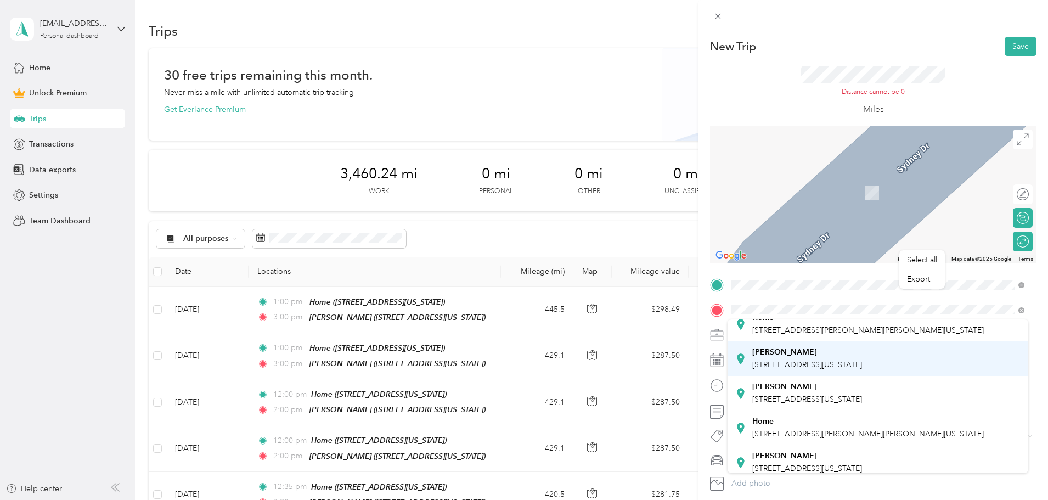
scroll to position [55, 0]
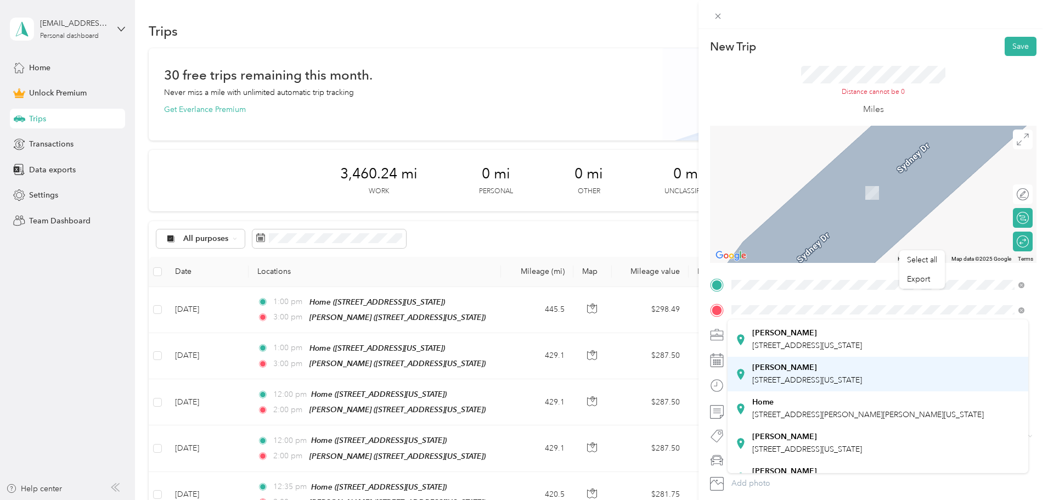
click at [810, 384] on div "[PERSON_NAME] [STREET_ADDRESS][US_STATE]" at bounding box center [807, 374] width 110 height 23
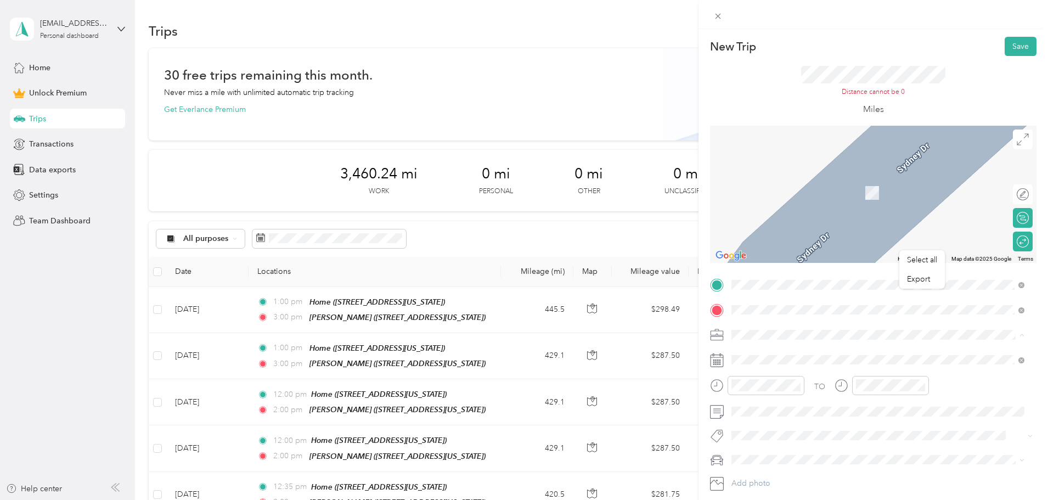
click at [798, 391] on span "BNJ Custodial Services" at bounding box center [775, 392] width 80 height 9
click at [866, 192] on img at bounding box center [872, 193] width 22 height 22
click at [838, 314] on span at bounding box center [881, 310] width 309 height 18
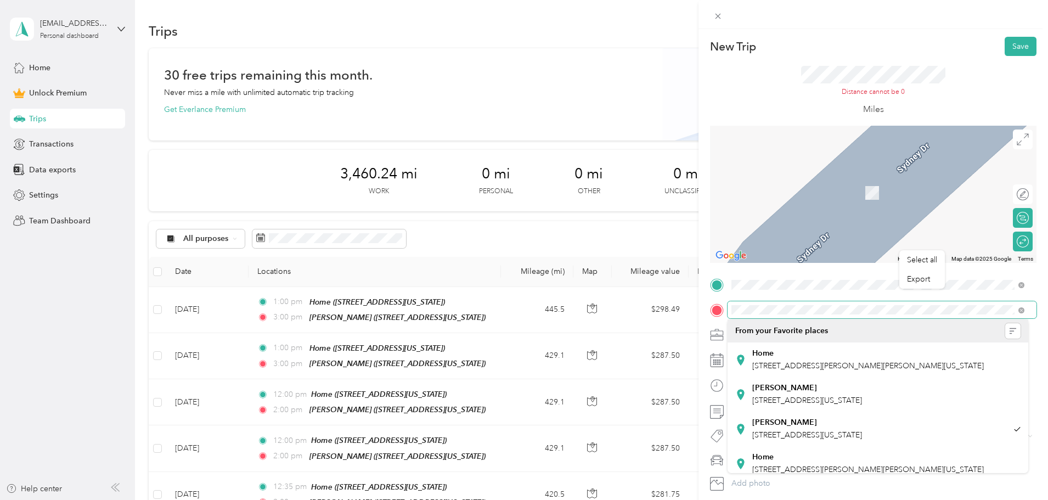
scroll to position [0, 30]
click at [1030, 313] on form "New Trip Save This trip cannot be edited because it is either under review, app…" at bounding box center [872, 276] width 349 height 479
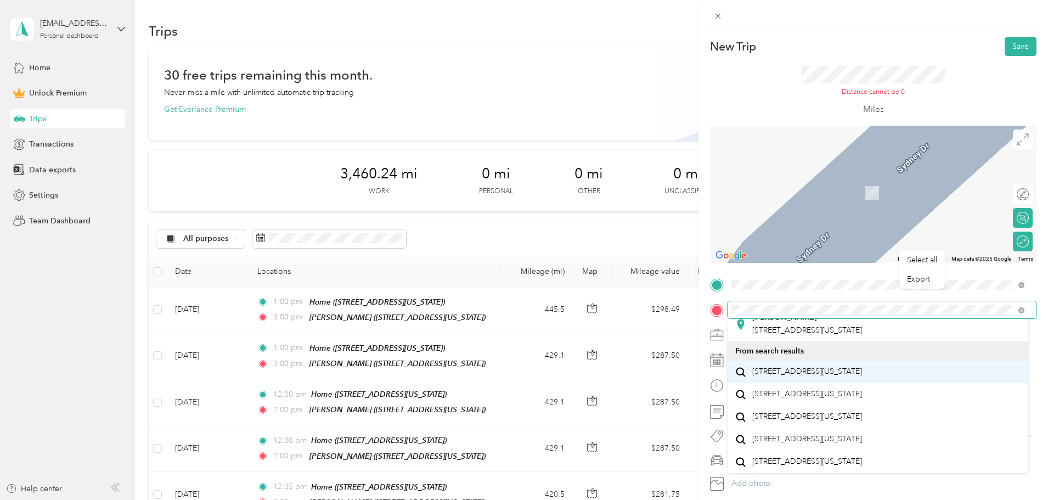
scroll to position [165, 0]
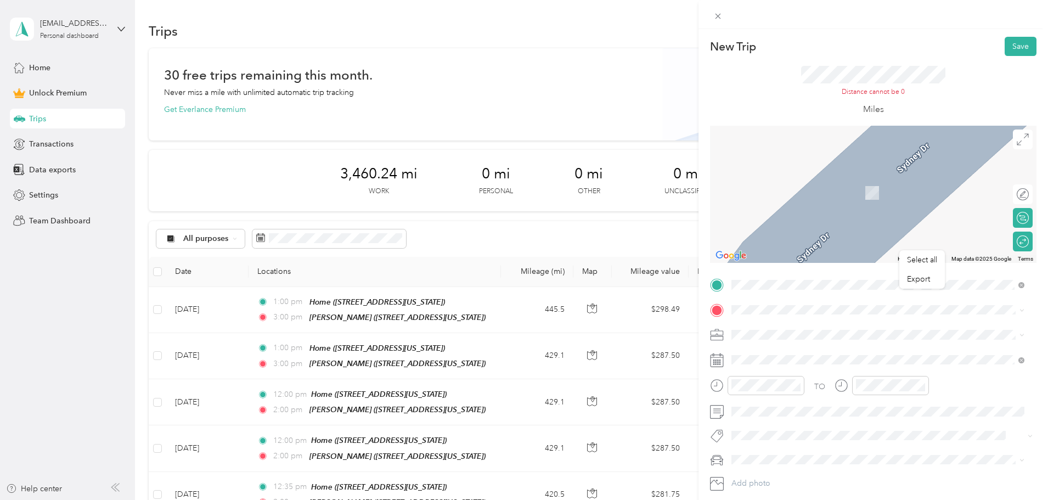
click at [801, 370] on span "[STREET_ADDRESS][US_STATE]" at bounding box center [807, 365] width 110 height 10
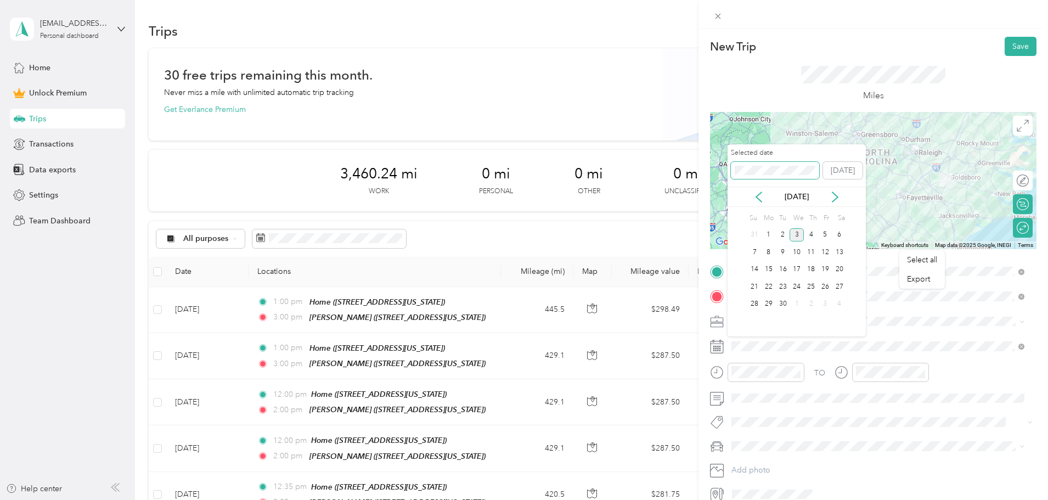
click at [724, 499] on div "Select all Export New Trip Save This trip cannot be edited because it is either…" at bounding box center [521, 500] width 1042 height 0
click at [839, 231] on div "4" at bounding box center [839, 235] width 14 height 14
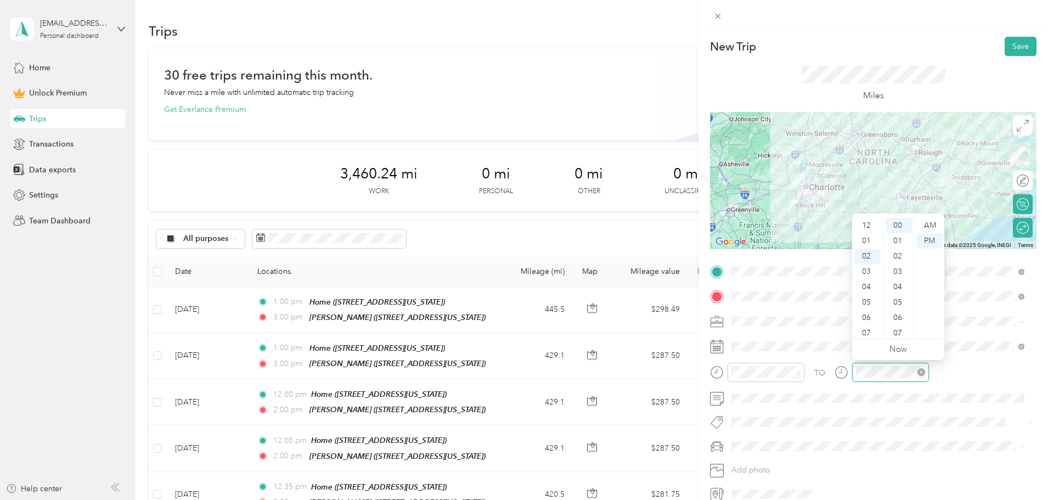
scroll to position [31, 0]
click at [852, 366] on div at bounding box center [890, 372] width 77 height 19
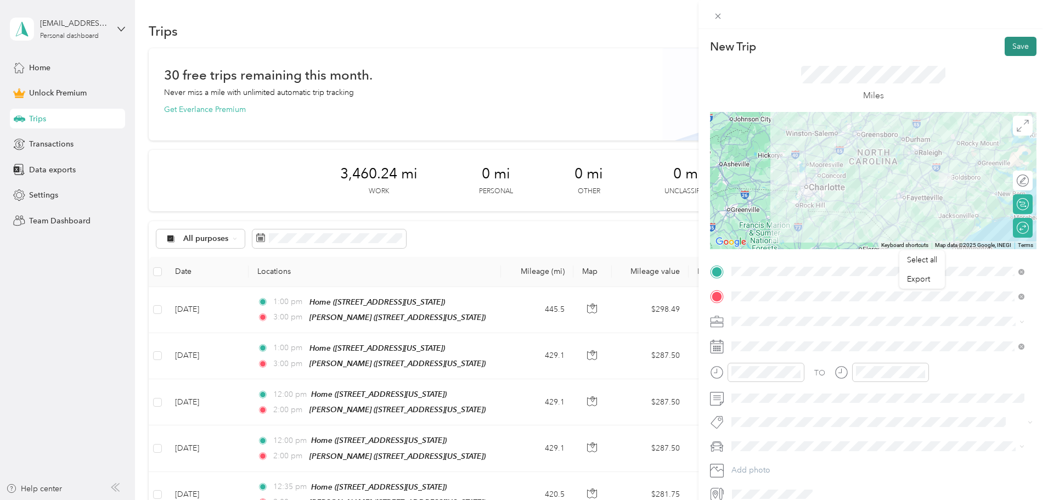
click at [1018, 48] on button "Save" at bounding box center [1020, 46] width 32 height 19
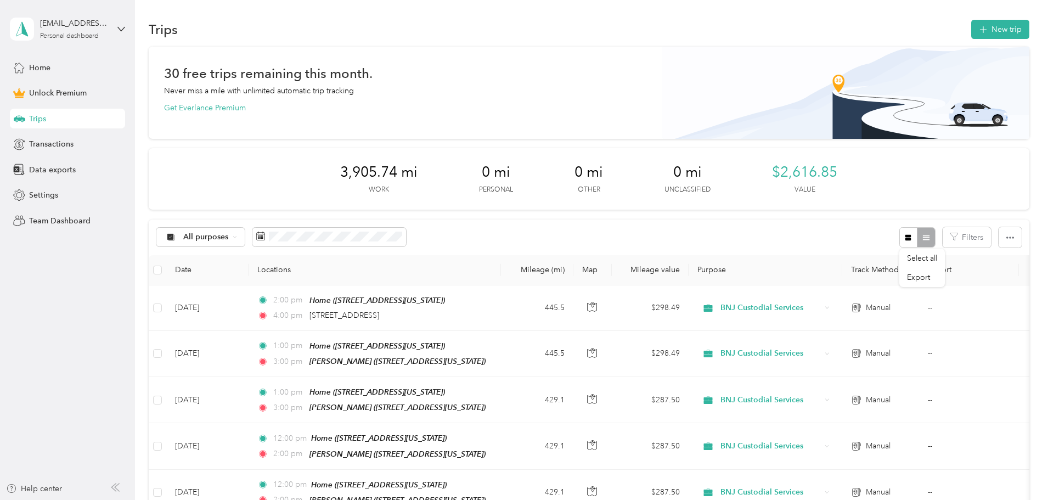
scroll to position [0, 0]
click at [796, 241] on div "All purposes Filters" at bounding box center [589, 239] width 880 height 36
click at [46, 172] on span "Data exports" at bounding box center [52, 170] width 47 height 12
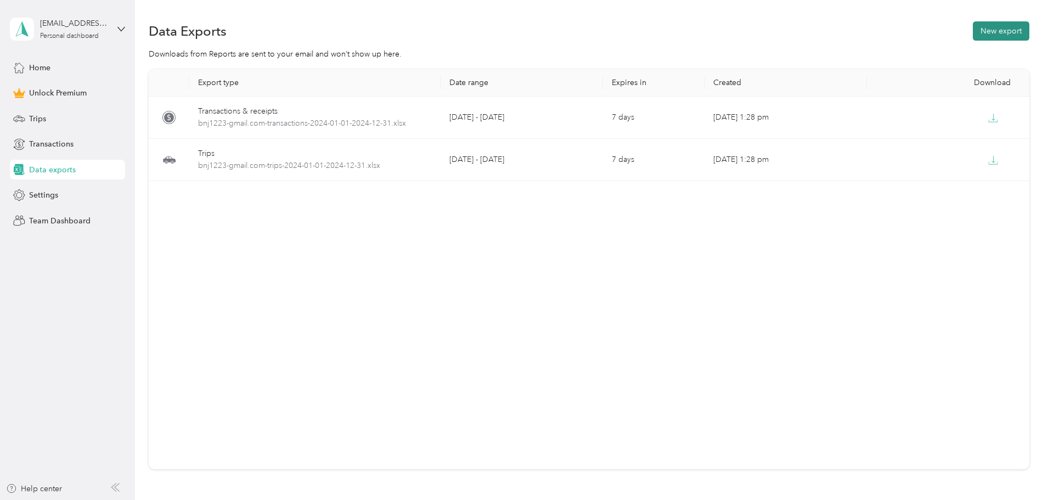
click at [973, 30] on button "New export" at bounding box center [1001, 30] width 56 height 19
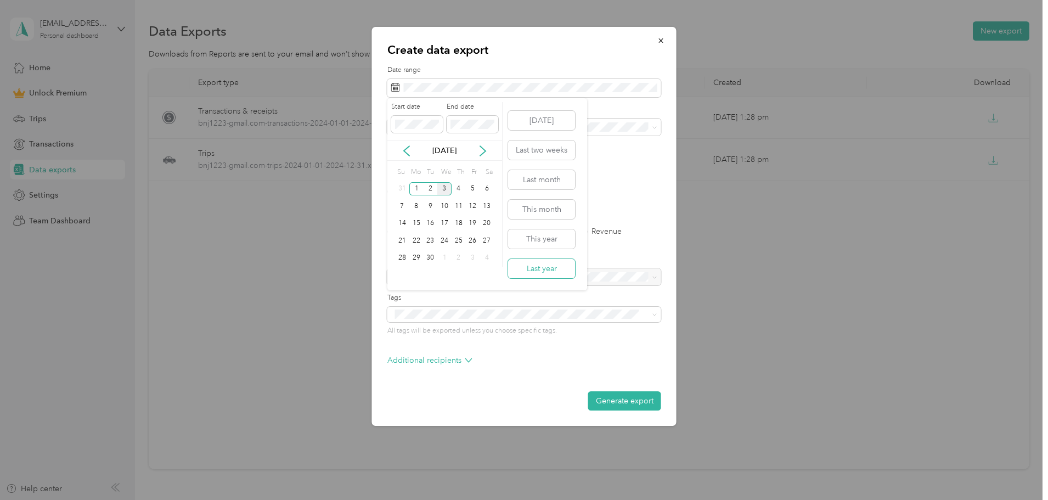
click at [550, 264] on button "Last year" at bounding box center [541, 268] width 67 height 19
click at [584, 281] on div at bounding box center [524, 277] width 274 height 18
click at [652, 278] on div at bounding box center [524, 277] width 274 height 18
click at [652, 277] on div at bounding box center [524, 277] width 274 height 18
click at [614, 400] on button "Generate export" at bounding box center [624, 400] width 73 height 19
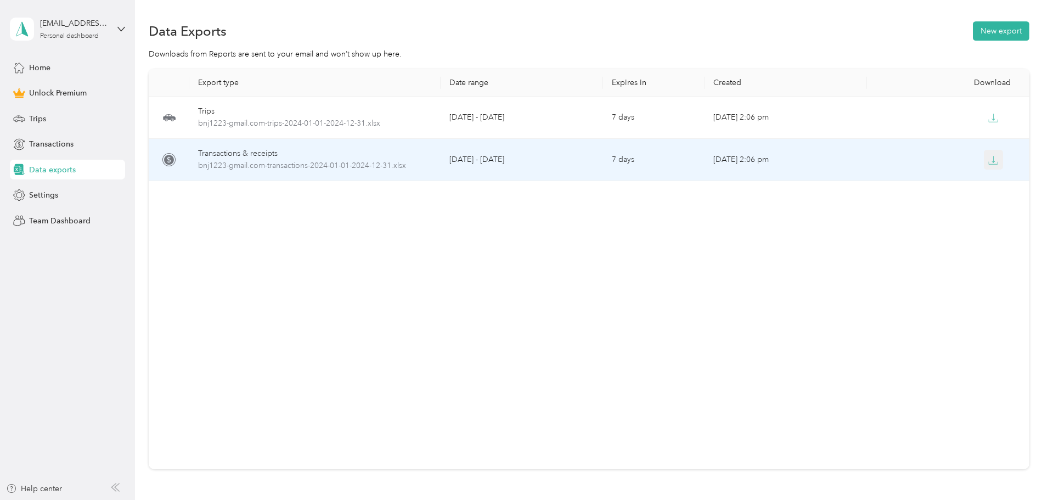
click at [988, 160] on icon "button" at bounding box center [993, 160] width 10 height 10
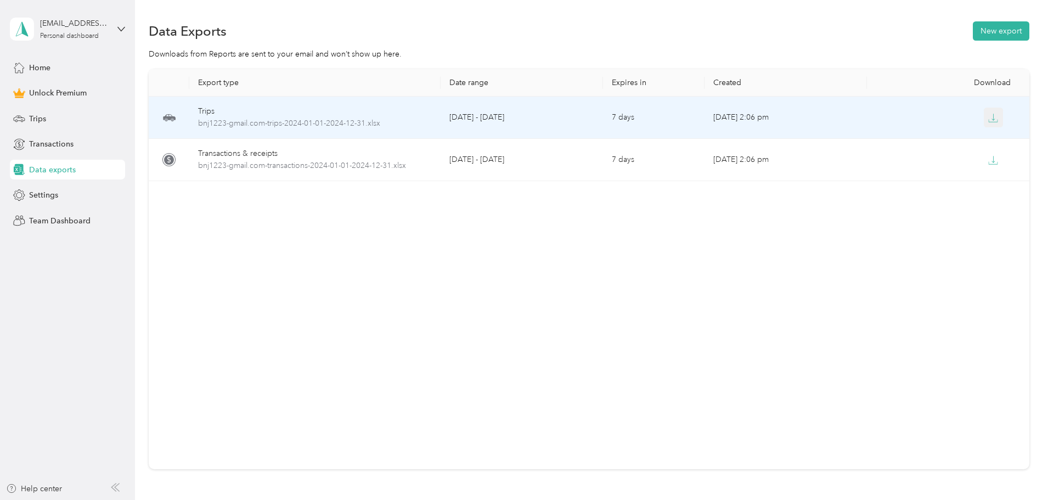
click at [992, 120] on icon "button" at bounding box center [993, 117] width 3 height 7
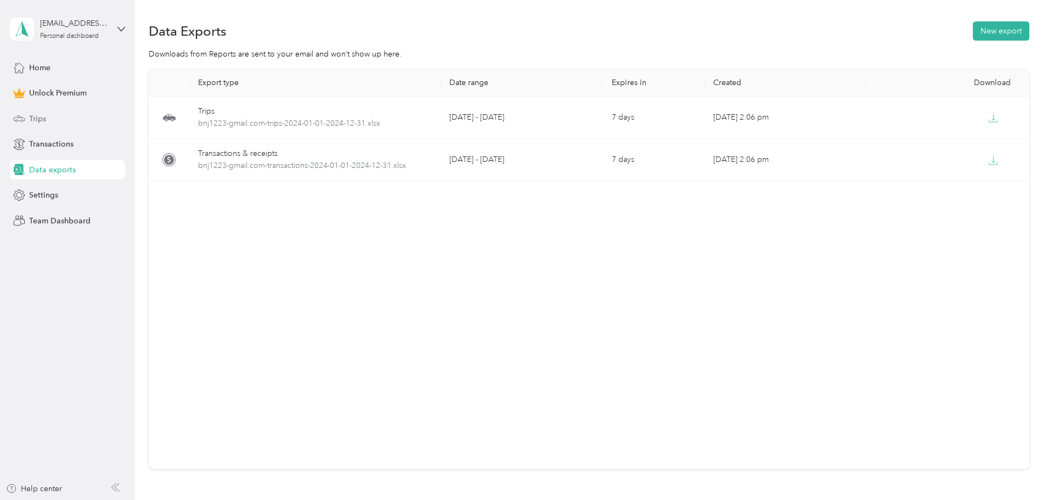
drag, startPoint x: 22, startPoint y: 119, endPoint x: 31, endPoint y: 121, distance: 8.9
click at [25, 119] on icon at bounding box center [19, 118] width 12 height 12
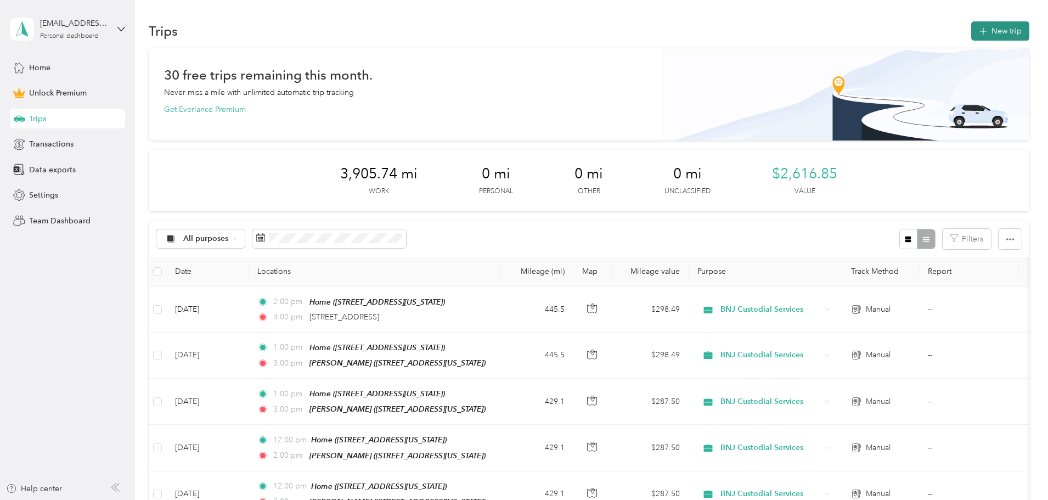
click at [971, 28] on button "New trip" at bounding box center [1000, 30] width 58 height 19
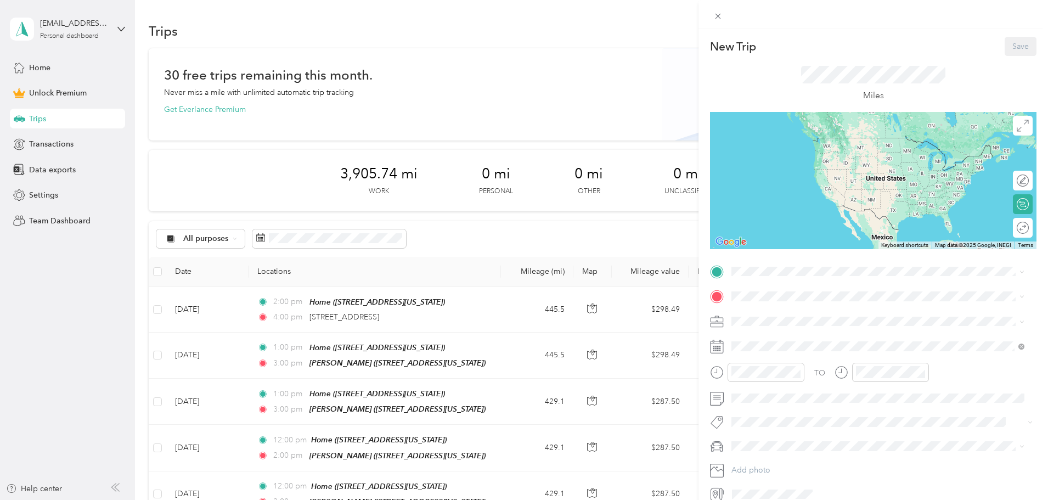
click at [762, 312] on strong "Home" at bounding box center [762, 313] width 21 height 10
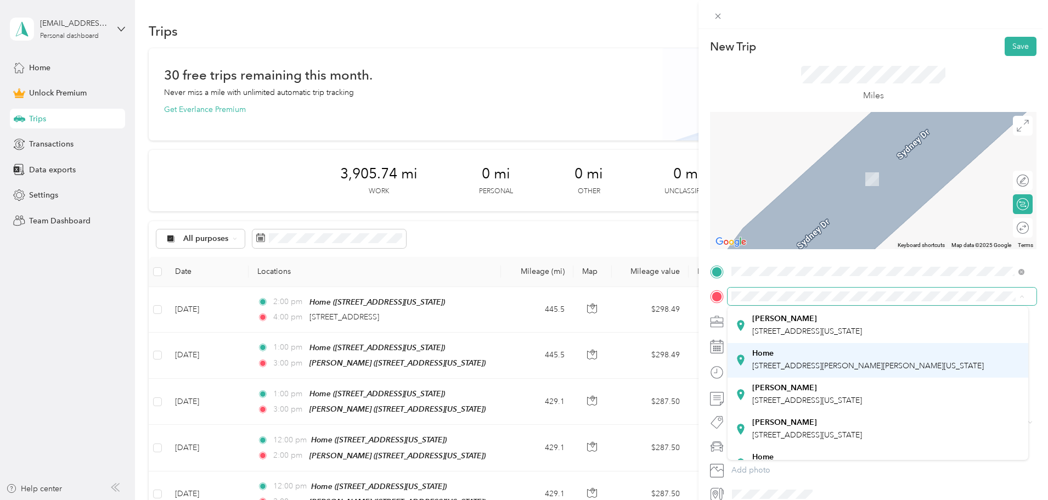
scroll to position [110, 0]
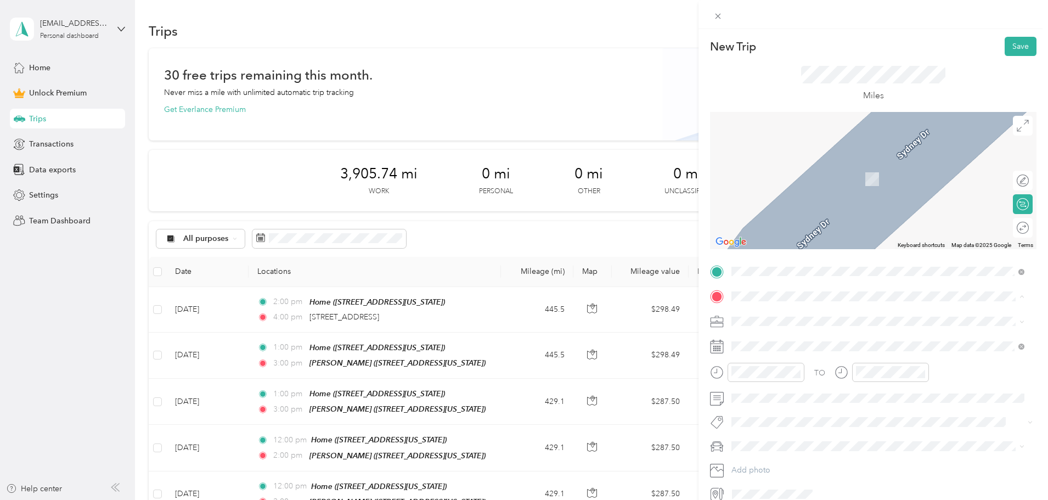
click at [765, 386] on div "[PERSON_NAME] [STREET_ADDRESS][US_STATE]" at bounding box center [807, 374] width 110 height 23
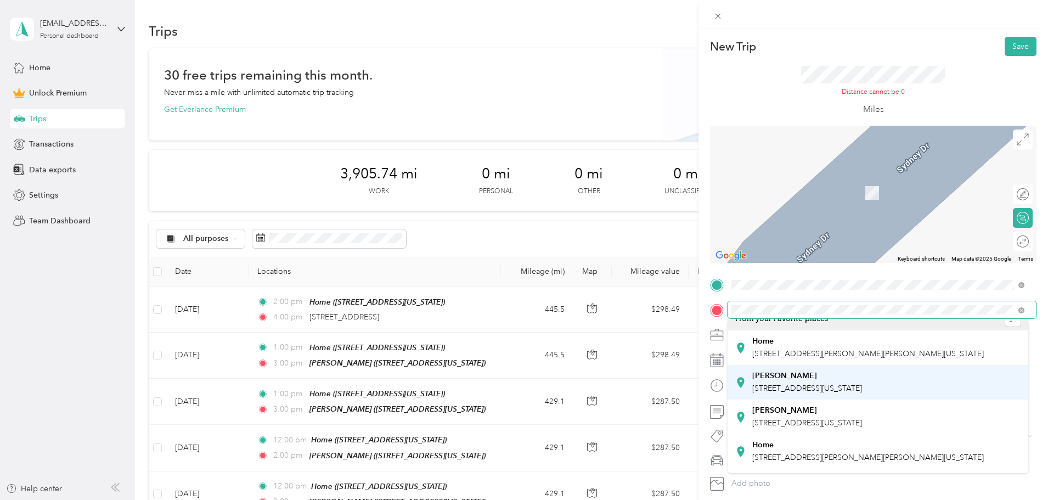
scroll to position [0, 0]
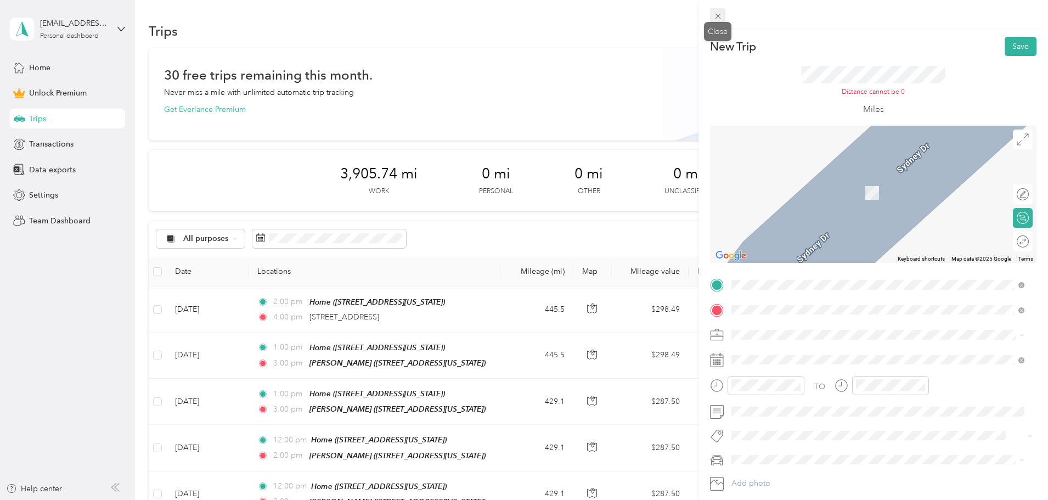
click at [713, 13] on icon at bounding box center [717, 16] width 9 height 9
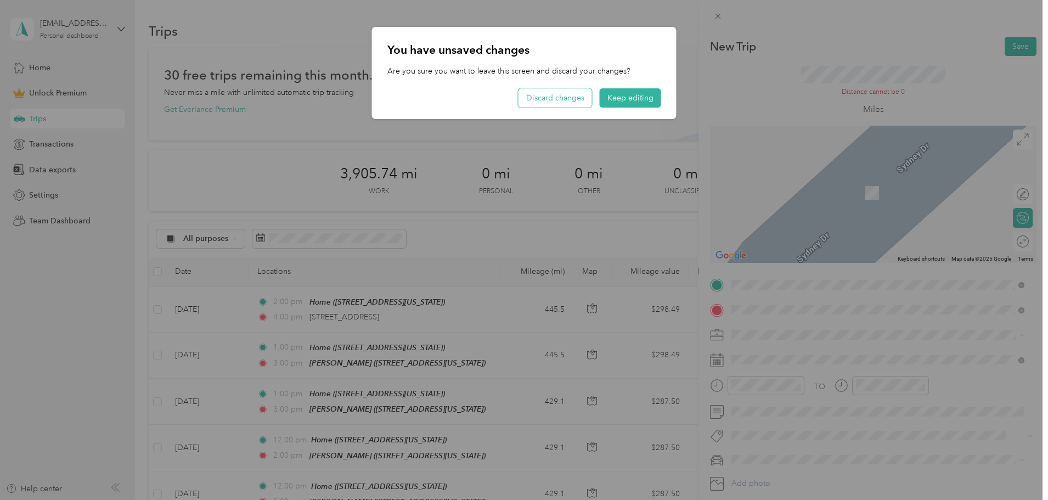
click at [559, 94] on button "Discard changes" at bounding box center [555, 97] width 74 height 19
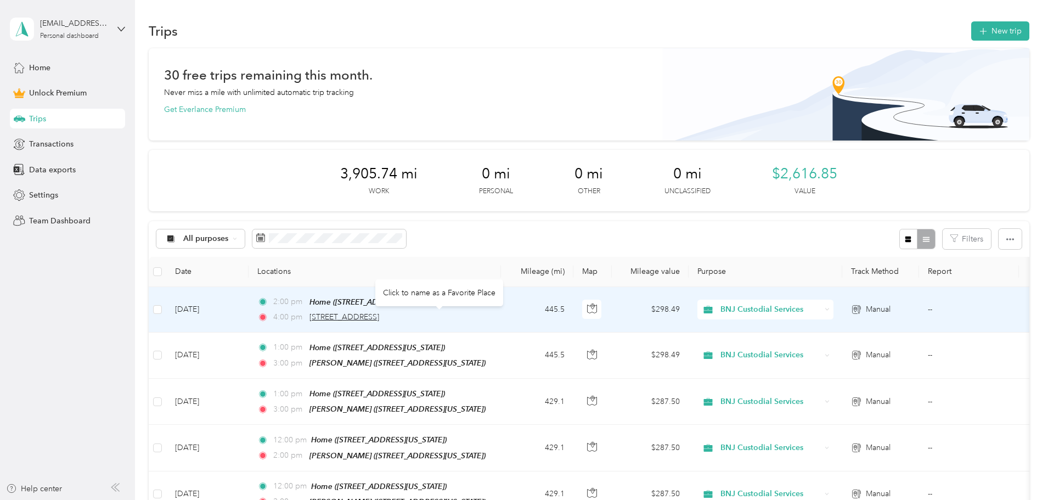
click at [379, 316] on span "[STREET_ADDRESS]" at bounding box center [344, 316] width 70 height 9
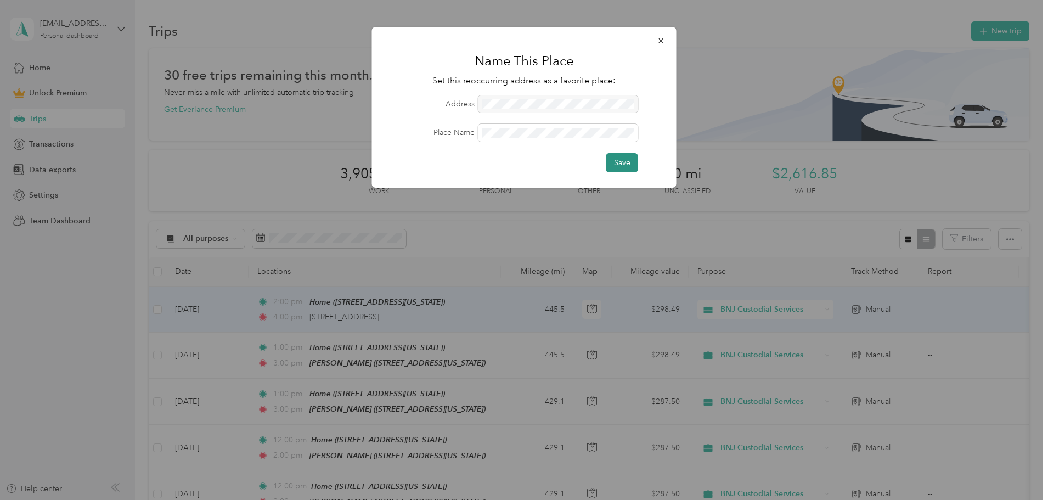
click at [626, 163] on button "Save" at bounding box center [622, 162] width 32 height 19
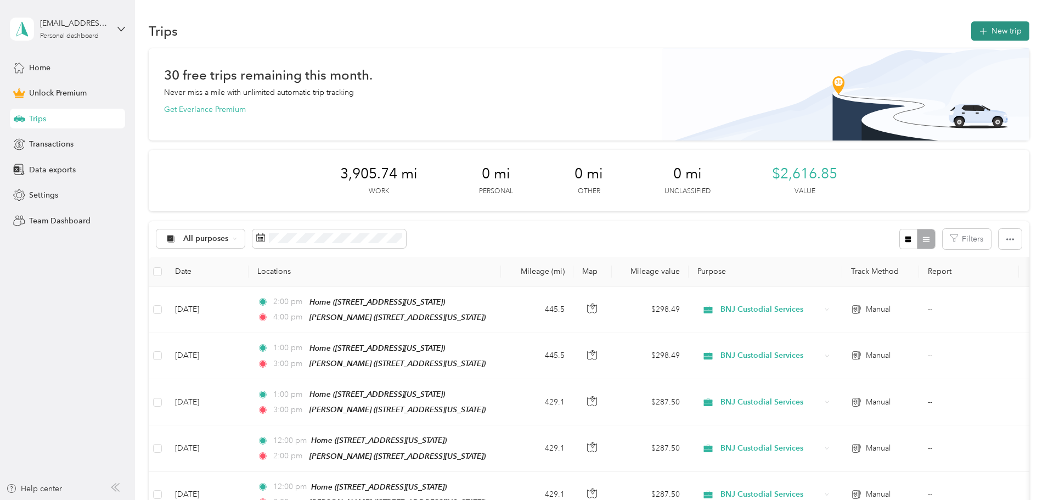
click at [971, 32] on button "New trip" at bounding box center [1000, 30] width 58 height 19
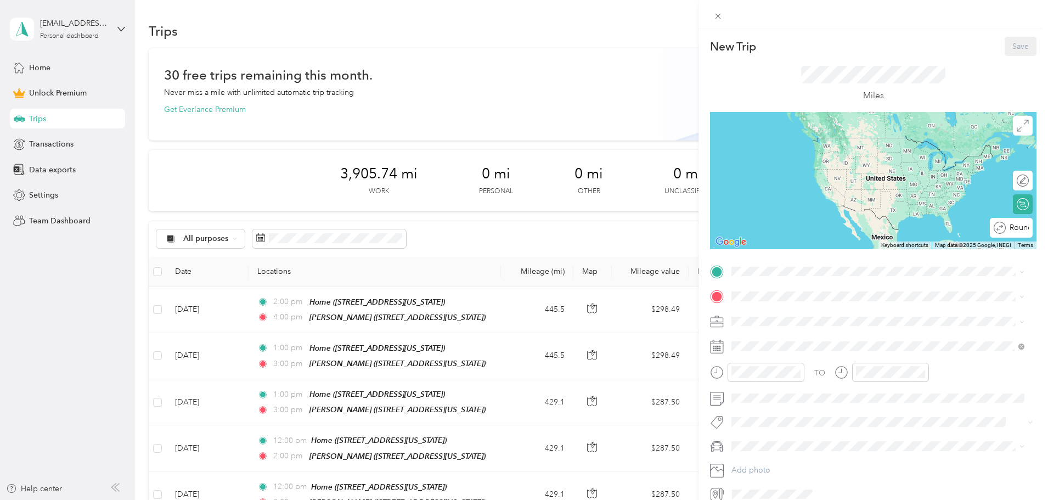
click at [1013, 230] on div "Round trip" at bounding box center [1016, 228] width 23 height 12
click at [1001, 229] on div "Round trip" at bounding box center [986, 228] width 84 height 12
click at [755, 276] on span at bounding box center [881, 272] width 309 height 18
click at [753, 313] on div "Home [STREET_ADDRESS][PERSON_NAME][PERSON_NAME][US_STATE]" at bounding box center [867, 321] width 231 height 23
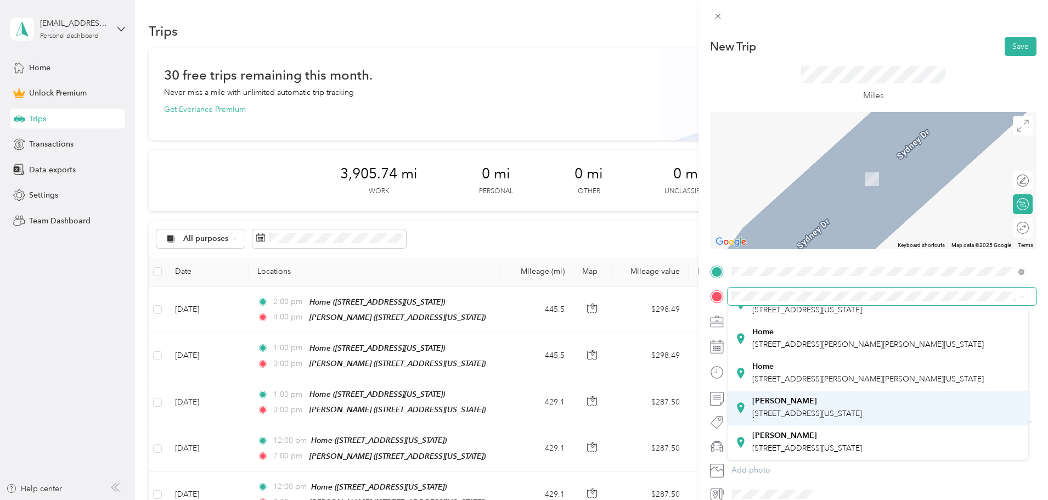
scroll to position [284, 0]
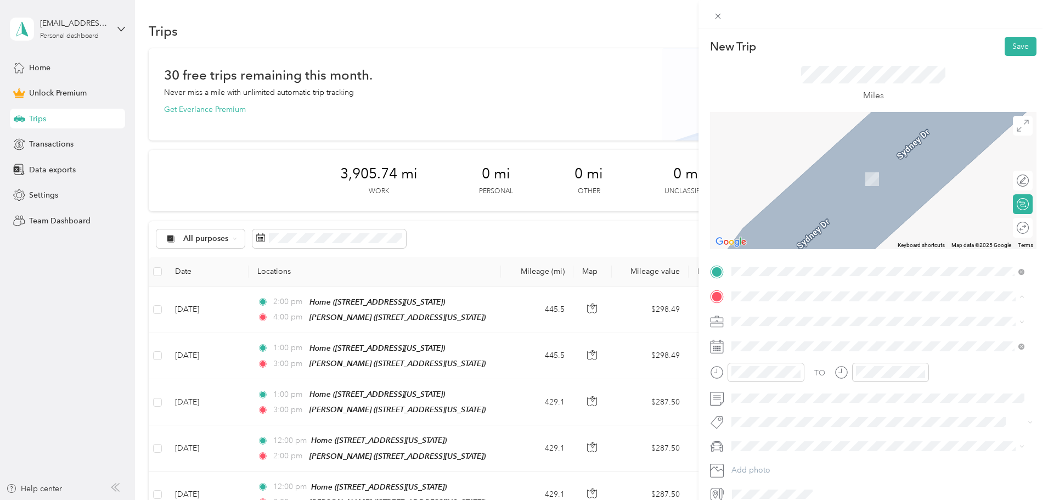
click at [766, 431] on div "[PERSON_NAME] [STREET_ADDRESS][US_STATE]" at bounding box center [807, 442] width 110 height 23
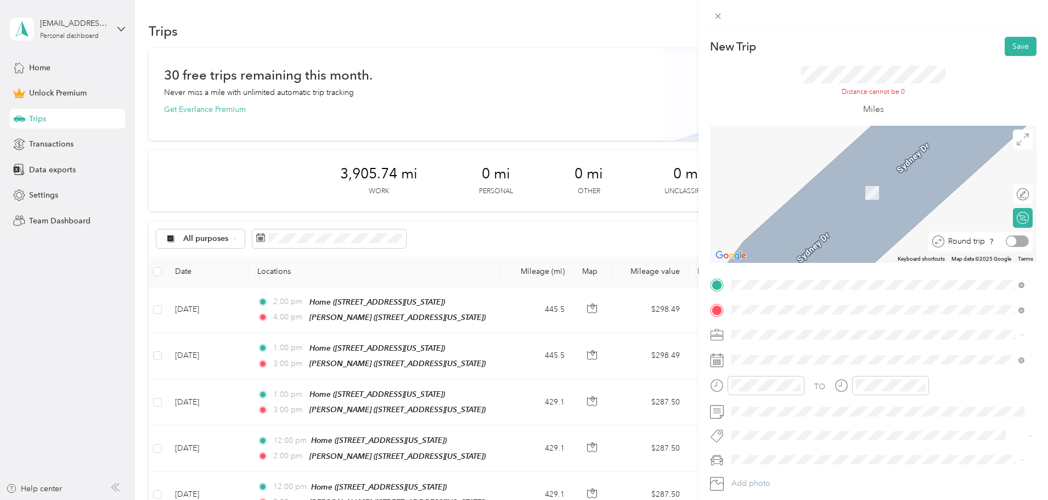
click at [1007, 239] on div at bounding box center [1012, 241] width 10 height 10
click at [1024, 193] on div at bounding box center [1026, 194] width 4 height 12
drag, startPoint x: 868, startPoint y: 195, endPoint x: 841, endPoint y: 199, distance: 27.1
drag, startPoint x: 846, startPoint y: 192, endPoint x: 828, endPoint y: 199, distance: 20.0
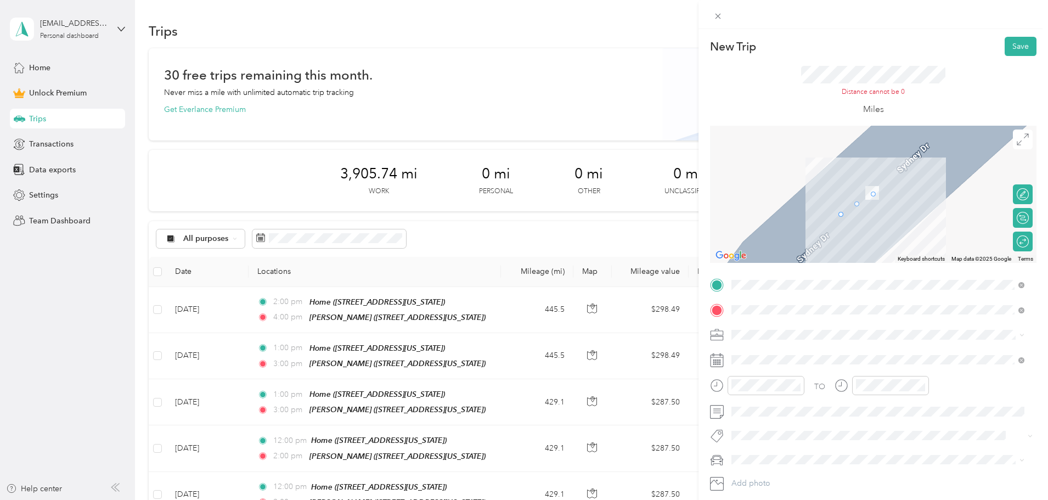
click at [838, 404] on div "[PERSON_NAME] [STREET_ADDRESS][US_STATE]" at bounding box center [807, 392] width 110 height 23
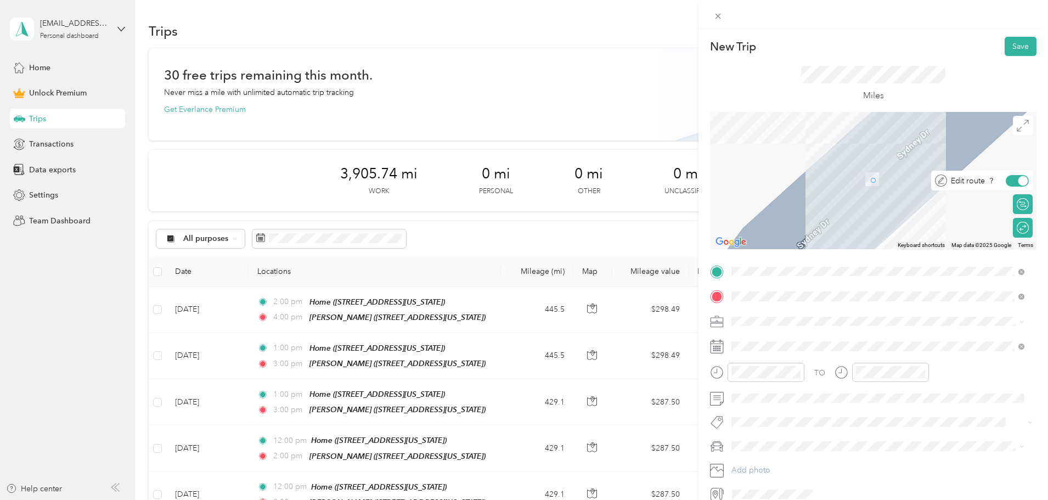
click at [1018, 178] on div at bounding box center [1023, 181] width 10 height 10
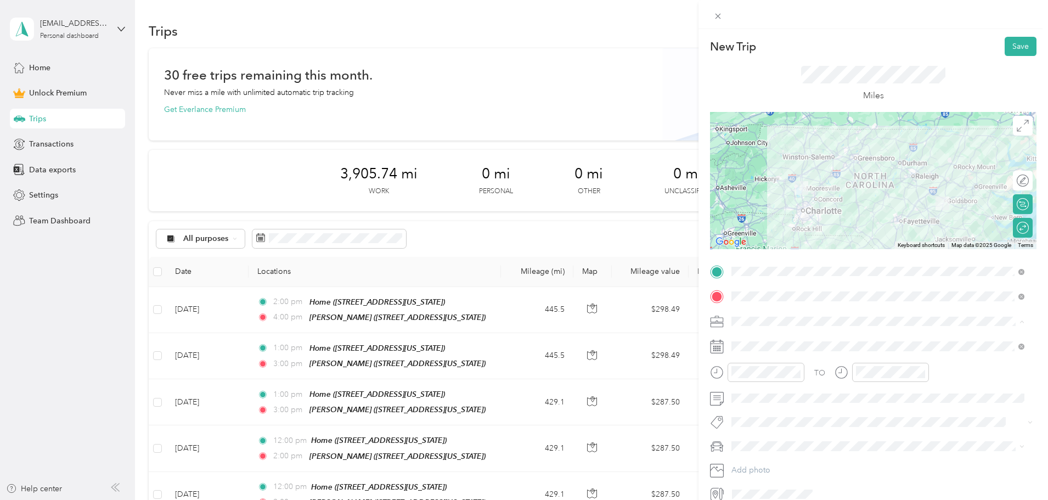
click at [789, 381] on li "BNJ Custodial Services" at bounding box center [877, 378] width 301 height 19
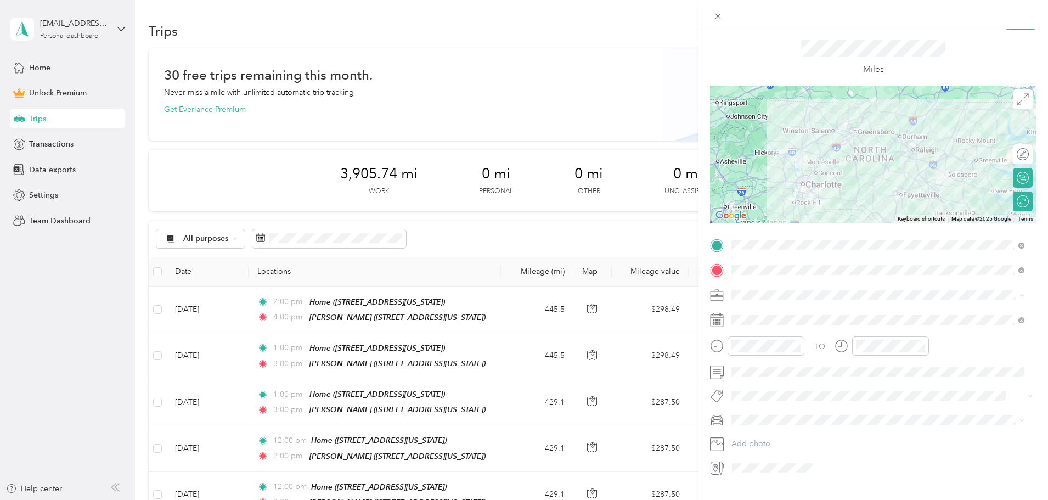
scroll to position [51, 0]
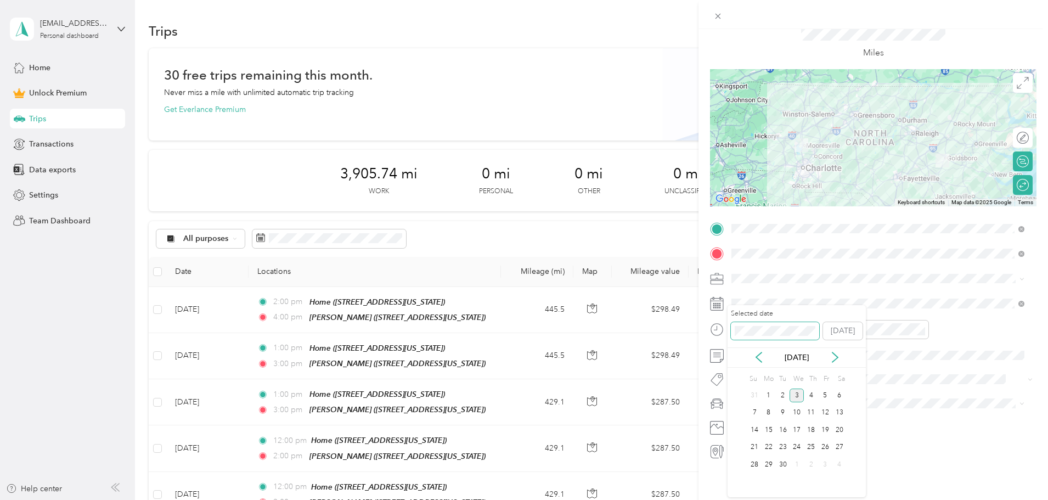
click at [717, 499] on div "New Trip Save This trip cannot be edited because it is either under review, app…" at bounding box center [521, 500] width 1042 height 0
click at [839, 431] on div "18" at bounding box center [839, 430] width 14 height 14
click at [700, 318] on form "New Trip Save This trip cannot be edited because it is either under review, app…" at bounding box center [872, 227] width 349 height 466
click at [928, 360] on div "PM" at bounding box center [929, 360] width 26 height 15
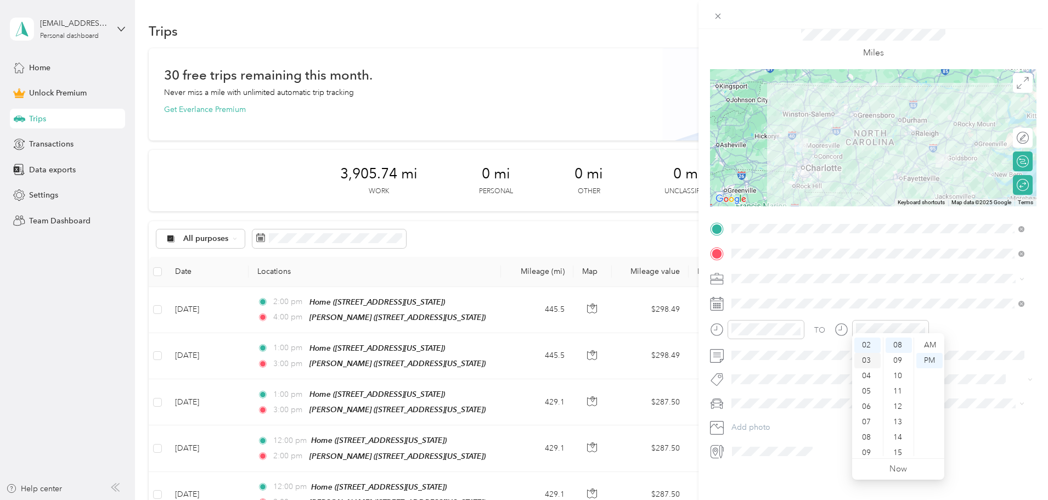
click at [865, 362] on div "03" at bounding box center [867, 360] width 26 height 15
drag, startPoint x: 895, startPoint y: 454, endPoint x: 897, endPoint y: 443, distance: 11.3
click at [895, 453] on div "40" at bounding box center [898, 452] width 26 height 15
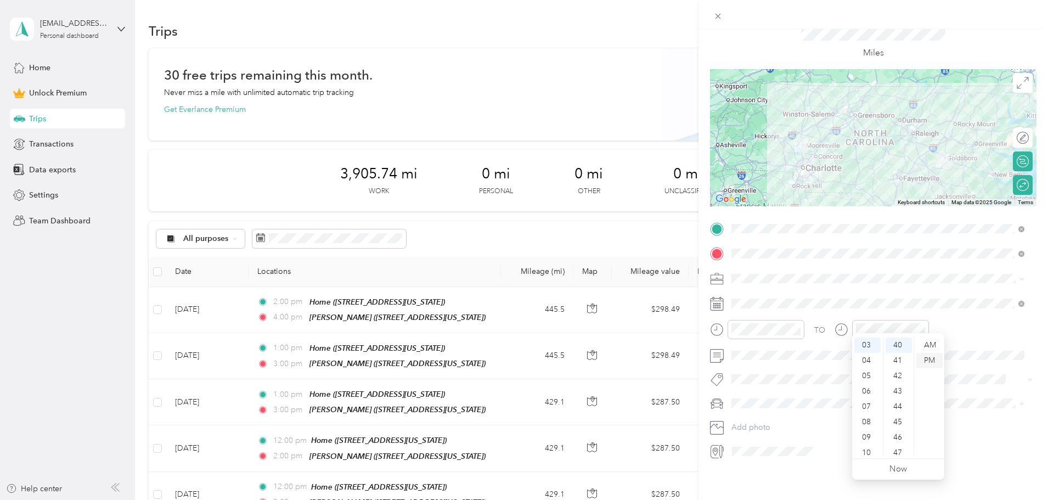
click at [935, 364] on div "PM" at bounding box center [929, 360] width 26 height 15
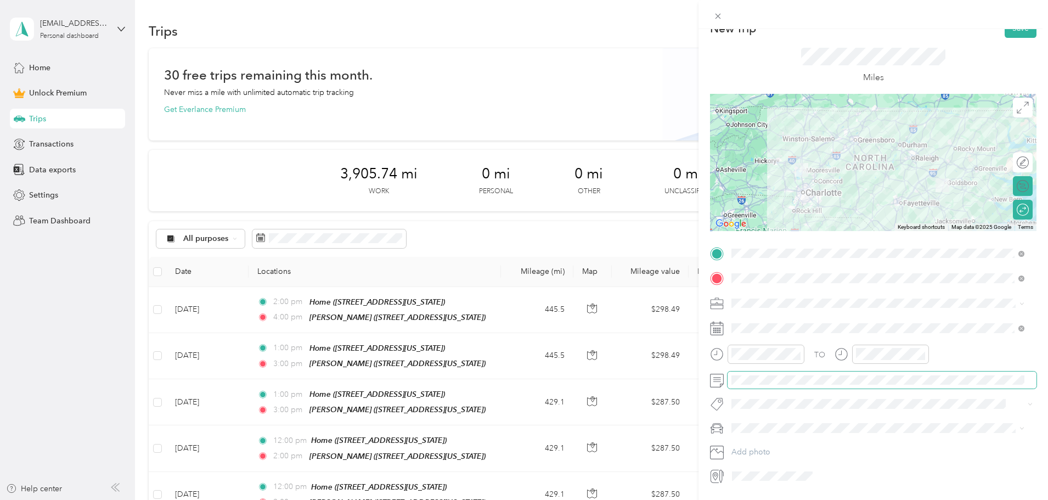
scroll to position [0, 0]
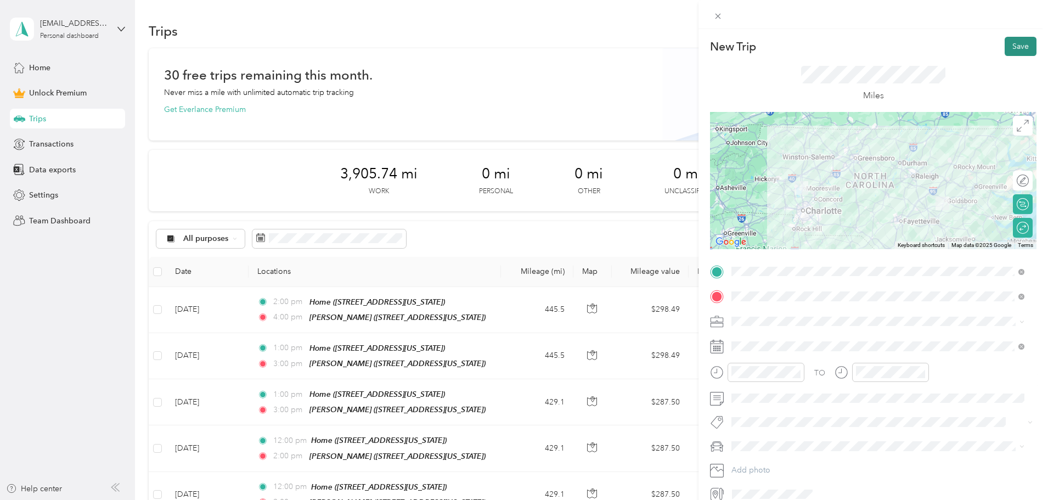
click at [1025, 48] on button "Save" at bounding box center [1020, 46] width 32 height 19
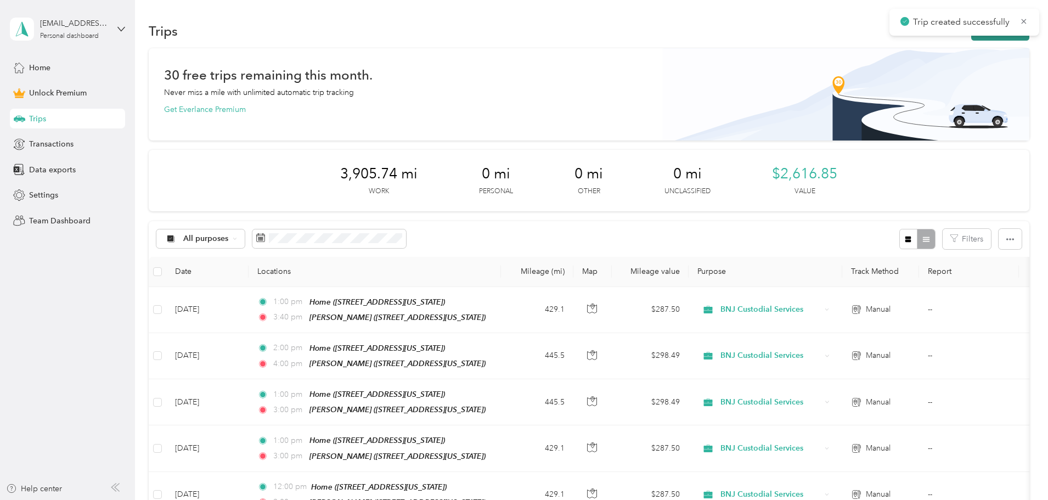
click at [971, 39] on button "New trip" at bounding box center [1000, 30] width 58 height 19
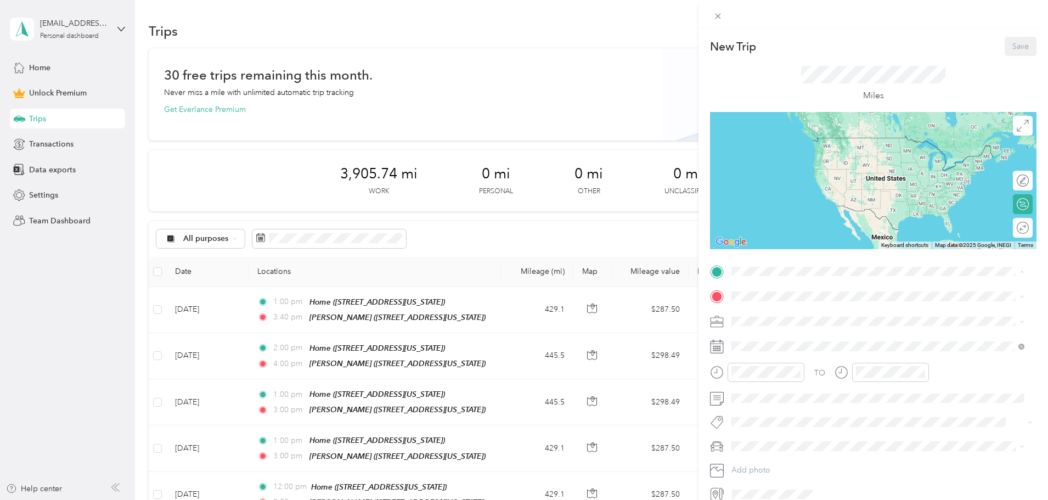
click at [776, 330] on li "Home [STREET_ADDRESS][PERSON_NAME][PERSON_NAME][US_STATE]" at bounding box center [877, 321] width 301 height 35
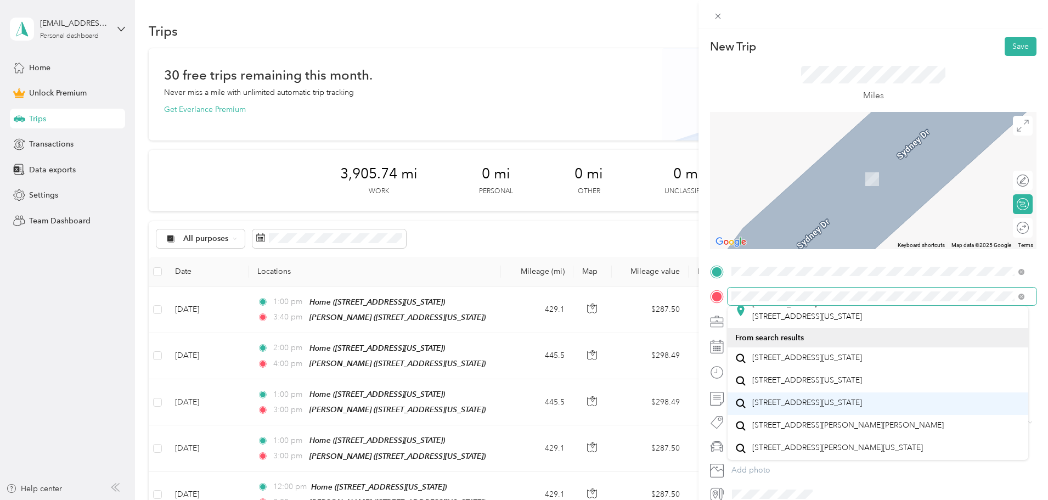
scroll to position [273, 0]
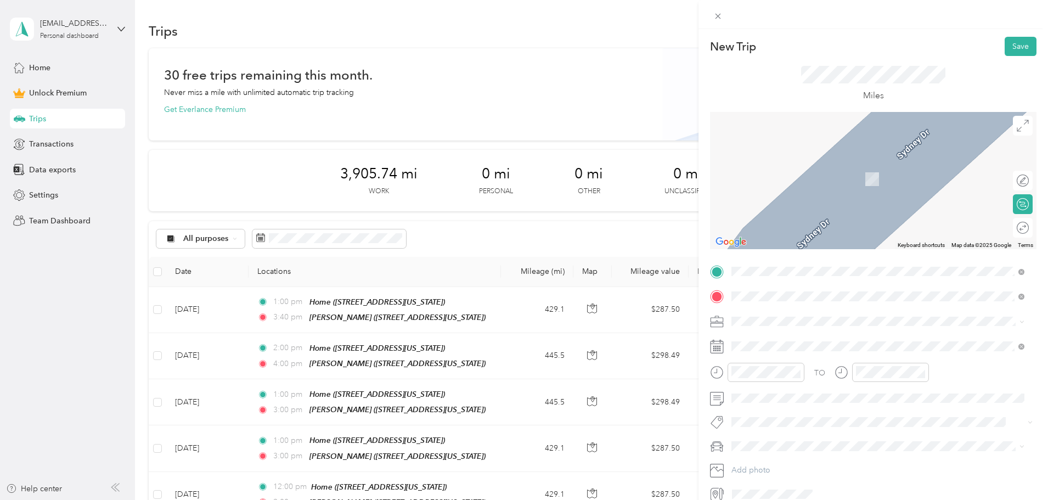
click at [797, 353] on span "[STREET_ADDRESS][US_STATE]" at bounding box center [807, 358] width 110 height 10
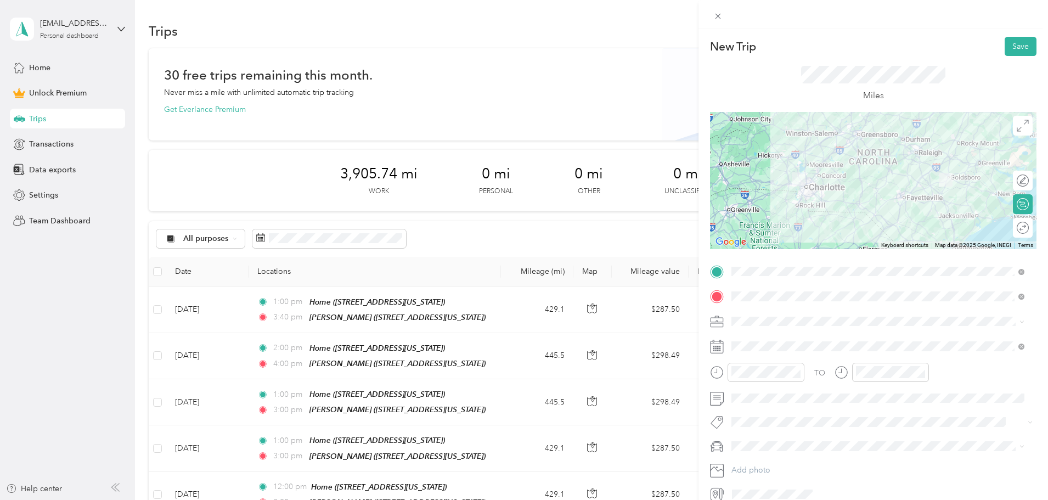
click at [772, 377] on span "BNJ Custodial Services" at bounding box center [775, 373] width 80 height 9
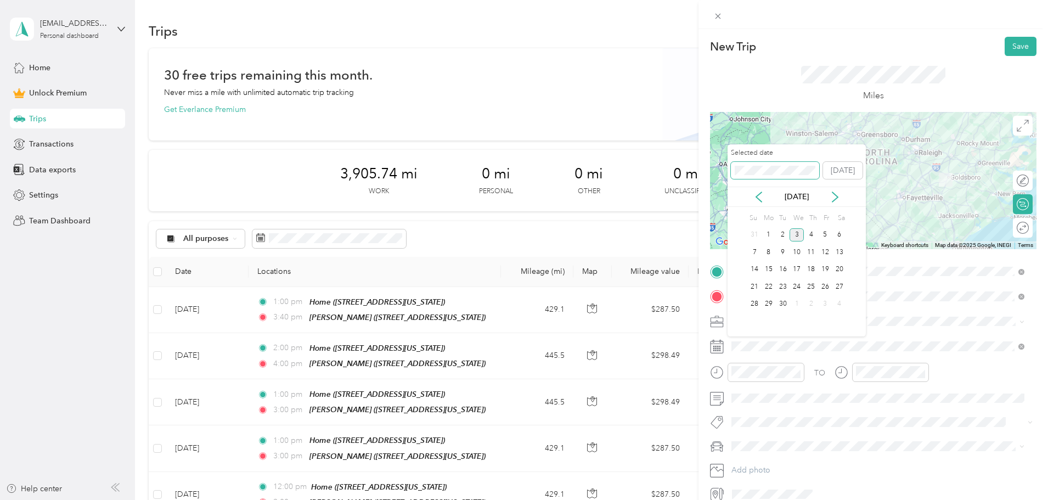
click at [710, 499] on div "New Trip Save This trip cannot be edited because it is either under review, app…" at bounding box center [521, 500] width 1042 height 0
click at [841, 273] on div "15" at bounding box center [839, 270] width 14 height 14
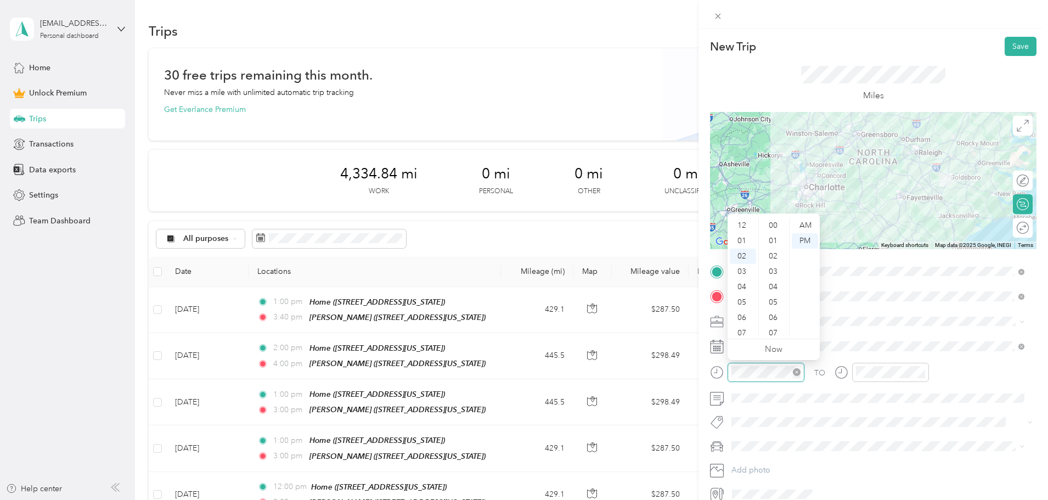
scroll to position [138, 0]
click at [725, 363] on div at bounding box center [757, 372] width 94 height 19
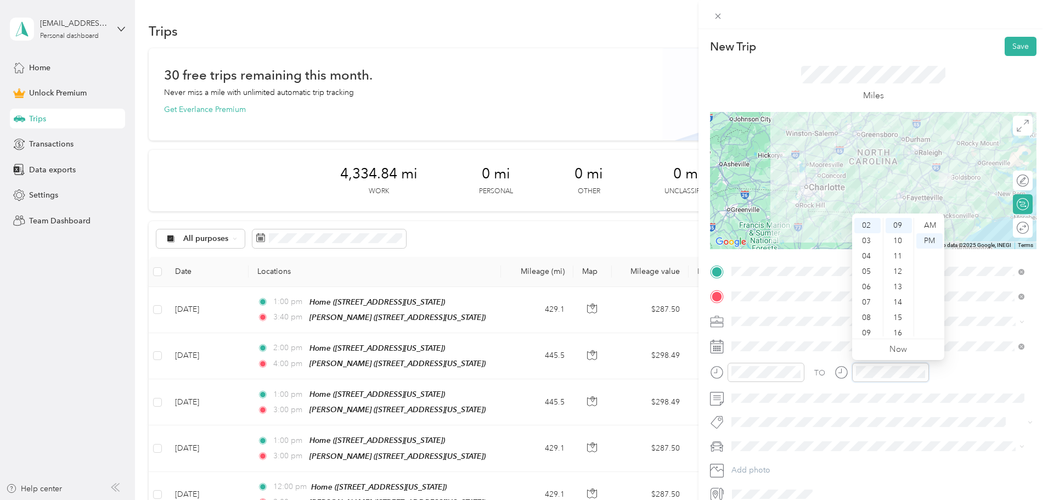
click at [844, 365] on div at bounding box center [881, 372] width 94 height 19
click at [1018, 44] on button "Save" at bounding box center [1020, 46] width 32 height 19
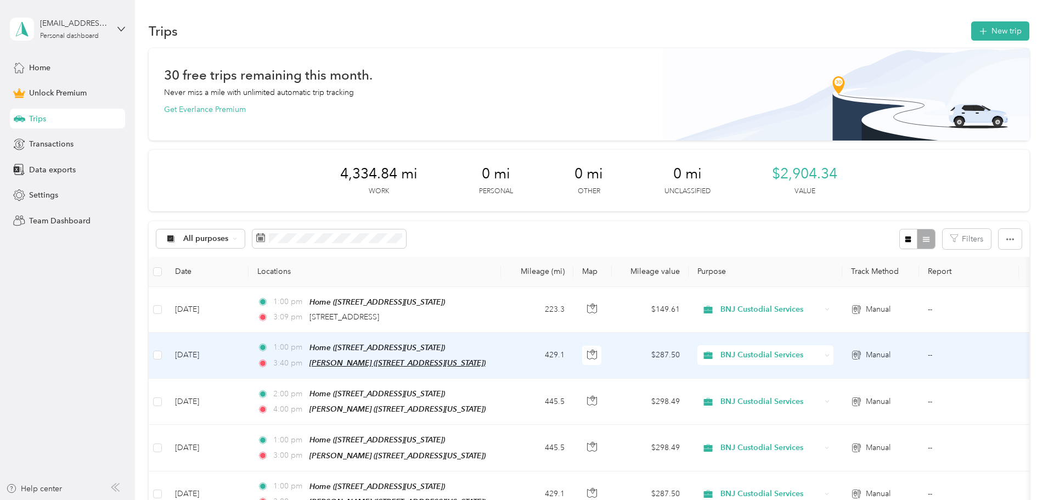
drag, startPoint x: 491, startPoint y: 359, endPoint x: 427, endPoint y: 360, distance: 64.7
click at [427, 360] on span "[PERSON_NAME] ([STREET_ADDRESS][US_STATE])" at bounding box center [397, 362] width 176 height 9
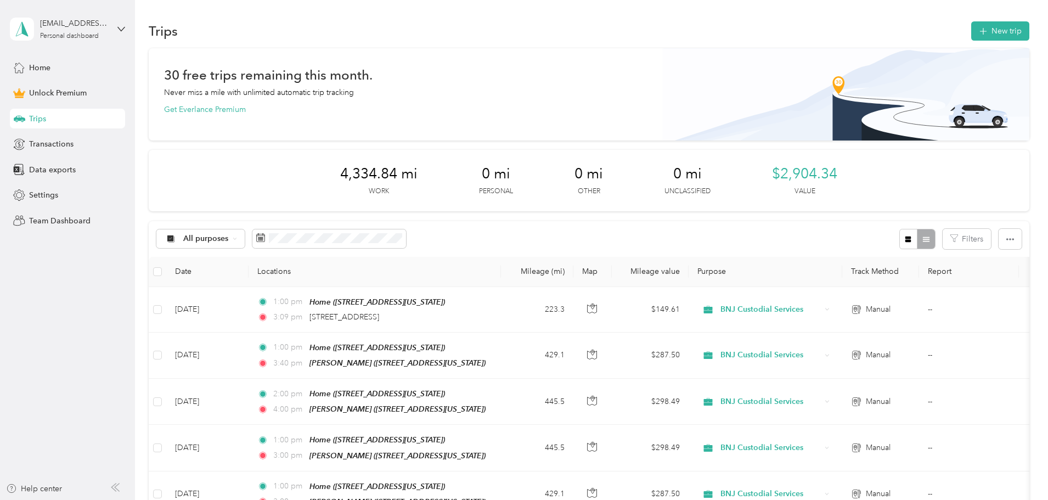
click at [175, 351] on div "30 free trips remaining this month. Never miss a mile with unlimited automatic …" at bounding box center [589, 459] width 880 height 823
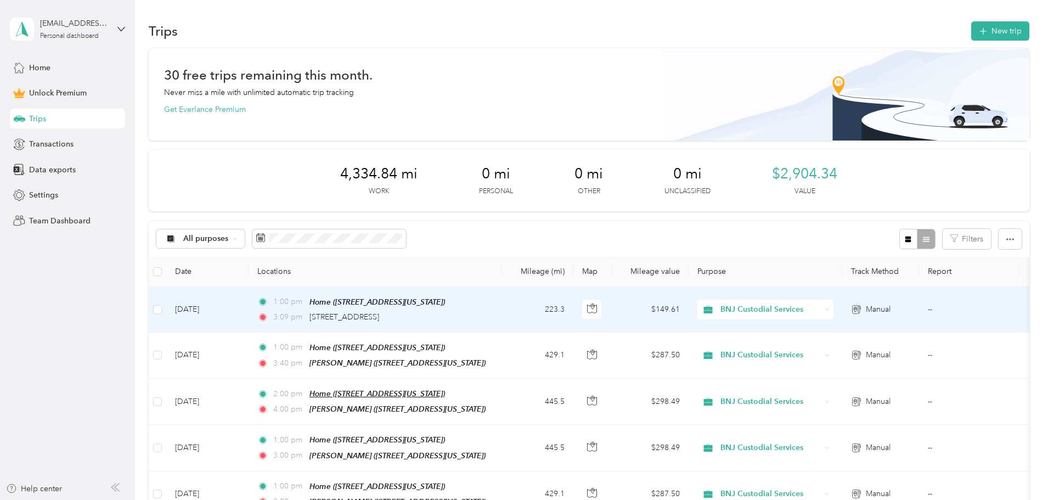
scroll to position [55, 0]
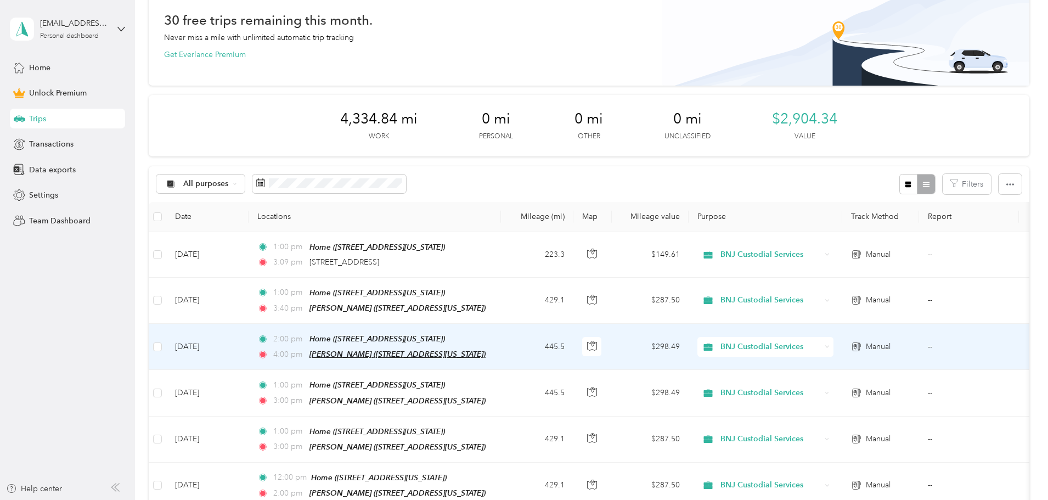
click at [439, 350] on span "[PERSON_NAME] ([STREET_ADDRESS][US_STATE])" at bounding box center [397, 353] width 176 height 9
click at [435, 323] on button "Edit Place" at bounding box center [416, 322] width 63 height 19
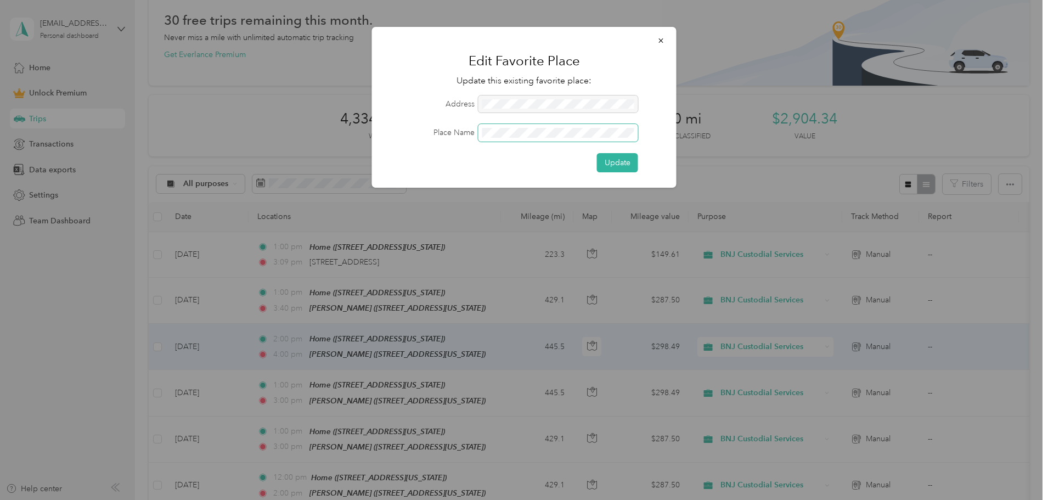
click at [445, 122] on form "Address Place Name Update" at bounding box center [524, 133] width 274 height 77
click at [626, 164] on button "Update" at bounding box center [617, 162] width 41 height 19
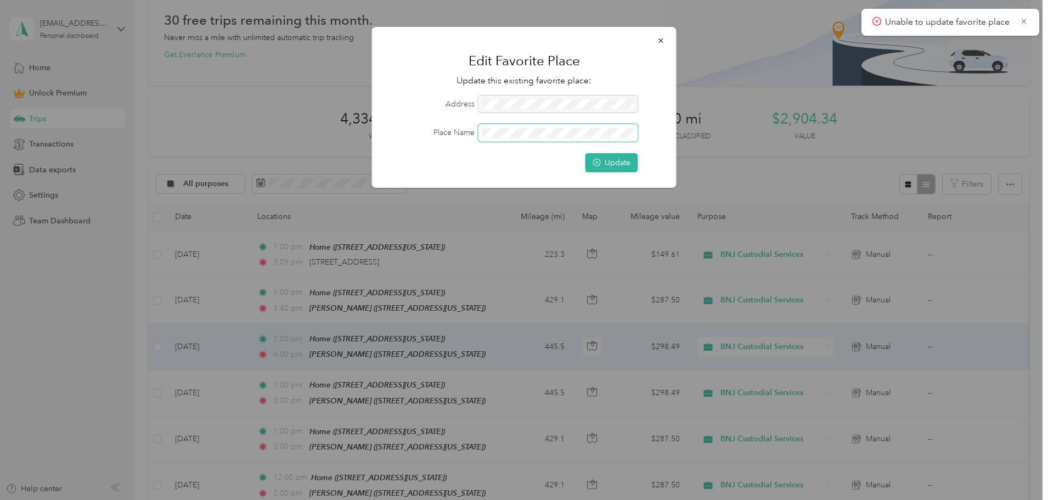
click at [532, 127] on span at bounding box center [558, 133] width 160 height 18
click at [530, 139] on span at bounding box center [558, 133] width 160 height 18
click at [516, 126] on span at bounding box center [558, 133] width 160 height 18
click at [619, 156] on button "Update" at bounding box center [611, 162] width 53 height 19
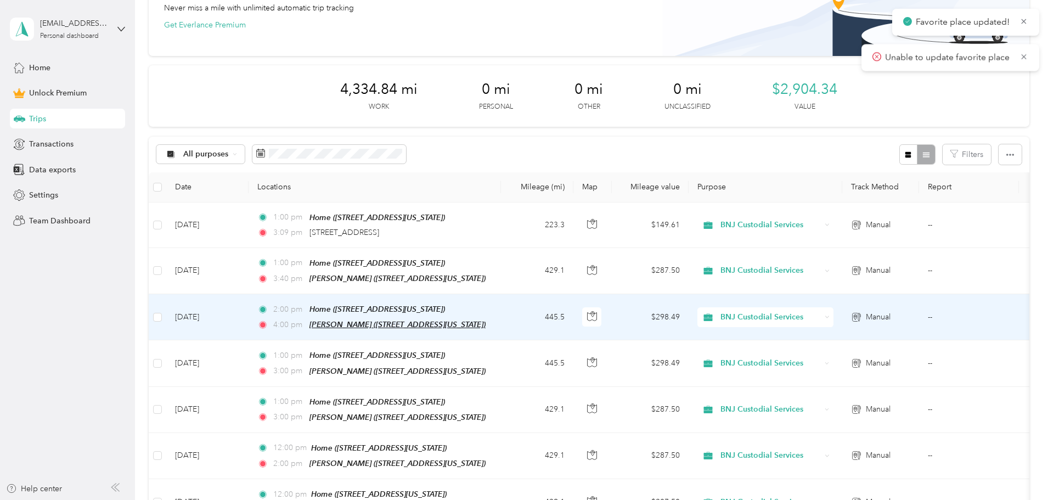
scroll to position [110, 0]
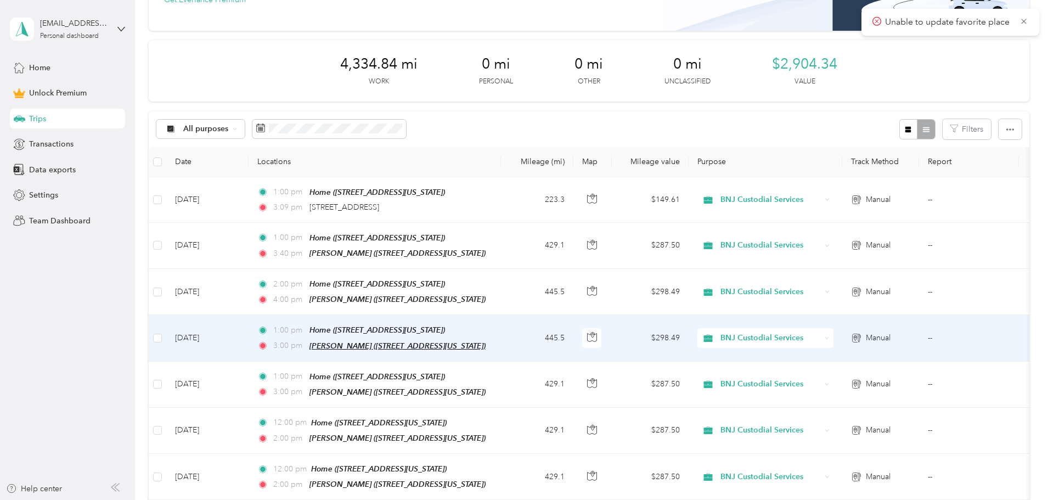
click at [445, 344] on span "[PERSON_NAME] ([STREET_ADDRESS][US_STATE])" at bounding box center [397, 345] width 176 height 9
click at [432, 313] on button "Edit Place" at bounding box center [416, 315] width 63 height 19
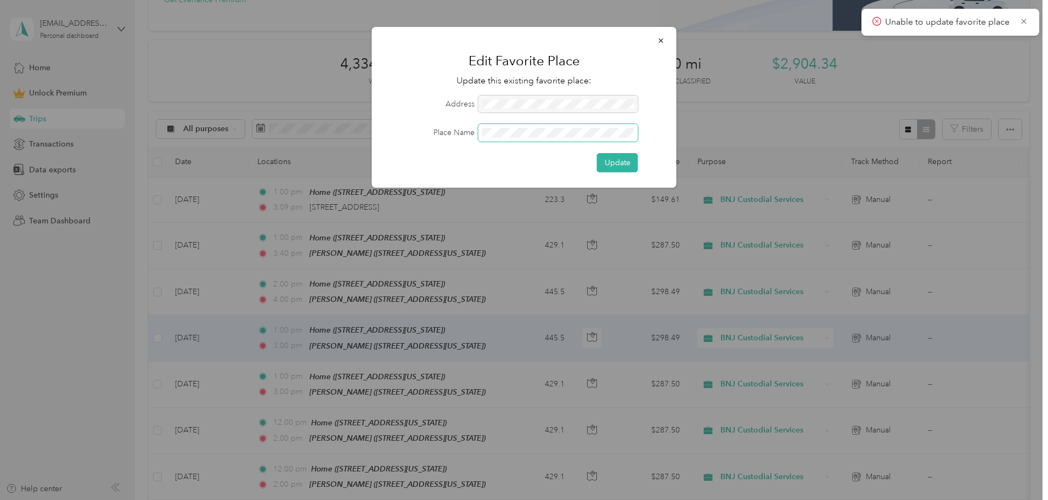
click at [464, 126] on div "Place Name" at bounding box center [524, 133] width 274 height 18
click at [515, 133] on span at bounding box center [558, 133] width 160 height 18
drag, startPoint x: 528, startPoint y: 138, endPoint x: 441, endPoint y: 122, distance: 88.2
click at [441, 122] on form "Address Place Name Update" at bounding box center [524, 133] width 274 height 77
click at [621, 164] on button "Update" at bounding box center [617, 162] width 41 height 19
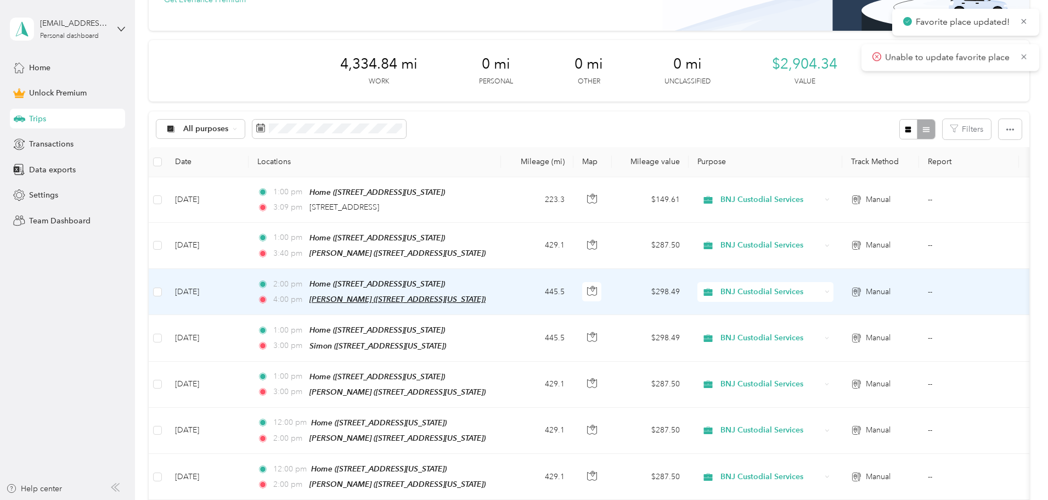
click at [449, 295] on span "[PERSON_NAME] ([STREET_ADDRESS][US_STATE])" at bounding box center [397, 299] width 176 height 9
click at [438, 263] on button "Edit Place" at bounding box center [417, 270] width 63 height 19
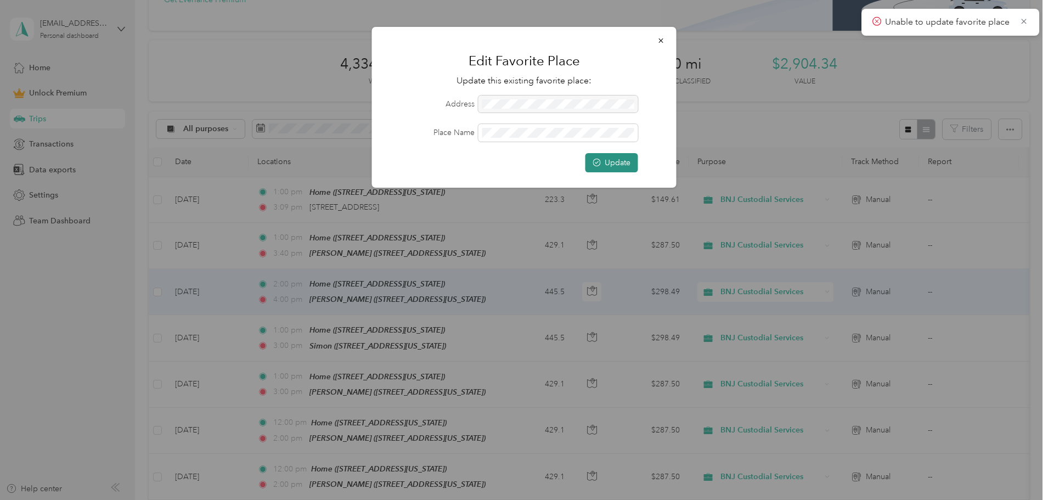
click at [600, 161] on icon "submit" at bounding box center [597, 163] width 8 height 8
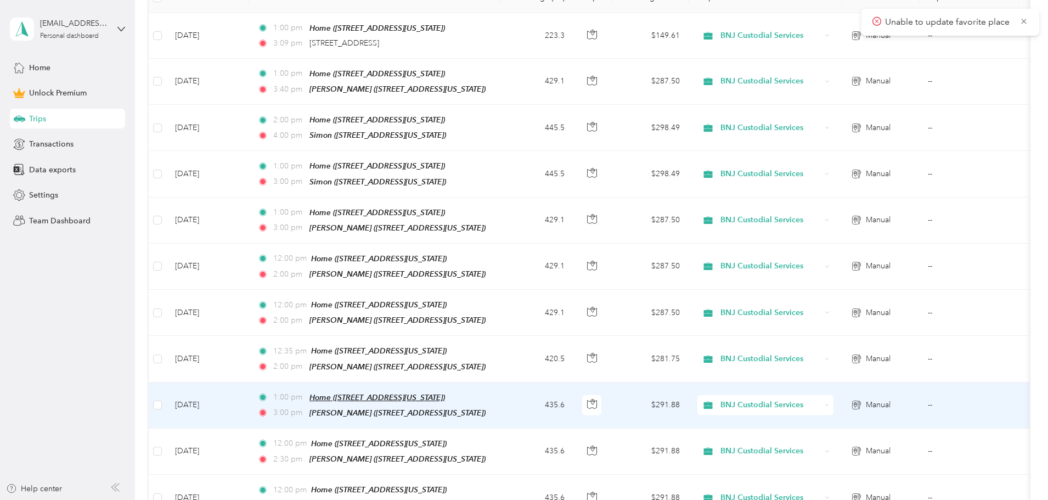
scroll to position [274, 0]
click at [454, 408] on span "[PERSON_NAME] ([STREET_ADDRESS][US_STATE])" at bounding box center [397, 412] width 176 height 9
click at [433, 376] on button "Edit Place" at bounding box center [416, 376] width 63 height 19
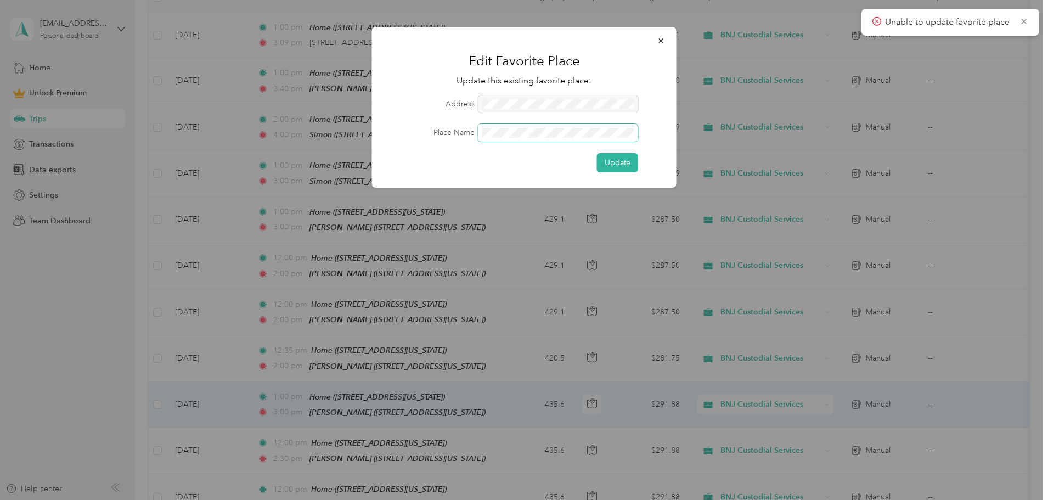
click at [442, 116] on form "Address Place Name Update" at bounding box center [524, 133] width 274 height 77
click at [610, 163] on button "Update" at bounding box center [617, 162] width 41 height 19
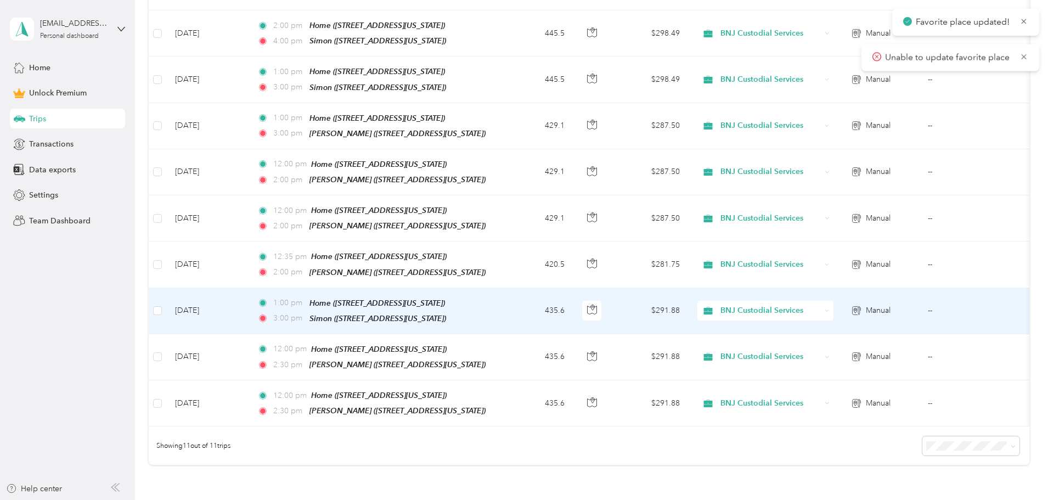
scroll to position [384, 0]
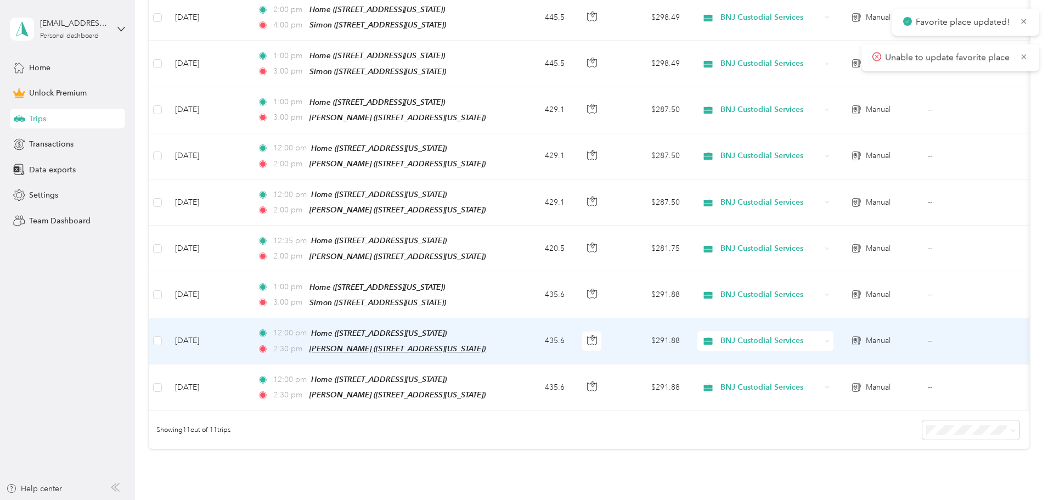
click at [420, 344] on span "[PERSON_NAME] ([STREET_ADDRESS][US_STATE])" at bounding box center [397, 348] width 176 height 9
click at [428, 312] on button "Edit Place" at bounding box center [416, 311] width 63 height 19
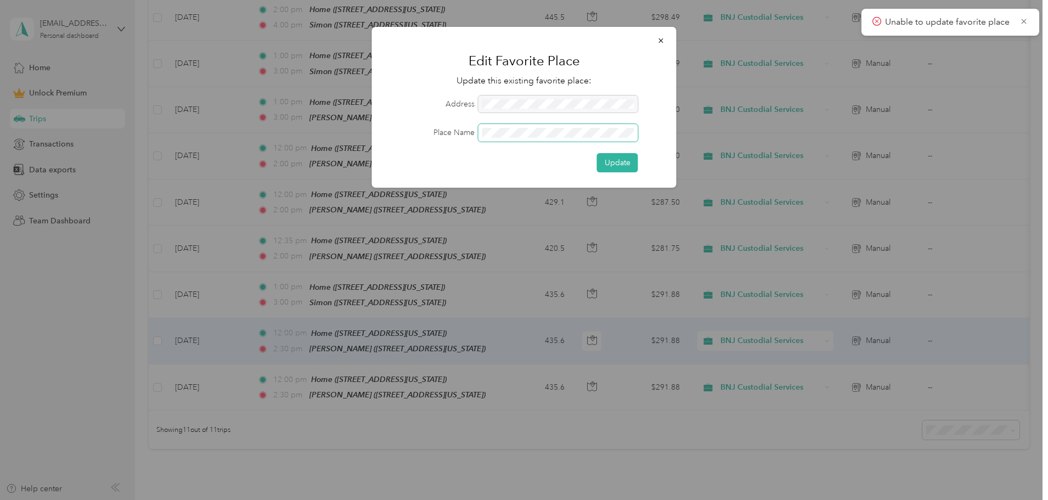
click at [460, 126] on div "Place Name" at bounding box center [524, 133] width 274 height 18
click at [620, 162] on button "Update" at bounding box center [617, 162] width 41 height 19
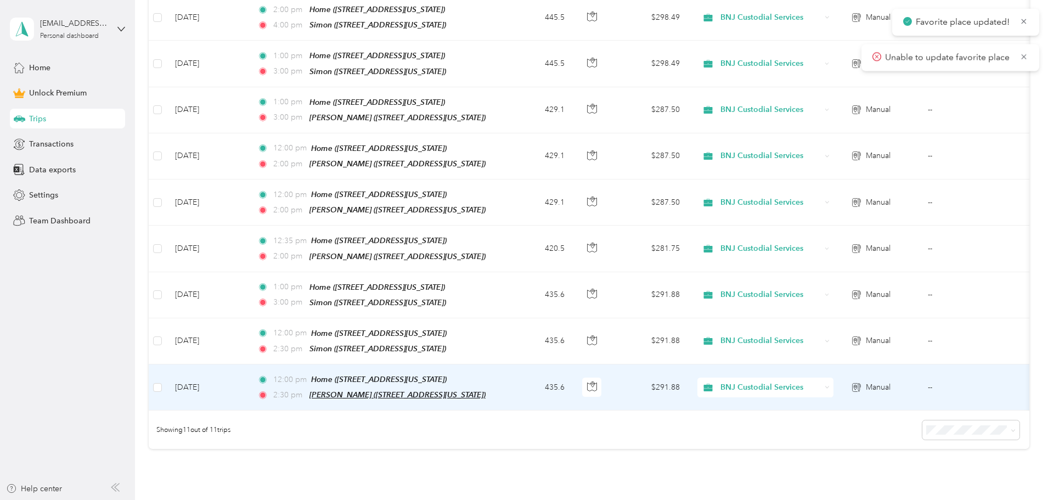
click at [404, 390] on span "[PERSON_NAME] ([STREET_ADDRESS][US_STATE])" at bounding box center [397, 394] width 176 height 9
drag, startPoint x: 425, startPoint y: 355, endPoint x: 424, endPoint y: 346, distance: 8.8
click at [425, 355] on button "Edit Place" at bounding box center [416, 356] width 63 height 19
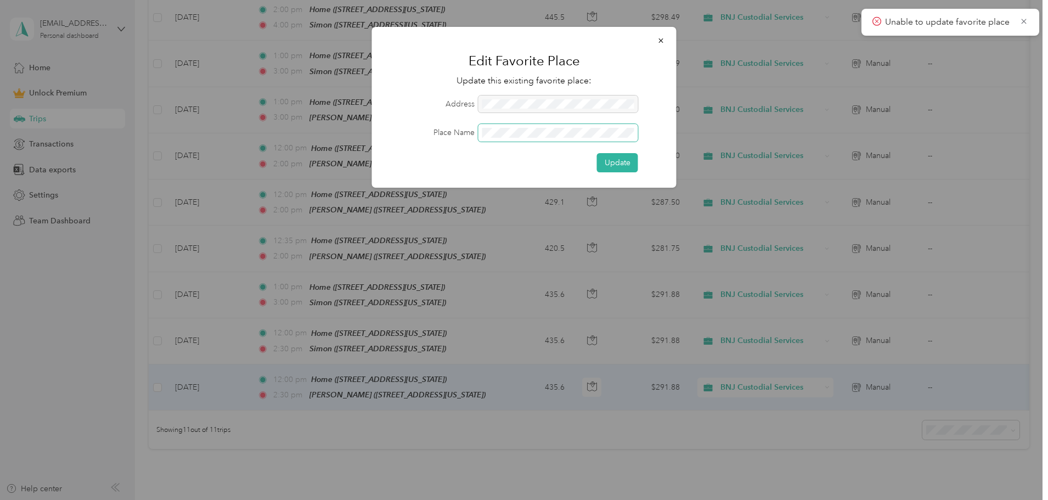
click at [446, 118] on form "Address Place Name Update" at bounding box center [524, 133] width 274 height 77
click at [615, 160] on button "Update" at bounding box center [617, 162] width 41 height 19
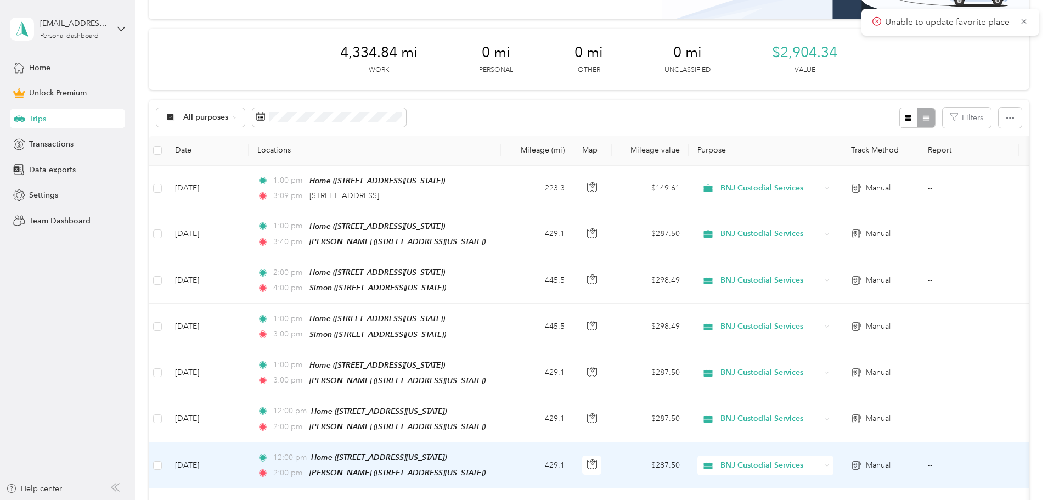
scroll to position [110, 0]
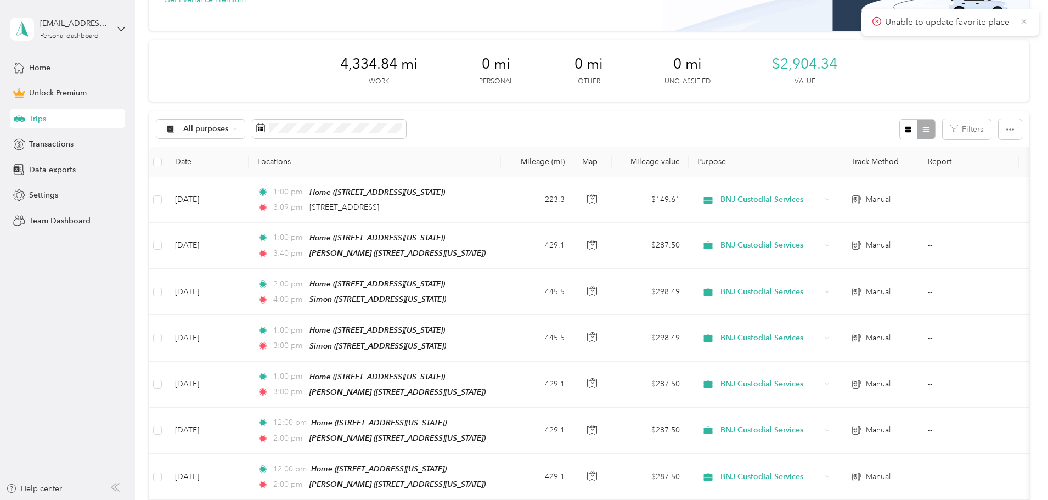
click at [1024, 23] on icon at bounding box center [1023, 21] width 9 height 10
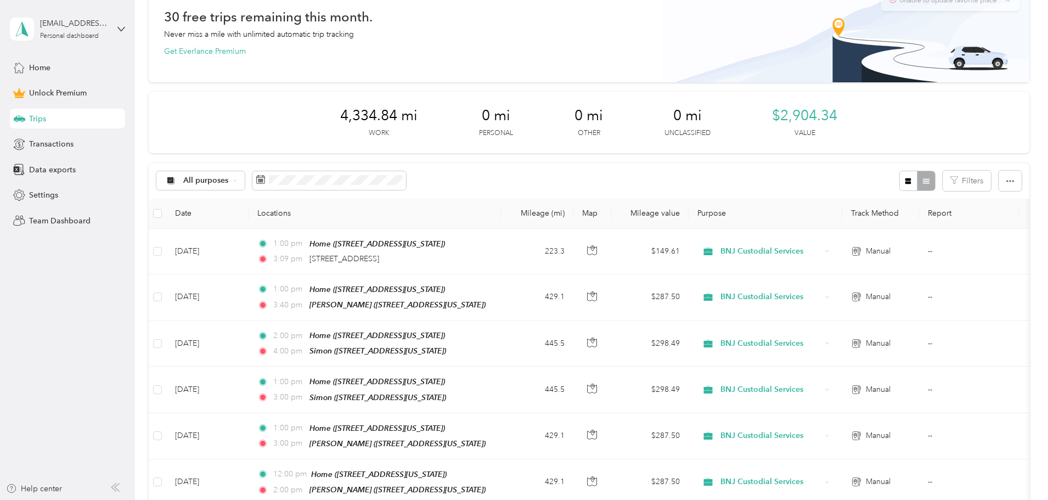
scroll to position [0, 0]
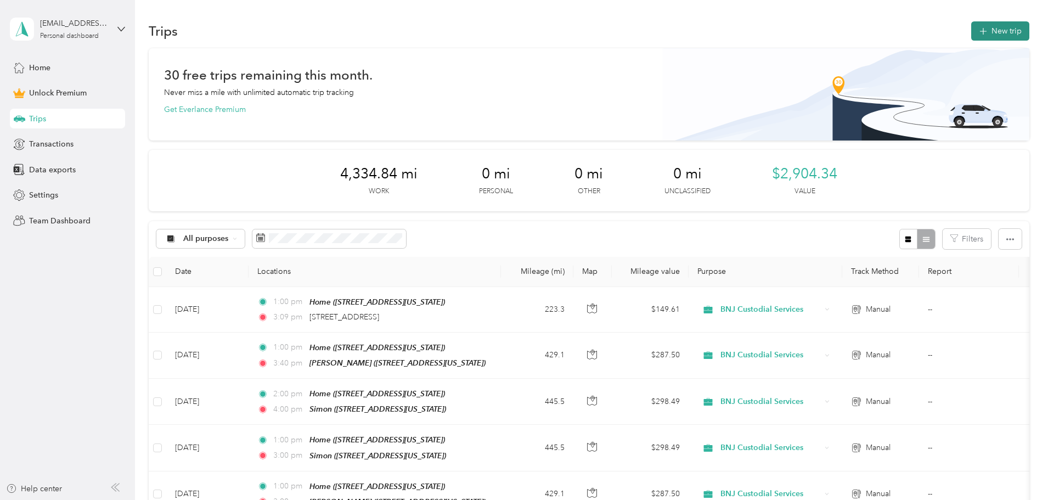
click at [971, 28] on button "New trip" at bounding box center [1000, 30] width 58 height 19
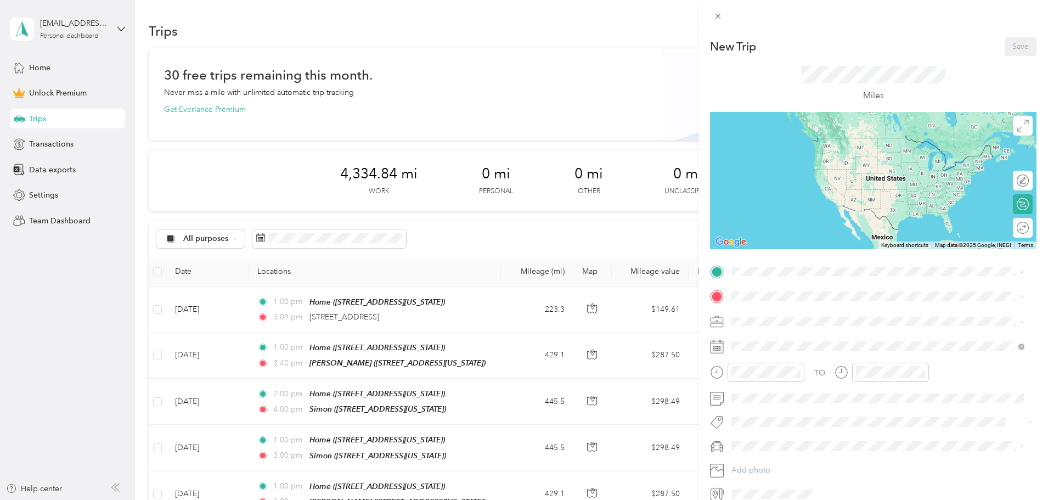
click at [769, 321] on div "Home [STREET_ADDRESS][PERSON_NAME][PERSON_NAME][US_STATE]" at bounding box center [867, 316] width 231 height 23
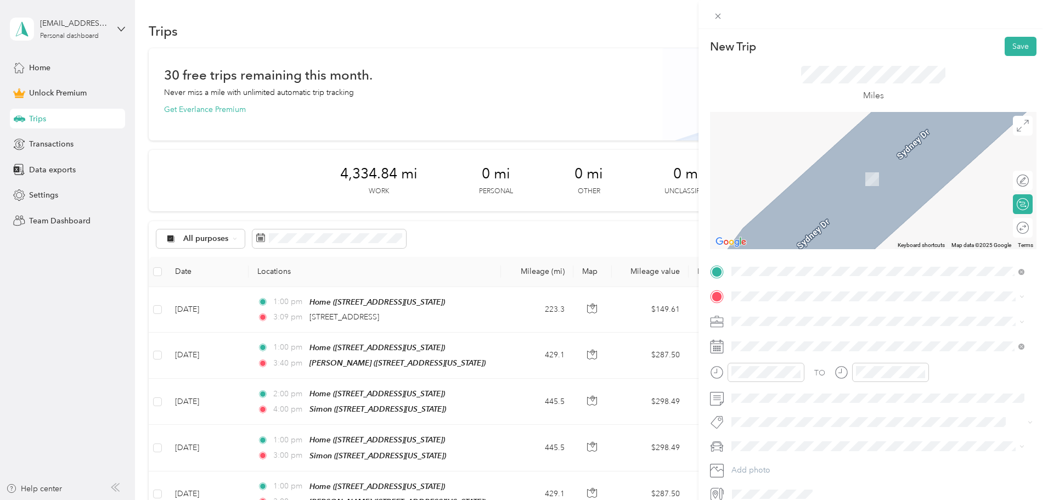
click at [795, 422] on span "[STREET_ADDRESS][US_STATE]" at bounding box center [807, 417] width 110 height 9
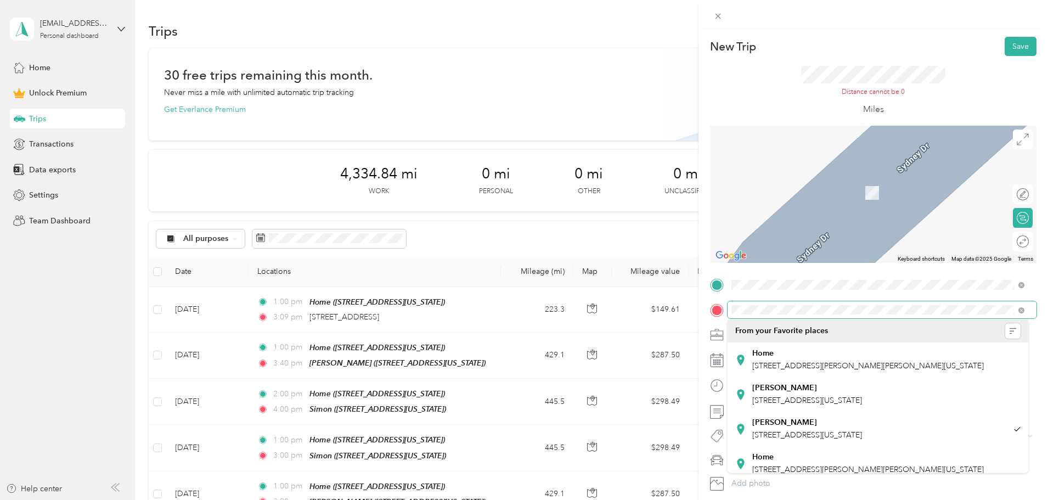
click at [713, 308] on div at bounding box center [873, 310] width 326 height 18
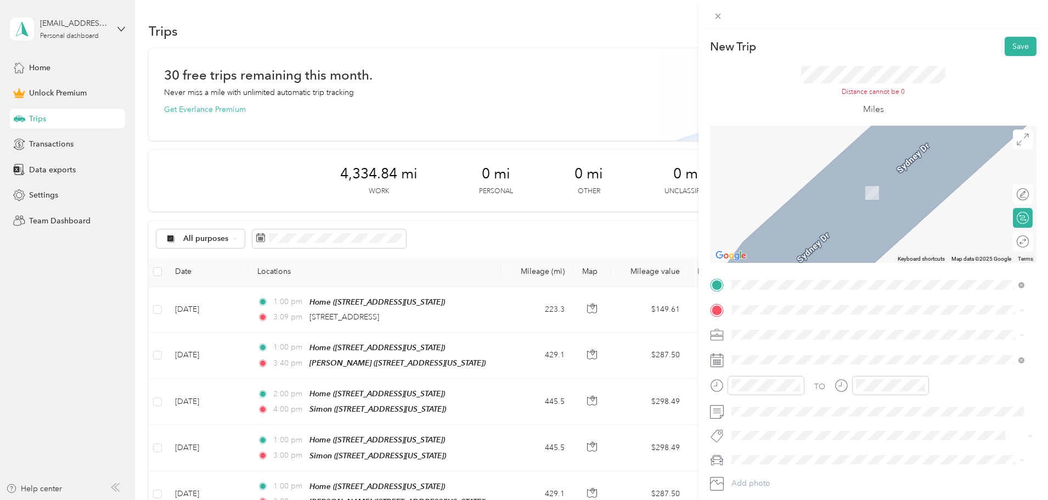
click at [791, 347] on span "[STREET_ADDRESS][US_STATE]" at bounding box center [807, 344] width 110 height 10
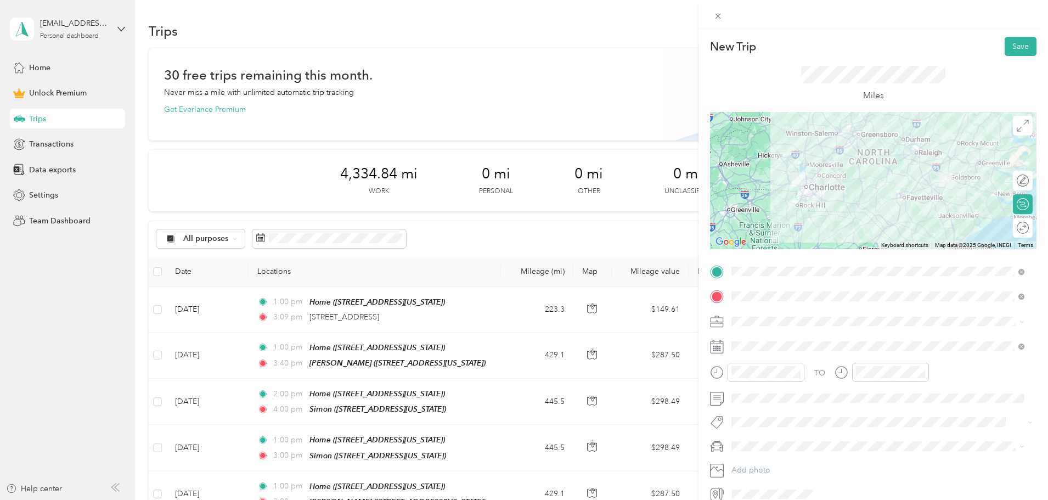
click at [769, 339] on span "[STREET_ADDRESS][US_STATE]" at bounding box center [807, 336] width 110 height 10
click at [786, 376] on span "BNJ Custodial Services" at bounding box center [775, 375] width 80 height 9
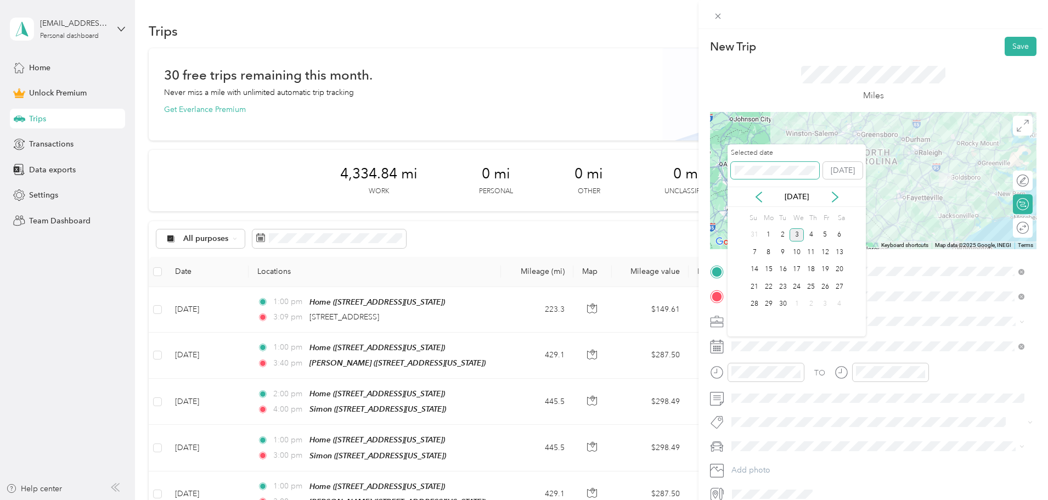
click at [687, 499] on div "New Trip Save This trip cannot be edited because it is either under review, app…" at bounding box center [521, 500] width 1042 height 0
click at [839, 302] on div "29" at bounding box center [839, 304] width 14 height 14
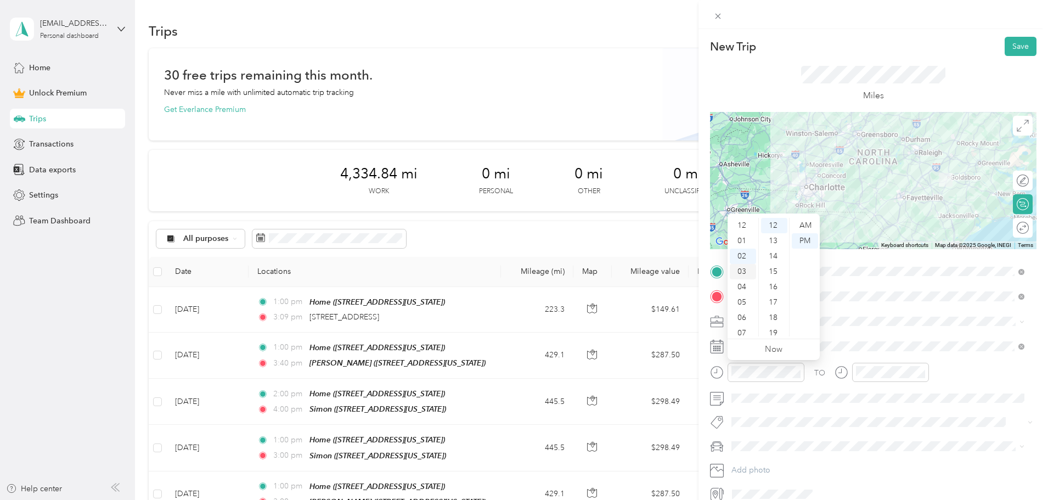
click at [739, 272] on div "03" at bounding box center [743, 271] width 26 height 15
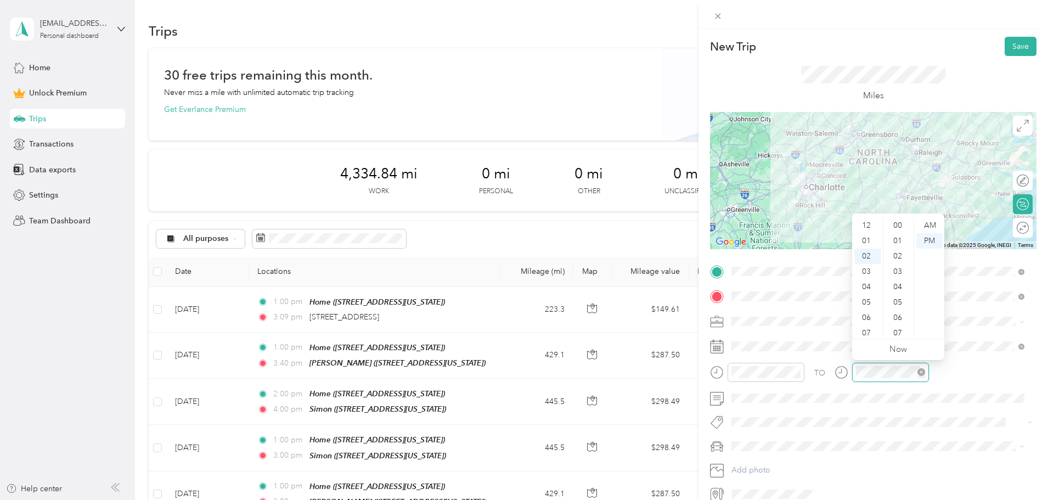
scroll to position [31, 0]
click at [846, 364] on div at bounding box center [881, 372] width 94 height 19
click at [1009, 49] on button "Save" at bounding box center [1020, 46] width 32 height 19
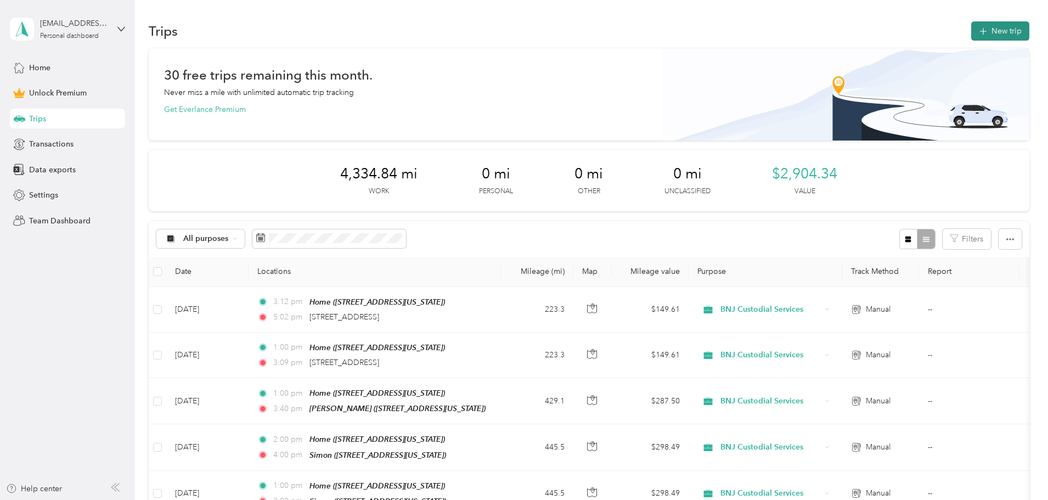
click at [971, 31] on button "New trip" at bounding box center [1000, 30] width 58 height 19
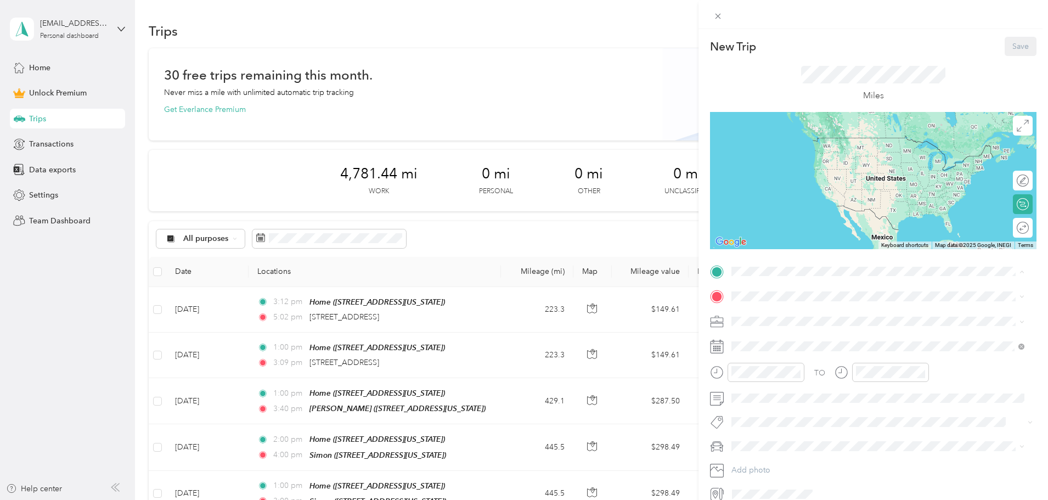
click at [804, 320] on div "Home [STREET_ADDRESS][PERSON_NAME][PERSON_NAME][US_STATE]" at bounding box center [867, 321] width 231 height 23
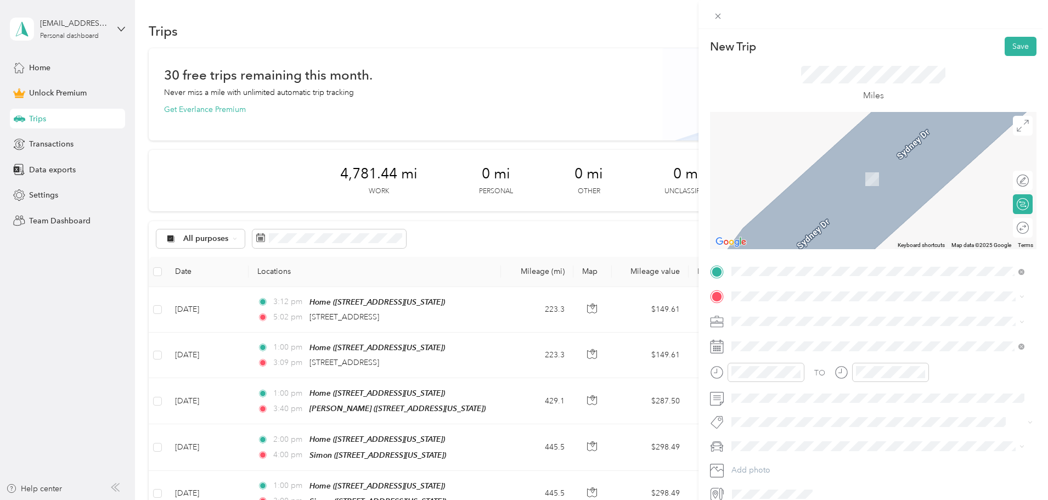
click at [800, 381] on div "[PERSON_NAME] [STREET_ADDRESS][US_STATE]" at bounding box center [807, 380] width 110 height 23
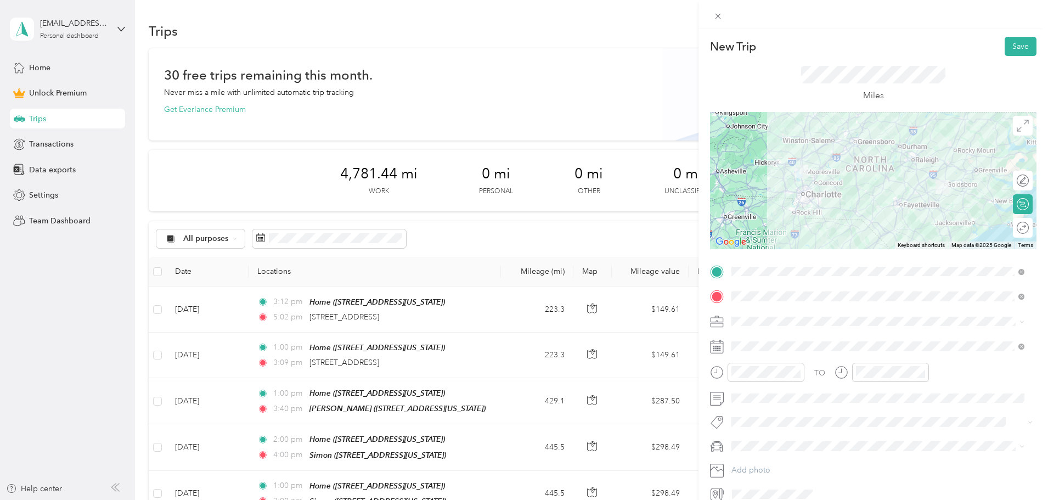
click at [764, 378] on div "BNJ Custodial Services" at bounding box center [877, 376] width 285 height 12
click at [1007, 227] on div at bounding box center [1012, 228] width 10 height 10
click at [772, 224] on div "00" at bounding box center [774, 225] width 26 height 15
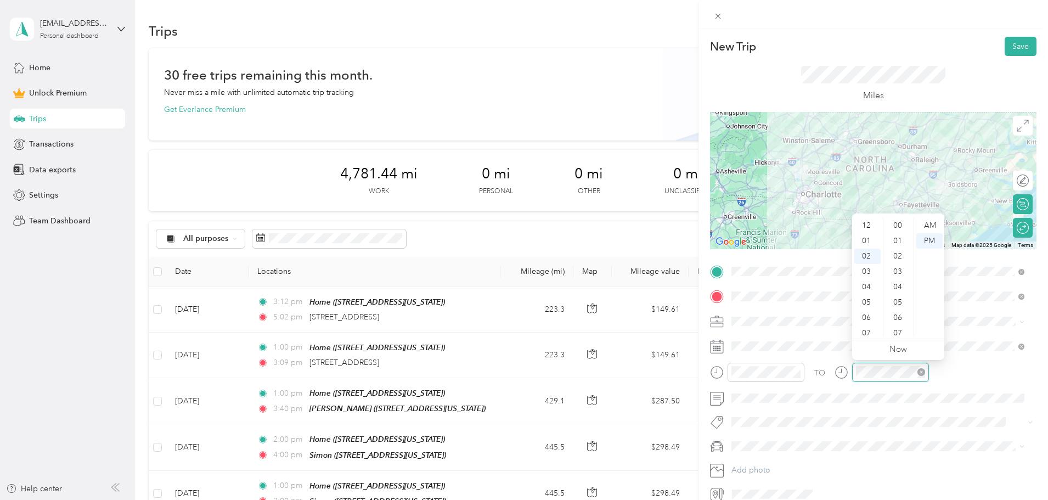
scroll to position [200, 0]
click at [816, 361] on div "TO Add photo" at bounding box center [873, 383] width 326 height 240
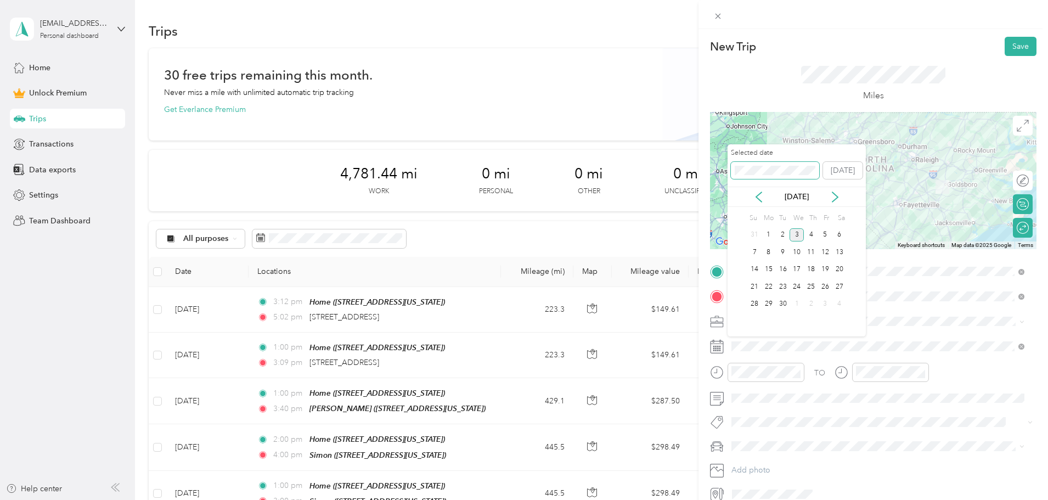
click at [700, 499] on div "New Trip Save This trip cannot be edited because it is either under review, app…" at bounding box center [521, 500] width 1042 height 0
drag, startPoint x: 843, startPoint y: 253, endPoint x: 858, endPoint y: 274, distance: 26.0
click at [844, 253] on div "13" at bounding box center [839, 252] width 14 height 14
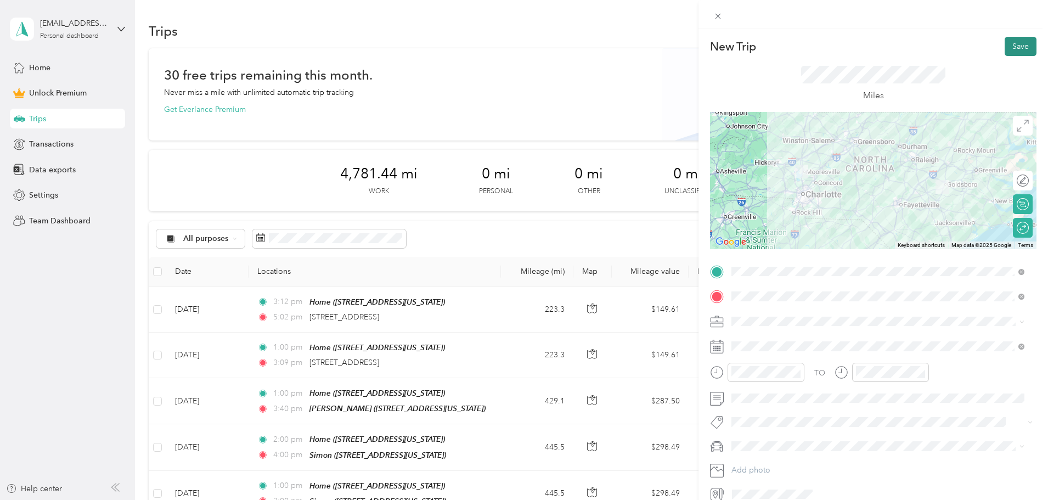
click at [1012, 45] on button "Save" at bounding box center [1020, 46] width 32 height 19
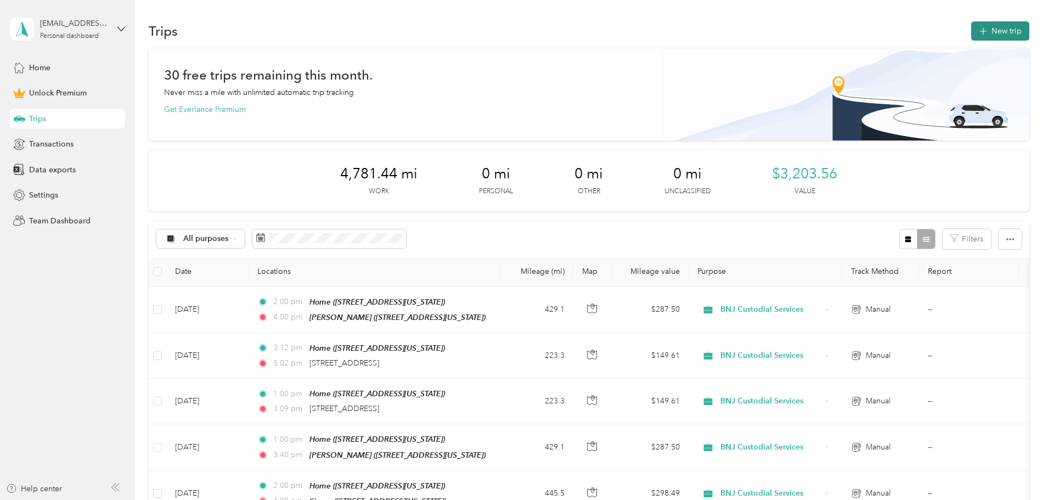
click at [971, 36] on button "New trip" at bounding box center [1000, 30] width 58 height 19
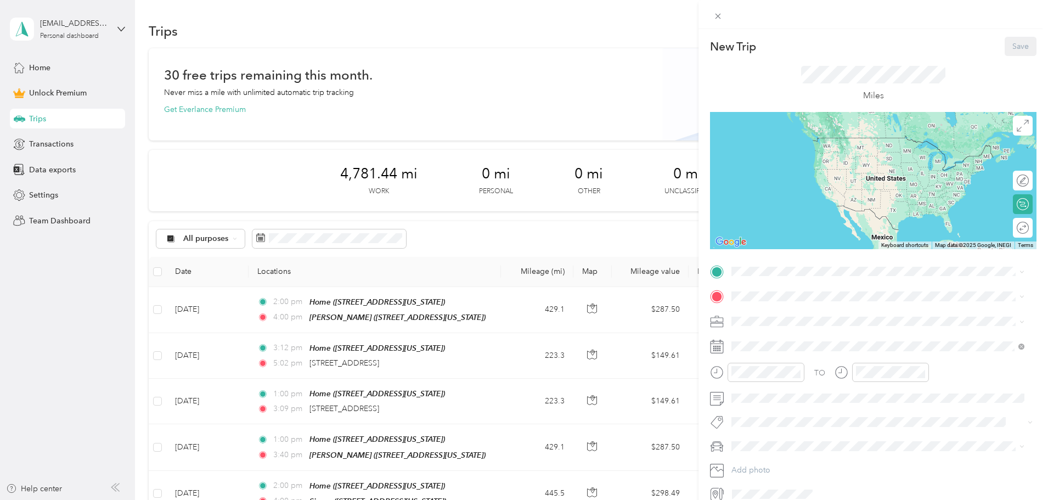
click at [764, 321] on div "Home [STREET_ADDRESS][PERSON_NAME][PERSON_NAME][US_STATE]" at bounding box center [867, 315] width 231 height 23
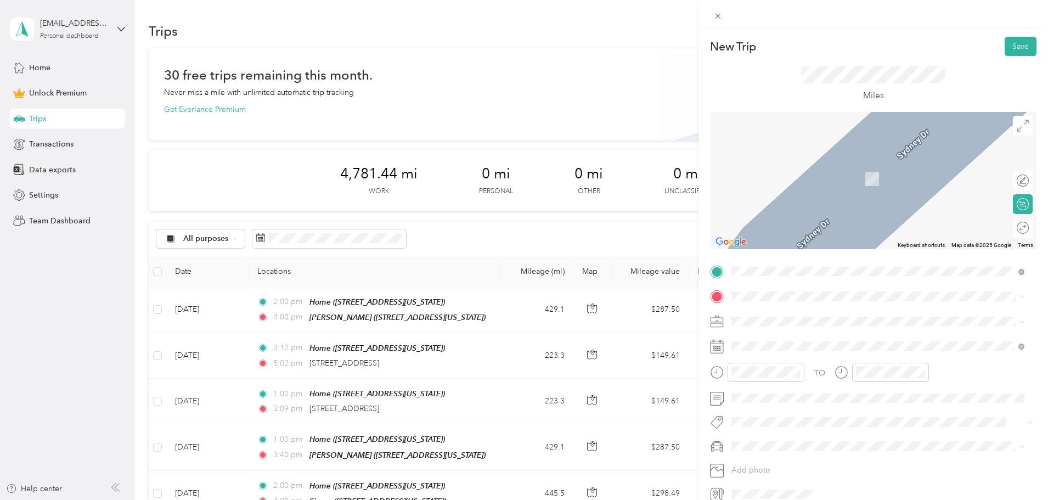
click at [784, 426] on span "[STREET_ADDRESS][US_STATE]" at bounding box center [807, 420] width 110 height 9
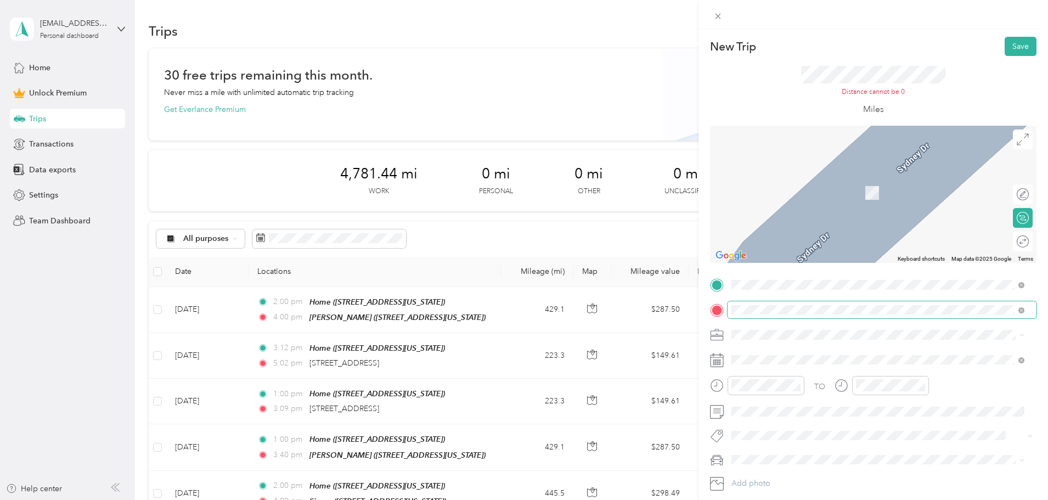
click at [714, 302] on div at bounding box center [873, 310] width 326 height 18
click at [779, 349] on span "[STREET_ADDRESS][US_STATE]" at bounding box center [807, 345] width 110 height 10
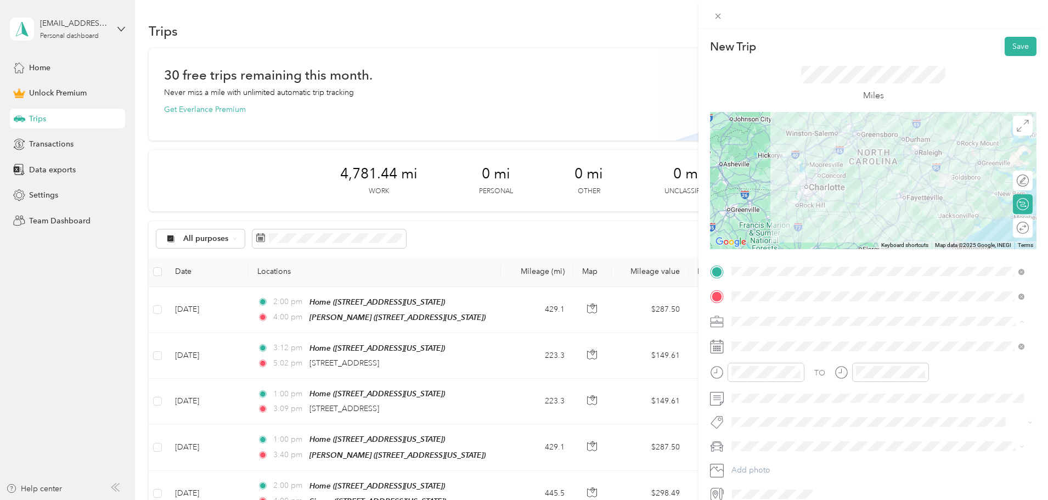
click at [762, 381] on li "BNJ Custodial Services" at bounding box center [877, 378] width 301 height 19
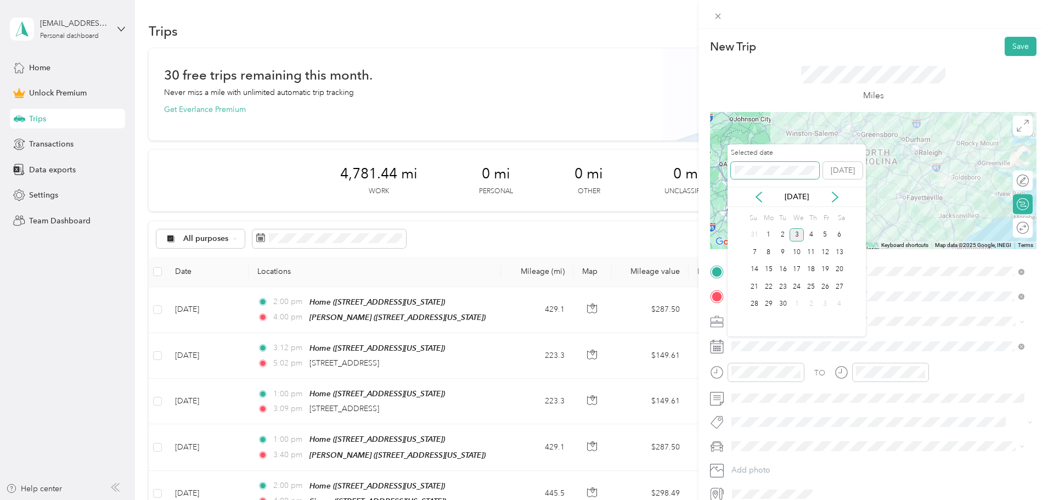
click at [690, 499] on div "New Trip Save This trip cannot be edited because it is either under review, app…" at bounding box center [521, 500] width 1042 height 0
click at [845, 286] on div "27" at bounding box center [839, 287] width 14 height 14
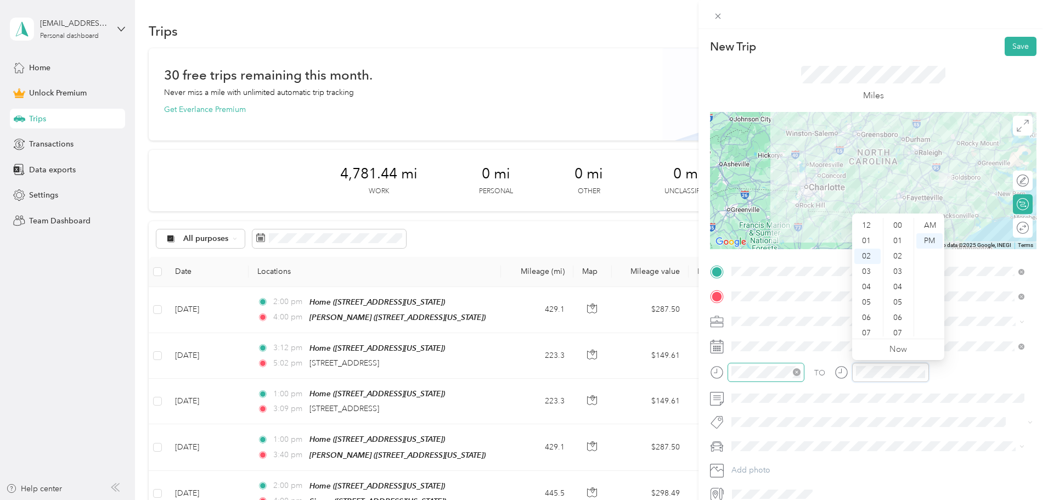
scroll to position [230, 0]
click at [814, 369] on div "TO" at bounding box center [873, 376] width 326 height 27
click at [936, 240] on div "PM" at bounding box center [929, 240] width 26 height 15
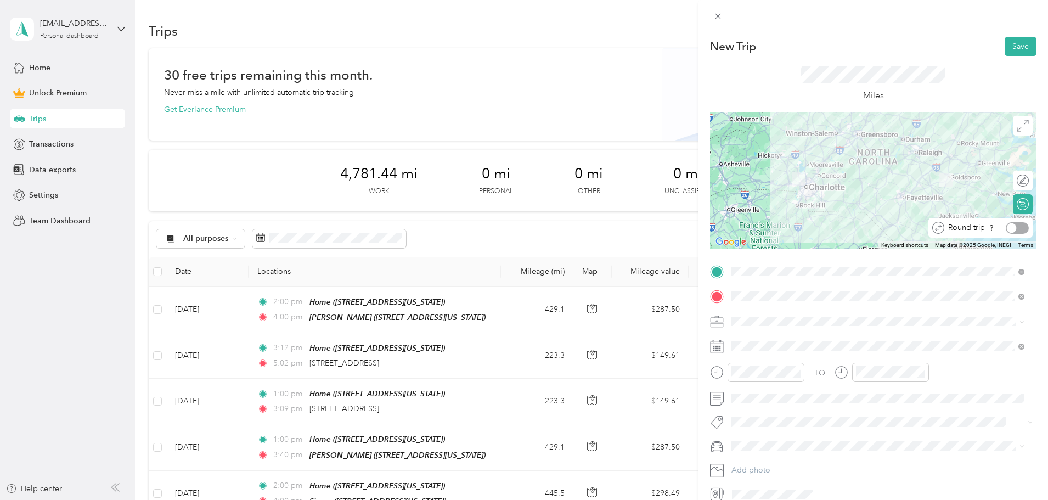
click at [1015, 233] on div at bounding box center [1016, 228] width 23 height 12
click at [1012, 49] on button "Save" at bounding box center [1020, 46] width 32 height 19
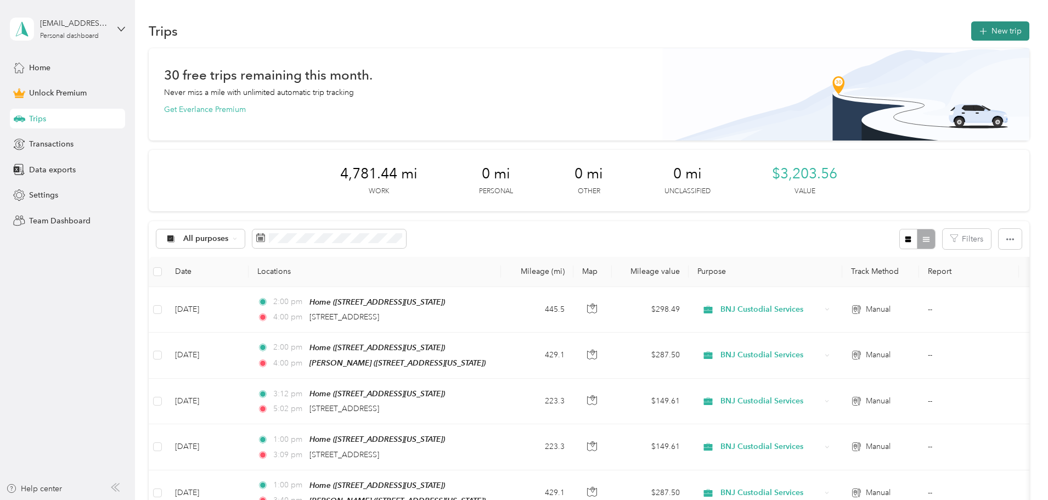
click at [976, 30] on icon "button" at bounding box center [982, 31] width 13 height 13
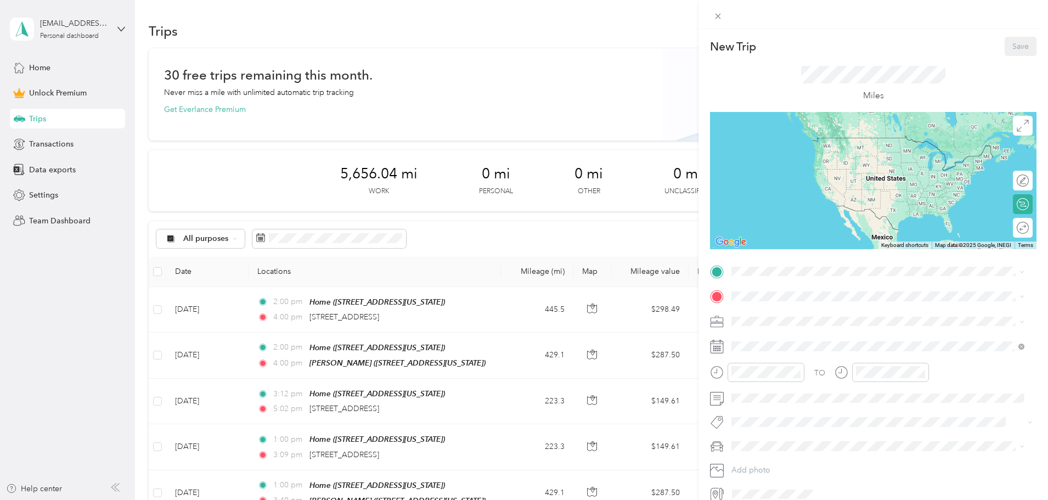
click at [784, 320] on div "Home [STREET_ADDRESS][PERSON_NAME][PERSON_NAME][US_STATE]" at bounding box center [867, 317] width 231 height 23
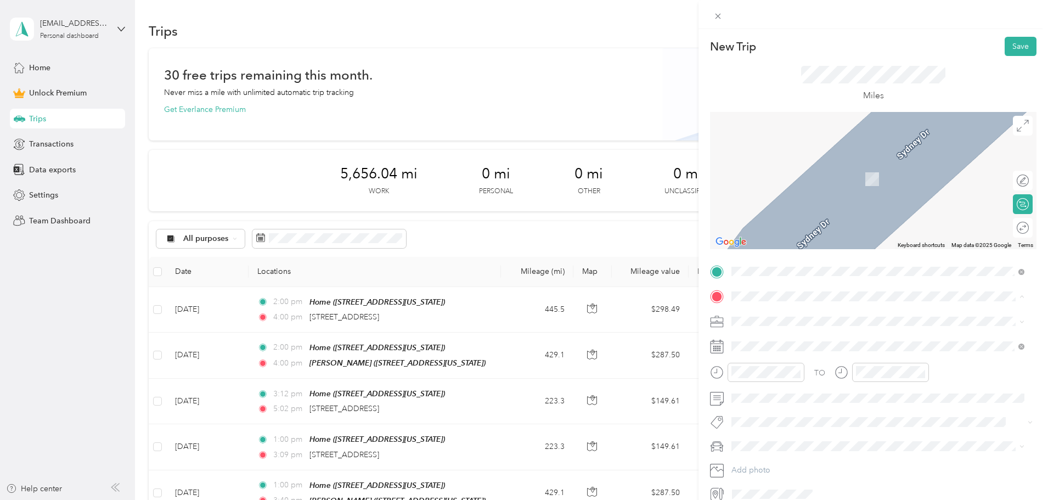
click at [783, 426] on span "[STREET_ADDRESS][US_STATE]" at bounding box center [807, 420] width 110 height 9
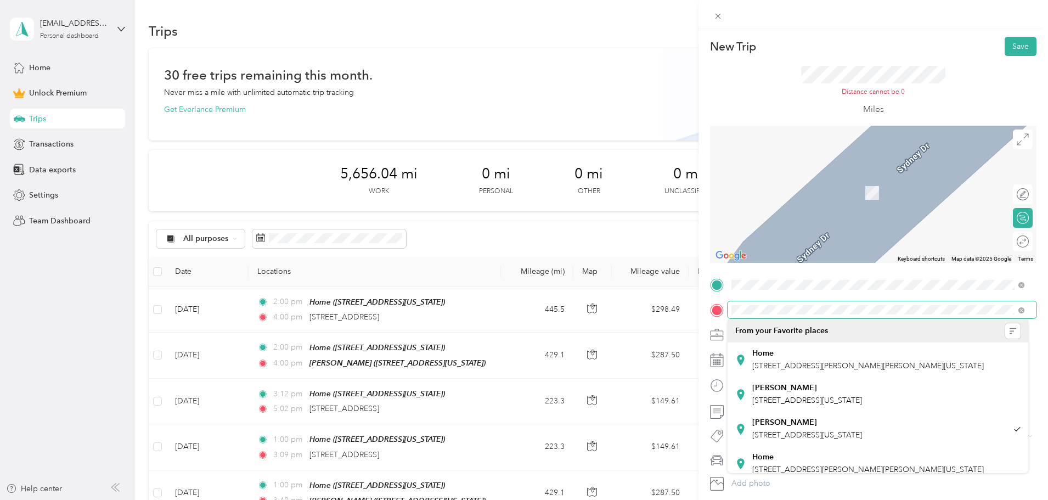
click at [726, 307] on div at bounding box center [873, 310] width 326 height 18
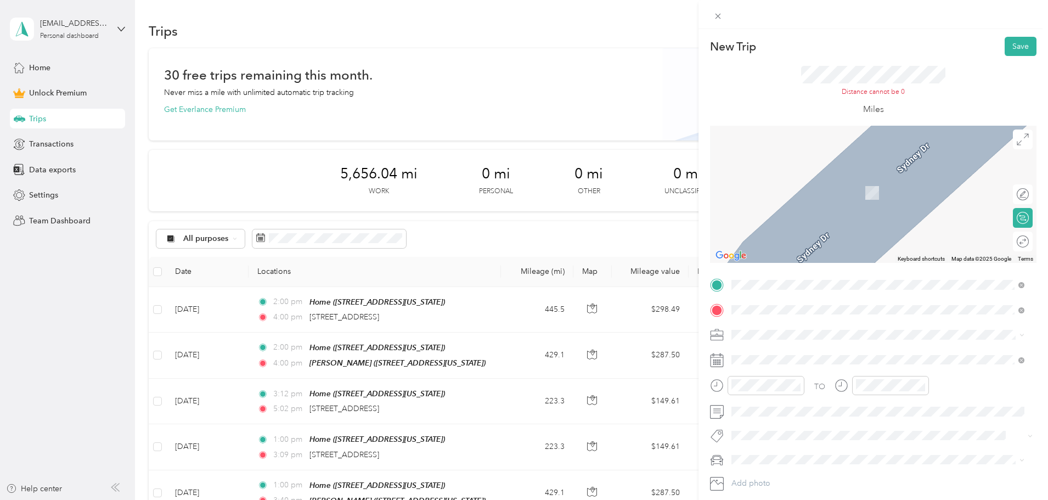
click at [789, 351] on span "[STREET_ADDRESS][US_STATE]" at bounding box center [807, 349] width 110 height 10
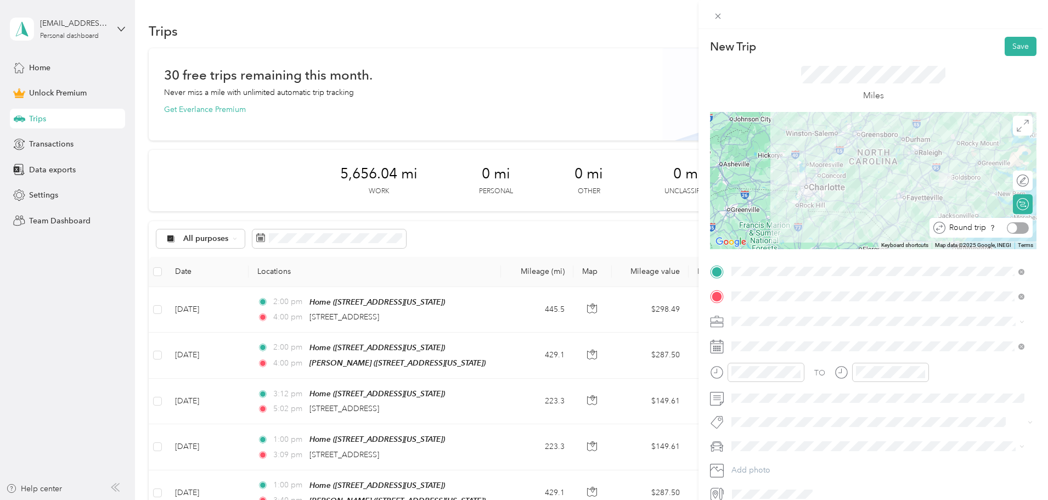
click at [1014, 230] on div at bounding box center [1018, 228] width 22 height 12
click at [773, 375] on span "BNJ Custodial Services" at bounding box center [775, 375] width 80 height 9
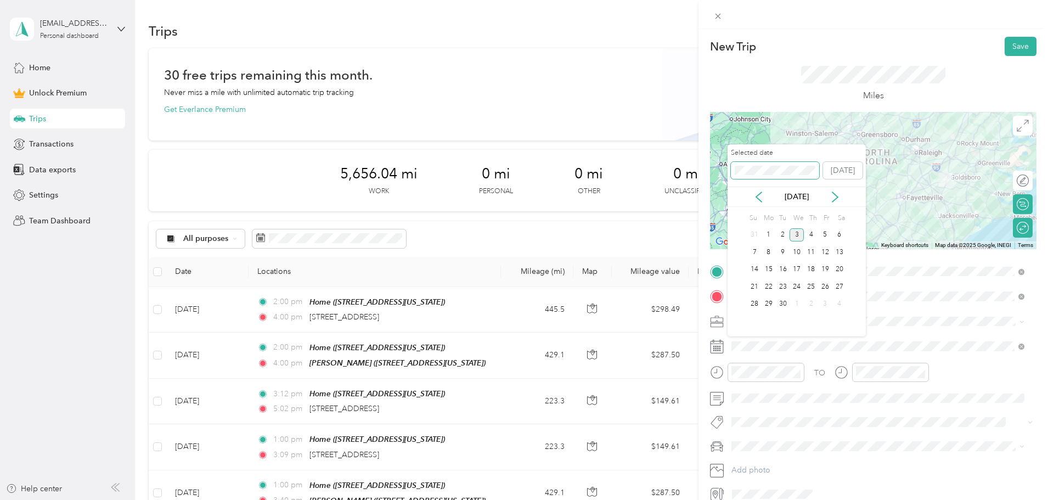
click at [709, 499] on div "New Trip Save This trip cannot be edited because it is either under review, app…" at bounding box center [521, 500] width 1042 height 0
click at [840, 233] on div "3" at bounding box center [839, 235] width 14 height 14
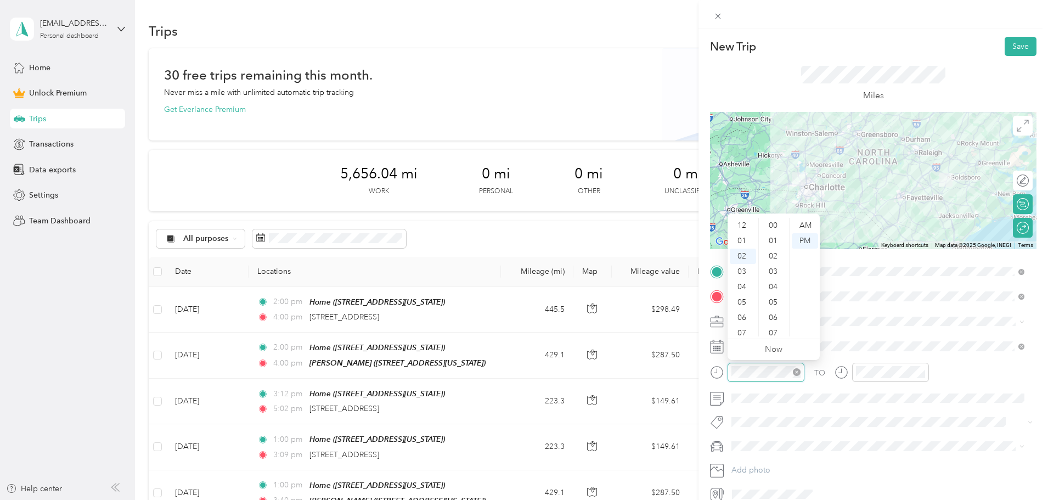
scroll to position [31, 0]
click at [742, 241] on div "03" at bounding box center [743, 240] width 26 height 15
click at [772, 226] on div "00" at bounding box center [774, 225] width 26 height 15
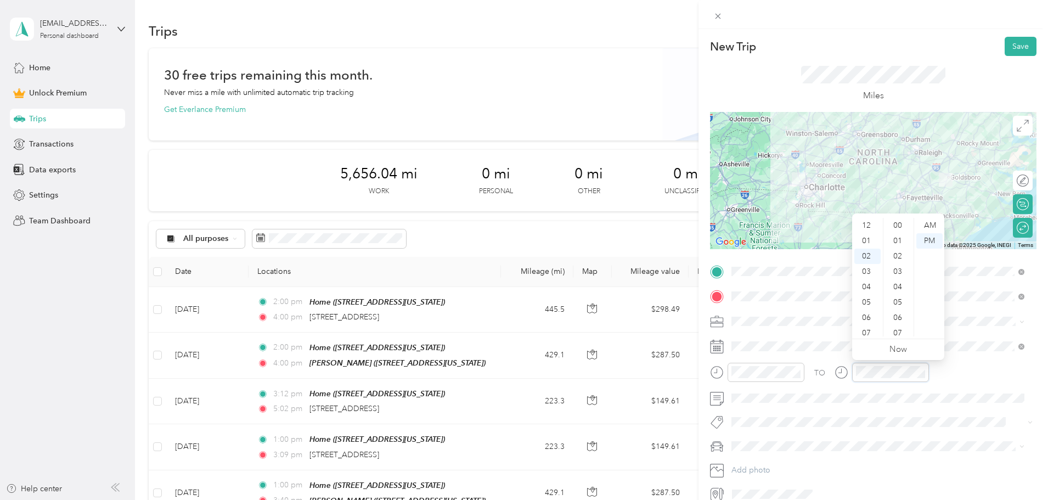
scroll to position [246, 0]
click at [863, 274] on div "05" at bounding box center [867, 271] width 26 height 15
click at [898, 272] on div "10" at bounding box center [898, 269] width 26 height 15
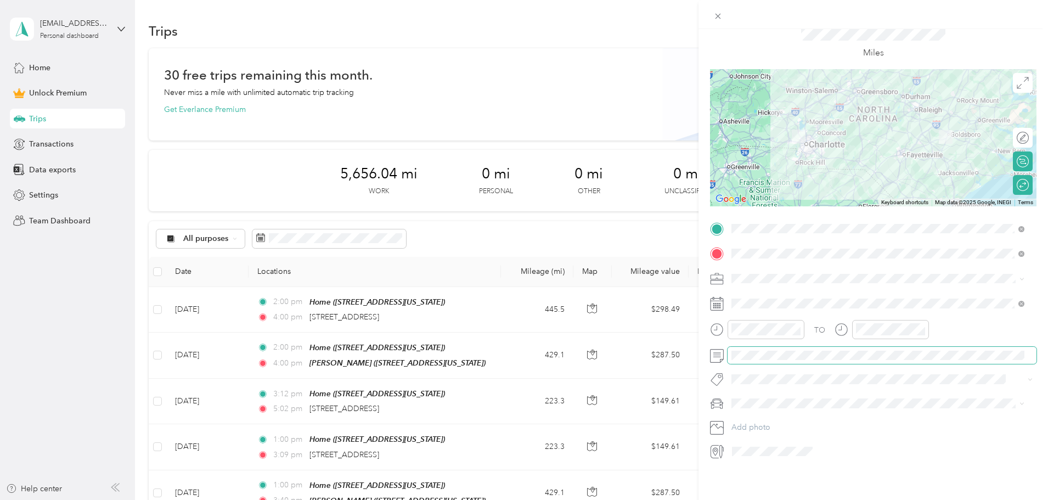
scroll to position [0, 0]
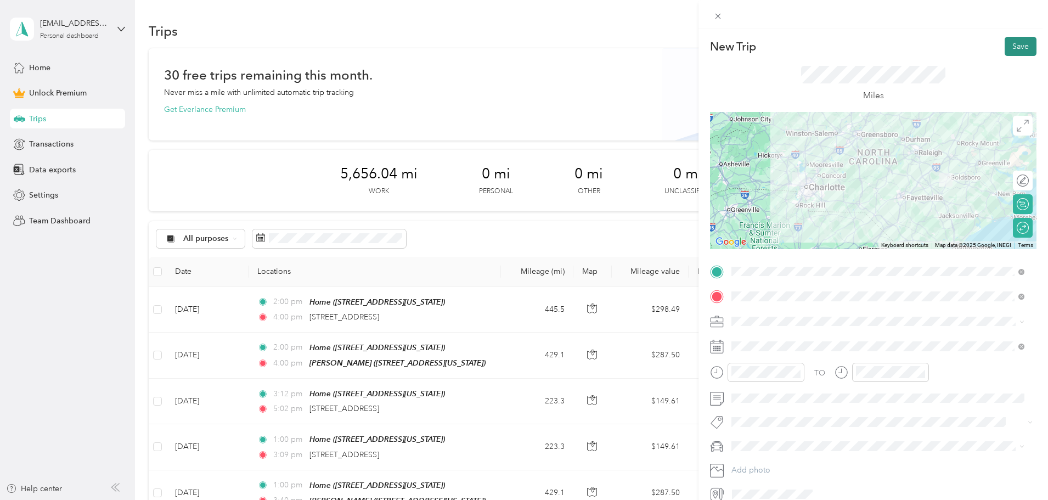
click at [1016, 42] on button "Save" at bounding box center [1020, 46] width 32 height 19
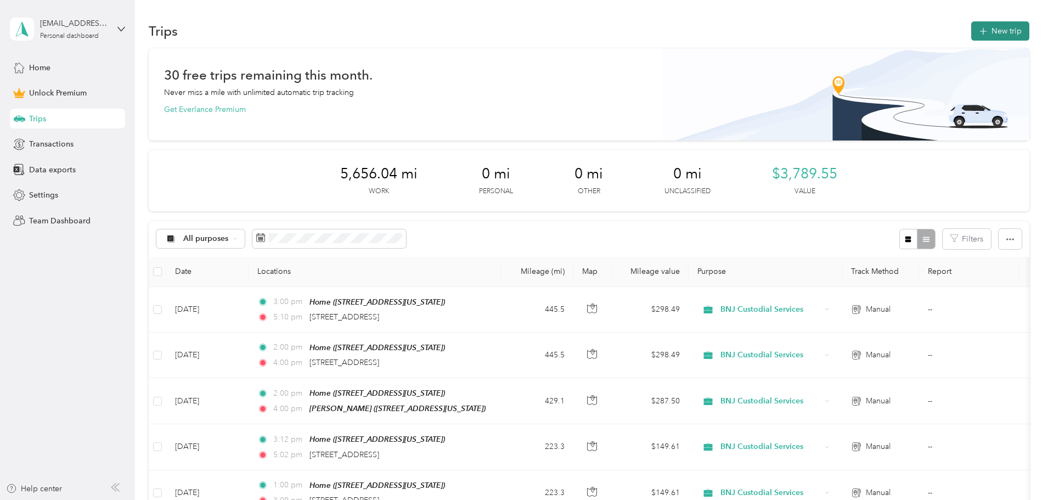
click at [971, 32] on button "New trip" at bounding box center [1000, 30] width 58 height 19
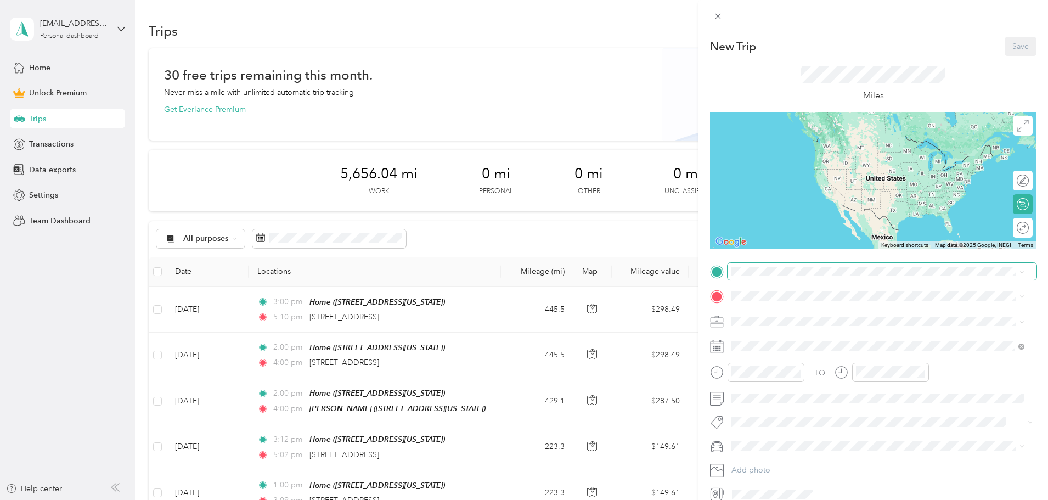
click at [742, 264] on span at bounding box center [881, 272] width 309 height 18
click at [755, 314] on div "Home [STREET_ADDRESS][PERSON_NAME][PERSON_NAME][US_STATE]" at bounding box center [867, 321] width 231 height 23
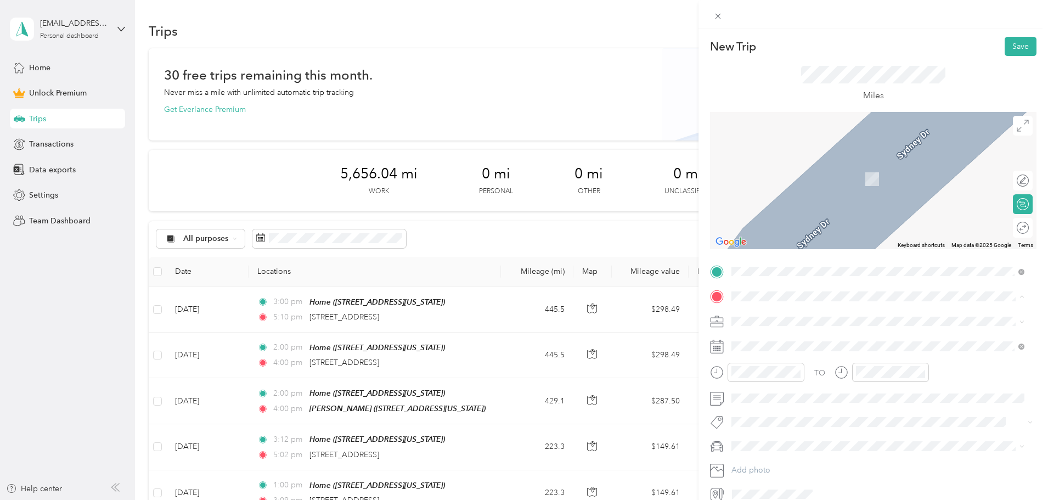
click at [773, 389] on span "[STREET_ADDRESS][US_STATE]" at bounding box center [807, 386] width 110 height 9
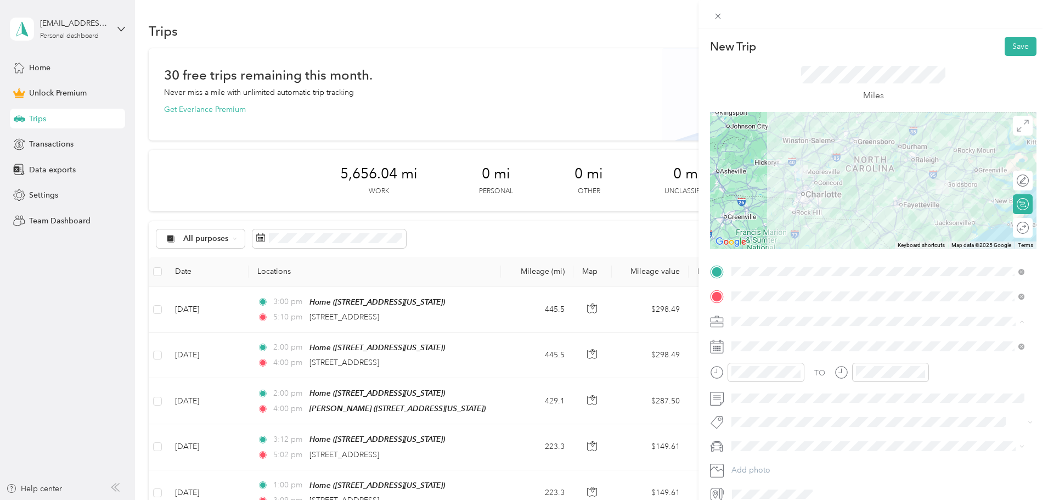
click at [769, 381] on li "BNJ Custodial Services" at bounding box center [877, 378] width 301 height 19
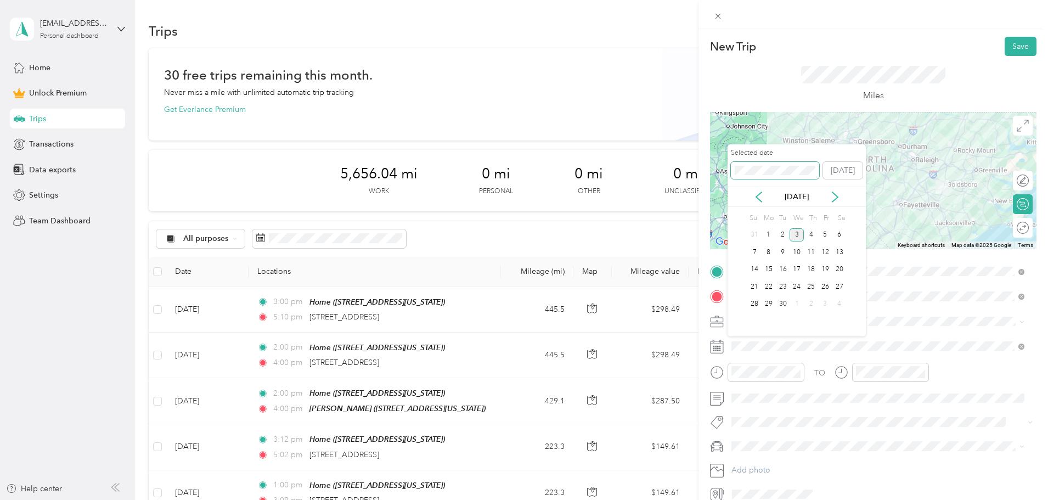
click at [711, 499] on div "New Trip Save This trip cannot be edited because it is either under review, app…" at bounding box center [521, 500] width 1042 height 0
click at [838, 270] on div "17" at bounding box center [839, 270] width 14 height 14
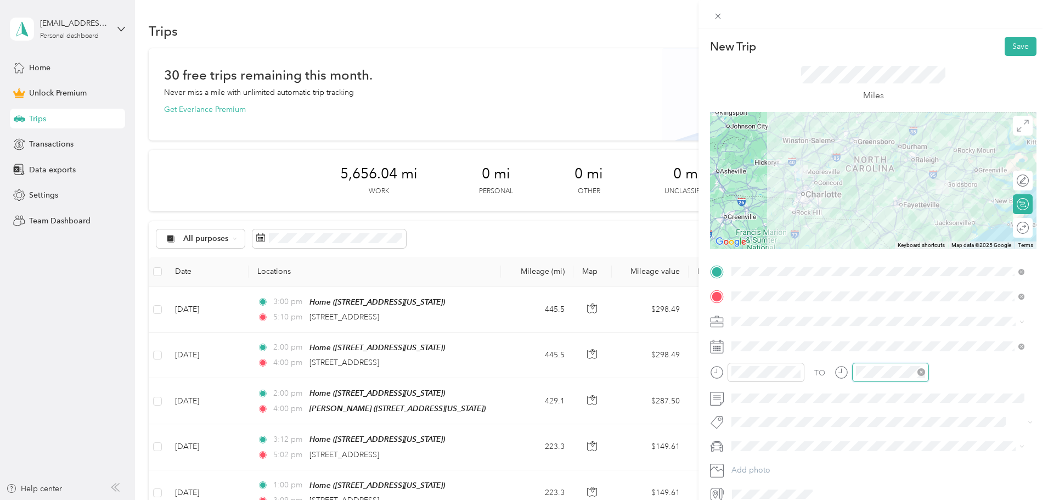
scroll to position [353, 0]
click at [866, 255] on div "04" at bounding box center [867, 255] width 26 height 15
click at [899, 271] on div "26" at bounding box center [898, 271] width 26 height 15
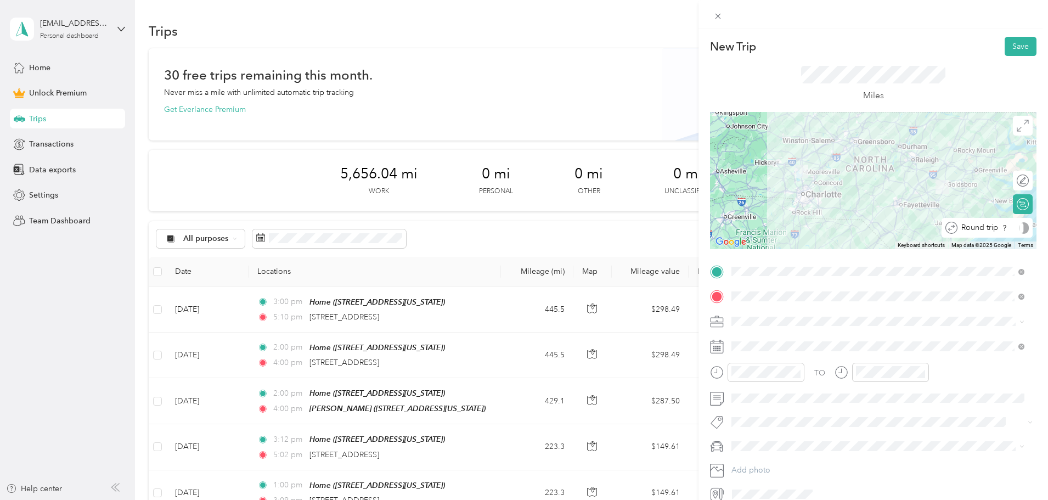
click at [1019, 228] on div at bounding box center [1024, 228] width 10 height 12
click at [1013, 47] on button "Save" at bounding box center [1020, 46] width 32 height 19
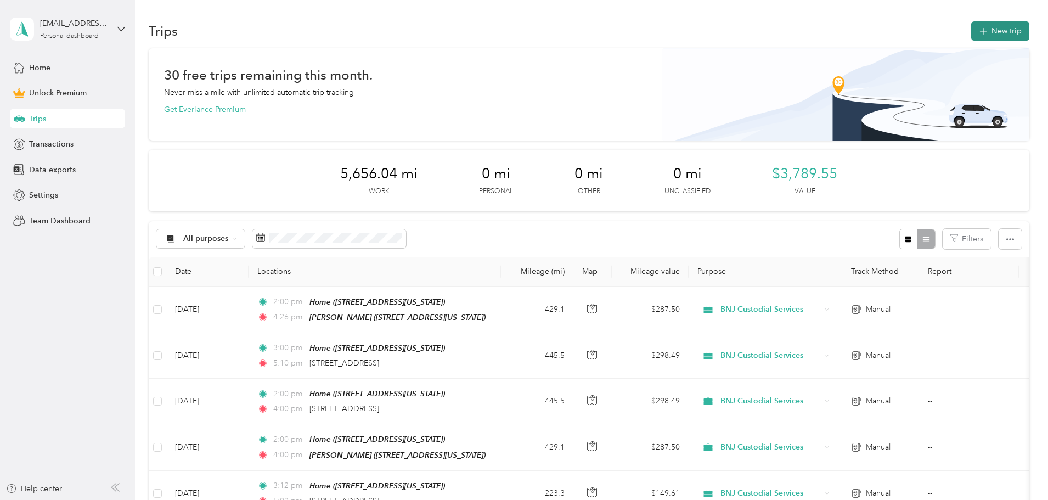
click at [971, 29] on button "New trip" at bounding box center [1000, 30] width 58 height 19
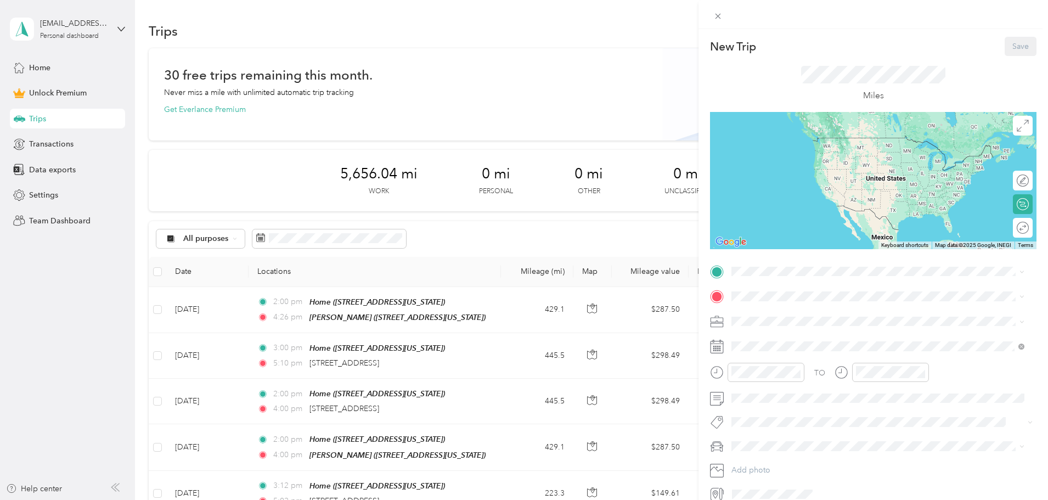
click at [765, 320] on div "Home [STREET_ADDRESS][PERSON_NAME][PERSON_NAME][US_STATE]" at bounding box center [867, 318] width 231 height 23
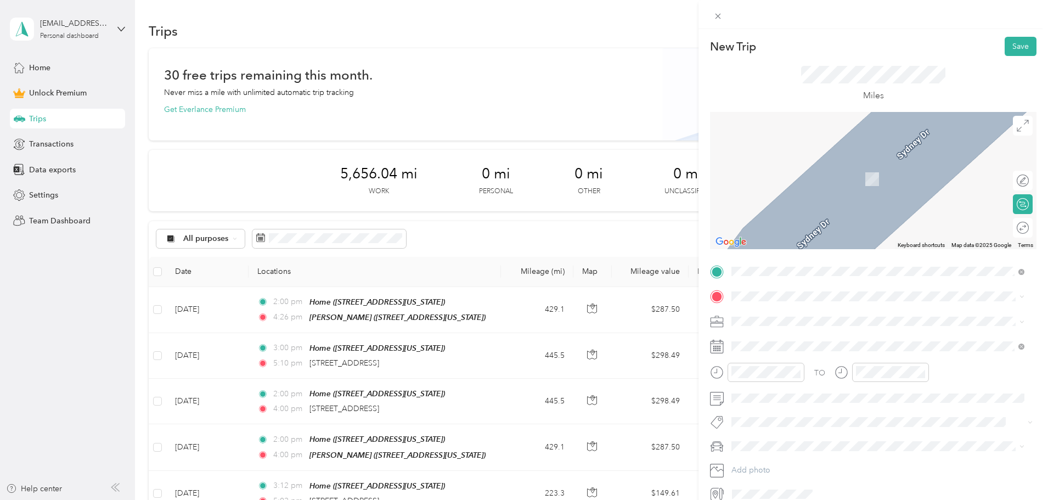
click at [770, 381] on div "[PERSON_NAME] [STREET_ADDRESS][US_STATE]" at bounding box center [807, 376] width 110 height 23
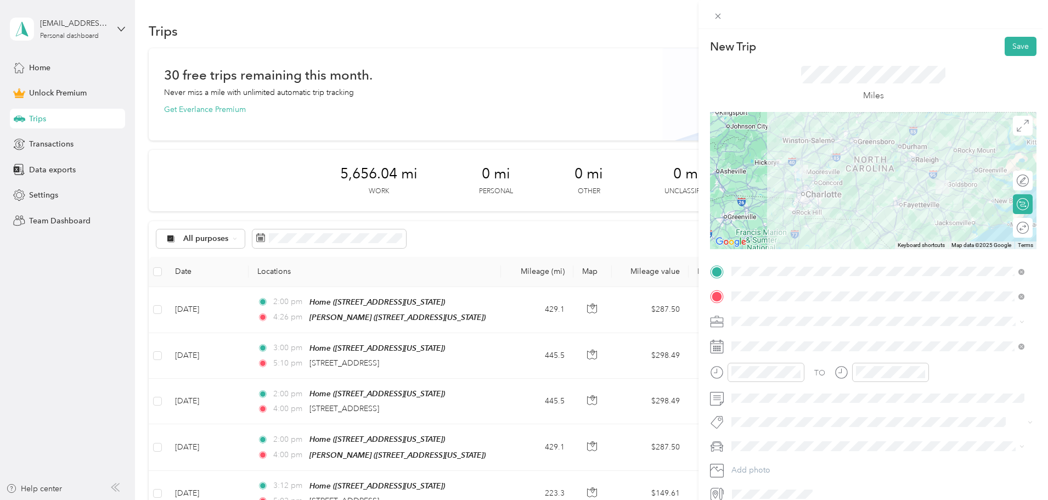
click at [762, 377] on span "BNJ Custodial Services" at bounding box center [775, 373] width 80 height 9
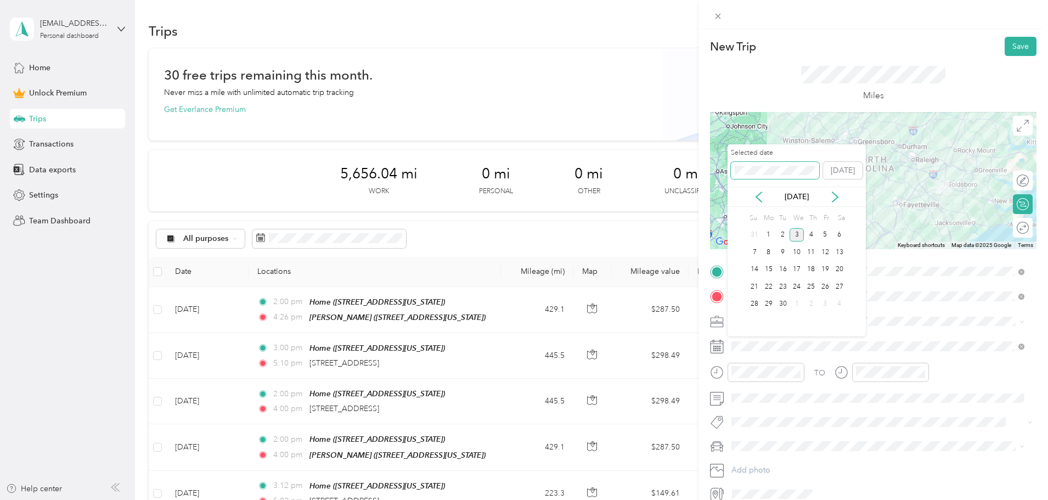
click at [700, 499] on div "New Trip Save This trip cannot be edited because it is either under review, app…" at bounding box center [521, 500] width 1042 height 0
click at [835, 285] on div "24" at bounding box center [839, 287] width 14 height 14
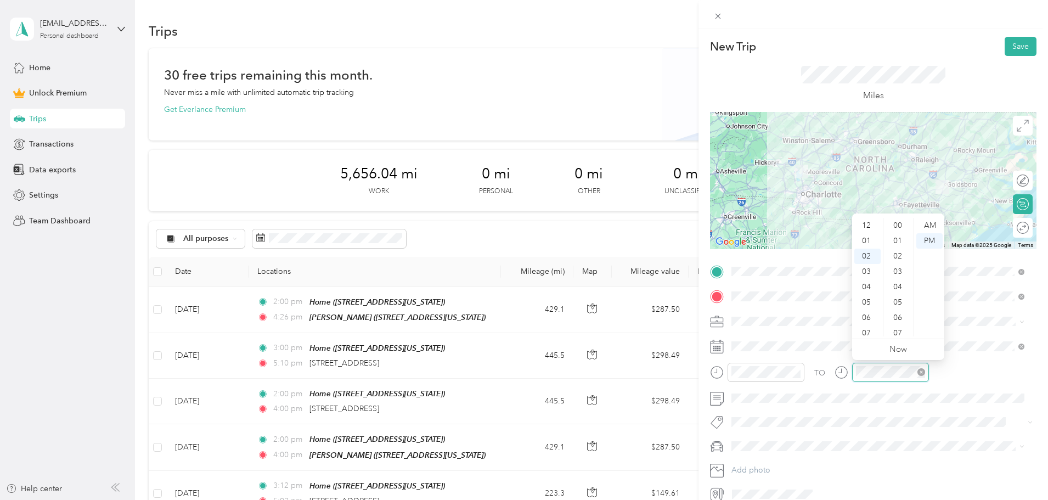
scroll to position [353, 0]
click at [866, 256] on div "04" at bounding box center [867, 255] width 26 height 15
click at [902, 224] on div "00" at bounding box center [898, 225] width 26 height 15
click at [1029, 227] on div "Round trip" at bounding box center [1029, 228] width 0 height 12
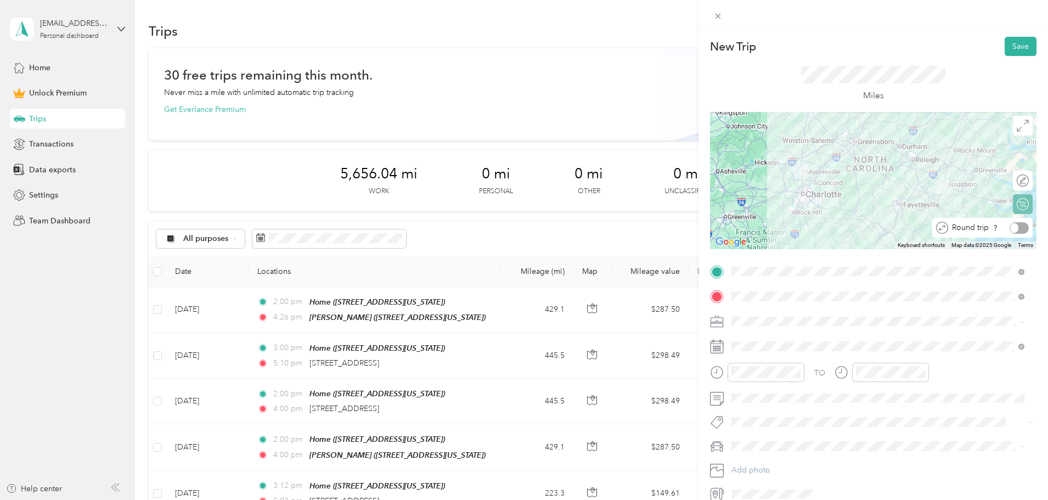
click at [1015, 233] on div "Round trip" at bounding box center [988, 228] width 81 height 12
click at [1008, 225] on div at bounding box center [1016, 228] width 23 height 12
click at [1005, 43] on button "Save" at bounding box center [1020, 46] width 32 height 19
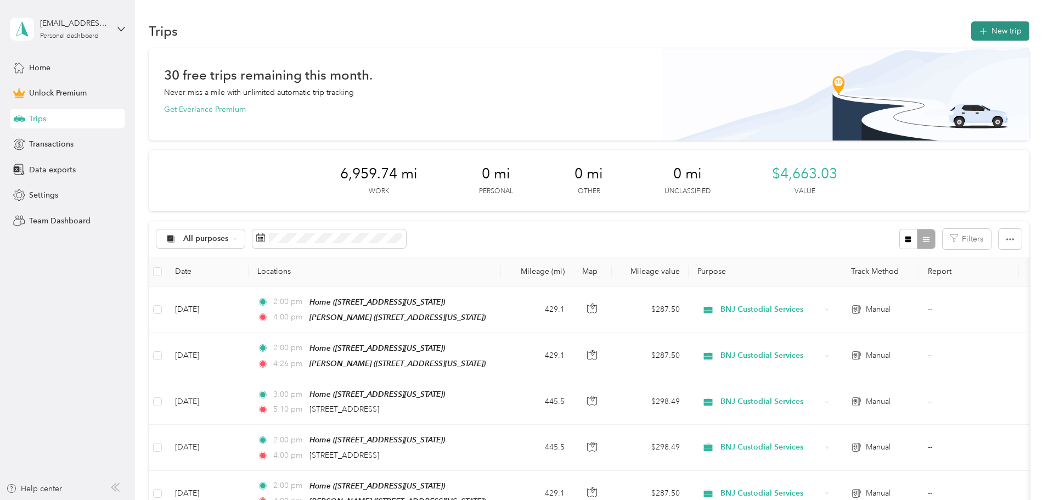
click at [971, 32] on button "New trip" at bounding box center [1000, 30] width 58 height 19
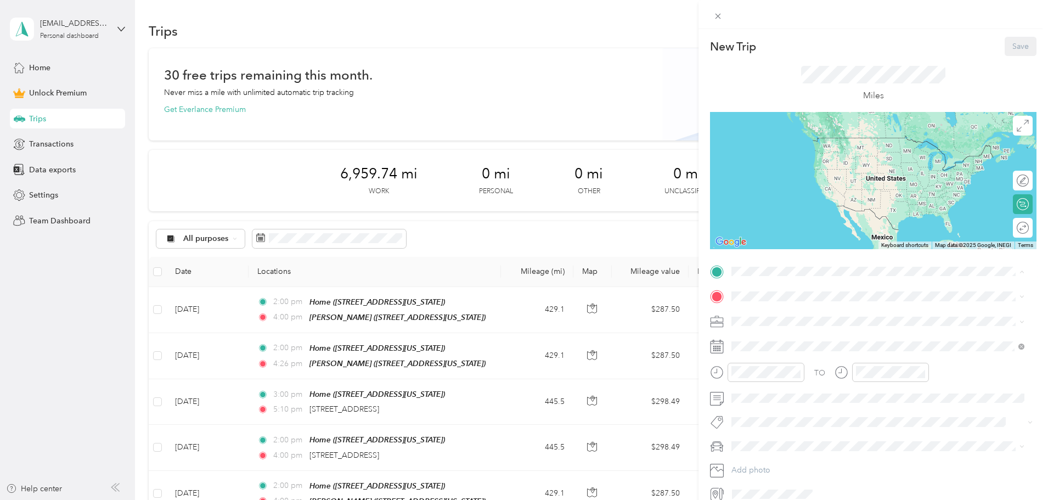
click at [759, 315] on div "Home [STREET_ADDRESS][PERSON_NAME][PERSON_NAME][US_STATE]" at bounding box center [867, 321] width 231 height 23
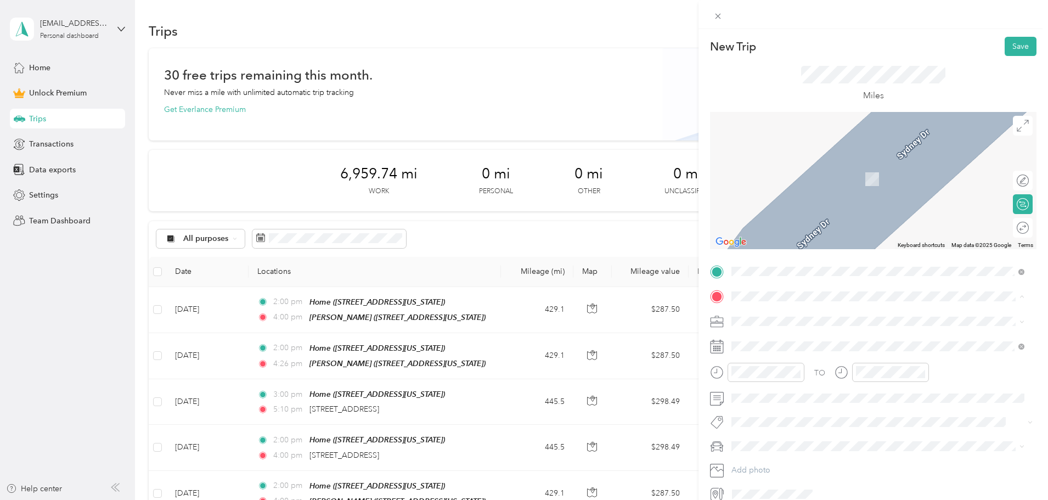
click at [765, 426] on span "[STREET_ADDRESS][US_STATE]" at bounding box center [807, 420] width 110 height 9
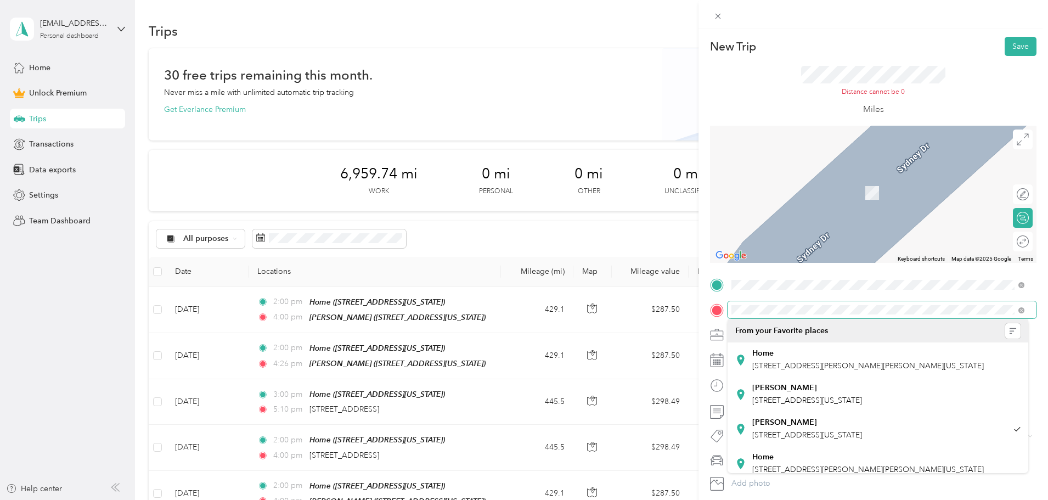
click at [688, 302] on div "New Trip Save This trip cannot be edited because it is either under review, app…" at bounding box center [524, 250] width 1048 height 500
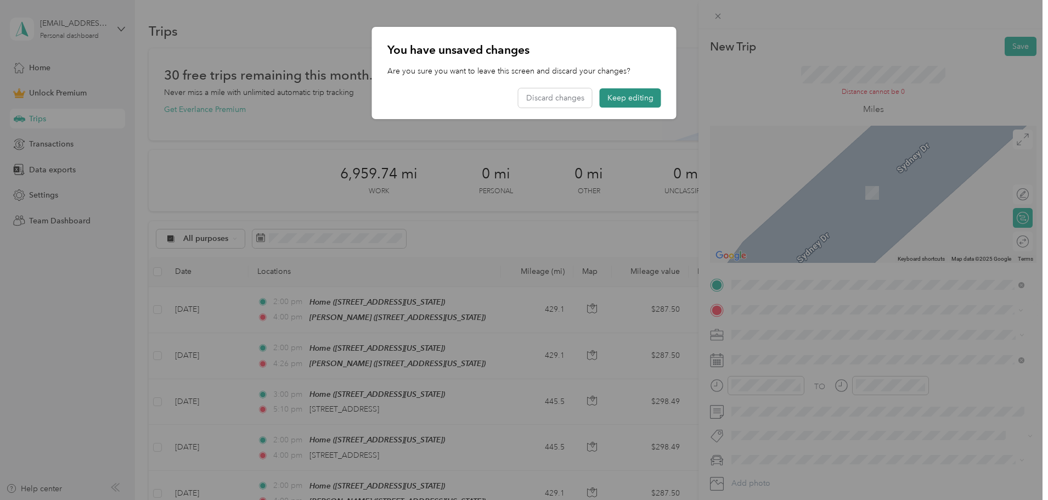
drag, startPoint x: 625, startPoint y: 97, endPoint x: 635, endPoint y: 106, distance: 12.8
click at [625, 98] on button "Keep editing" at bounding box center [630, 97] width 61 height 19
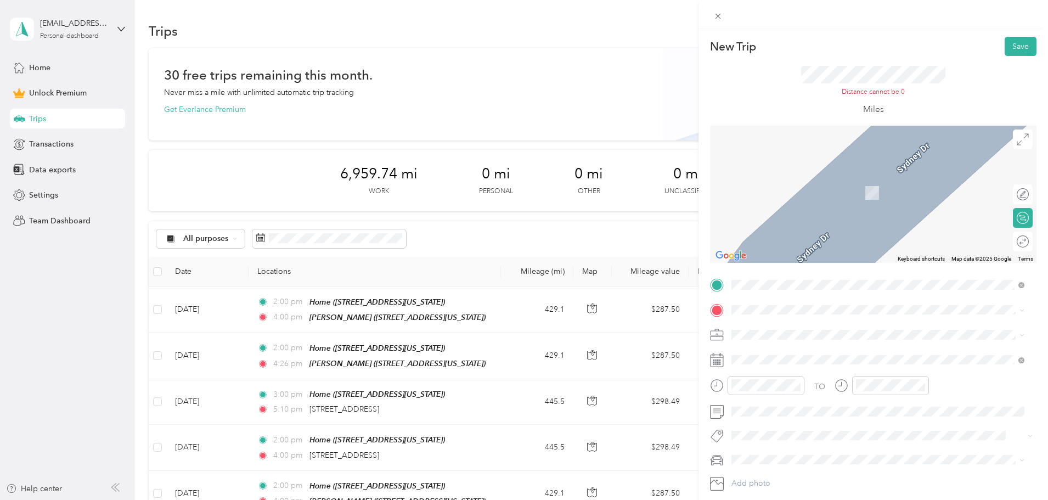
click at [766, 364] on ol "From search results [STREET_ADDRESS][US_STATE] [GEOGRAPHIC_DATA] [US_STATE][GEO…" at bounding box center [877, 367] width 301 height 103
click at [818, 357] on div "[STREET_ADDRESS][US_STATE]" at bounding box center [877, 349] width 285 height 15
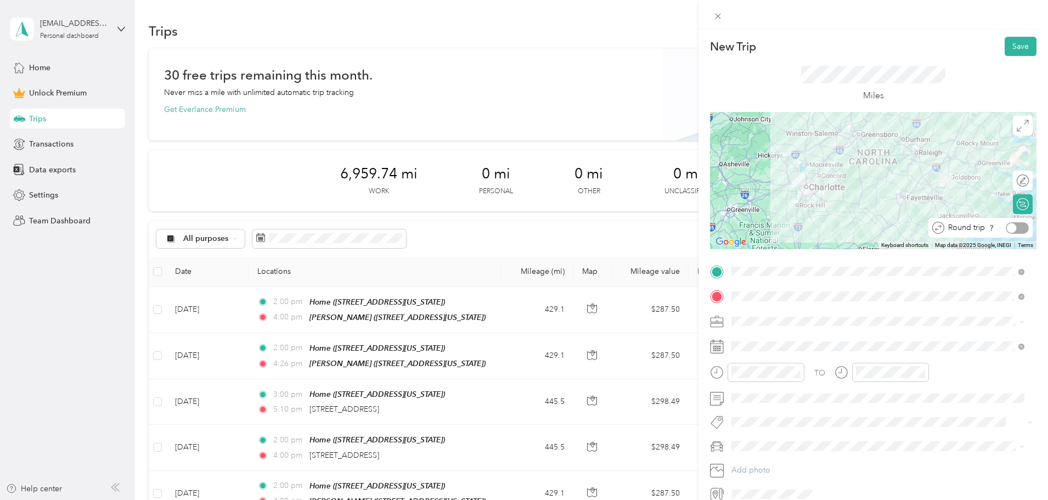
click at [1020, 224] on div "Round trip" at bounding box center [986, 228] width 84 height 12
click at [1007, 225] on div at bounding box center [1012, 228] width 10 height 10
click at [769, 381] on li "BNJ Custodial Services" at bounding box center [877, 378] width 301 height 19
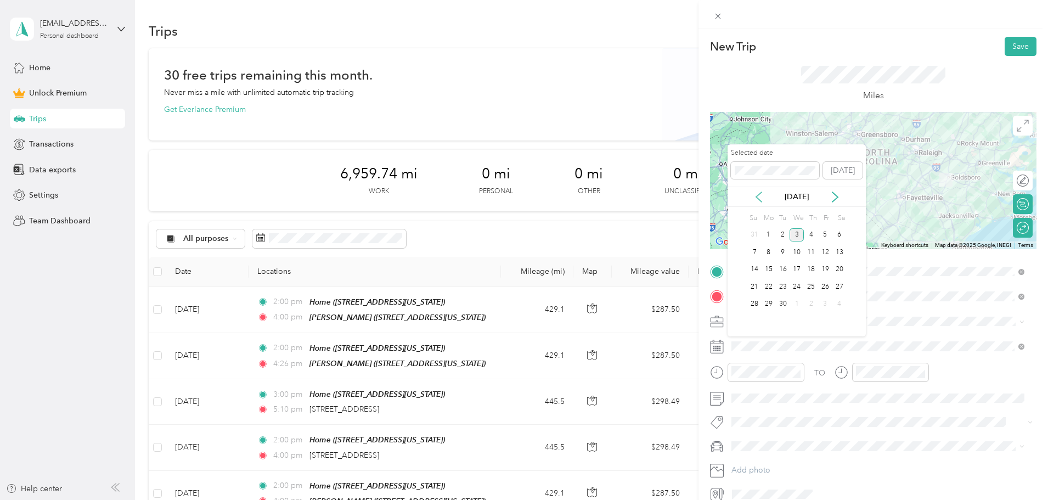
click at [759, 193] on icon at bounding box center [758, 196] width 11 height 11
click at [759, 194] on icon at bounding box center [758, 196] width 11 height 11
click at [759, 194] on icon at bounding box center [758, 197] width 5 height 10
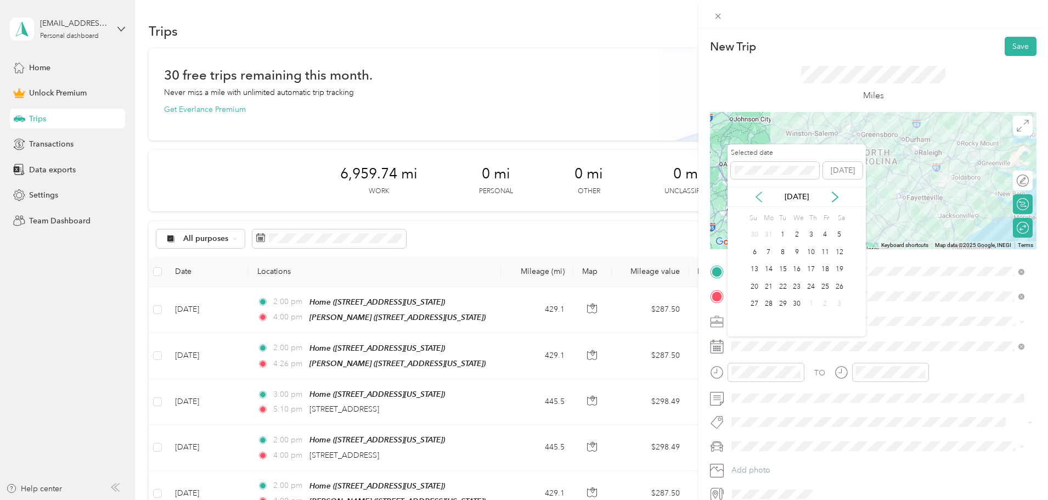
click at [759, 194] on icon at bounding box center [758, 197] width 5 height 10
click at [759, 195] on icon at bounding box center [758, 197] width 5 height 10
click at [759, 195] on icon at bounding box center [758, 196] width 11 height 11
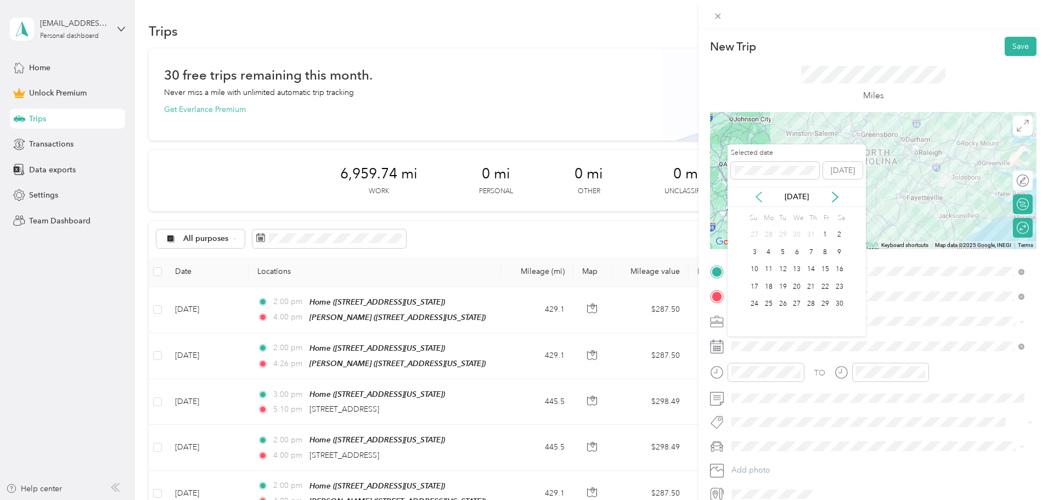
click at [759, 195] on icon at bounding box center [758, 196] width 11 height 11
click at [760, 197] on icon at bounding box center [758, 196] width 11 height 11
click at [839, 268] on div "21" at bounding box center [839, 270] width 14 height 14
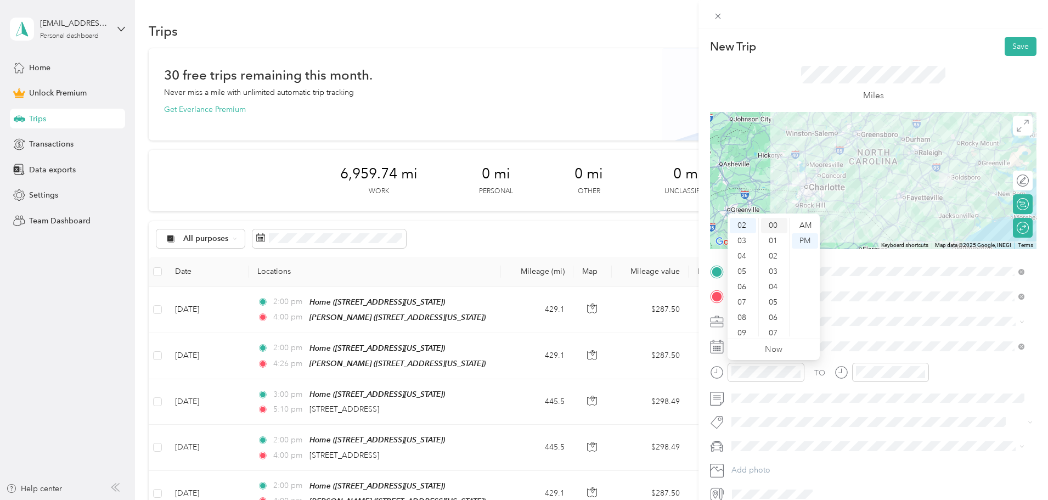
click at [777, 224] on div "00" at bounding box center [774, 225] width 26 height 15
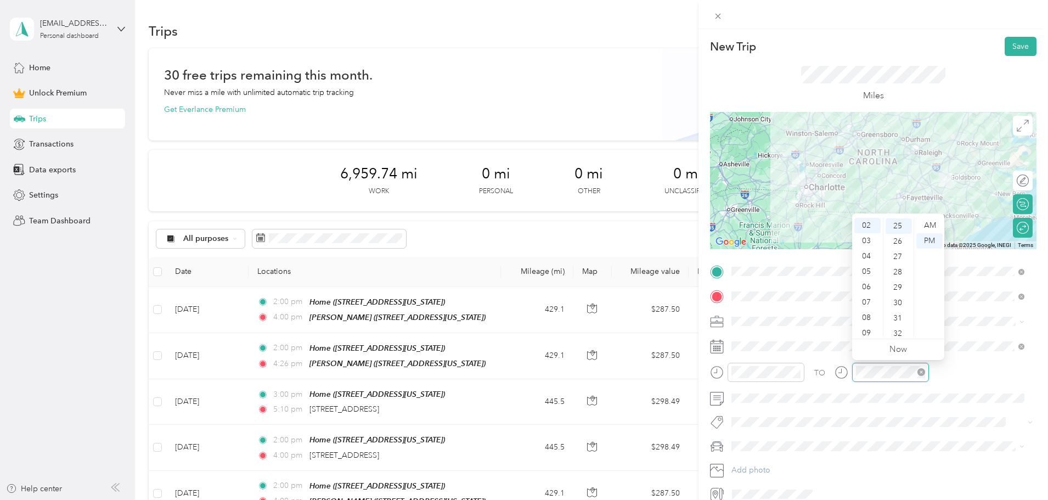
scroll to position [384, 0]
click at [870, 261] on div "04" at bounding box center [867, 255] width 26 height 15
click at [899, 223] on div "00" at bounding box center [898, 225] width 26 height 15
click at [1022, 50] on button "Save" at bounding box center [1020, 46] width 32 height 19
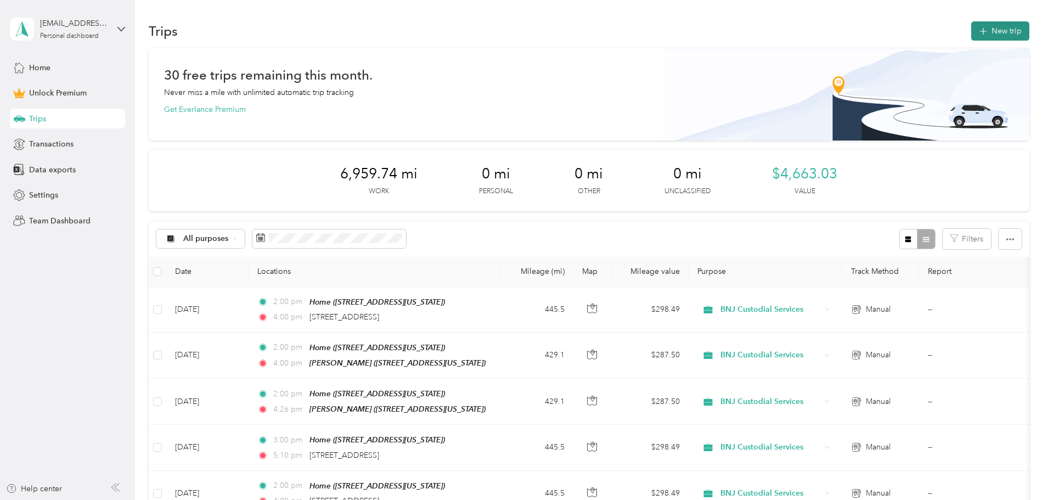
click at [976, 33] on icon "button" at bounding box center [982, 31] width 13 height 13
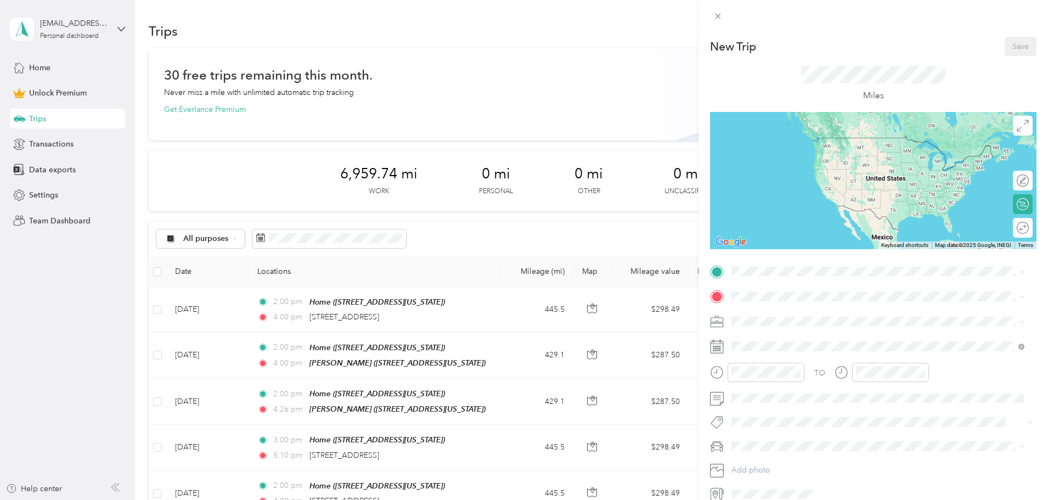
click at [760, 315] on div "Home [STREET_ADDRESS][PERSON_NAME][PERSON_NAME][US_STATE]" at bounding box center [867, 315] width 231 height 23
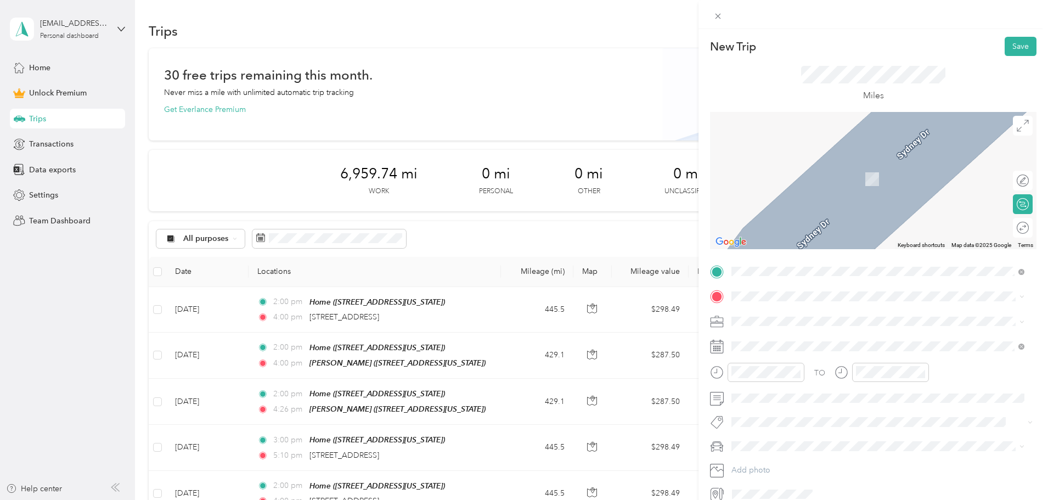
click at [778, 375] on div "[PERSON_NAME] [STREET_ADDRESS][US_STATE]" at bounding box center [807, 380] width 110 height 23
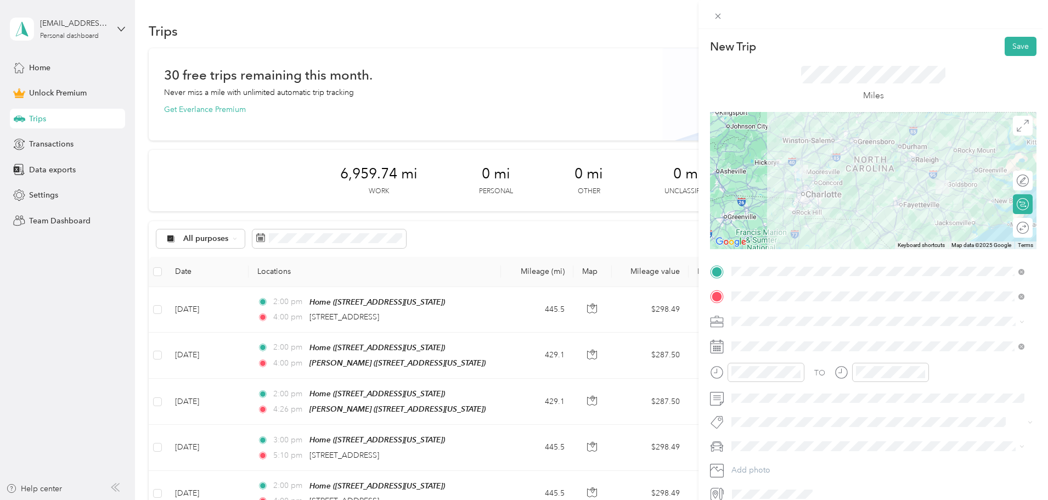
click at [766, 378] on div "BNJ Custodial Services" at bounding box center [877, 379] width 285 height 12
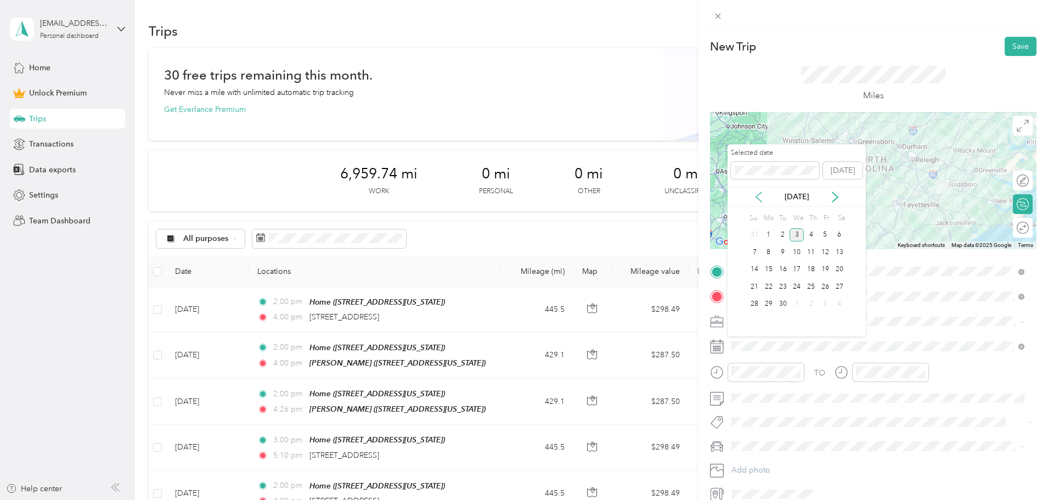
click at [759, 195] on icon at bounding box center [758, 196] width 11 height 11
click at [836, 287] on div "28" at bounding box center [839, 287] width 14 height 14
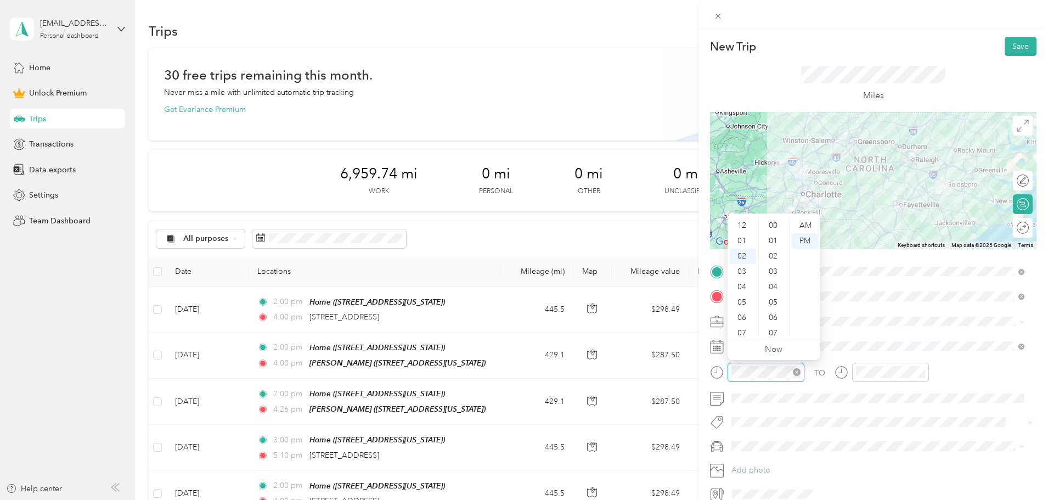
scroll to position [399, 0]
drag, startPoint x: 739, startPoint y: 257, endPoint x: 751, endPoint y: 270, distance: 17.5
click at [741, 257] on div "04" at bounding box center [743, 255] width 26 height 15
click at [776, 226] on div "00" at bounding box center [774, 225] width 26 height 15
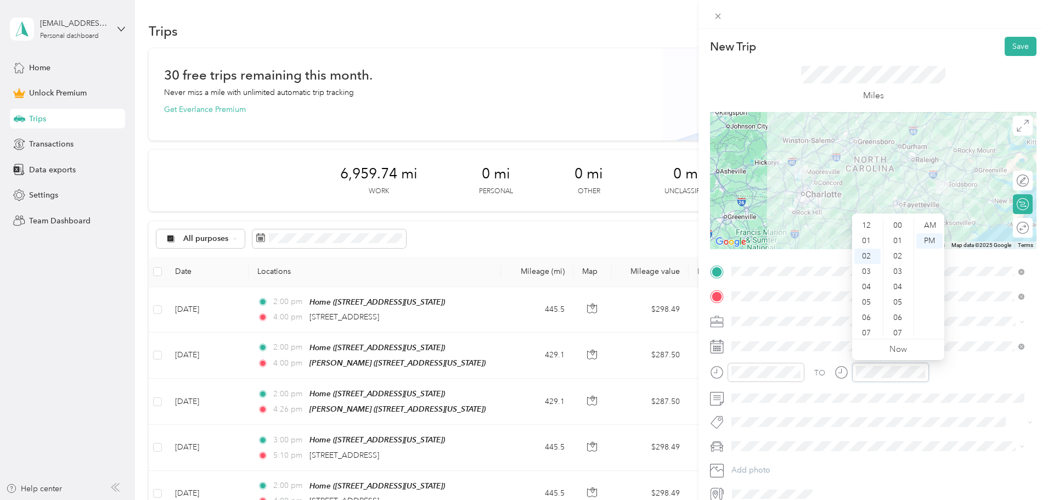
scroll to position [31, 0]
click at [1015, 229] on div at bounding box center [1018, 228] width 22 height 12
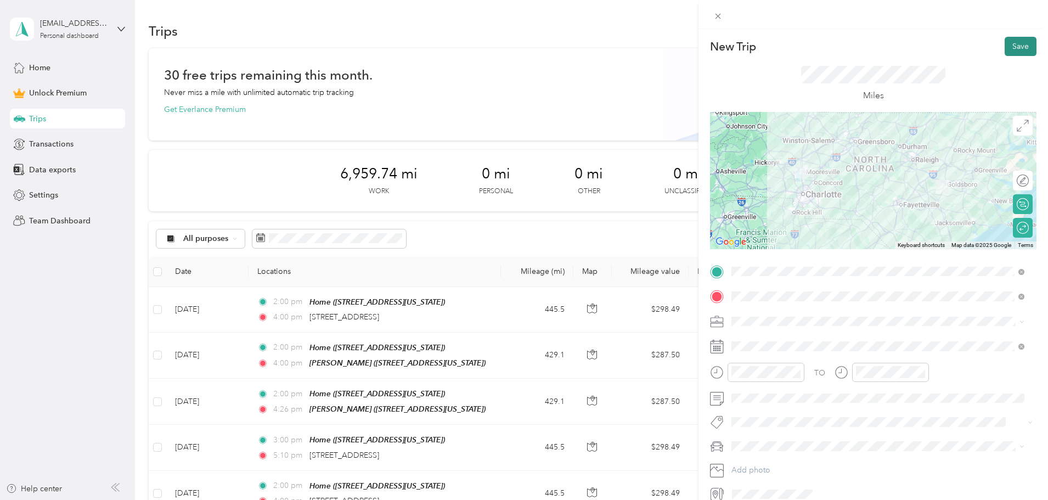
drag, startPoint x: 1016, startPoint y: 43, endPoint x: 1015, endPoint y: 49, distance: 5.5
click at [1016, 46] on button "Save" at bounding box center [1020, 46] width 32 height 19
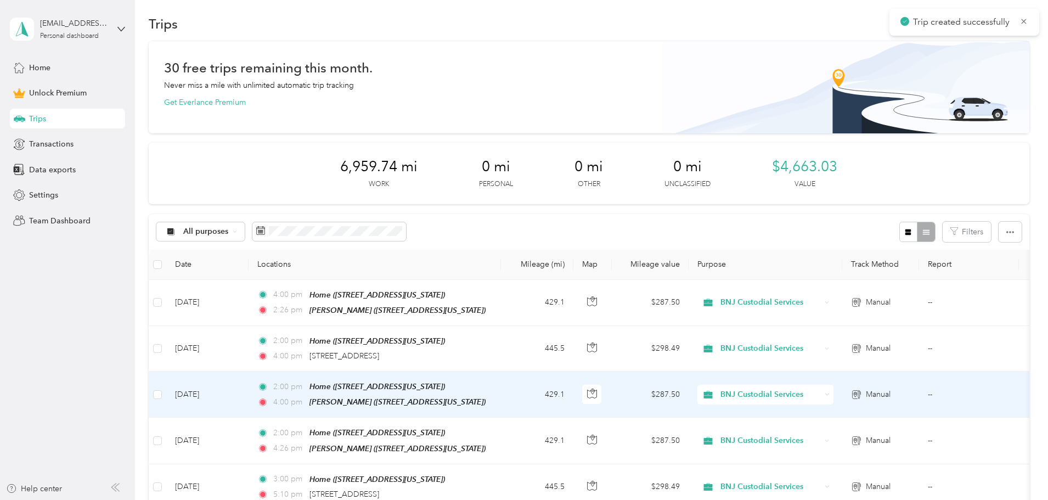
scroll to position [0, 0]
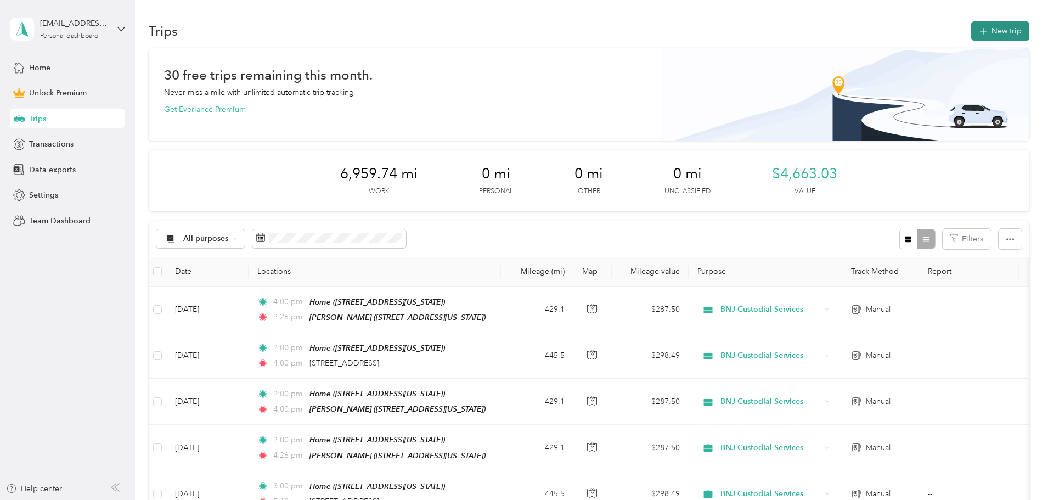
click at [971, 30] on button "New trip" at bounding box center [1000, 30] width 58 height 19
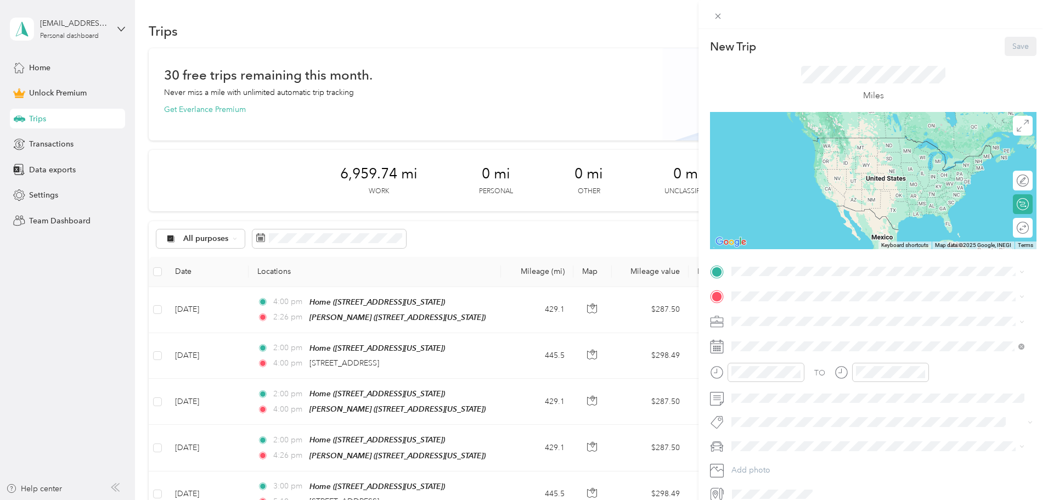
click at [770, 320] on div "Home [STREET_ADDRESS][PERSON_NAME][PERSON_NAME][US_STATE]" at bounding box center [867, 319] width 231 height 23
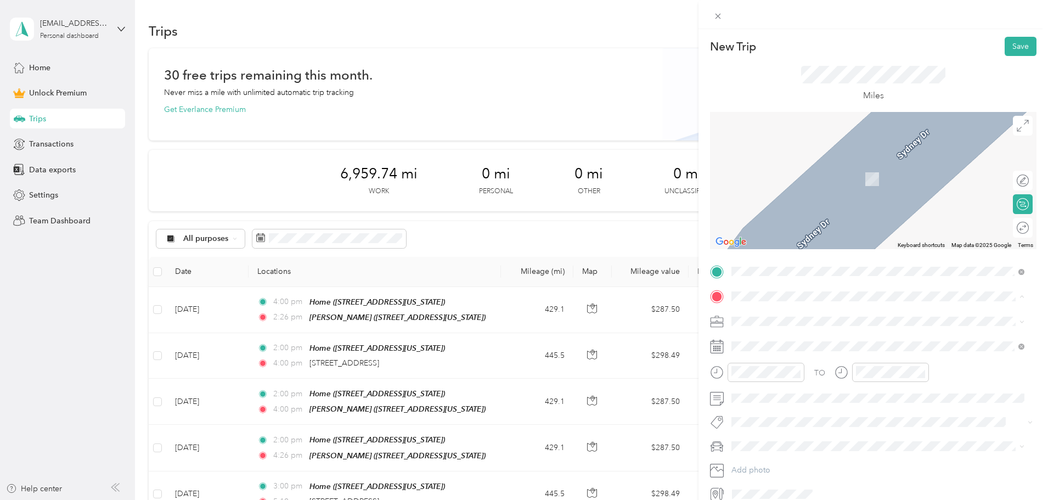
click at [786, 384] on span "[STREET_ADDRESS][US_STATE]" at bounding box center [807, 386] width 110 height 9
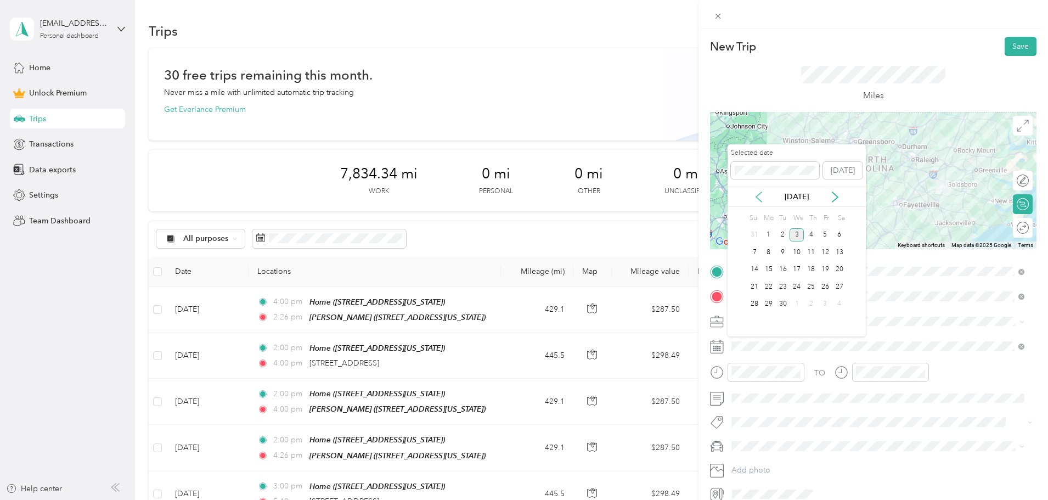
click at [755, 194] on icon at bounding box center [758, 196] width 11 height 11
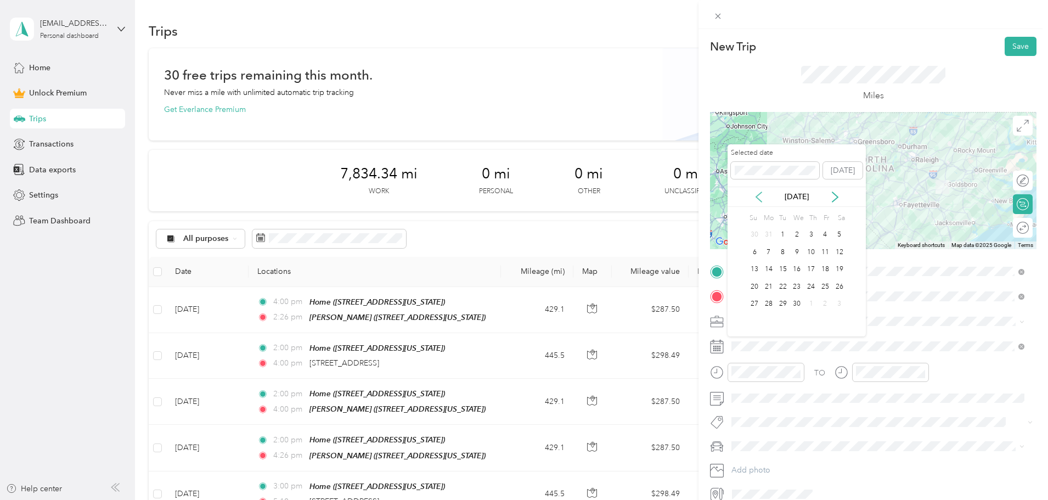
click at [755, 194] on icon at bounding box center [758, 196] width 11 height 11
click at [755, 195] on icon at bounding box center [758, 196] width 11 height 11
click at [755, 196] on icon at bounding box center [758, 196] width 11 height 11
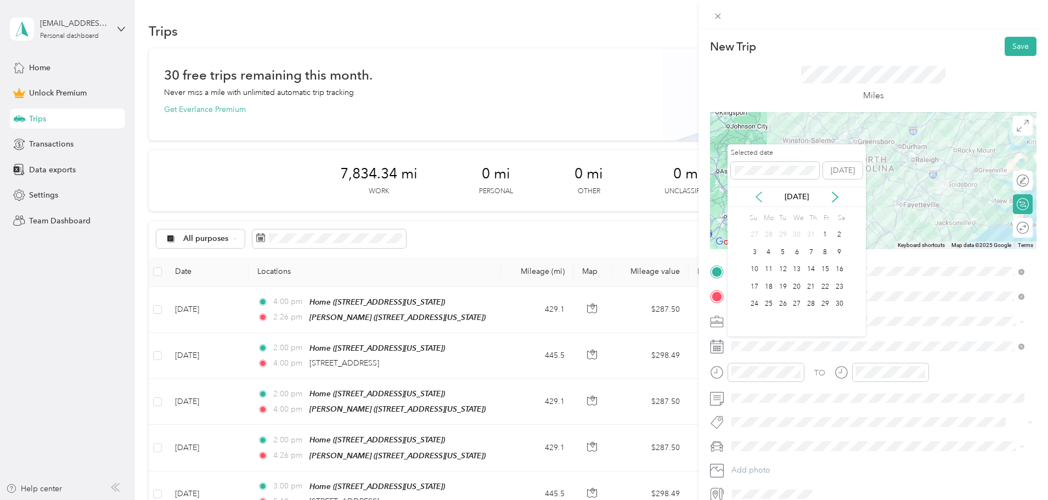
click at [755, 197] on icon at bounding box center [758, 196] width 11 height 11
click at [839, 247] on div "12" at bounding box center [839, 252] width 14 height 14
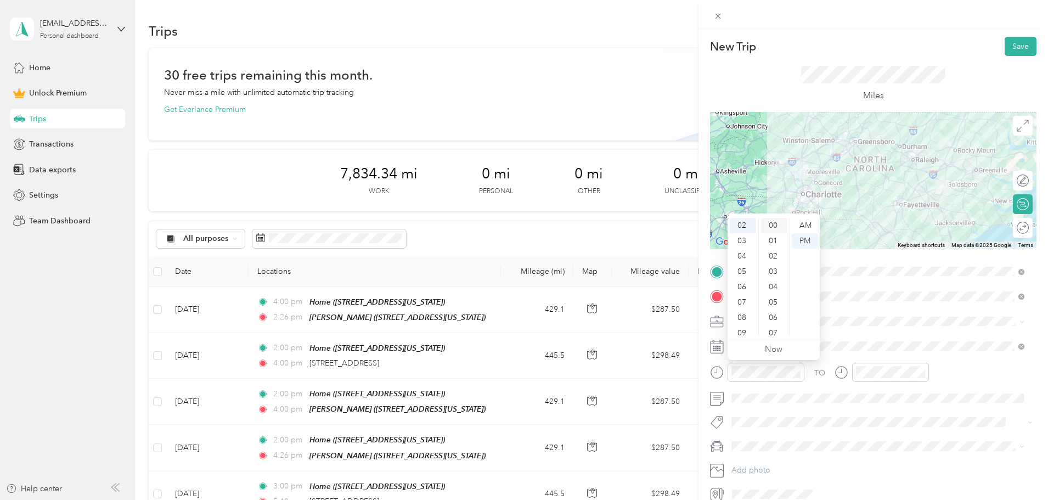
click at [772, 225] on div "00" at bounding box center [774, 225] width 26 height 15
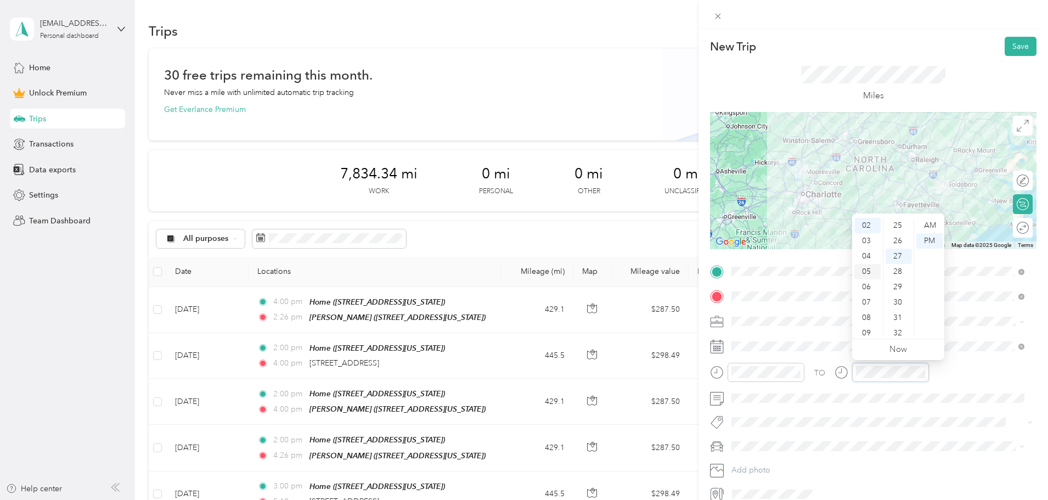
scroll to position [360, 0]
click at [866, 261] on div "04" at bounding box center [867, 255] width 26 height 15
click at [898, 228] on div "00" at bounding box center [898, 225] width 26 height 15
click at [788, 379] on div "BNJ Custodial Services" at bounding box center [877, 379] width 285 height 12
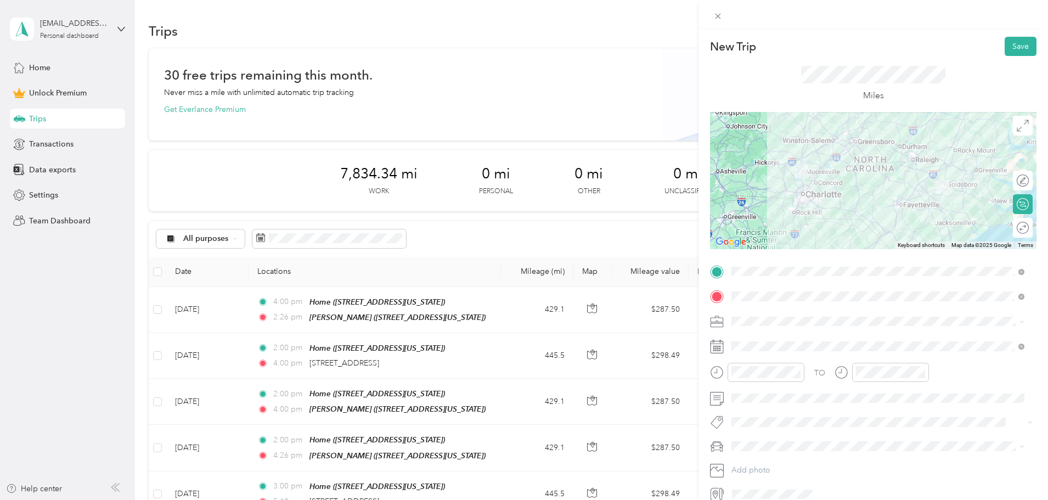
click at [1029, 224] on div "Round trip" at bounding box center [1029, 228] width 0 height 12
click at [1007, 225] on div at bounding box center [1012, 228] width 10 height 10
click at [1015, 44] on button "Save" at bounding box center [1020, 46] width 32 height 19
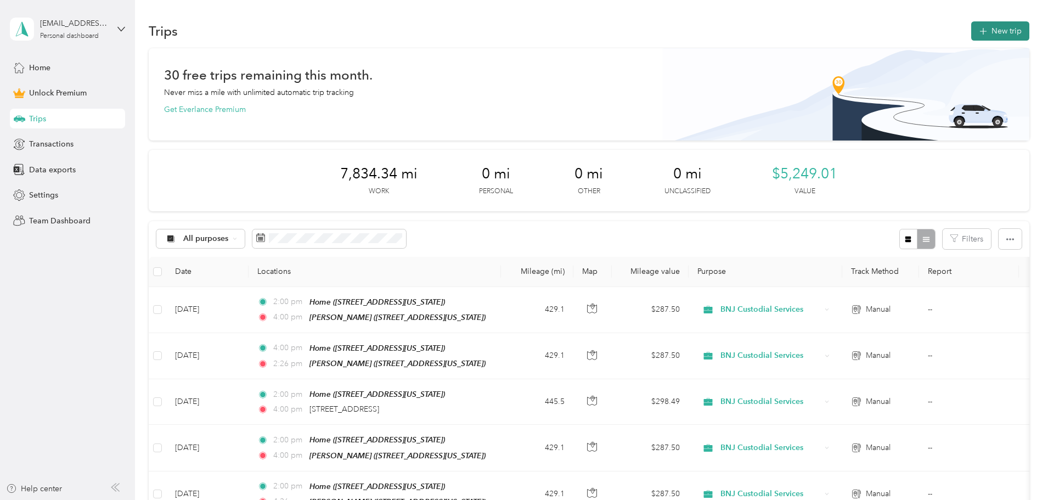
click at [971, 26] on button "New trip" at bounding box center [1000, 30] width 58 height 19
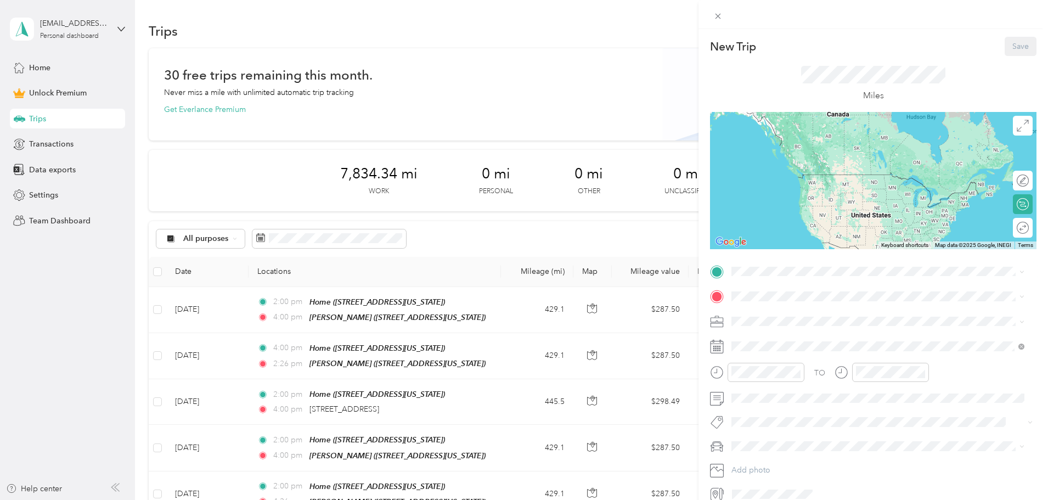
click at [770, 315] on div "Home [STREET_ADDRESS][PERSON_NAME][PERSON_NAME][US_STATE]" at bounding box center [867, 318] width 231 height 23
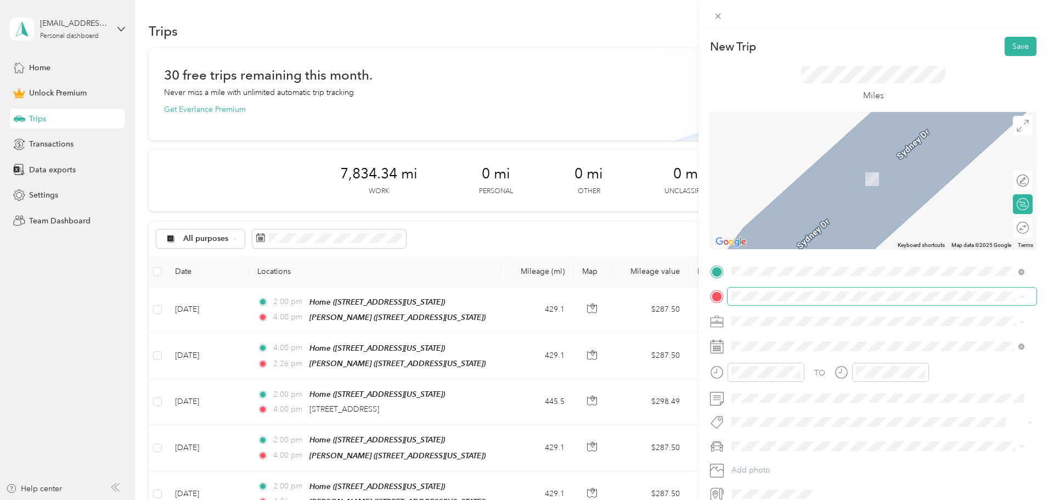
click at [751, 287] on span at bounding box center [881, 296] width 309 height 18
drag, startPoint x: 766, startPoint y: 434, endPoint x: 764, endPoint y: 423, distance: 11.2
click at [766, 427] on div "Simon [STREET_ADDRESS][US_STATE]" at bounding box center [807, 415] width 110 height 23
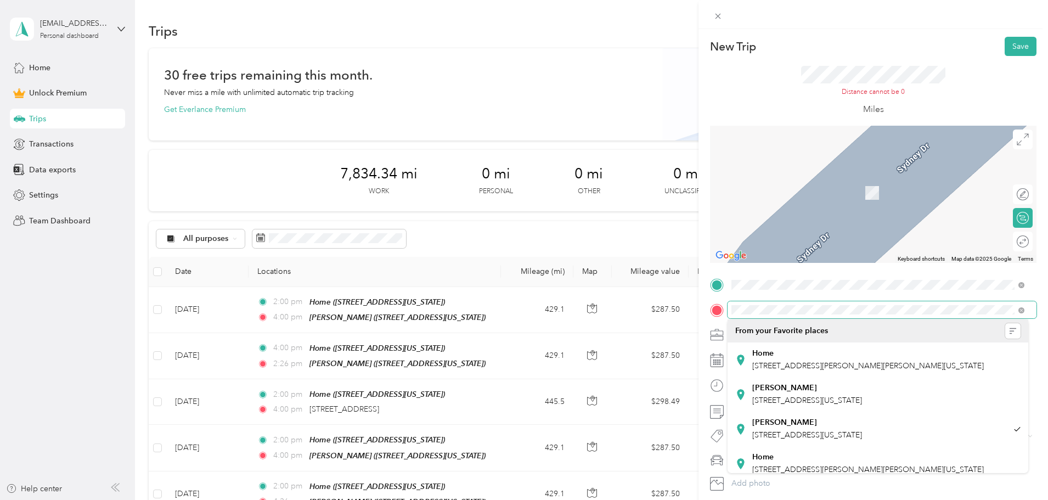
click at [725, 306] on div at bounding box center [873, 310] width 326 height 18
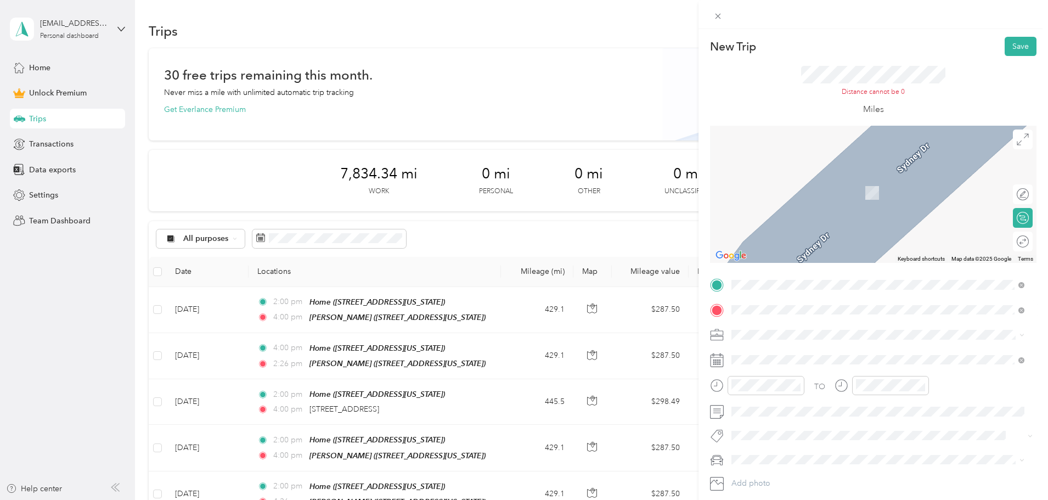
click at [766, 348] on span "[STREET_ADDRESS][US_STATE]" at bounding box center [807, 349] width 110 height 10
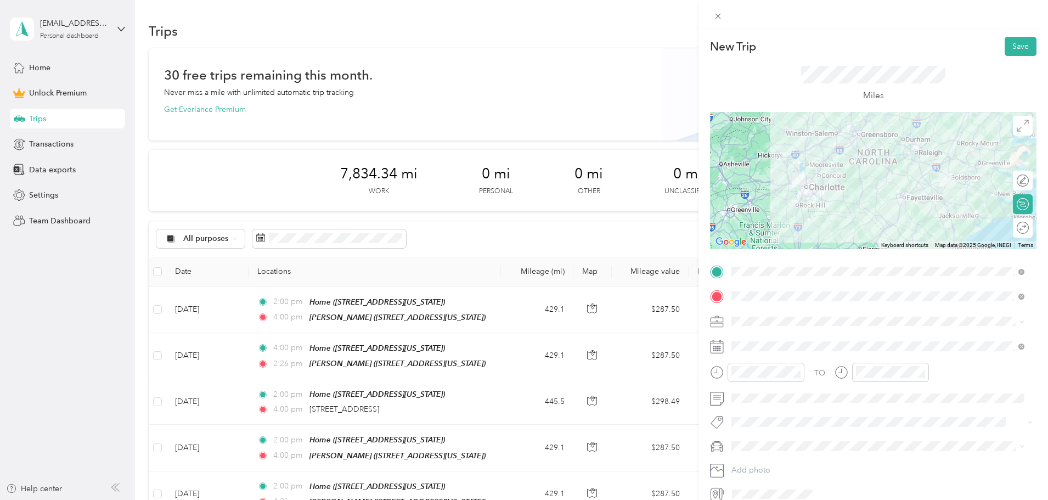
click at [760, 375] on span "BNJ Custodial Services" at bounding box center [775, 378] width 80 height 9
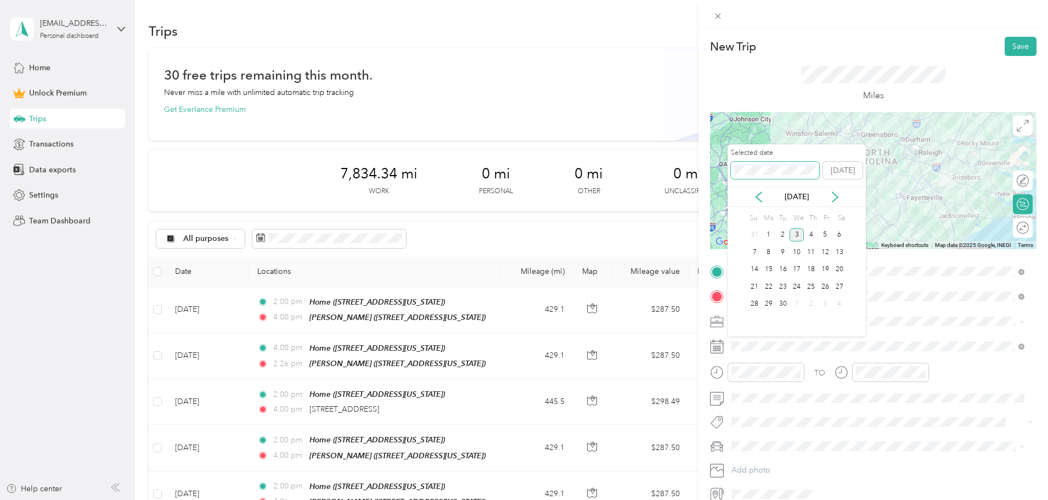
click at [720, 499] on div "New Trip Save This trip cannot be edited because it is either under review, app…" at bounding box center [521, 500] width 1042 height 0
click at [840, 285] on div "26" at bounding box center [839, 287] width 14 height 14
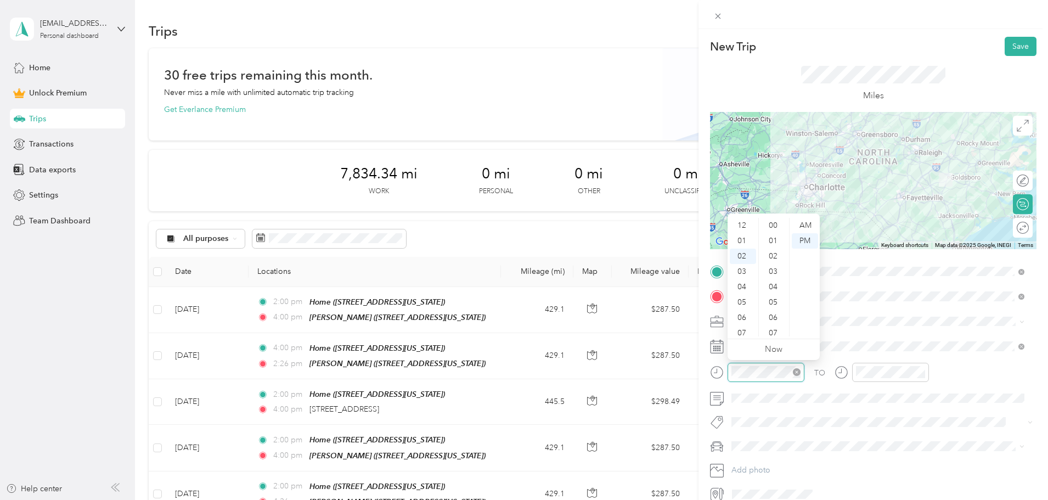
scroll to position [430, 0]
click at [721, 363] on div at bounding box center [757, 372] width 94 height 19
click at [792, 407] on div "TO Add photo" at bounding box center [873, 383] width 326 height 240
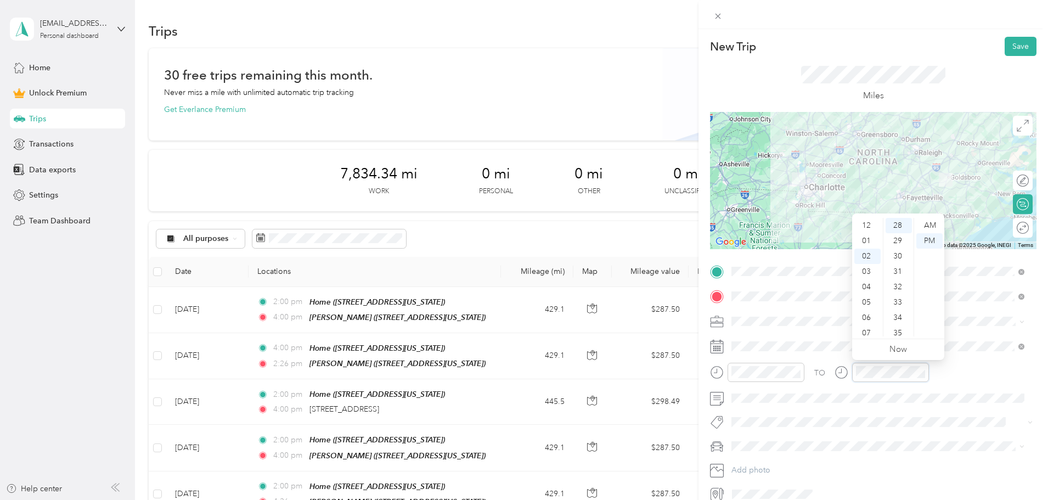
scroll to position [31, 0]
click at [1012, 225] on div at bounding box center [1016, 228] width 23 height 12
click at [1018, 46] on button "Save" at bounding box center [1020, 46] width 32 height 19
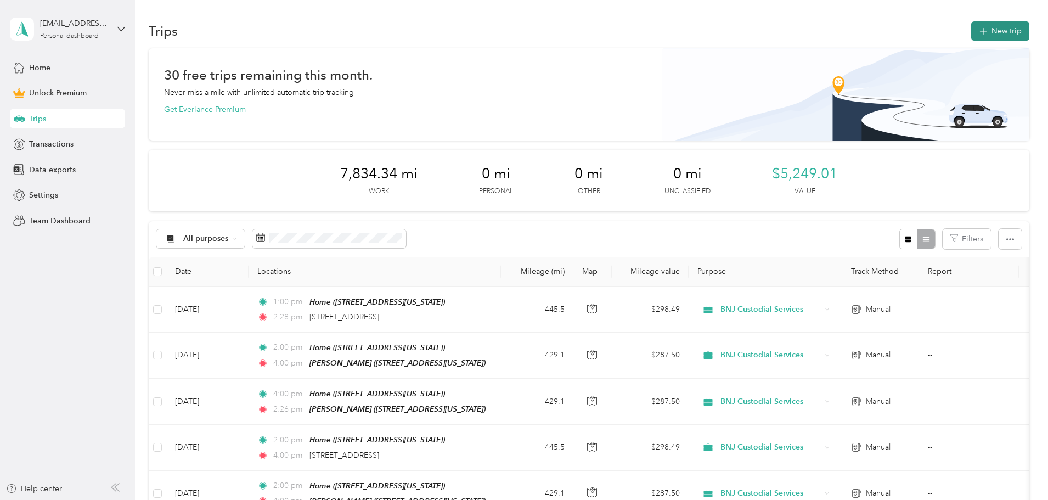
click at [971, 29] on button "New trip" at bounding box center [1000, 30] width 58 height 19
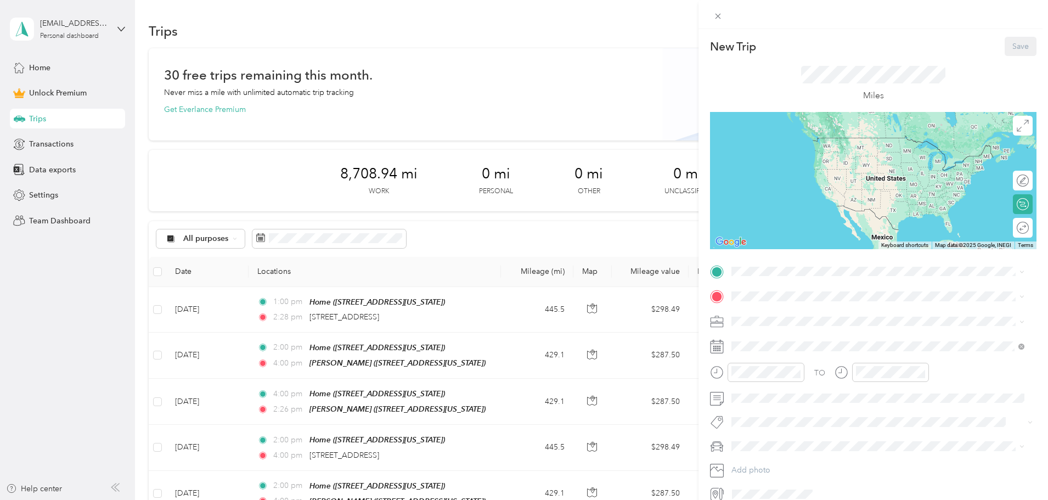
click at [770, 318] on div "Home [STREET_ADDRESS][PERSON_NAME][PERSON_NAME][US_STATE]" at bounding box center [867, 321] width 231 height 23
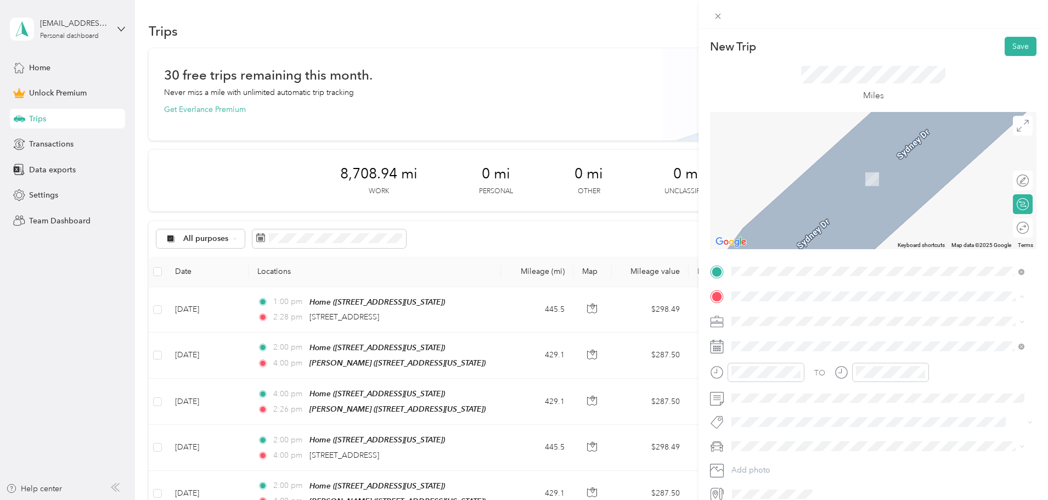
click at [788, 376] on div "[PERSON_NAME] [STREET_ADDRESS][US_STATE]" at bounding box center [807, 380] width 110 height 23
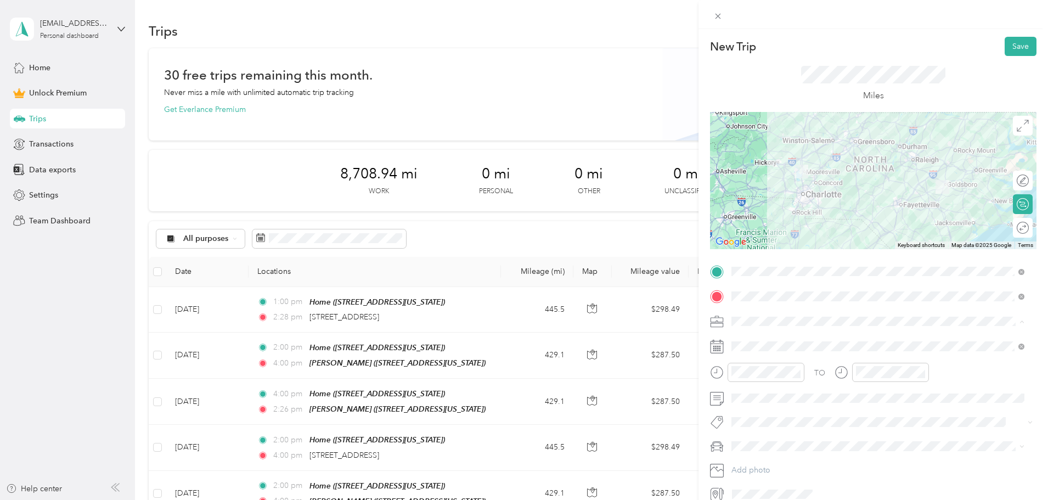
click at [775, 379] on li "BNJ Custodial Services" at bounding box center [877, 378] width 301 height 19
click at [753, 340] on span at bounding box center [881, 346] width 309 height 18
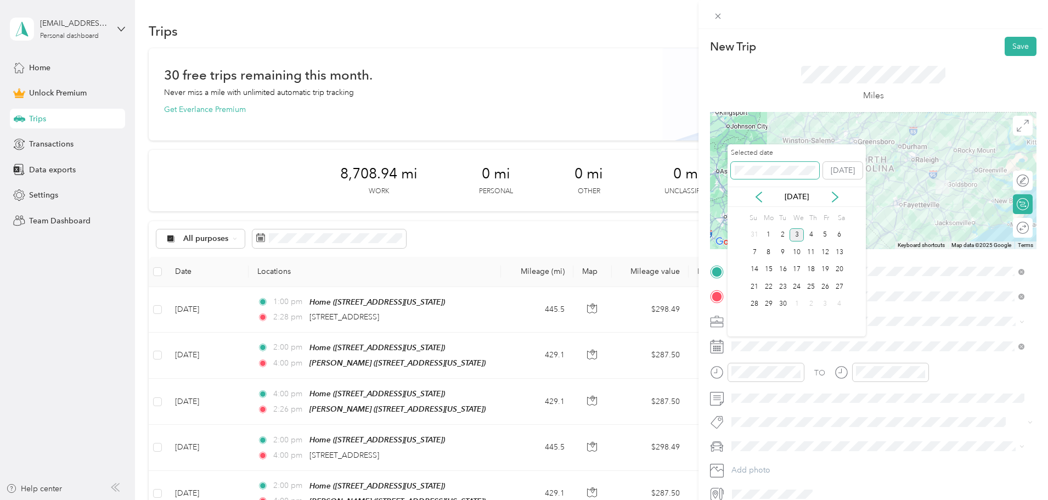
click at [722, 499] on div "New Trip Save This trip cannot be edited because it is either under review, app…" at bounding box center [521, 500] width 1042 height 0
click at [834, 254] on div "9" at bounding box center [839, 252] width 14 height 14
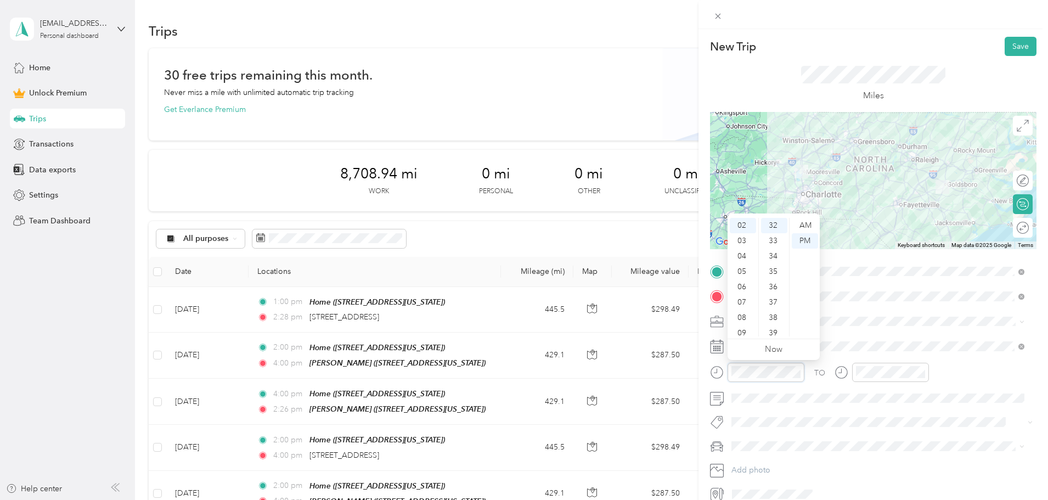
click at [710, 360] on div "TO Add photo" at bounding box center [873, 383] width 326 height 240
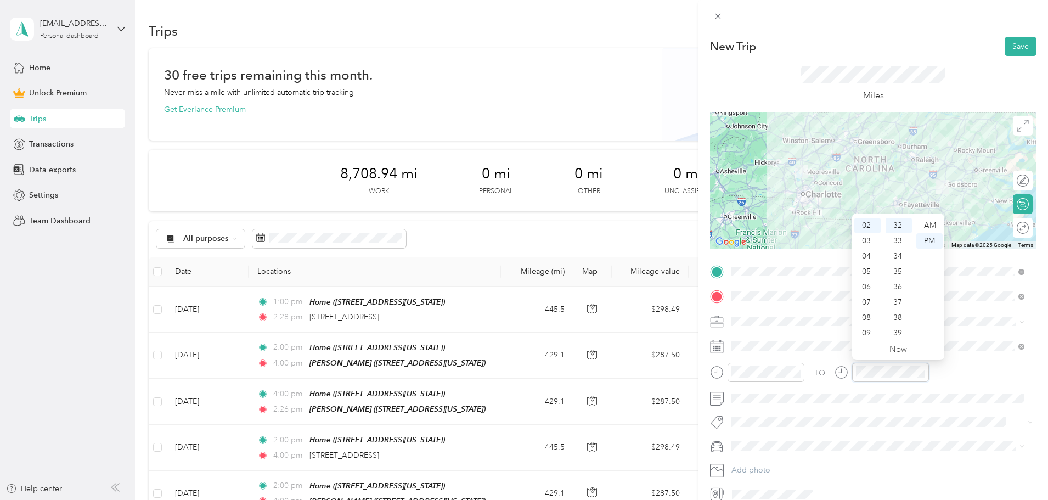
click at [843, 365] on div at bounding box center [881, 372] width 94 height 19
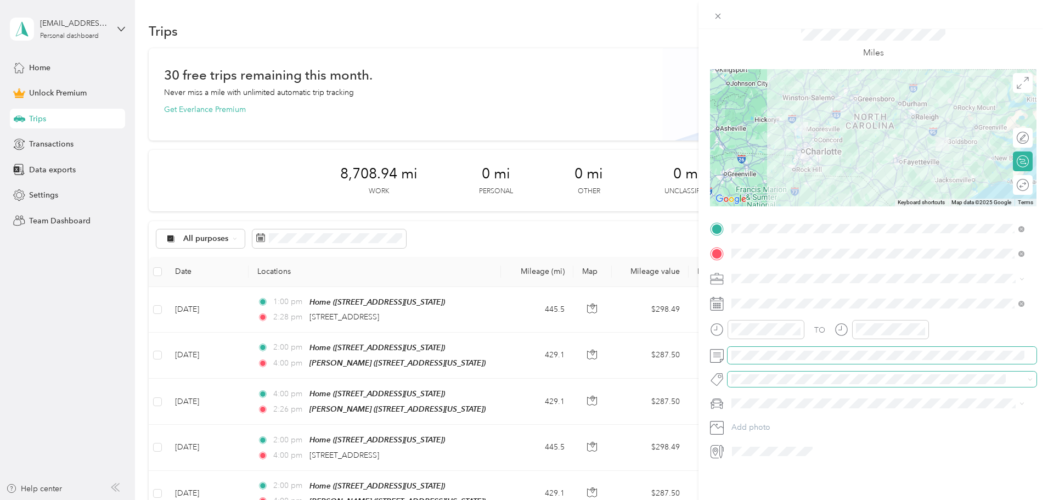
scroll to position [0, 0]
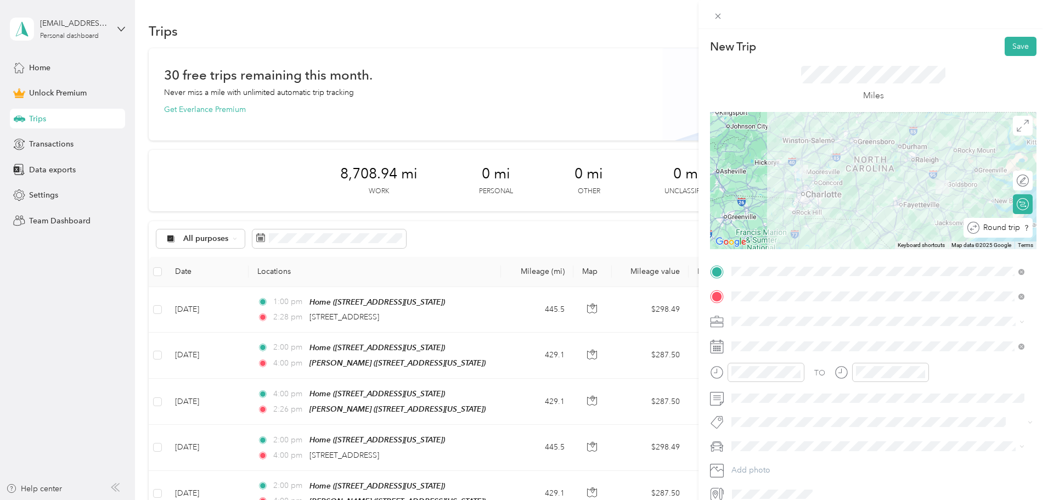
click at [1018, 231] on div "Round trip" at bounding box center [1004, 228] width 50 height 12
click at [1015, 228] on div at bounding box center [1016, 228] width 23 height 12
click at [1013, 41] on button "Save" at bounding box center [1020, 46] width 32 height 19
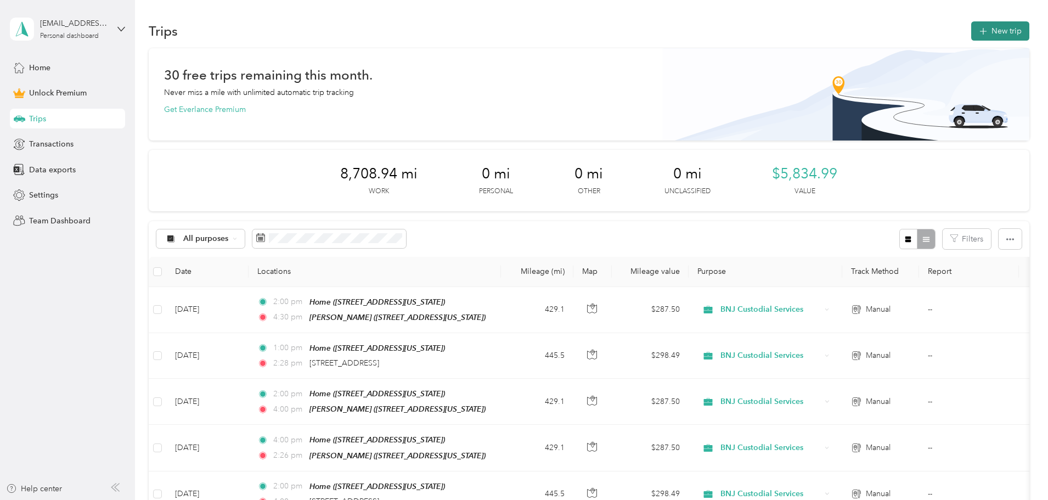
click at [971, 36] on button "New trip" at bounding box center [1000, 30] width 58 height 19
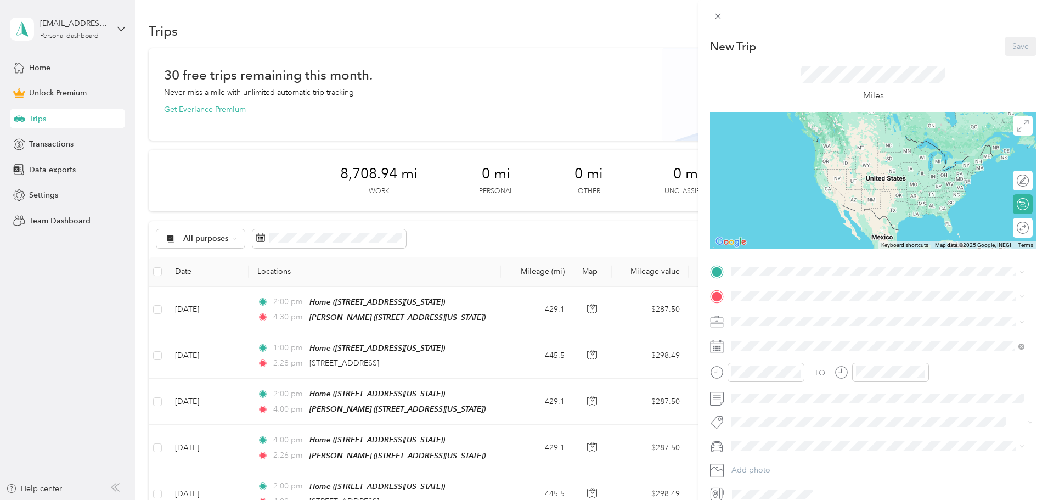
click at [878, 319] on div "Home [STREET_ADDRESS][PERSON_NAME][PERSON_NAME][US_STATE]" at bounding box center [867, 317] width 231 height 23
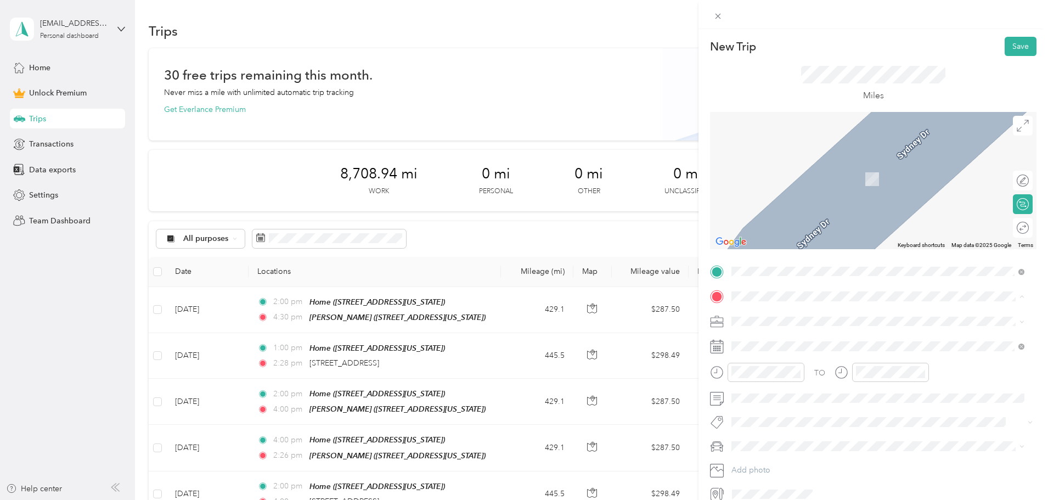
click at [794, 426] on span "[STREET_ADDRESS][US_STATE]" at bounding box center [807, 420] width 110 height 9
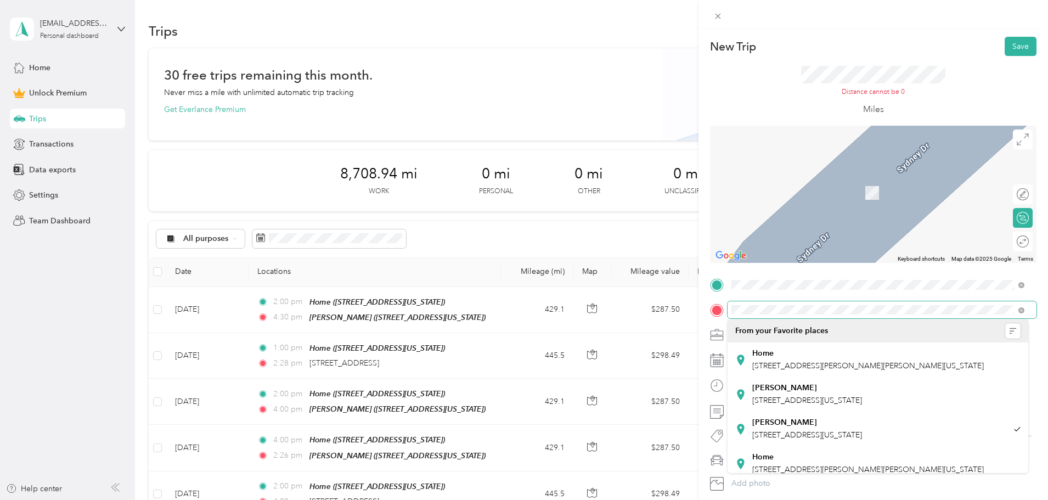
click at [722, 304] on div at bounding box center [873, 310] width 326 height 18
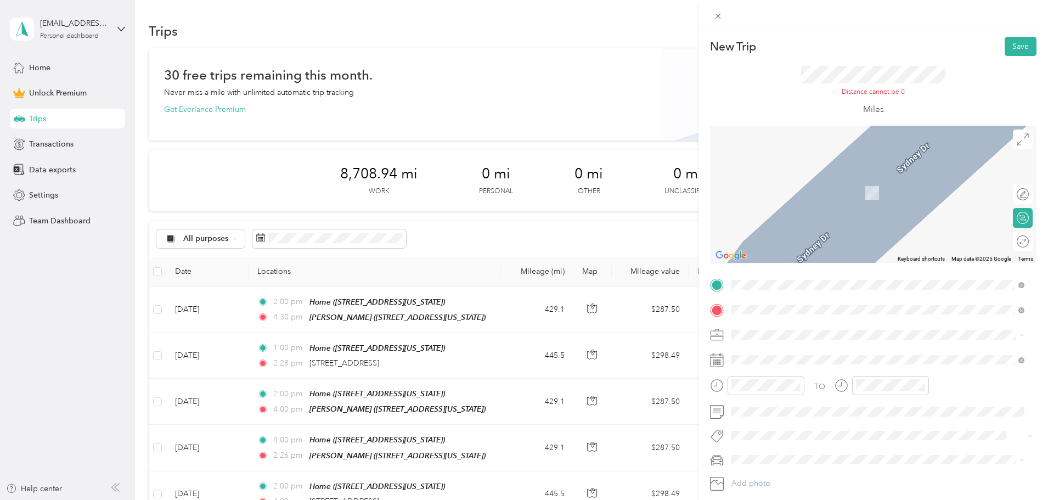
click at [766, 351] on span "[STREET_ADDRESS][US_STATE]" at bounding box center [807, 349] width 110 height 10
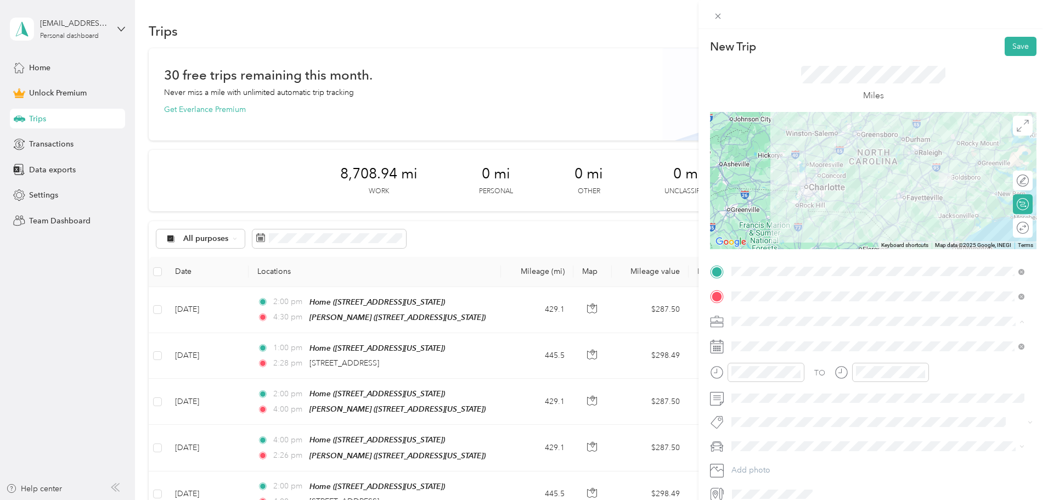
click at [792, 376] on span "BNJ Custodial Services" at bounding box center [775, 378] width 80 height 9
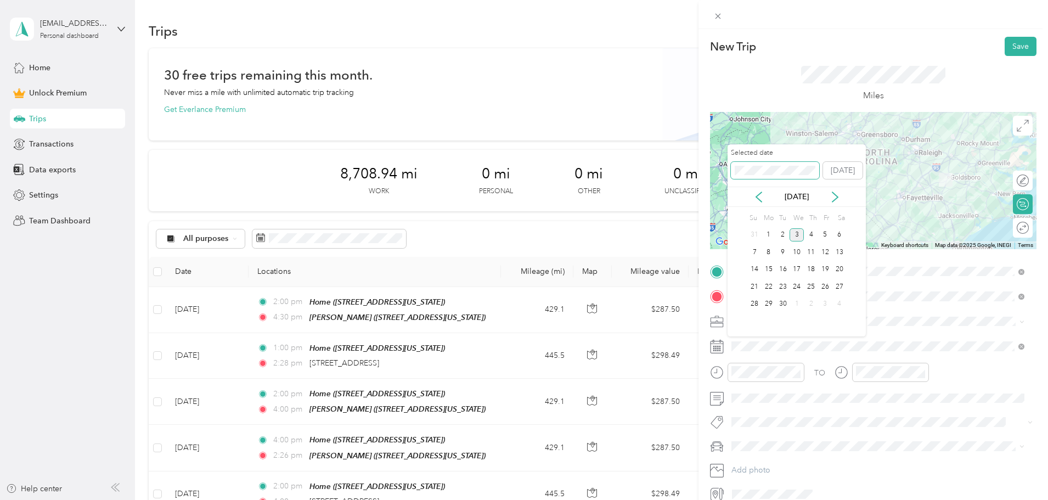
click at [704, 499] on div "New Trip Save This trip cannot be edited because it is either under review, app…" at bounding box center [521, 500] width 1042 height 0
click at [839, 304] on div "30" at bounding box center [839, 304] width 14 height 14
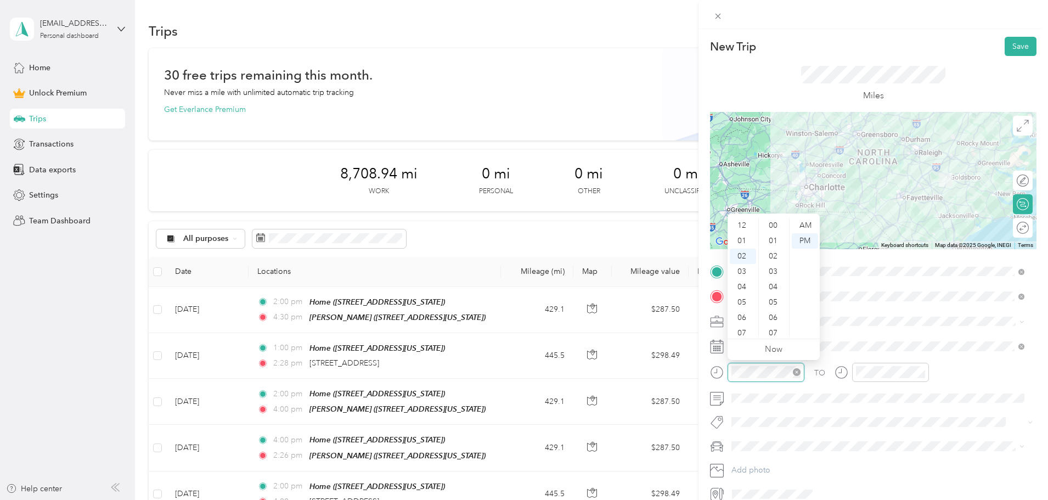
scroll to position [553, 0]
click at [722, 370] on div at bounding box center [757, 372] width 94 height 19
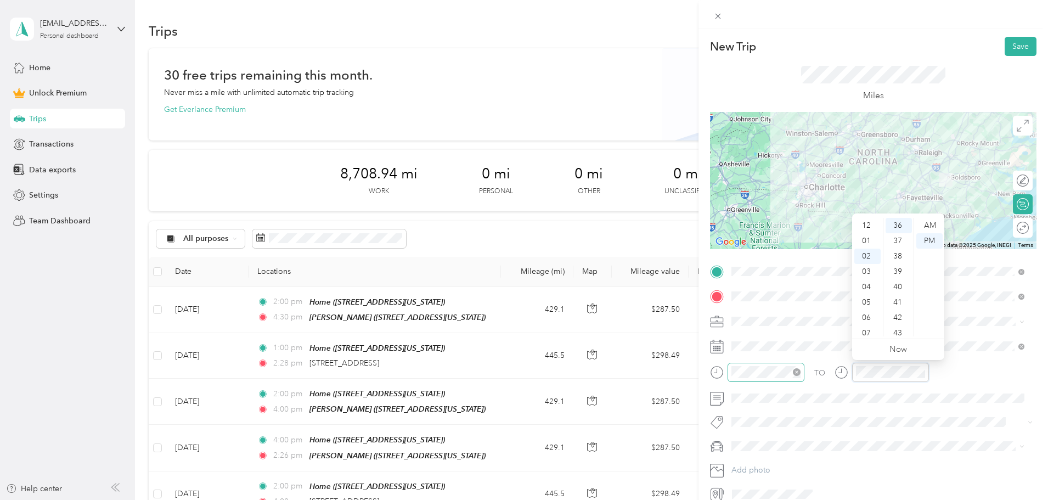
scroll to position [31, 0]
click at [869, 268] on div "05" at bounding box center [867, 271] width 26 height 15
click at [927, 239] on div "PM" at bounding box center [929, 240] width 26 height 15
click at [1029, 230] on div "Round trip" at bounding box center [1029, 228] width 0 height 12
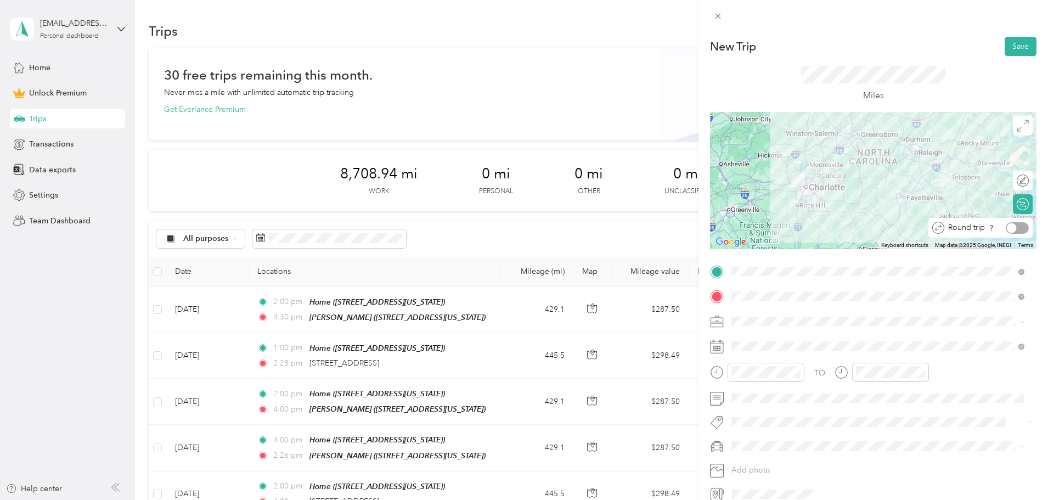
drag, startPoint x: 1006, startPoint y: 224, endPoint x: 1003, endPoint y: 216, distance: 8.9
click at [1007, 224] on div at bounding box center [1012, 228] width 10 height 10
click at [1015, 42] on button "Save" at bounding box center [1020, 46] width 32 height 19
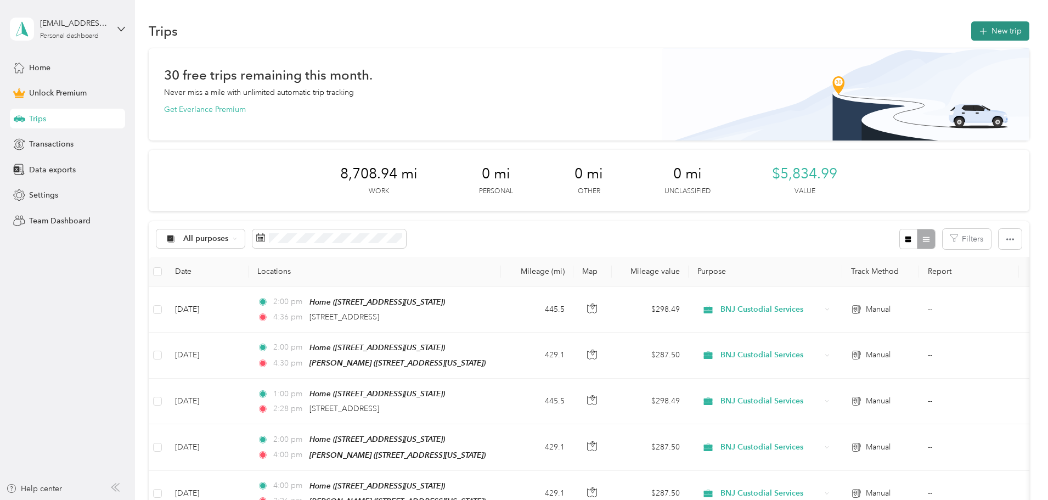
click at [971, 29] on button "New trip" at bounding box center [1000, 30] width 58 height 19
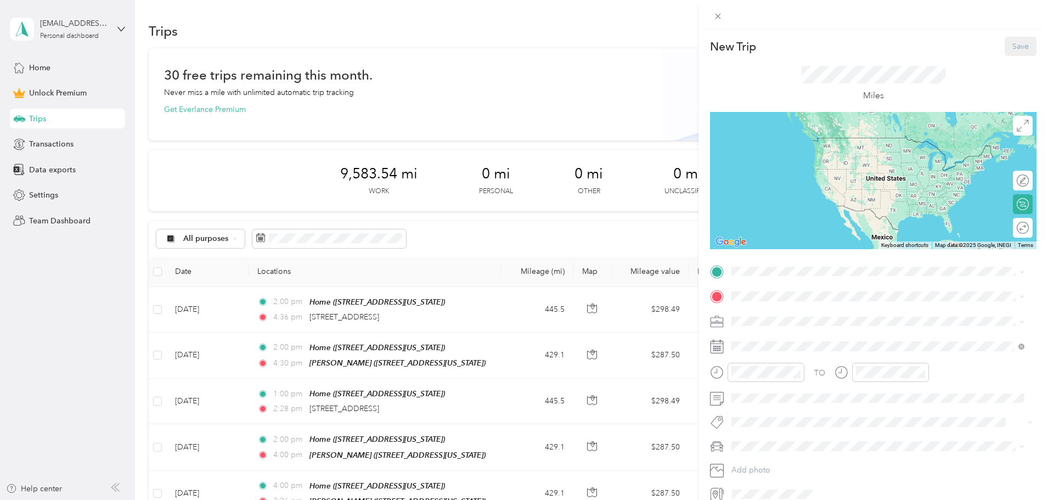
click at [796, 310] on div "Home" at bounding box center [867, 315] width 231 height 10
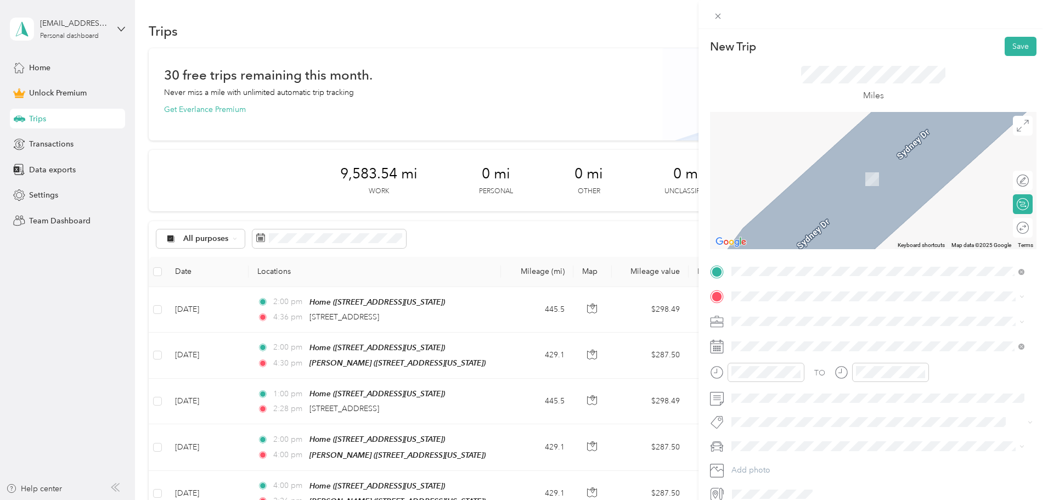
click at [771, 386] on span "[STREET_ADDRESS][US_STATE]" at bounding box center [807, 386] width 110 height 9
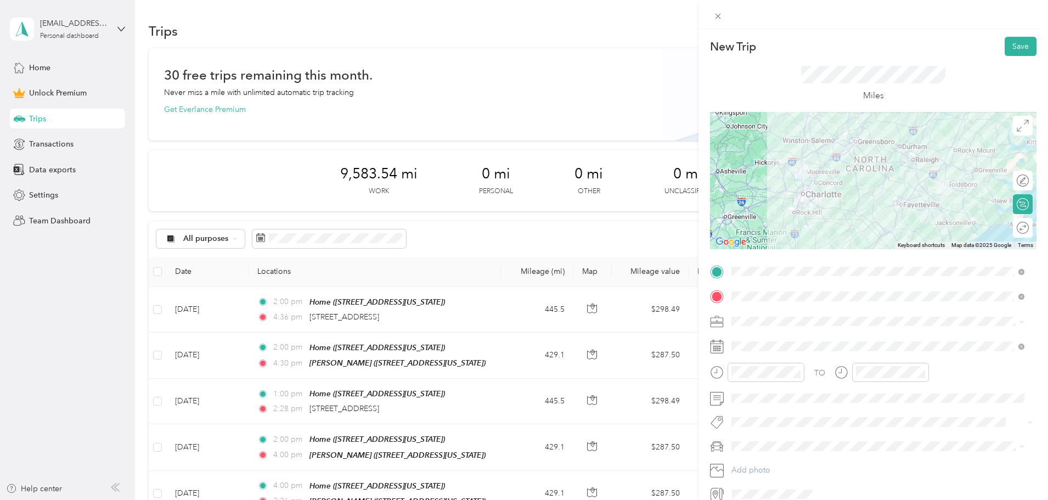
click at [762, 379] on div "BNJ Custodial Services" at bounding box center [877, 379] width 285 height 12
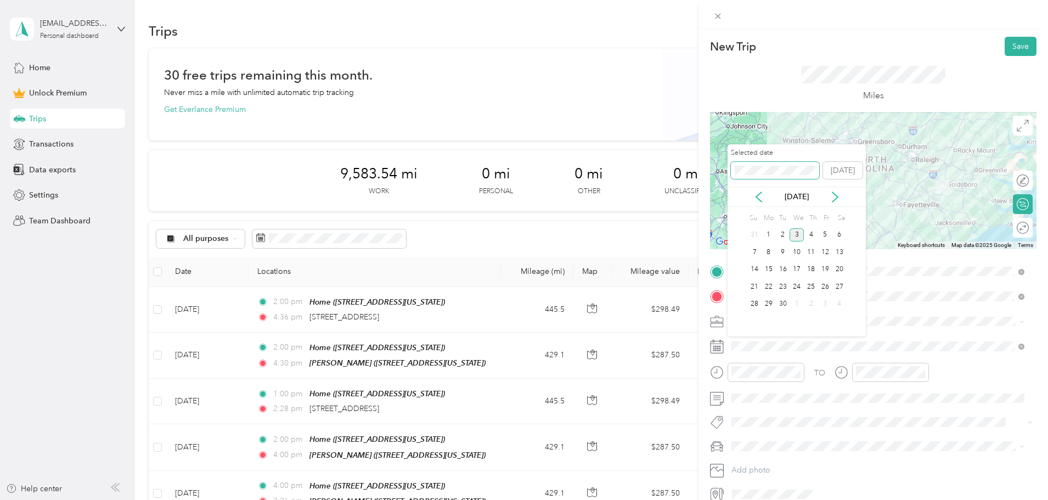
click at [725, 499] on div "New Trip Save This trip cannot be edited because it is either under review, app…" at bounding box center [521, 500] width 1042 height 0
click at [841, 252] on div "14" at bounding box center [839, 252] width 14 height 14
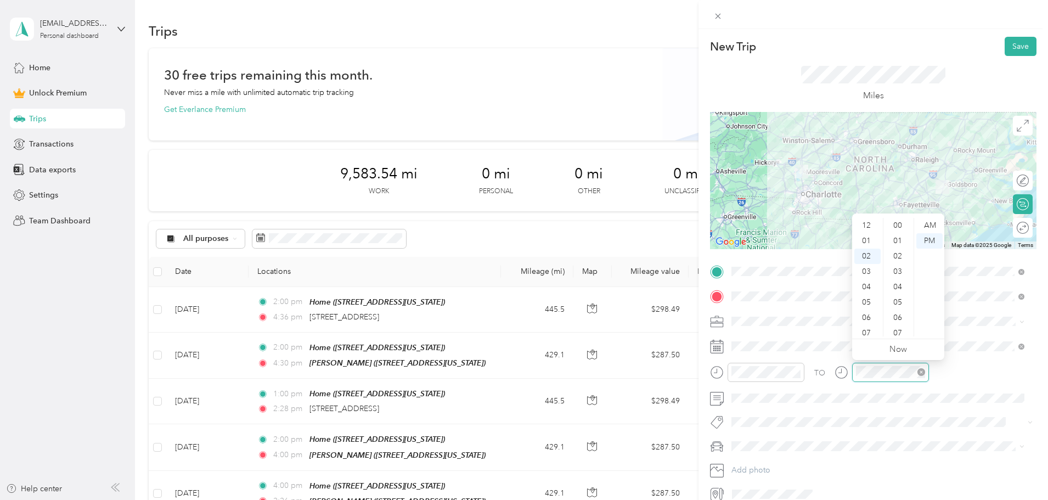
scroll to position [599, 0]
click at [849, 368] on div at bounding box center [881, 372] width 94 height 19
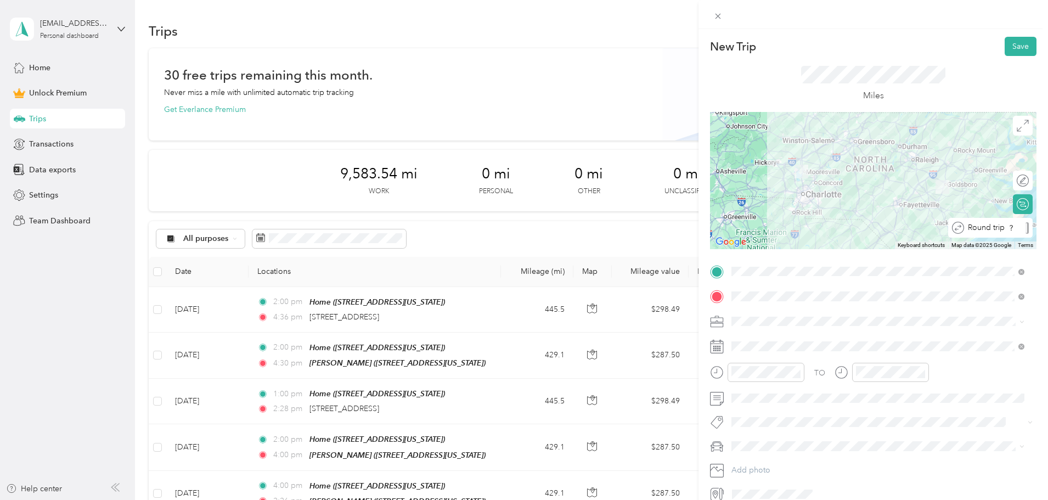
click at [1025, 228] on div at bounding box center [1026, 228] width 3 height 12
click at [1007, 48] on button "Save" at bounding box center [1020, 46] width 32 height 19
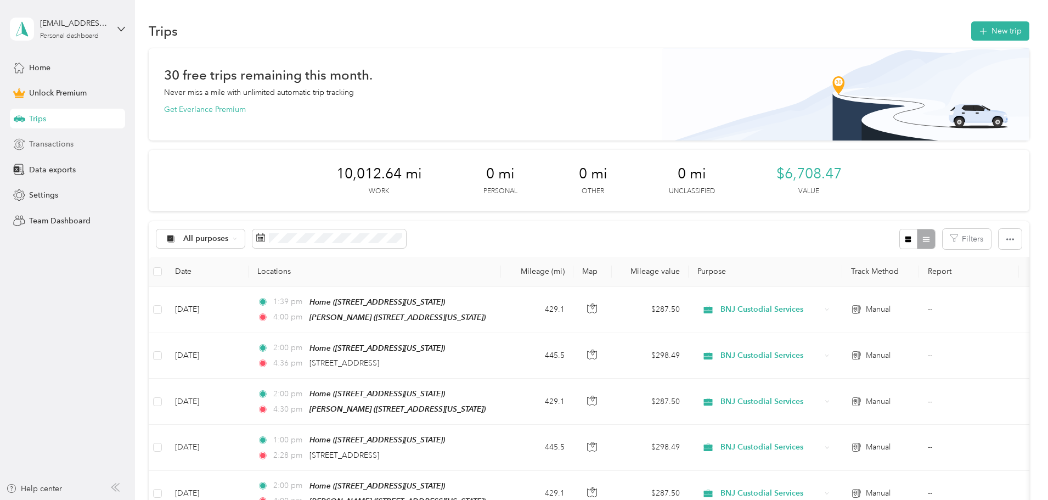
click at [61, 143] on span "Transactions" at bounding box center [51, 144] width 44 height 12
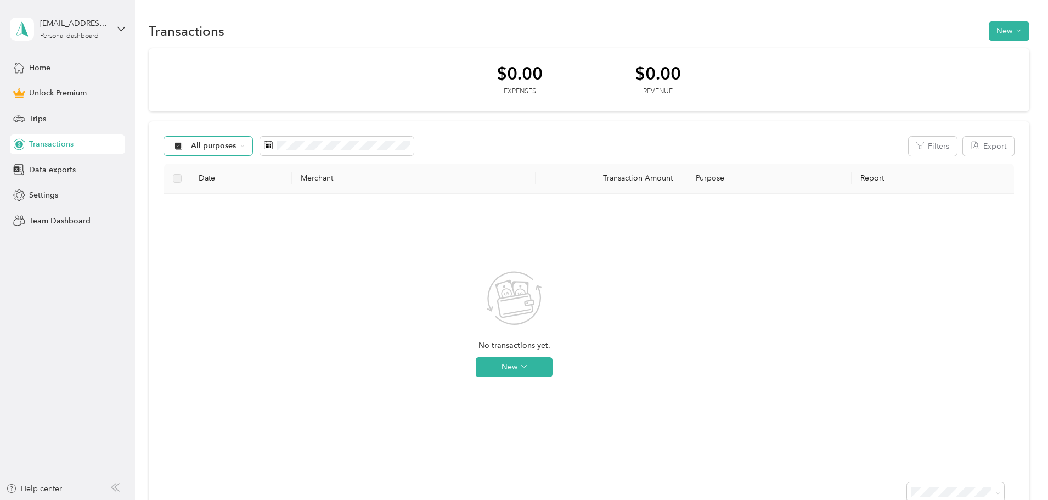
click at [236, 144] on span "All purposes" at bounding box center [214, 146] width 46 height 8
click at [309, 245] on li "BNJ Custodial Services" at bounding box center [296, 238] width 118 height 19
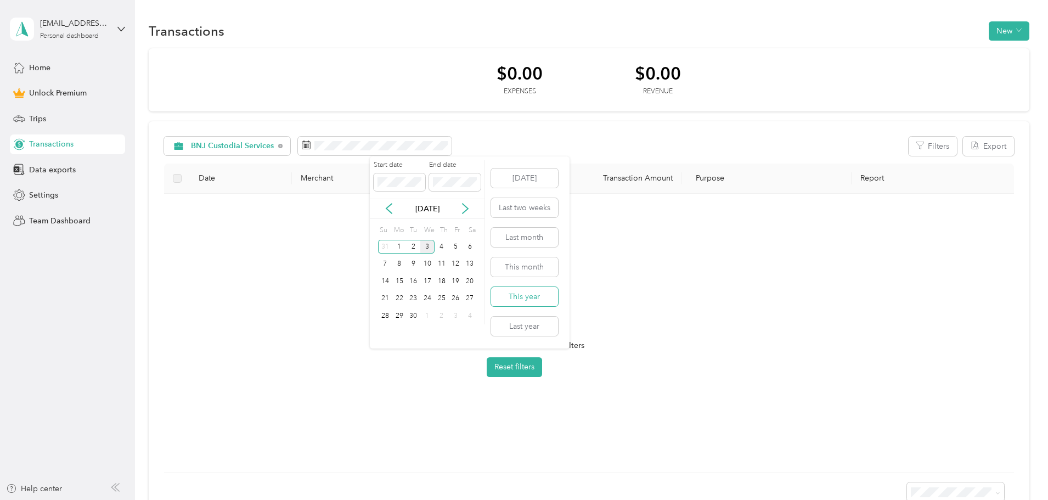
click at [533, 293] on button "This year" at bounding box center [524, 296] width 67 height 19
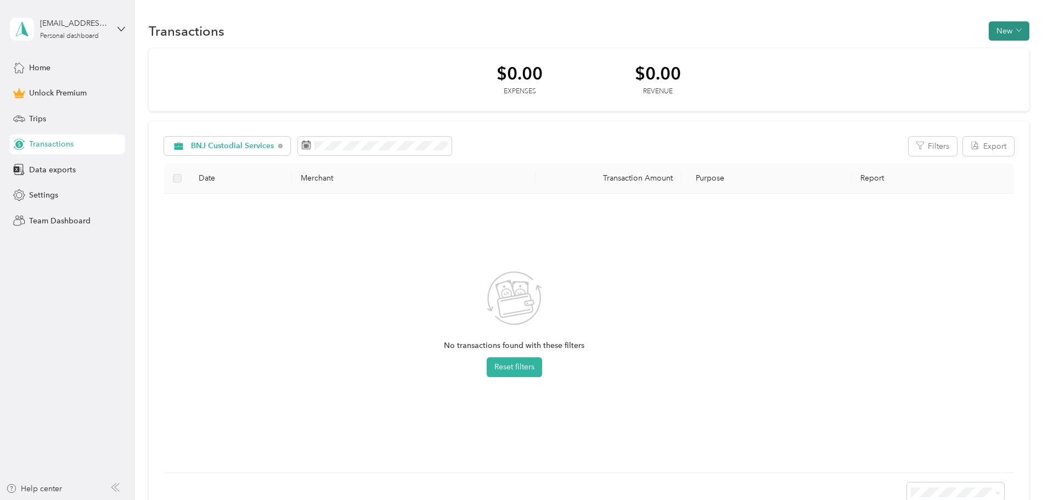
click at [988, 29] on button "New" at bounding box center [1008, 30] width 41 height 19
click at [929, 50] on span "Expense" at bounding box center [930, 52] width 30 height 12
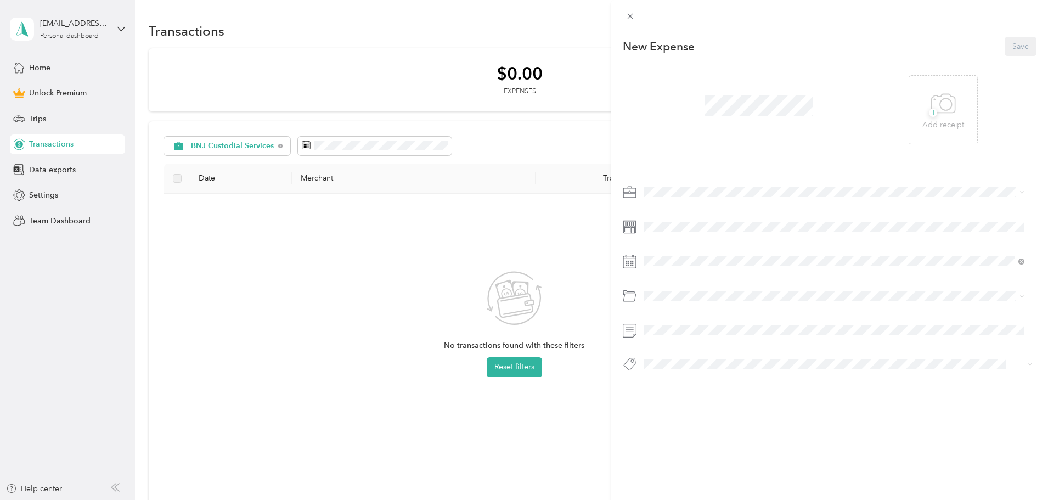
drag, startPoint x: 345, startPoint y: 297, endPoint x: 342, endPoint y: 242, distance: 55.0
click at [345, 296] on div "This expense cannot be edited because it is either under review, approved, or p…" at bounding box center [524, 250] width 1048 height 500
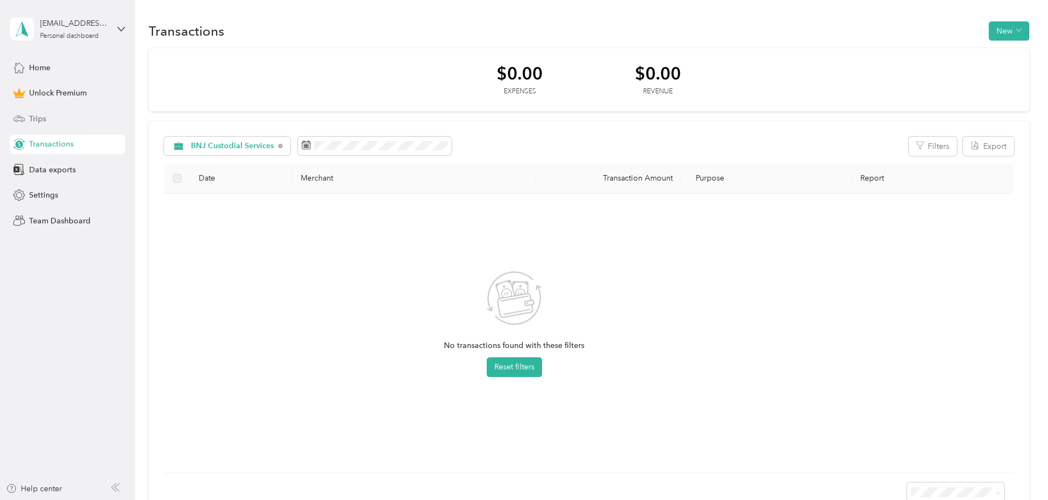
click at [35, 122] on span "Trips" at bounding box center [37, 119] width 17 height 12
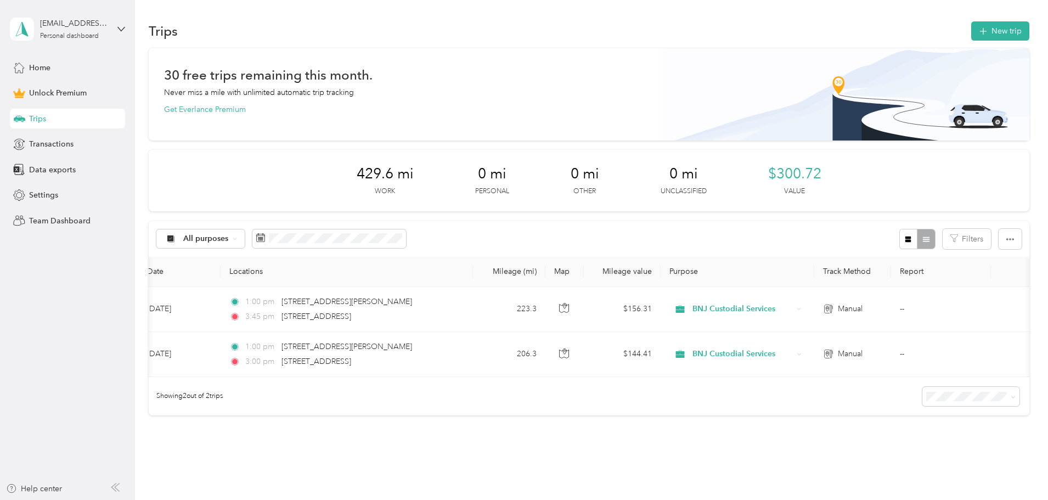
scroll to position [0, 38]
click at [229, 235] on span "All purposes" at bounding box center [206, 239] width 46 height 8
click at [300, 336] on li "BNJ Custodial Services" at bounding box center [288, 330] width 118 height 19
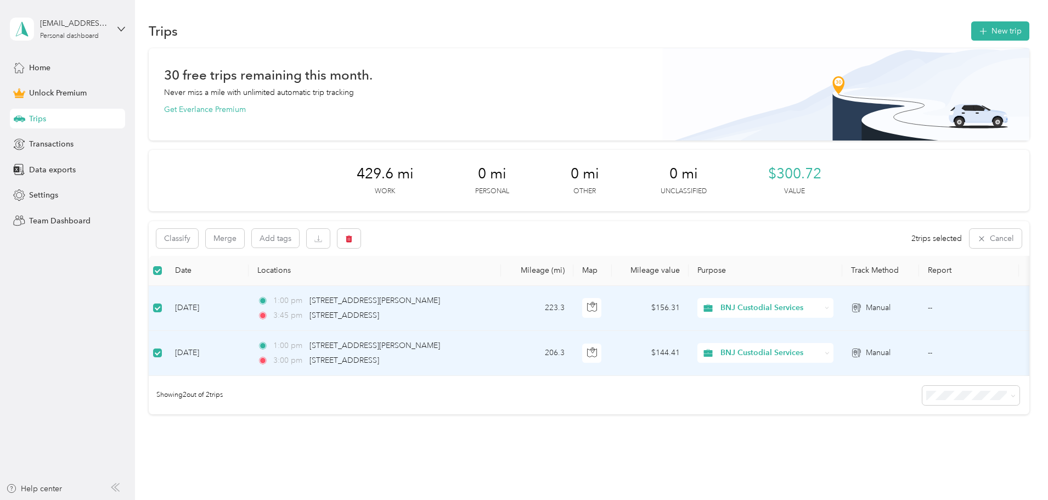
click at [42, 118] on span "Trips" at bounding box center [37, 119] width 17 height 12
click at [41, 63] on span "Home" at bounding box center [39, 68] width 21 height 12
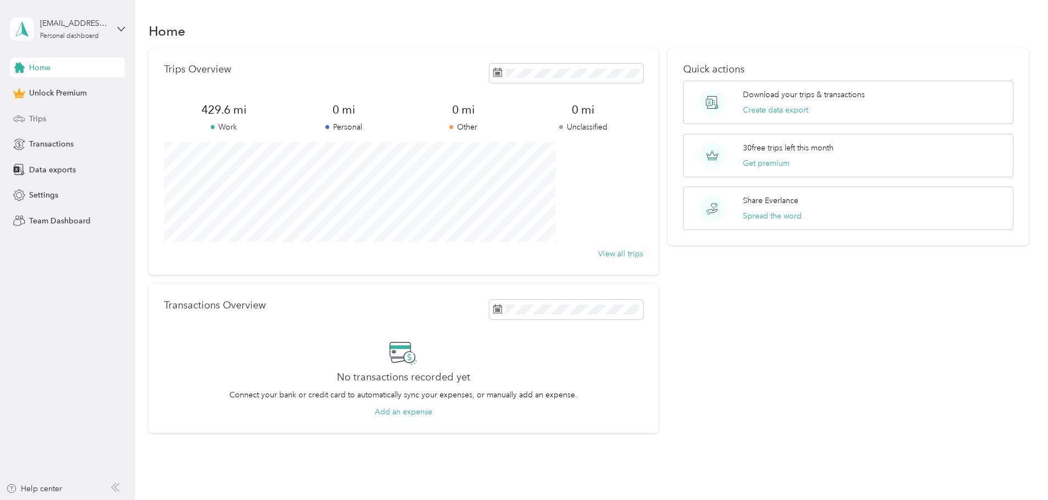
click at [46, 113] on span "Trips" at bounding box center [37, 119] width 17 height 12
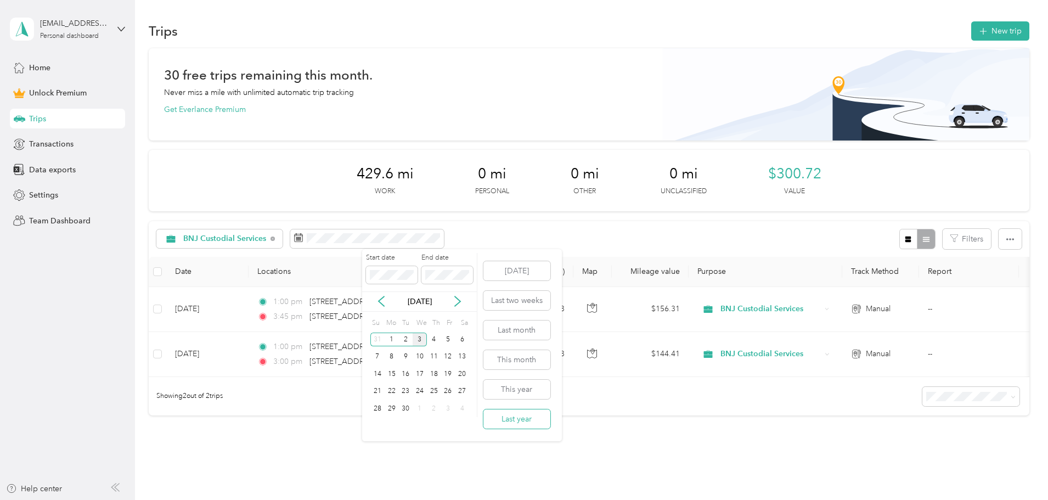
click at [522, 417] on button "Last year" at bounding box center [516, 418] width 67 height 19
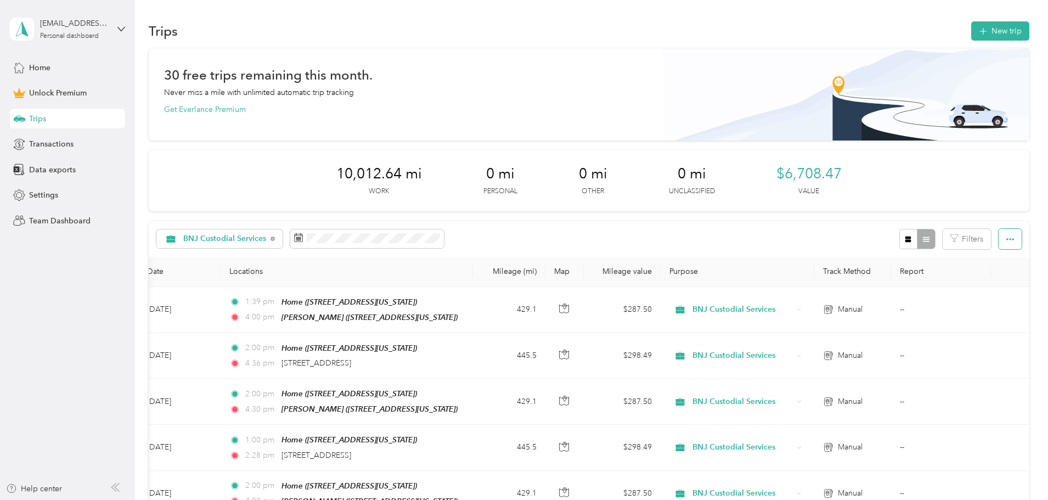
click at [1006, 236] on icon "button" at bounding box center [1010, 239] width 8 height 8
click at [62, 144] on span "Transactions" at bounding box center [51, 144] width 44 height 12
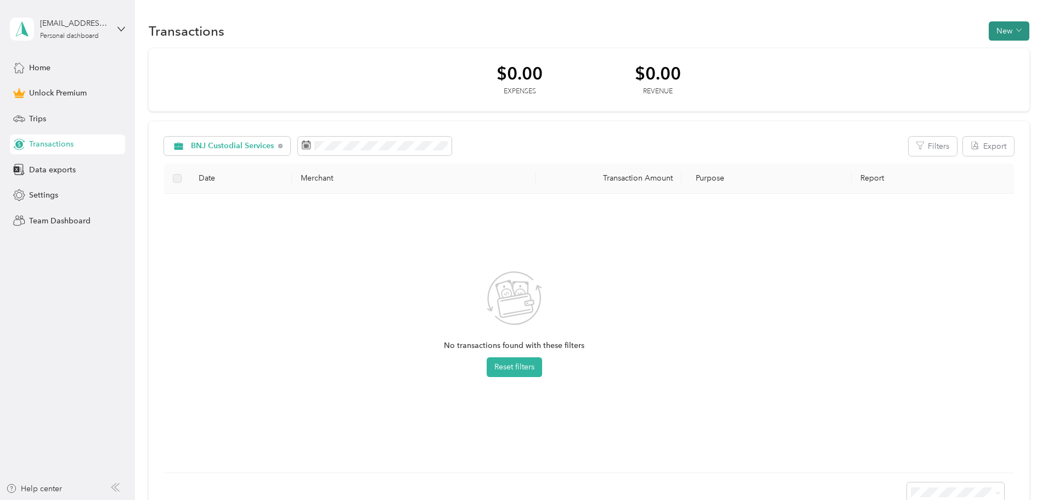
click at [988, 32] on button "New" at bounding box center [1008, 30] width 41 height 19
click at [914, 50] on div "Expense" at bounding box center [924, 52] width 42 height 12
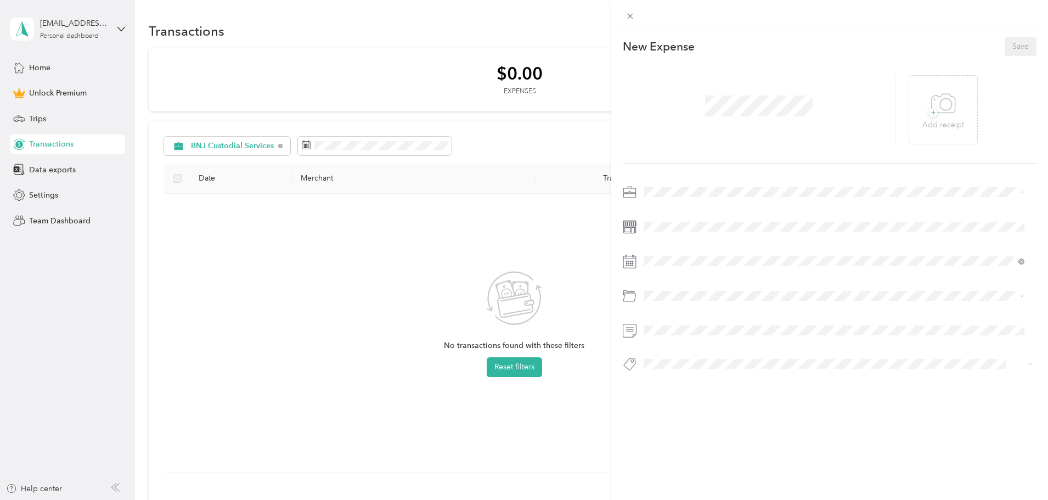
click at [679, 253] on ol "Work Personal BNJ Custodial Services BNJ Custodial Services Other Charity Medic…" at bounding box center [834, 279] width 388 height 154
click at [673, 326] on icon at bounding box center [671, 323] width 11 height 11
click at [673, 325] on icon at bounding box center [671, 323] width 11 height 11
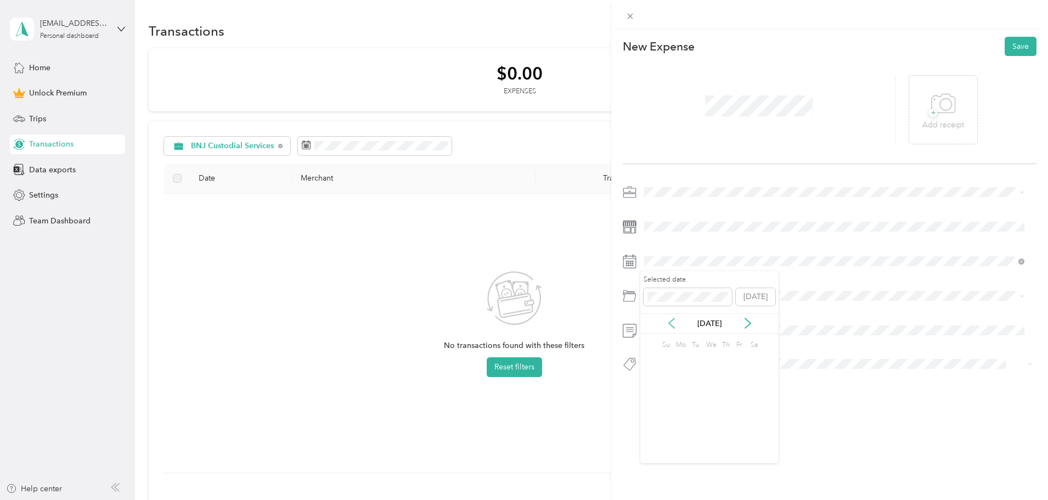
click at [673, 325] on icon at bounding box center [671, 323] width 11 height 11
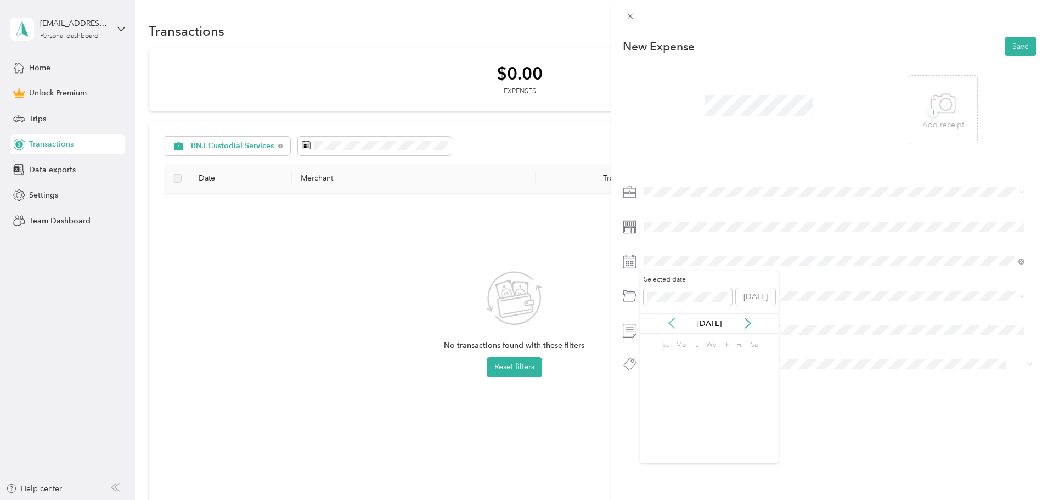
click at [673, 325] on icon at bounding box center [671, 323] width 11 height 11
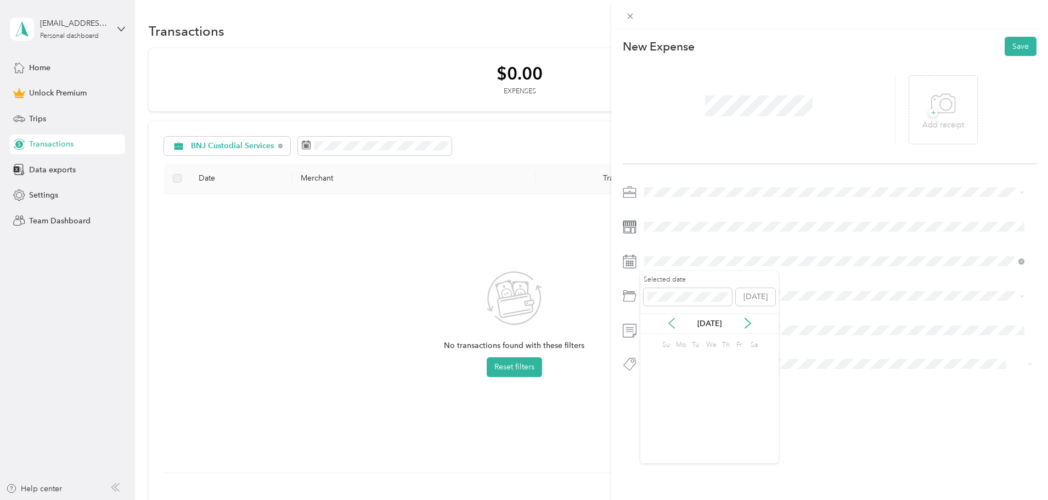
click at [673, 325] on icon at bounding box center [671, 323] width 11 height 11
click at [674, 324] on icon at bounding box center [671, 323] width 11 height 11
click at [674, 323] on icon at bounding box center [671, 323] width 11 height 11
click at [675, 323] on icon at bounding box center [671, 323] width 11 height 11
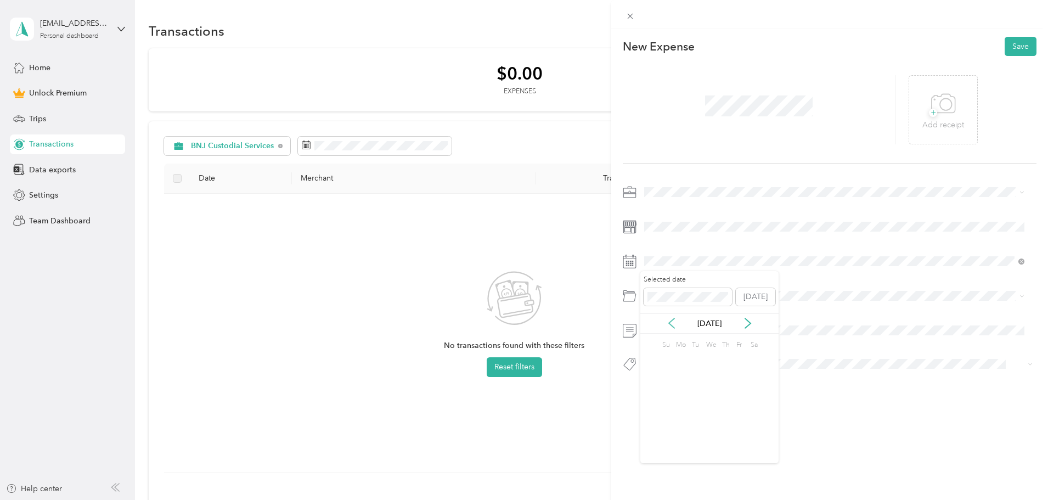
click at [676, 322] on icon at bounding box center [671, 323] width 11 height 11
click at [749, 321] on icon at bounding box center [747, 323] width 5 height 10
click at [712, 361] on div "3" at bounding box center [709, 361] width 14 height 14
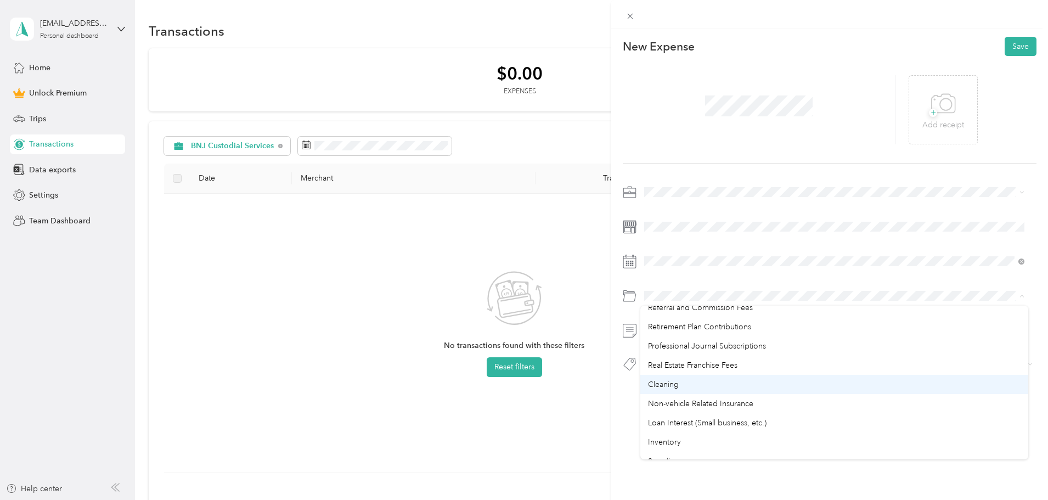
scroll to position [494, 0]
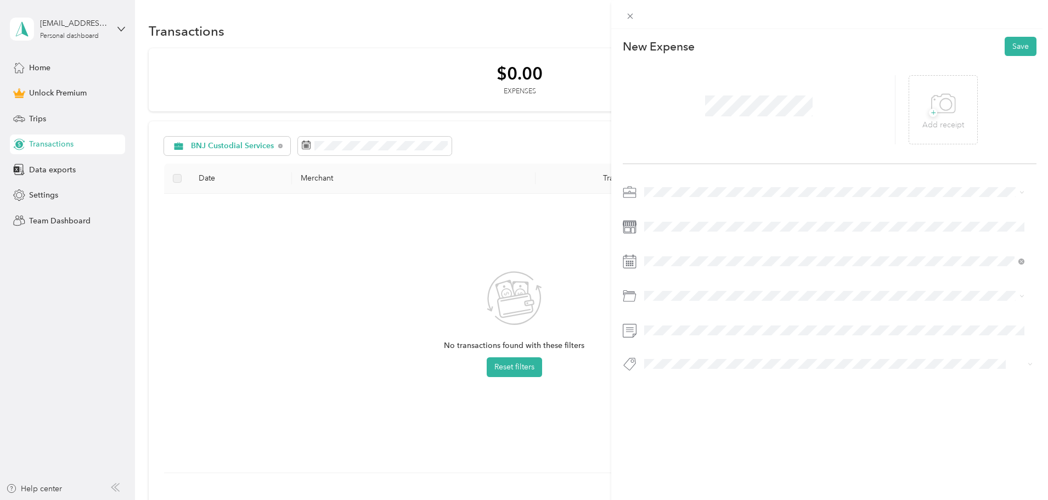
click at [700, 365] on div "Cleaning" at bounding box center [834, 361] width 372 height 12
drag, startPoint x: 673, startPoint y: 220, endPoint x: 617, endPoint y: 216, distance: 56.6
click at [617, 216] on div "New Expense Save + Add receipt" at bounding box center [829, 223] width 437 height 388
click at [621, 226] on div "New Expense Save + Add receipt" at bounding box center [829, 223] width 437 height 388
click at [699, 146] on div "+ Add receipt" at bounding box center [830, 110] width 414 height 108
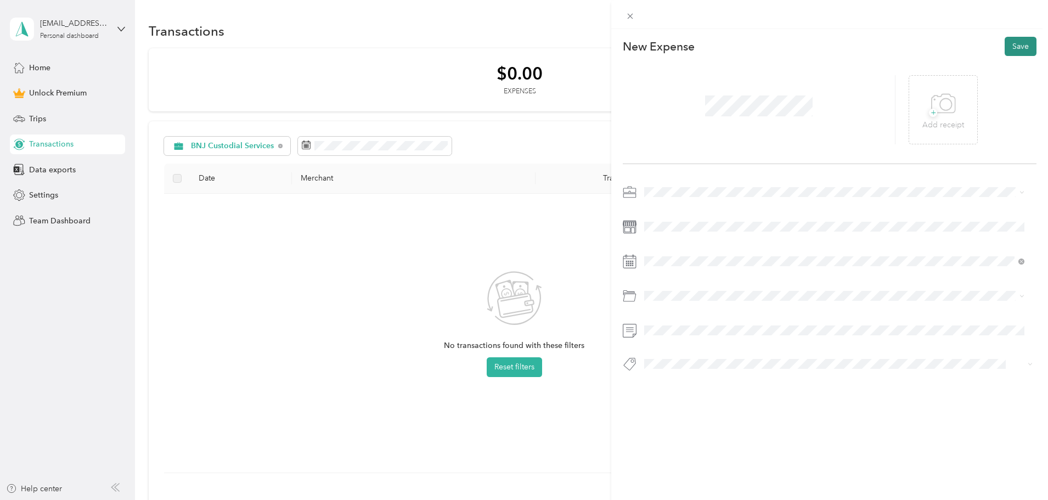
click at [1010, 48] on button "Save" at bounding box center [1020, 46] width 32 height 19
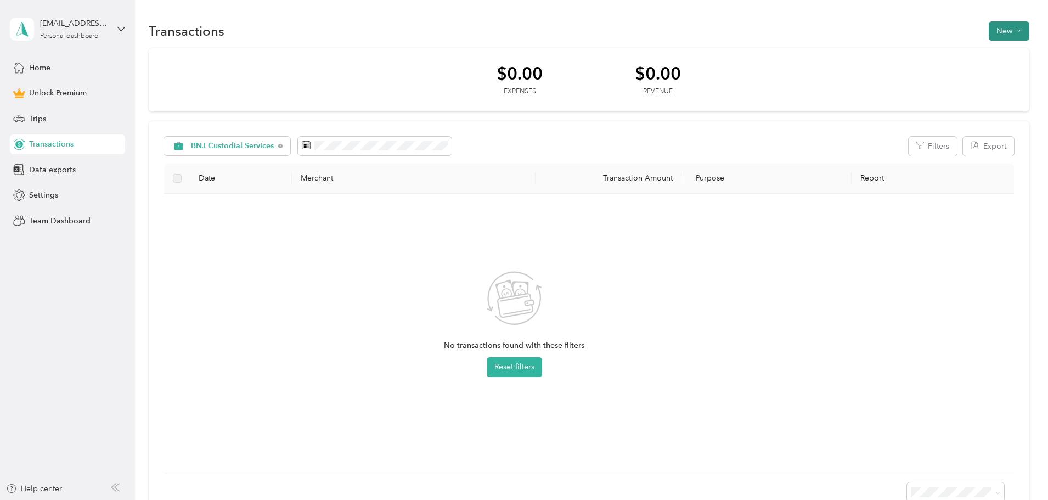
click at [988, 29] on button "New" at bounding box center [1008, 30] width 41 height 19
click at [925, 51] on span "Expense" at bounding box center [930, 52] width 30 height 12
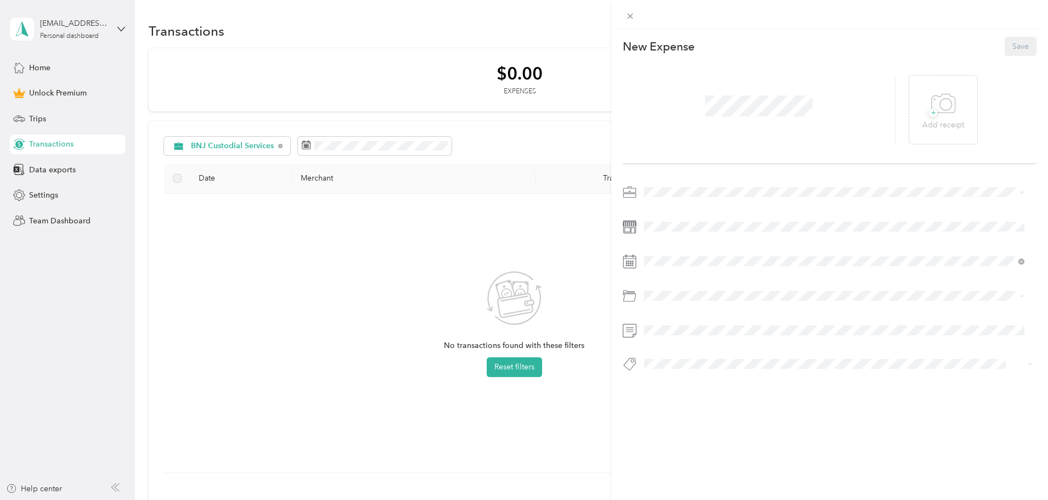
click at [711, 93] on span at bounding box center [758, 106] width 115 height 29
click at [683, 251] on li "BNJ Custodial Services" at bounding box center [834, 249] width 388 height 19
click at [616, 499] on div "This expense cannot be edited because it is either under review, approved, or p…" at bounding box center [521, 500] width 1042 height 0
click at [708, 361] on div "3" at bounding box center [709, 361] width 14 height 14
click at [666, 356] on span "Cleaning" at bounding box center [663, 358] width 31 height 9
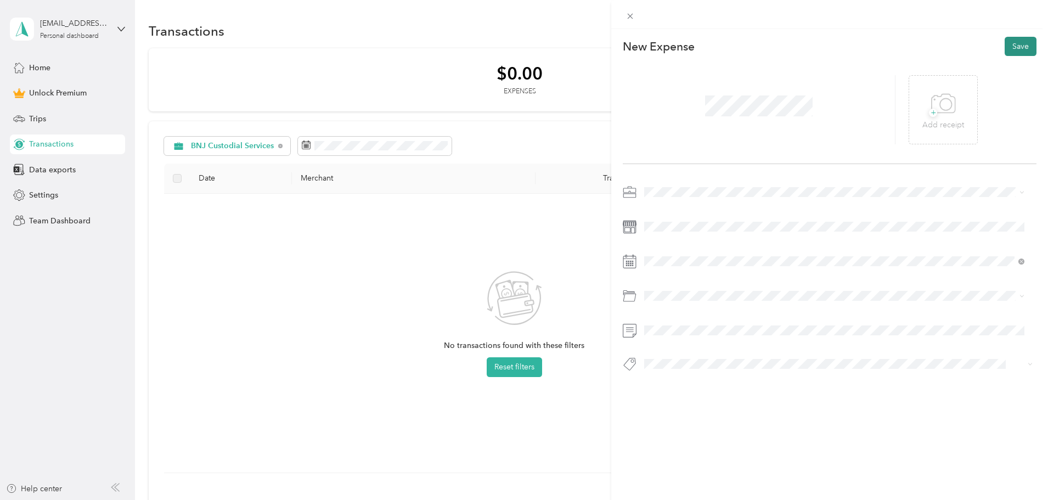
click at [1017, 47] on button "Save" at bounding box center [1020, 46] width 32 height 19
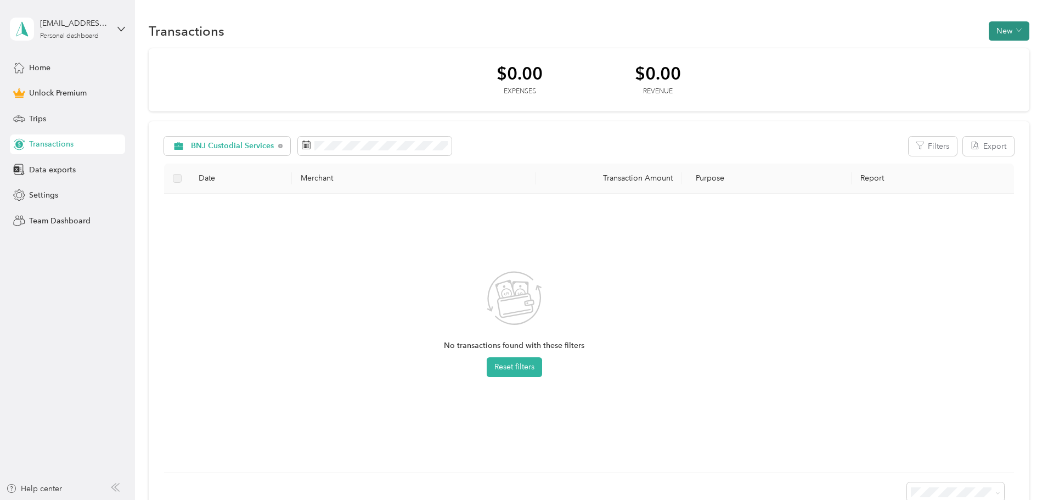
click at [988, 32] on button "New" at bounding box center [1008, 30] width 41 height 19
click at [926, 50] on span "Expense" at bounding box center [930, 52] width 30 height 12
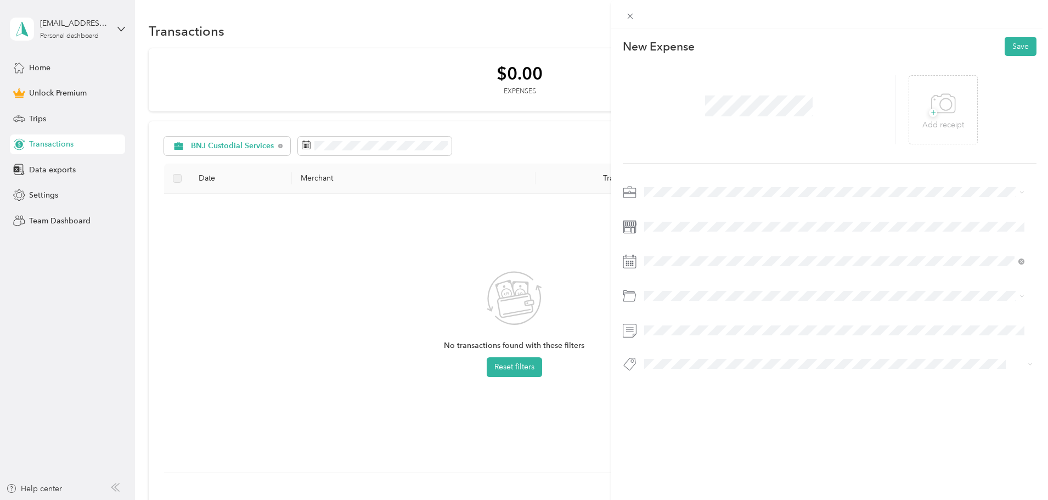
click at [665, 250] on span "BNJ Custodial Services" at bounding box center [688, 247] width 80 height 9
click at [630, 499] on div "This expense cannot be edited because it is either under review, approved, or p…" at bounding box center [521, 500] width 1042 height 0
drag, startPoint x: 695, startPoint y: 431, endPoint x: 697, endPoint y: 425, distance: 5.7
click at [696, 430] on div "30" at bounding box center [695, 430] width 14 height 14
click at [662, 358] on span "Cleaning" at bounding box center [663, 358] width 31 height 9
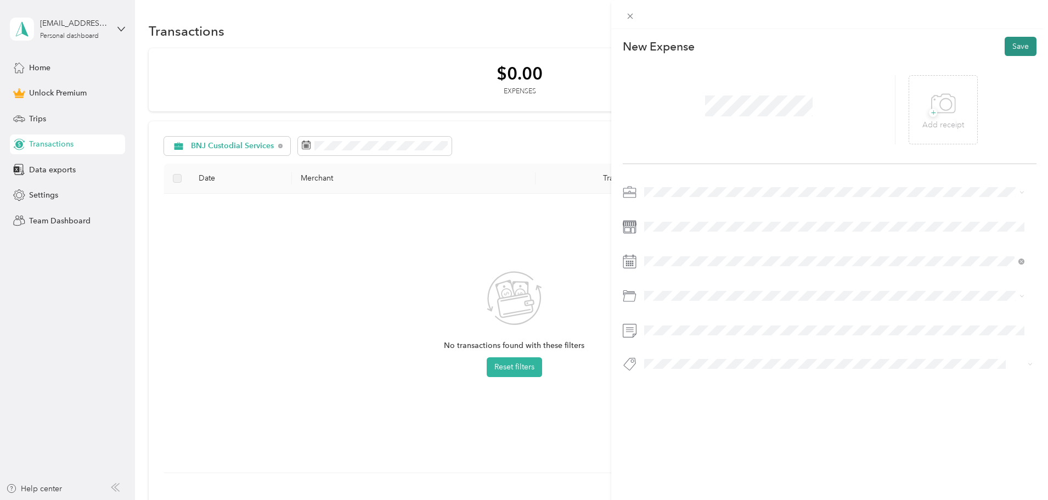
click at [1007, 46] on button "Save" at bounding box center [1020, 46] width 32 height 19
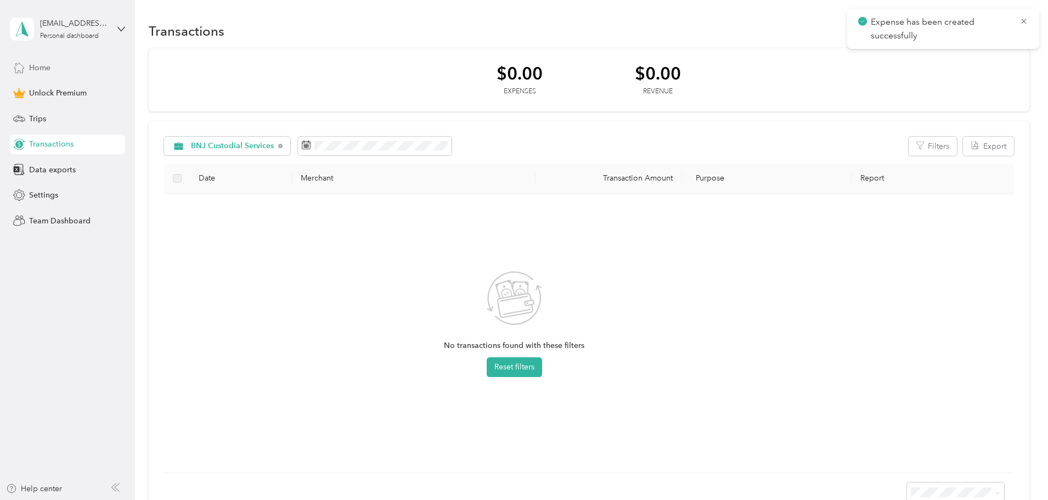
click at [36, 67] on span "Home" at bounding box center [39, 68] width 21 height 12
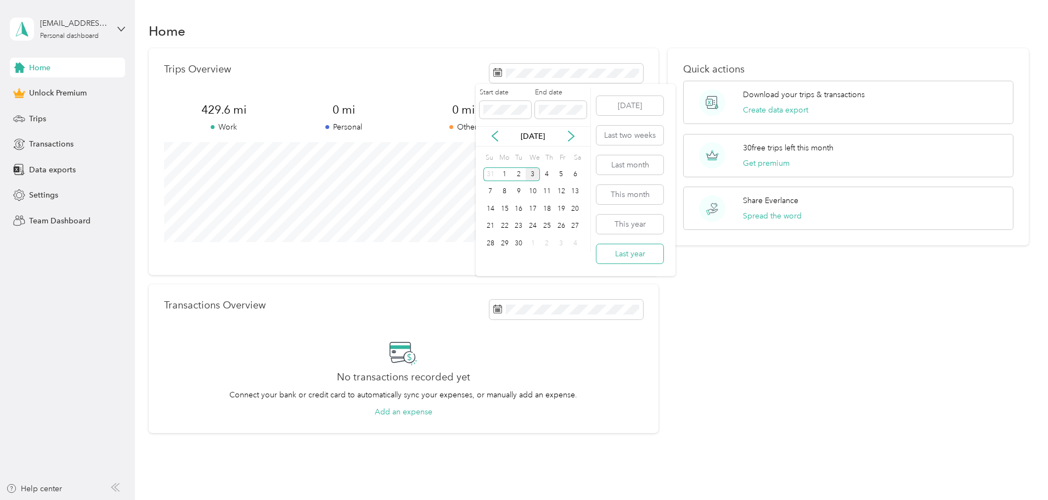
click at [628, 253] on button "Last year" at bounding box center [629, 253] width 67 height 19
click at [747, 109] on button "Create data export" at bounding box center [775, 110] width 65 height 12
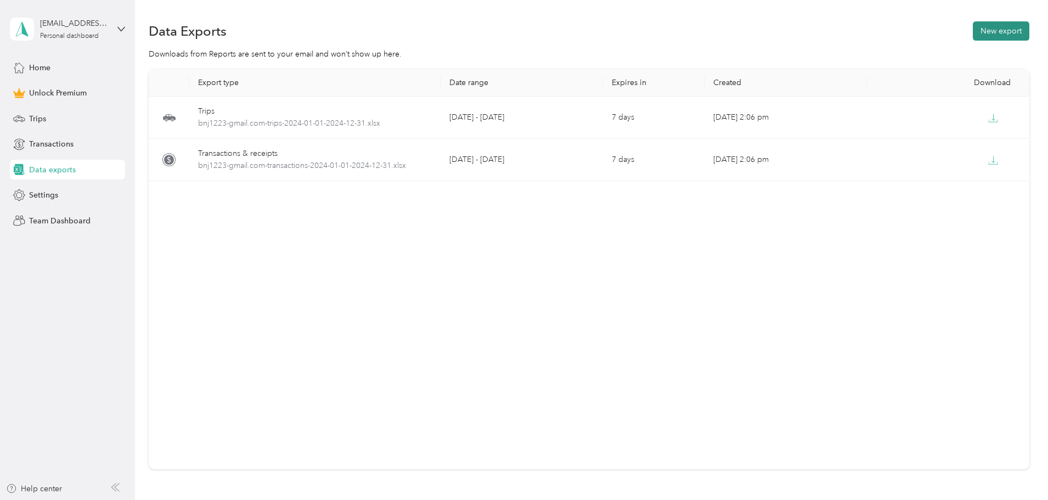
click at [973, 30] on button "New export" at bounding box center [1001, 30] width 56 height 19
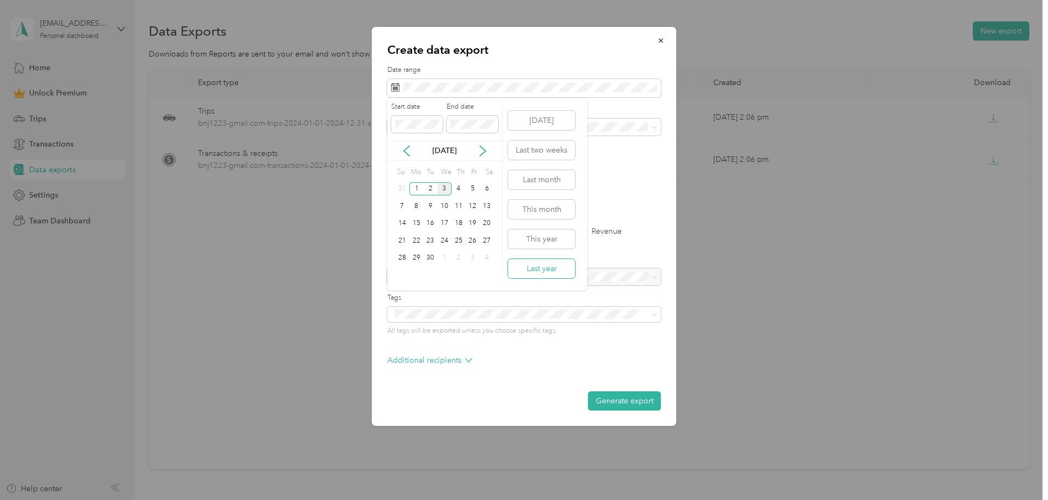
click at [539, 264] on button "Last year" at bounding box center [541, 268] width 67 height 19
click at [427, 146] on div "All" at bounding box center [524, 146] width 258 height 12
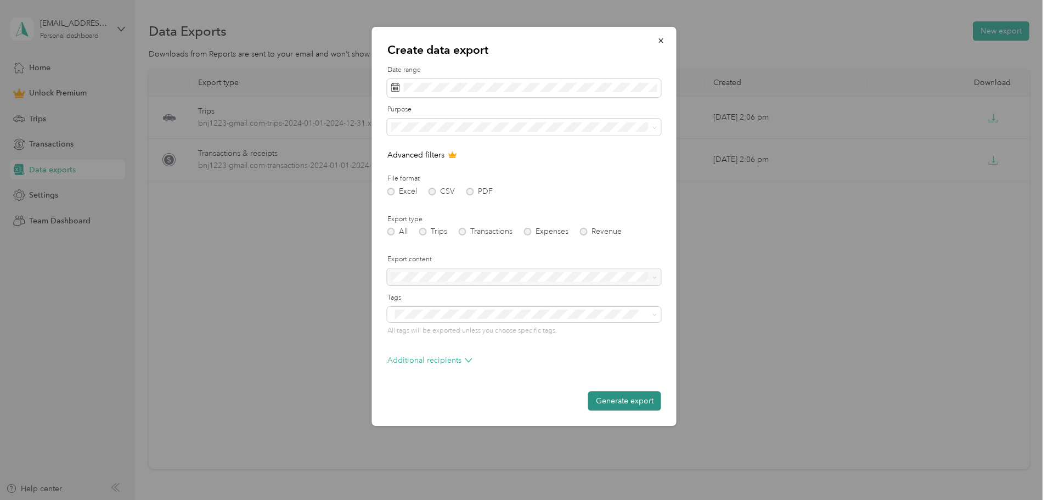
click at [617, 402] on button "Generate export" at bounding box center [624, 400] width 73 height 19
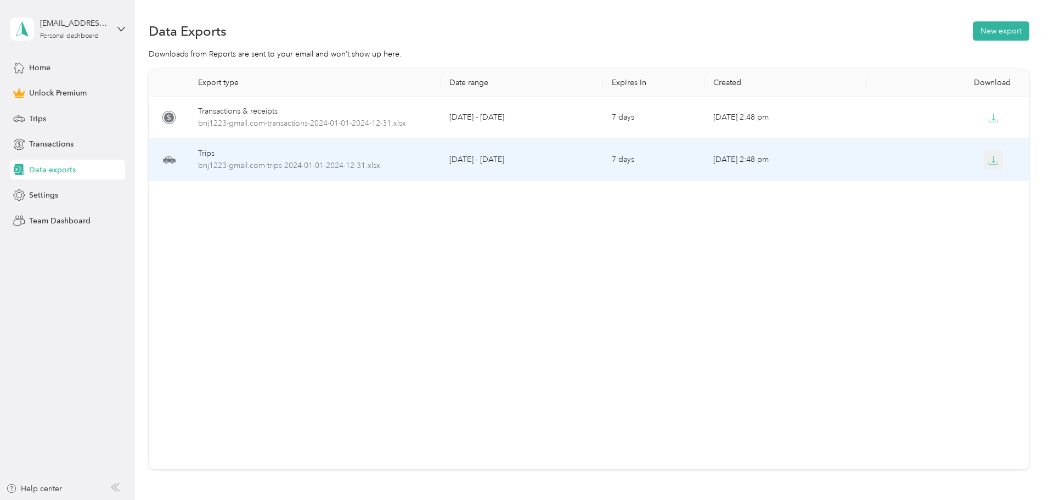
click at [988, 157] on icon "button" at bounding box center [993, 160] width 10 height 10
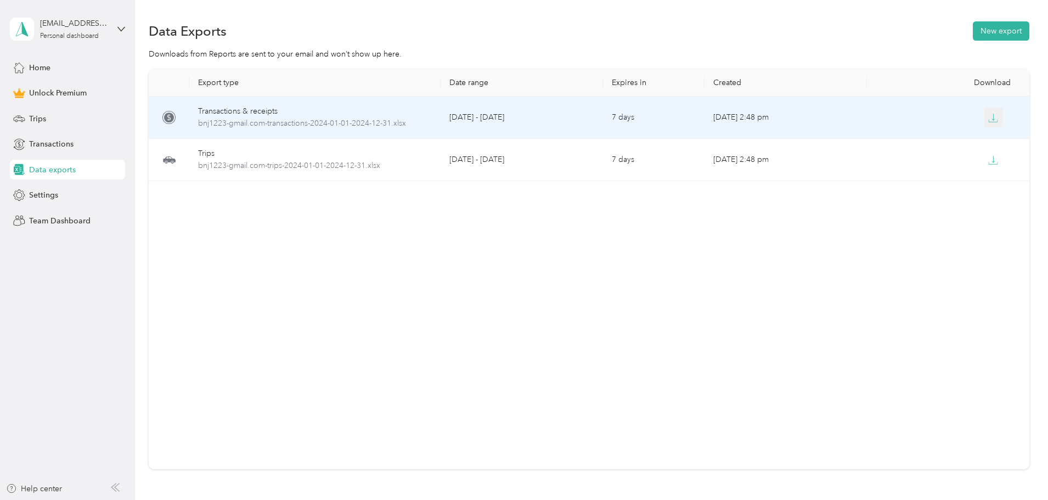
click at [988, 121] on icon "button" at bounding box center [993, 118] width 10 height 10
